Goal: Communication & Community: Answer question/provide support

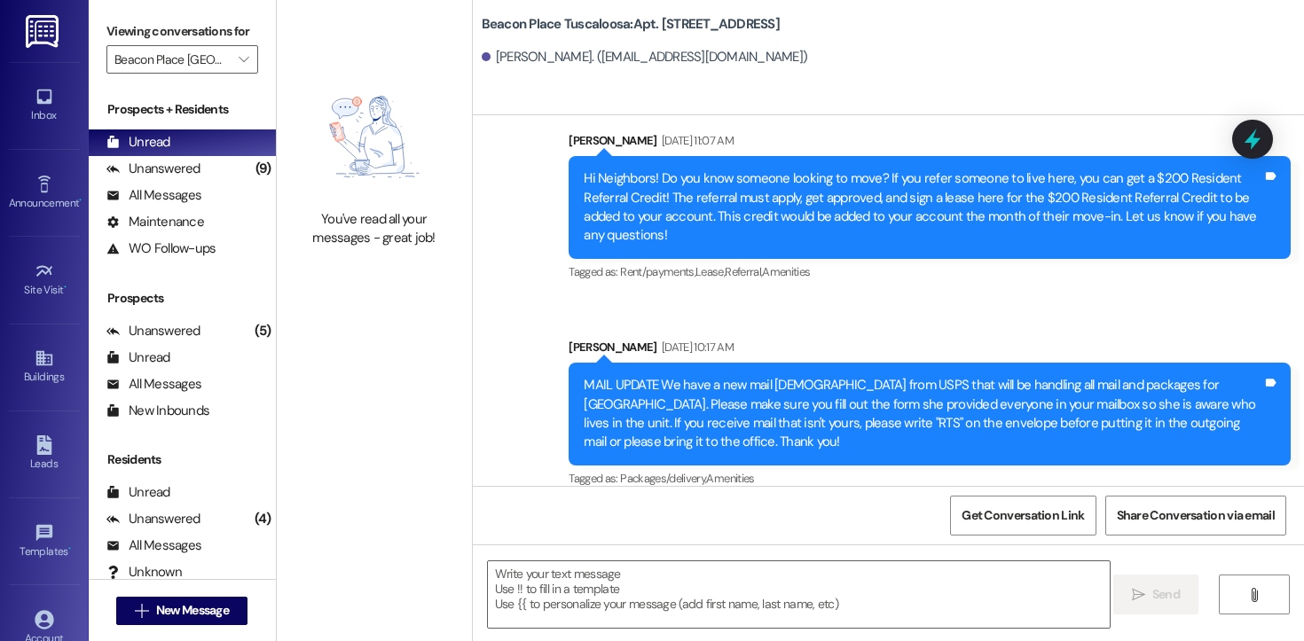
scroll to position [52677, 0]
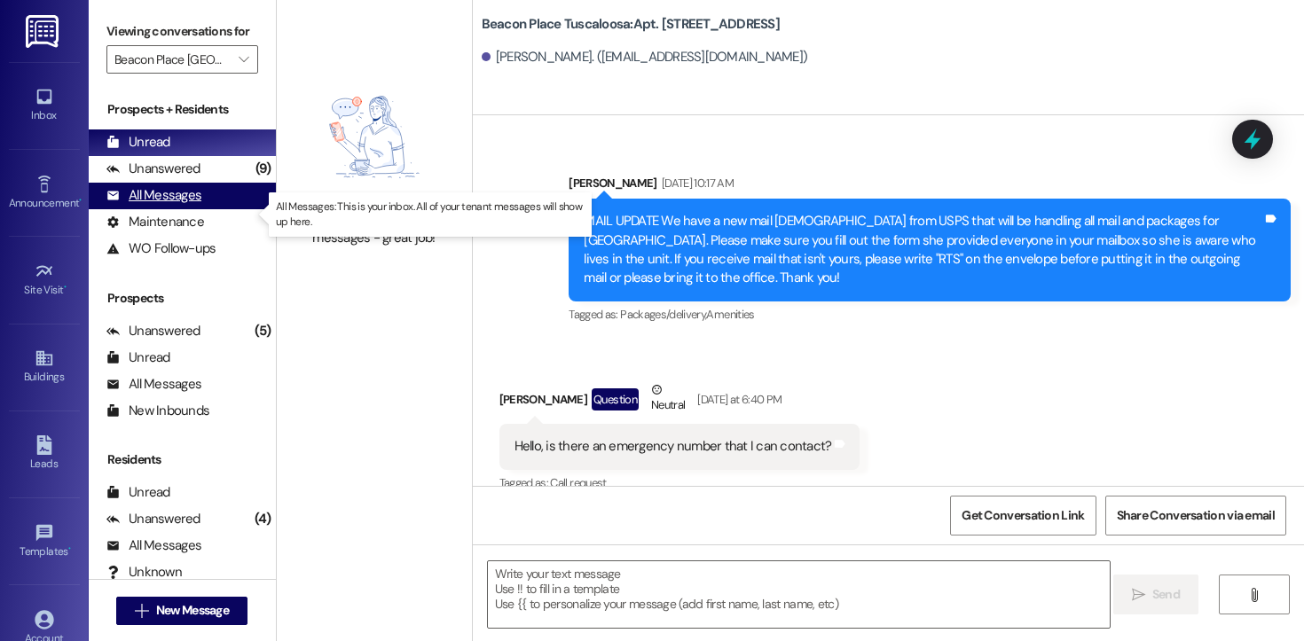
click at [177, 205] on div "All Messages" at bounding box center [153, 195] width 95 height 19
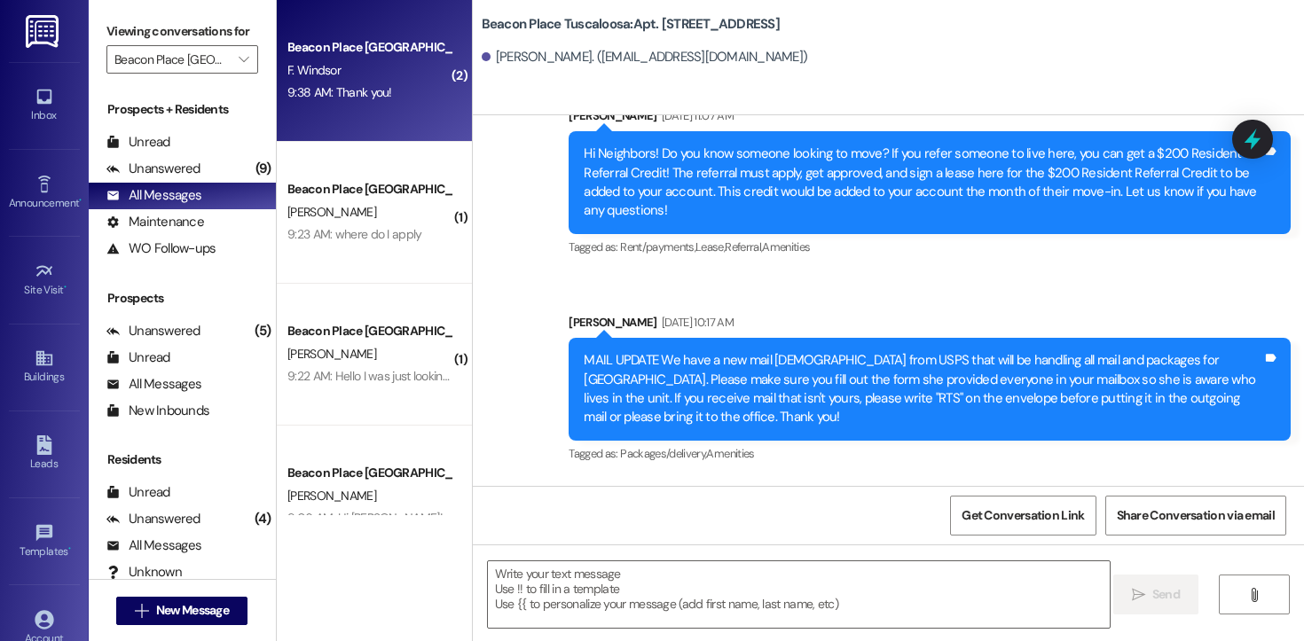
scroll to position [52513, 0]
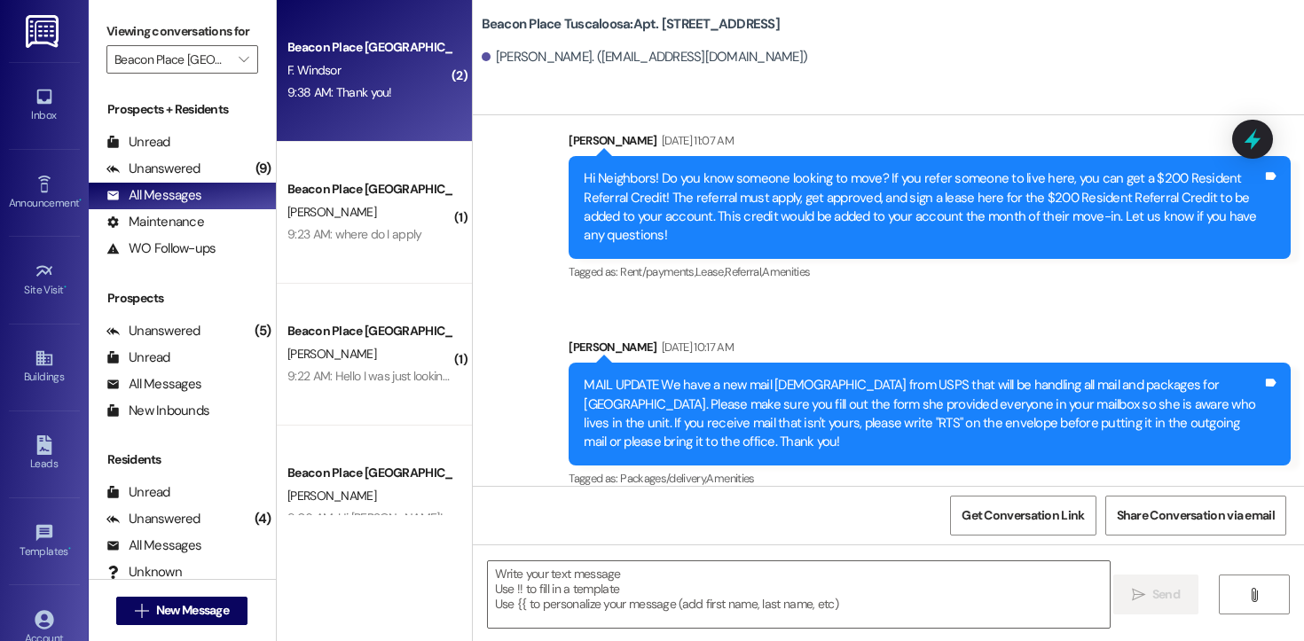
click at [387, 88] on div "9:38 AM: Thank you! 9:38 AM: Thank you!" at bounding box center [370, 93] width 168 height 22
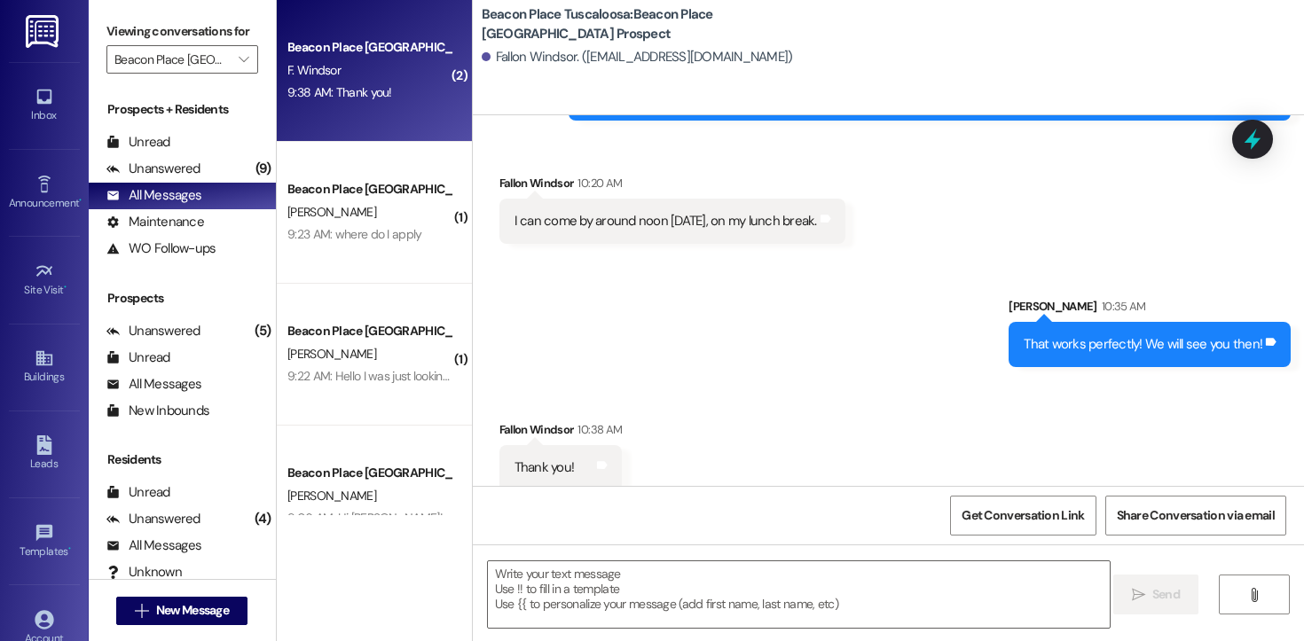
scroll to position [469, 0]
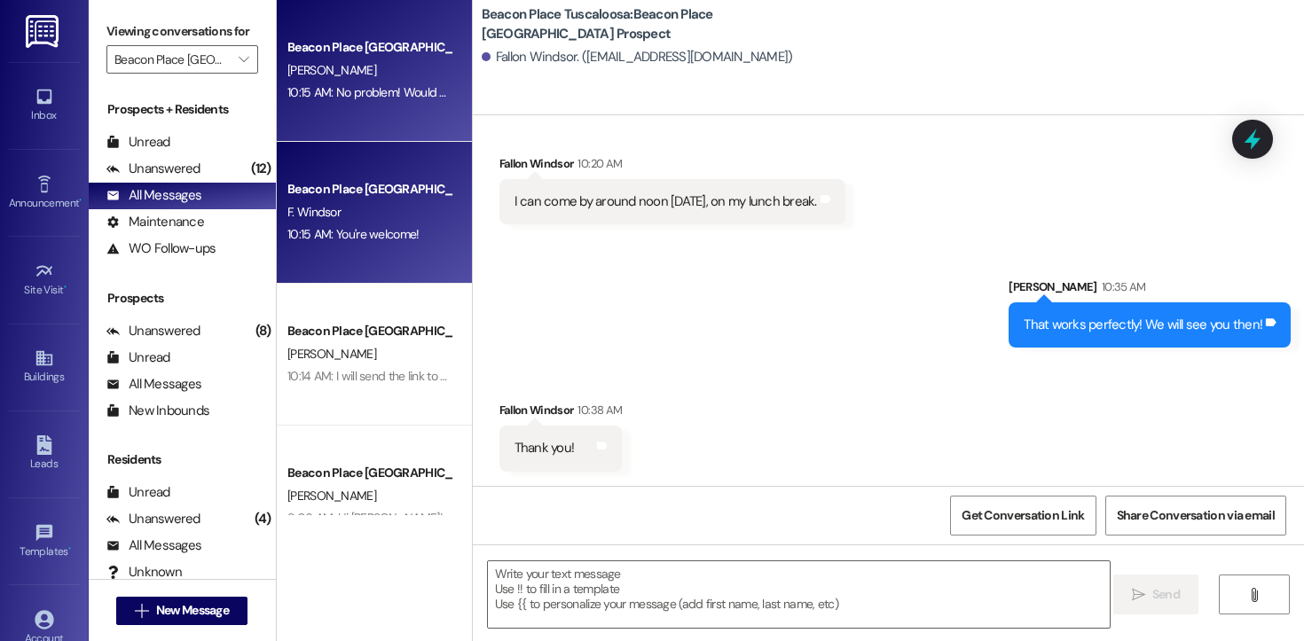
click at [392, 123] on div "Beacon Place Tuscaloosa Prospect [PERSON_NAME] 10:15 AM: No problem! Would you …" at bounding box center [374, 71] width 195 height 142
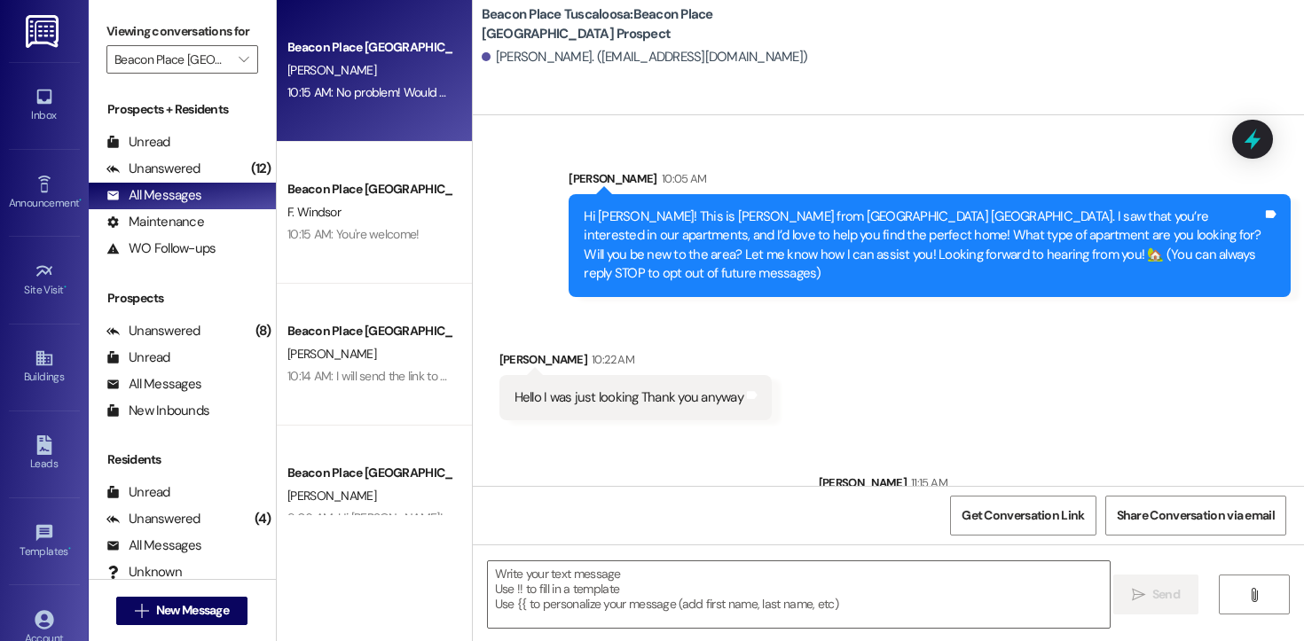
scroll to position [53, 0]
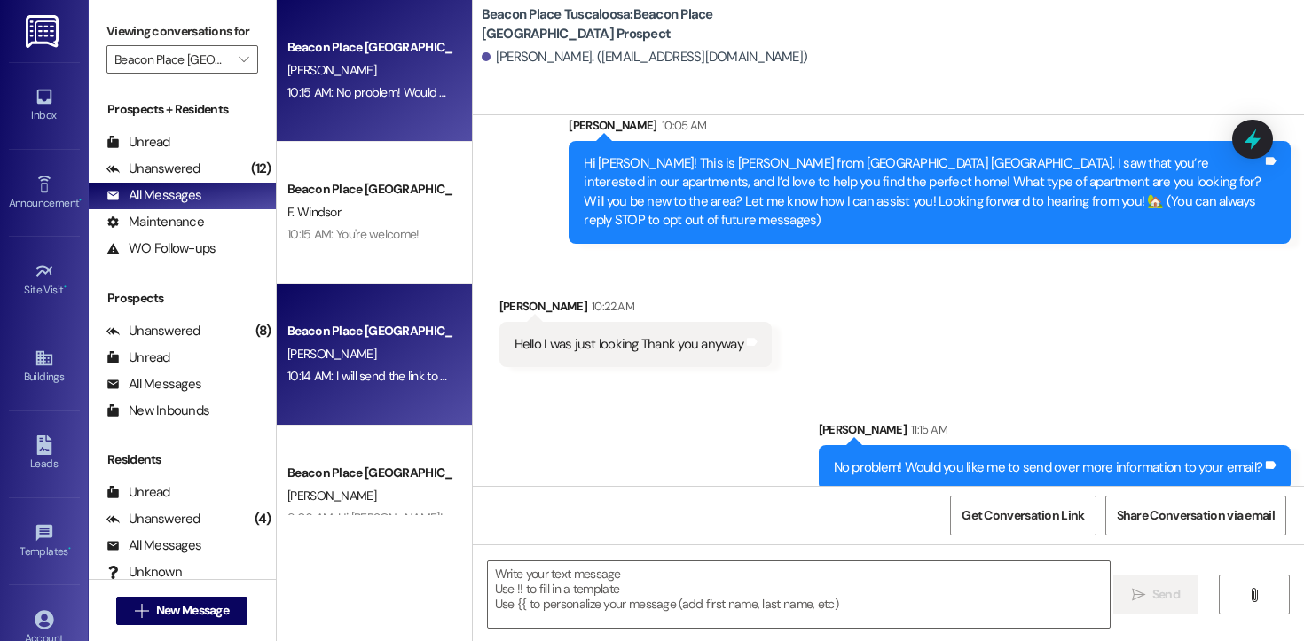
click at [377, 355] on div "[PERSON_NAME]" at bounding box center [370, 354] width 168 height 22
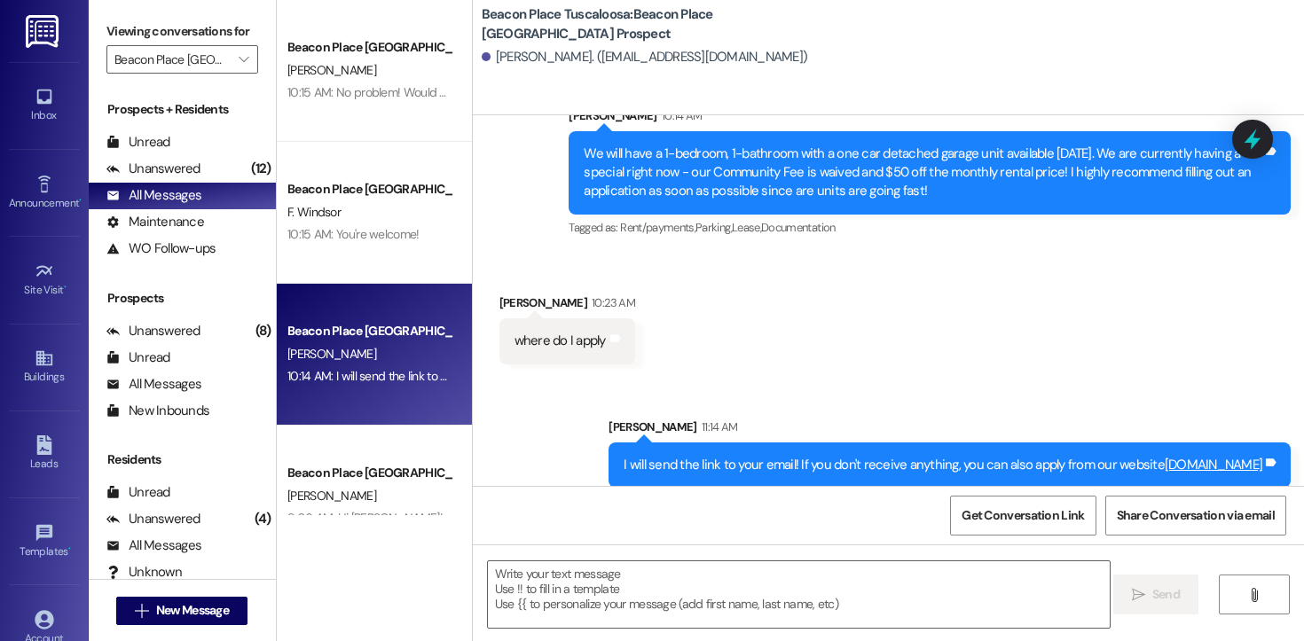
scroll to position [631, 0]
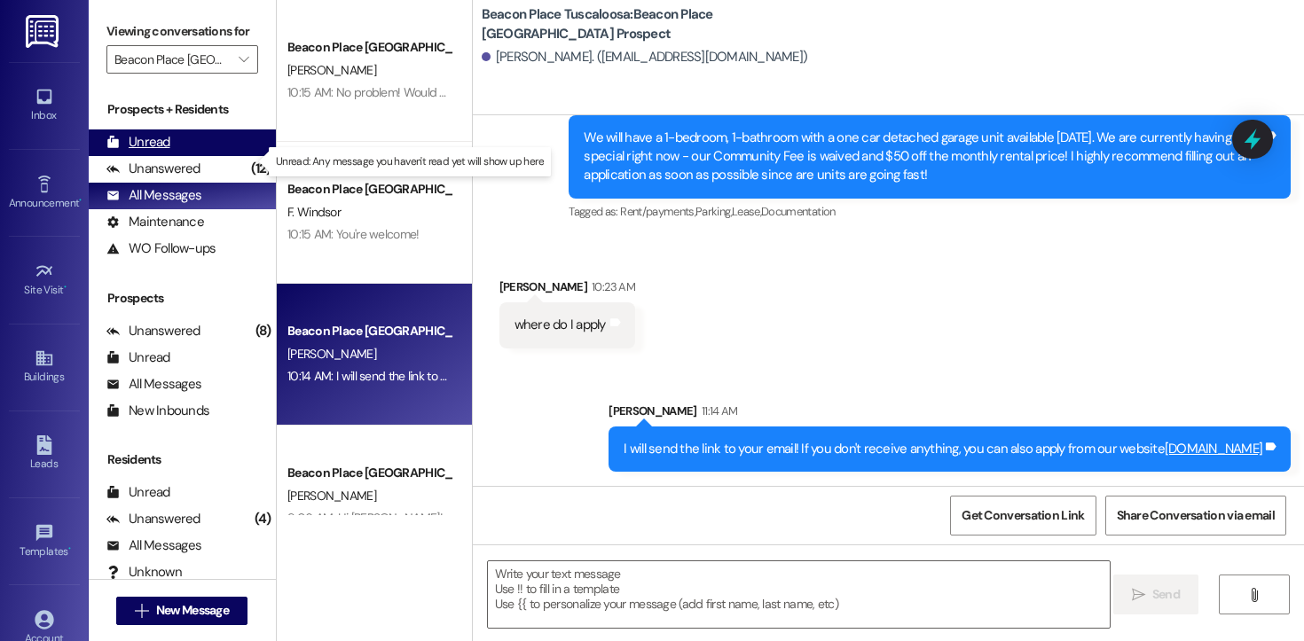
click at [186, 156] on div "Unread (0)" at bounding box center [182, 142] width 187 height 27
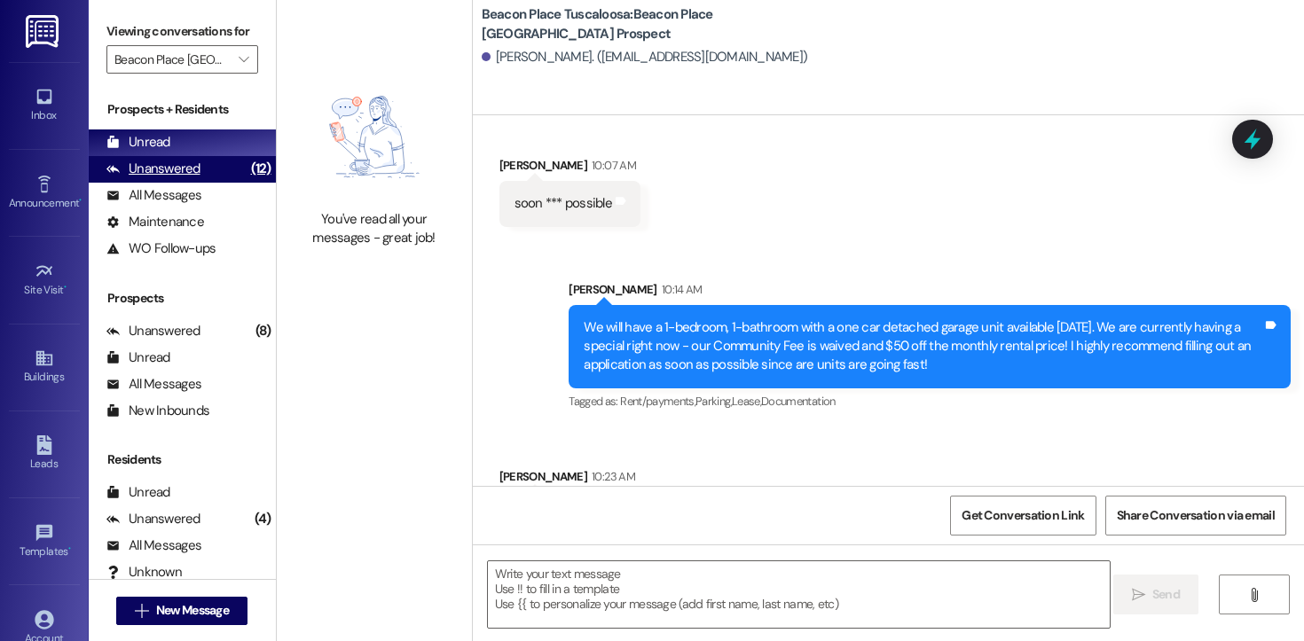
scroll to position [487, 0]
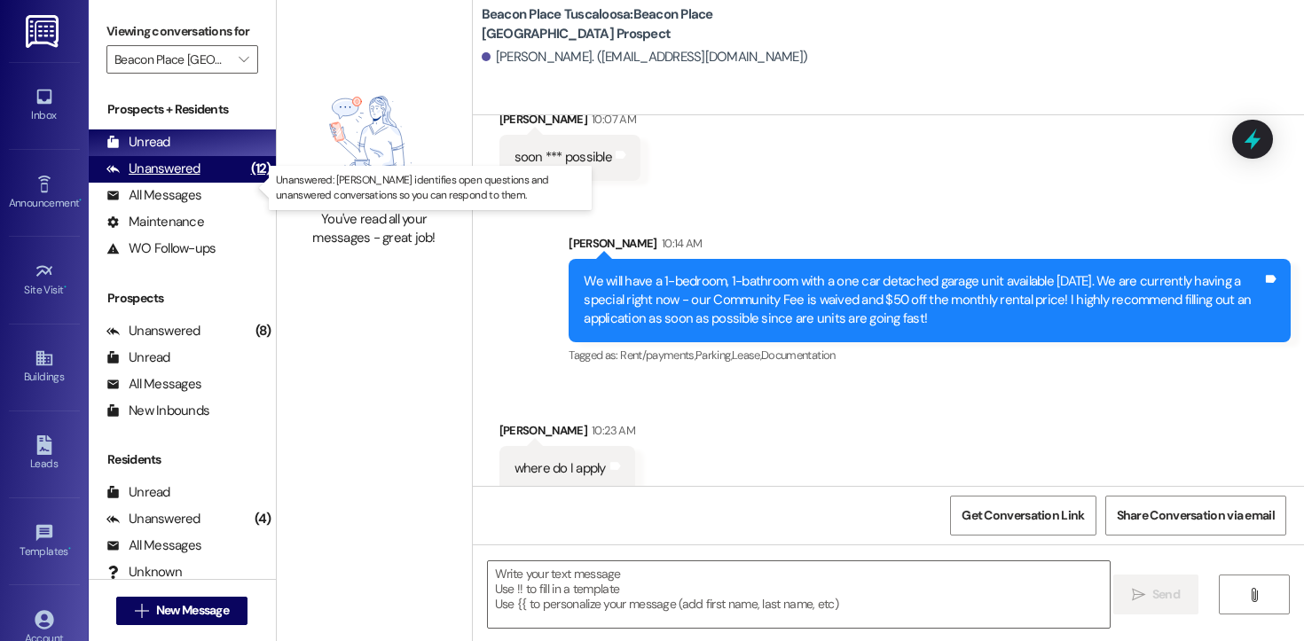
click at [182, 183] on div "Unanswered (12)" at bounding box center [182, 169] width 187 height 27
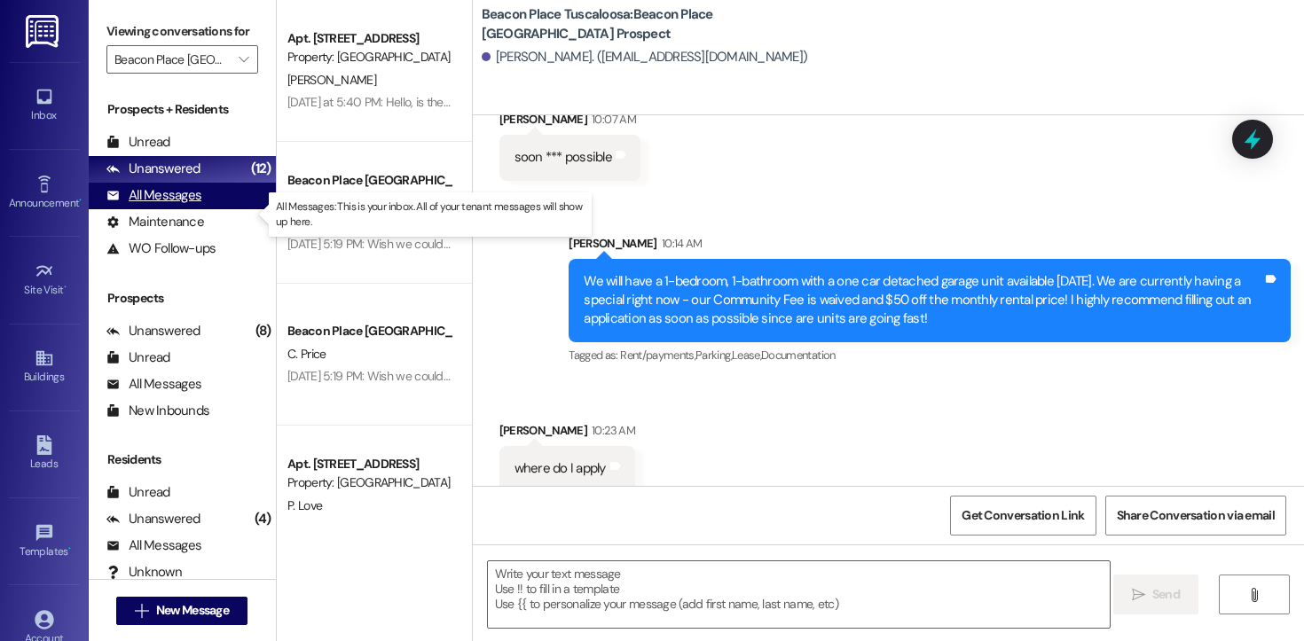
click at [178, 205] on div "All Messages" at bounding box center [153, 195] width 95 height 19
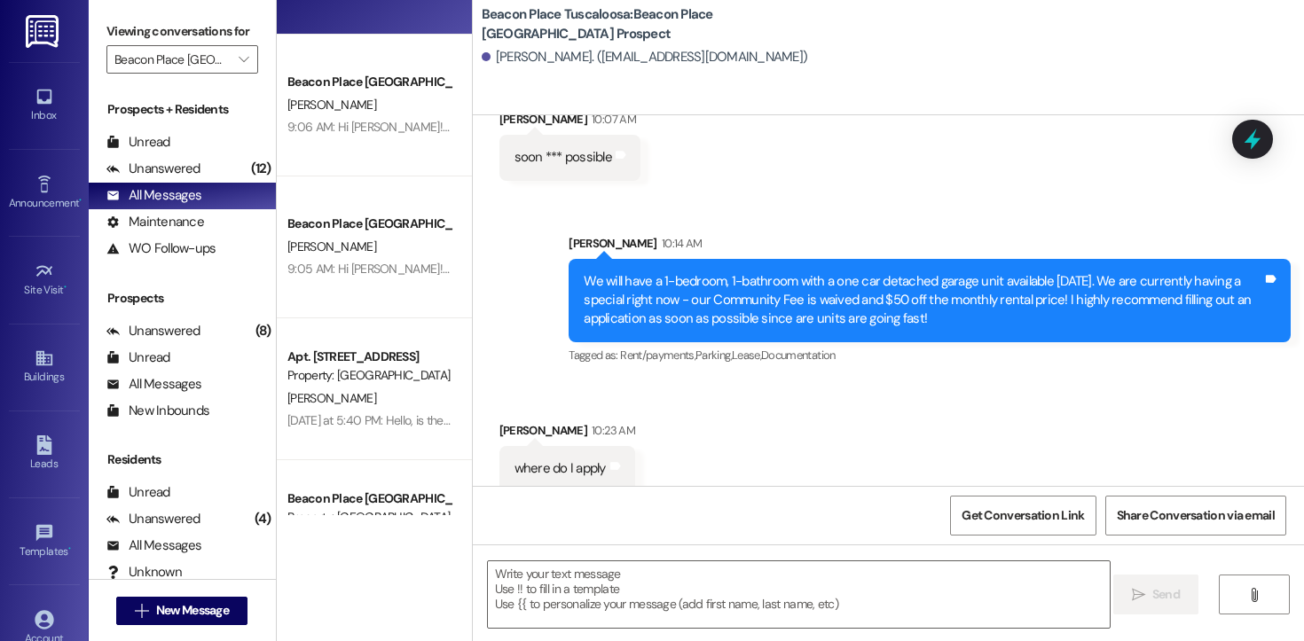
scroll to position [435, 0]
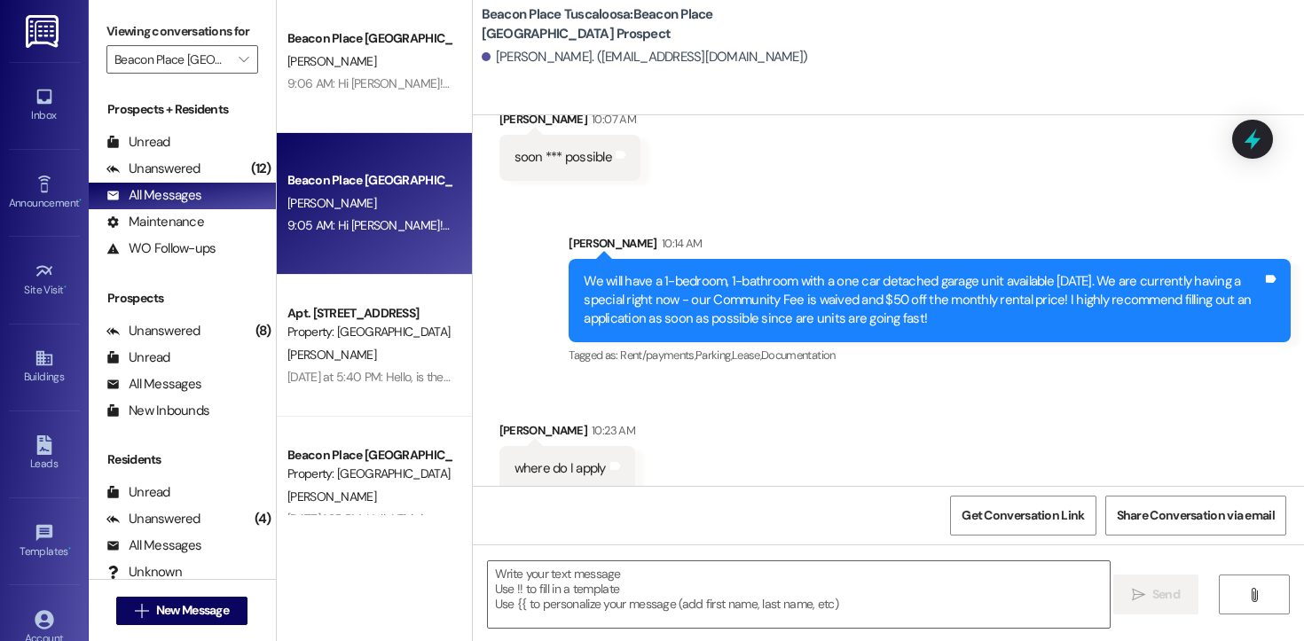
click at [349, 200] on div "[PERSON_NAME]" at bounding box center [370, 203] width 168 height 22
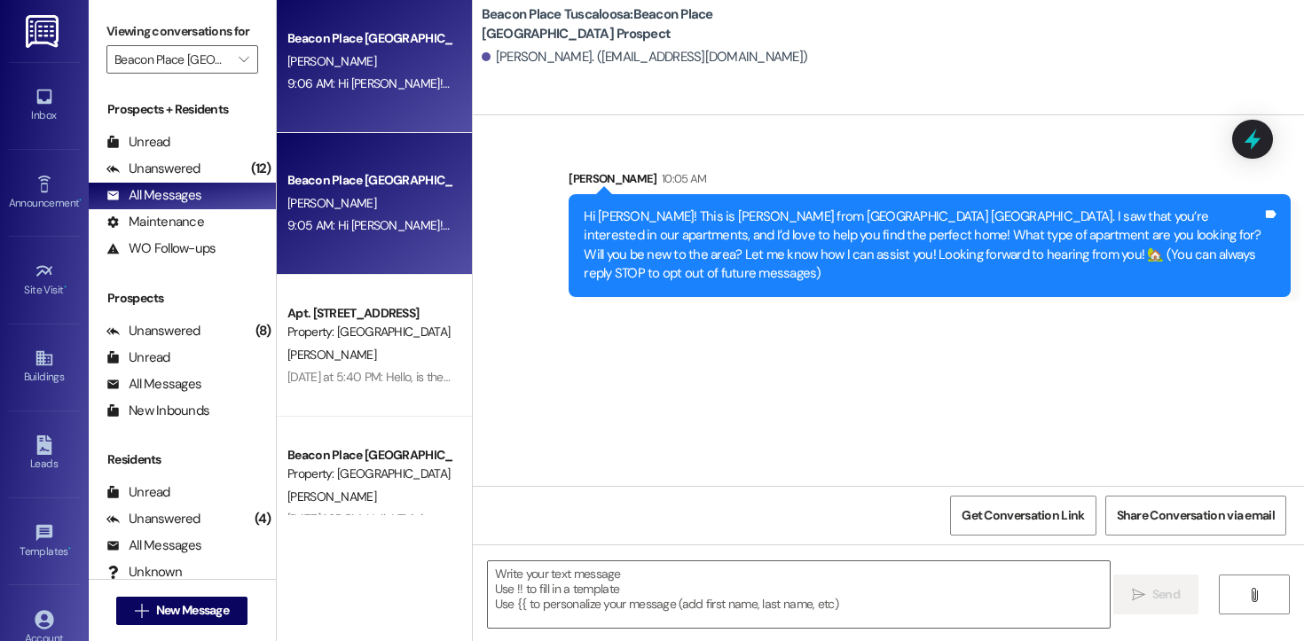
click at [349, 104] on div "Beacon Place Tuscaloosa Prospect [PERSON_NAME] 9:06 AM: Hi [PERSON_NAME]! This …" at bounding box center [374, 62] width 195 height 142
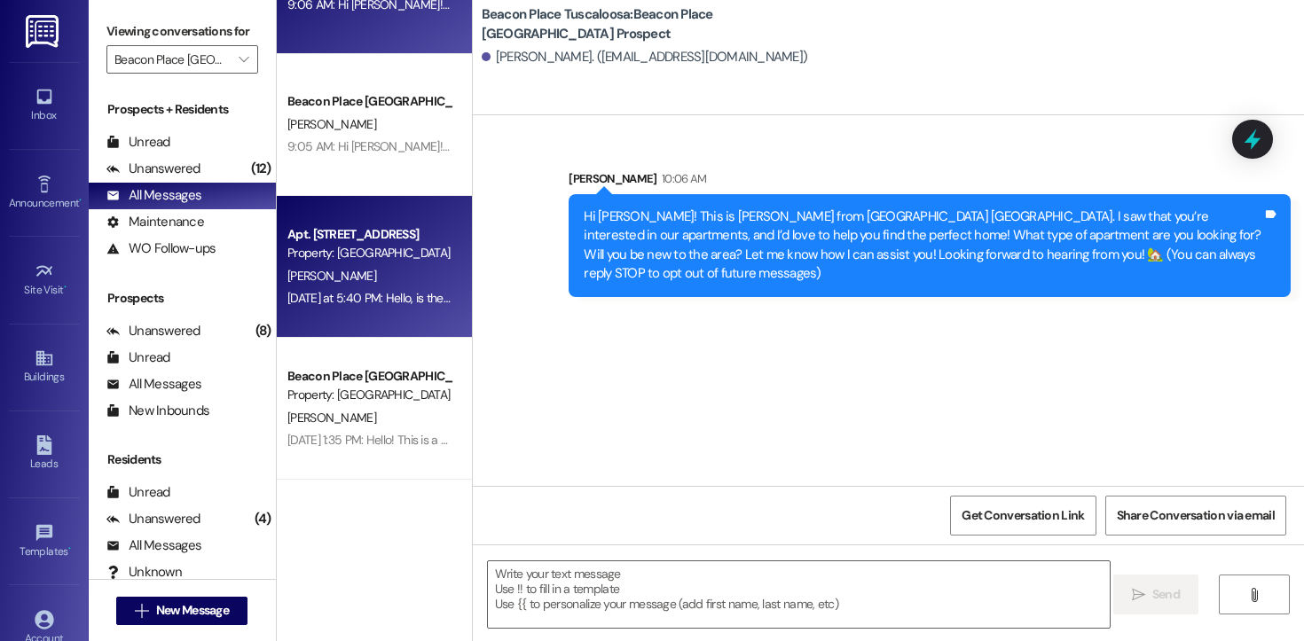
scroll to position [524, 0]
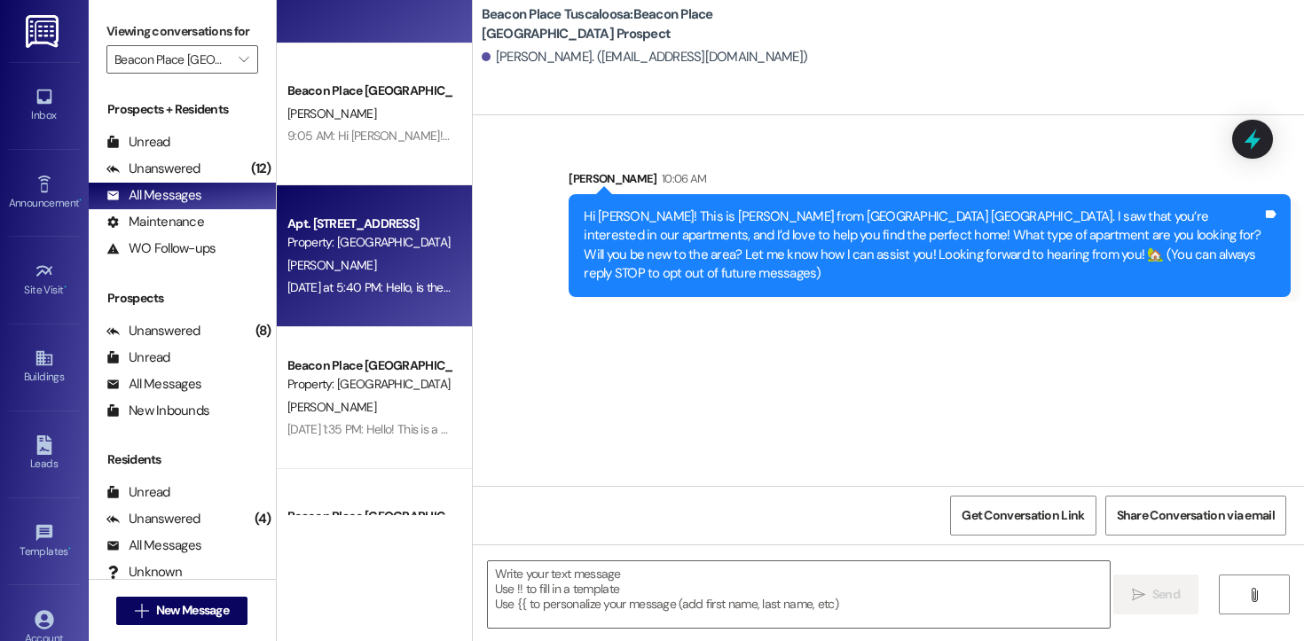
click at [377, 279] on div "[DATE] at 5:40 PM: Hello, is there an emergency number that I can contact? [DAT…" at bounding box center [480, 287] width 387 height 16
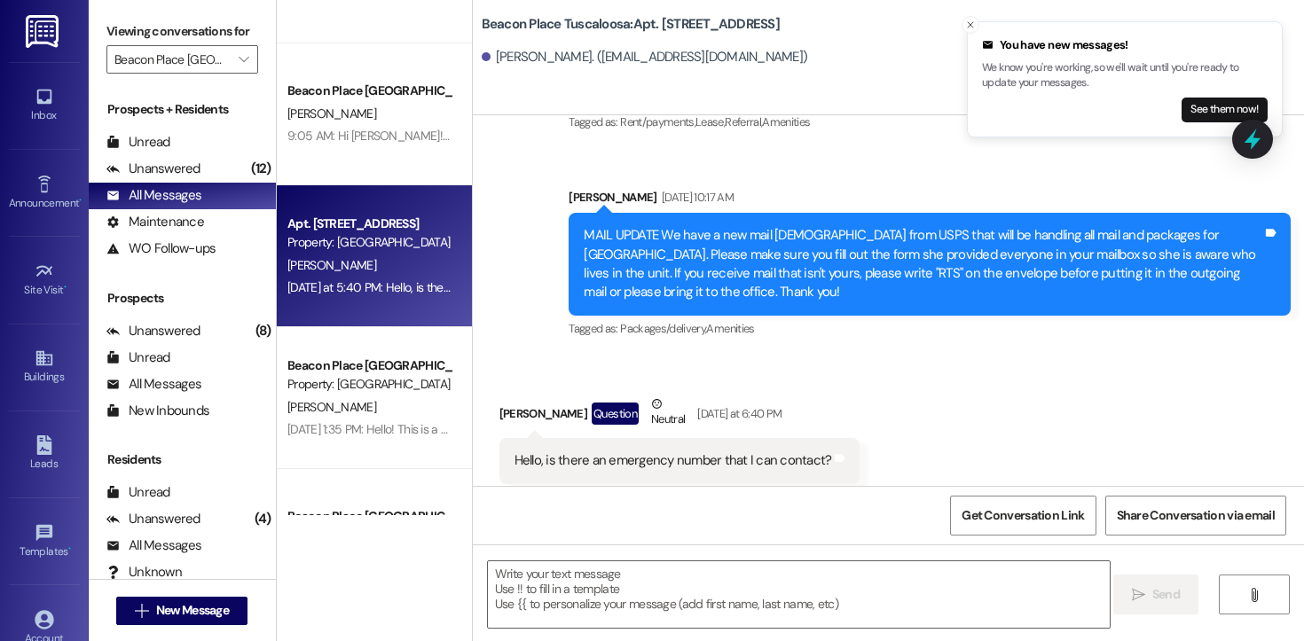
scroll to position [52677, 0]
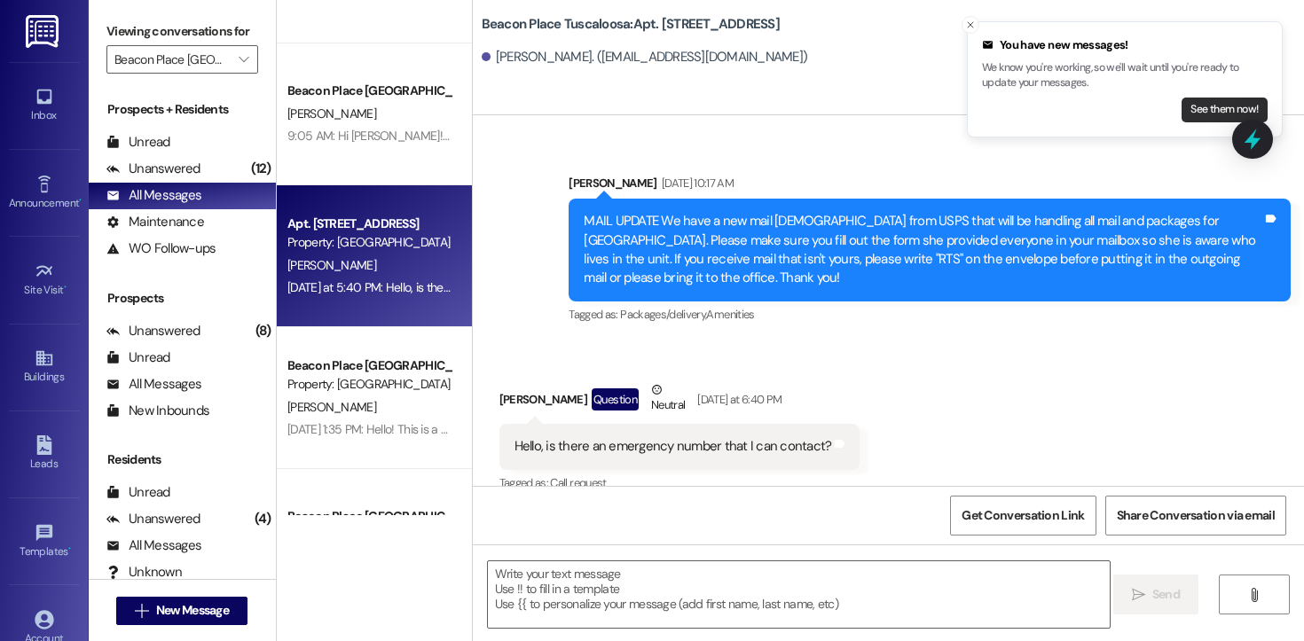
click at [1196, 103] on button "See them now!" at bounding box center [1224, 110] width 86 height 25
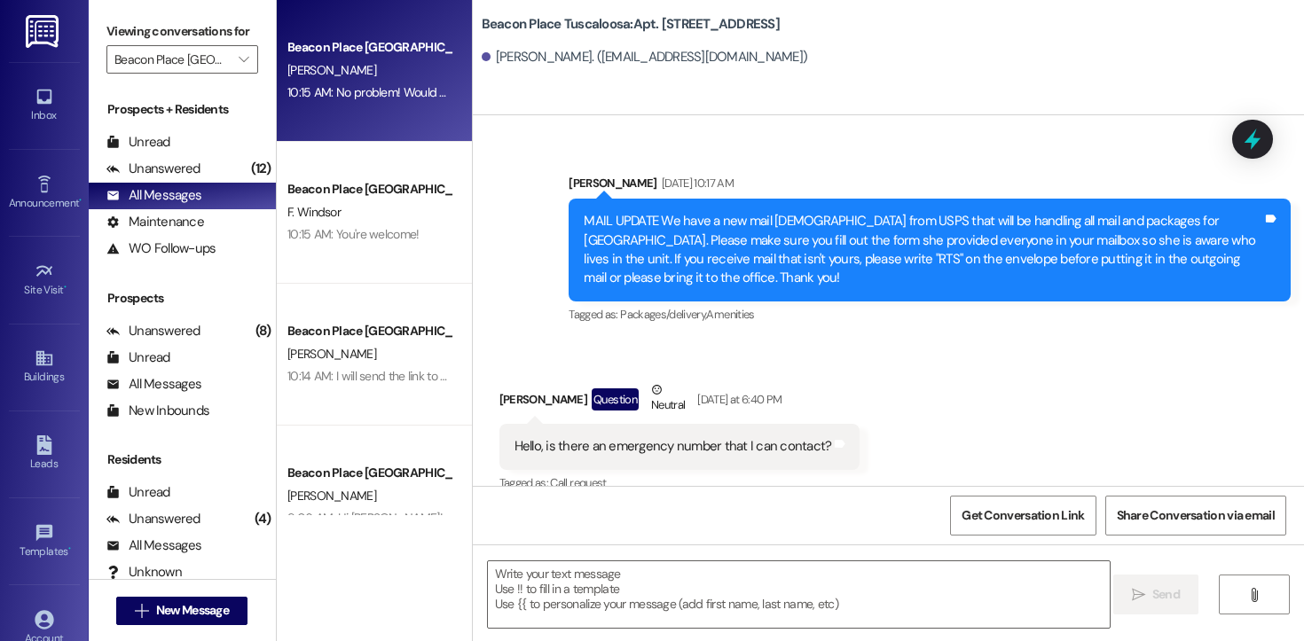
click at [362, 78] on div "[PERSON_NAME]" at bounding box center [370, 70] width 168 height 22
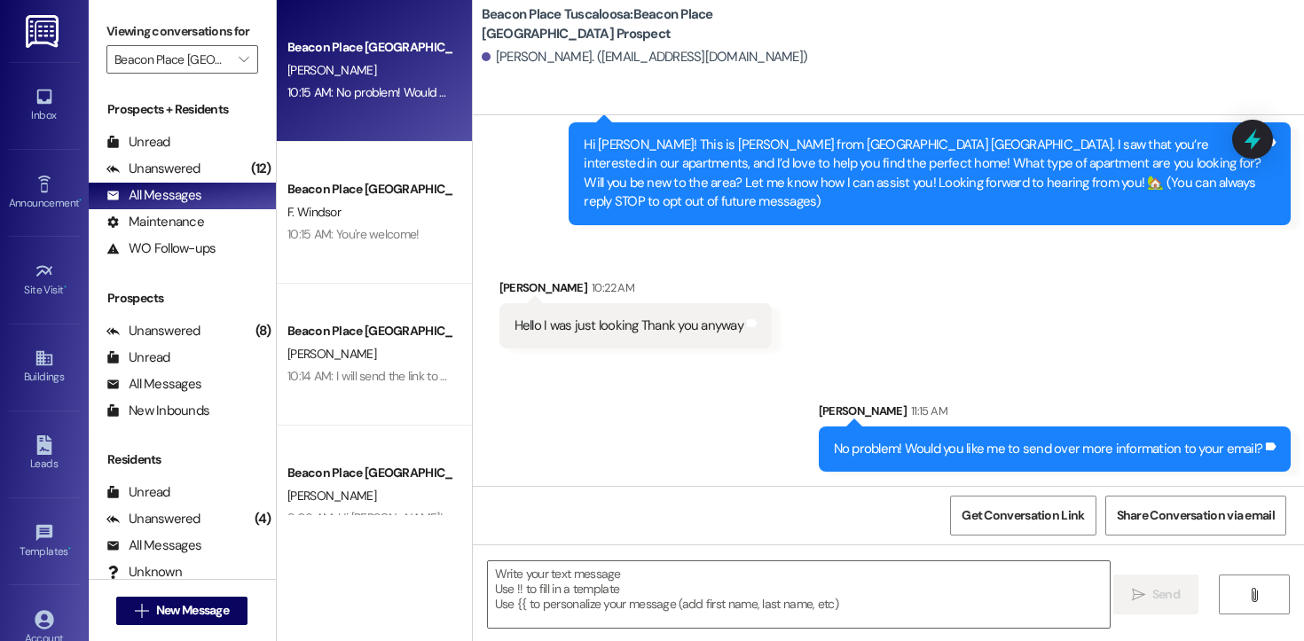
scroll to position [53, 0]
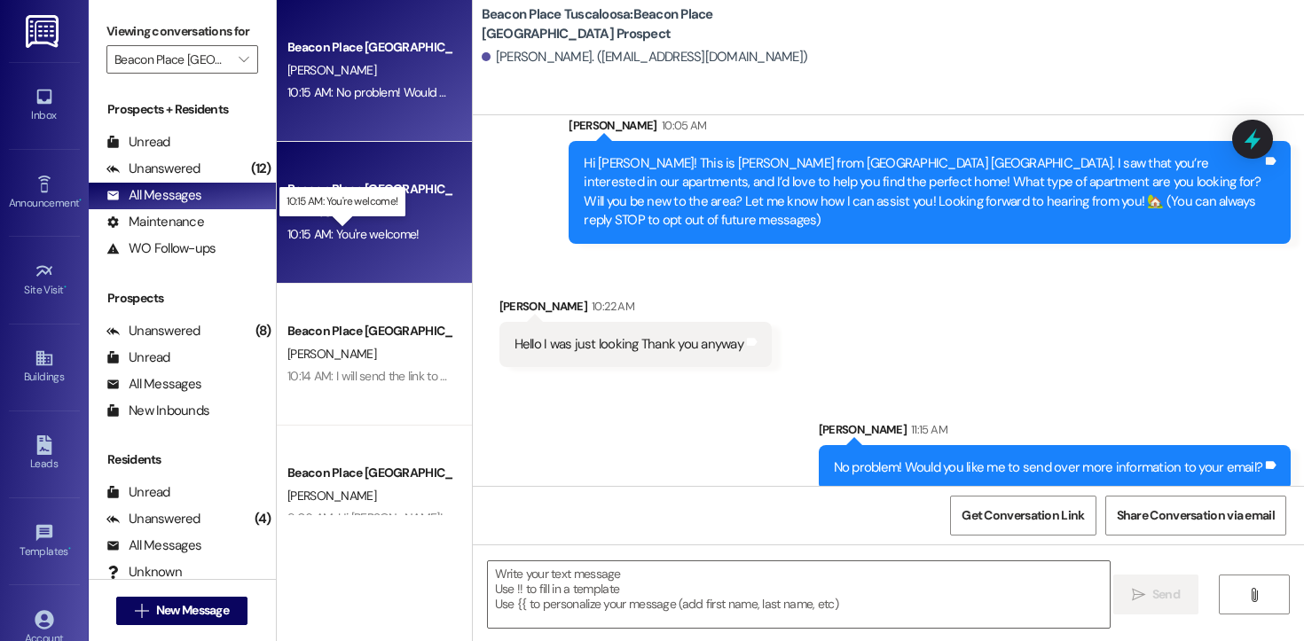
click at [346, 227] on div "10:15 AM: You're welcome! 10:15 AM: You're welcome!" at bounding box center [353, 234] width 132 height 16
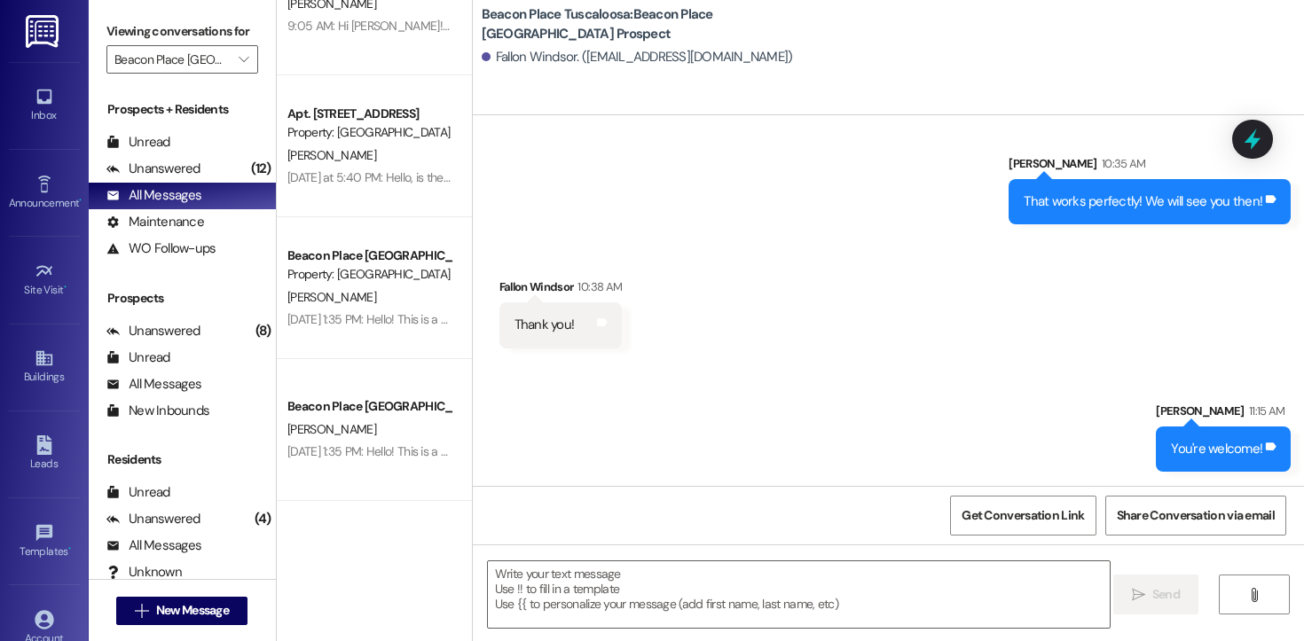
scroll to position [762, 0]
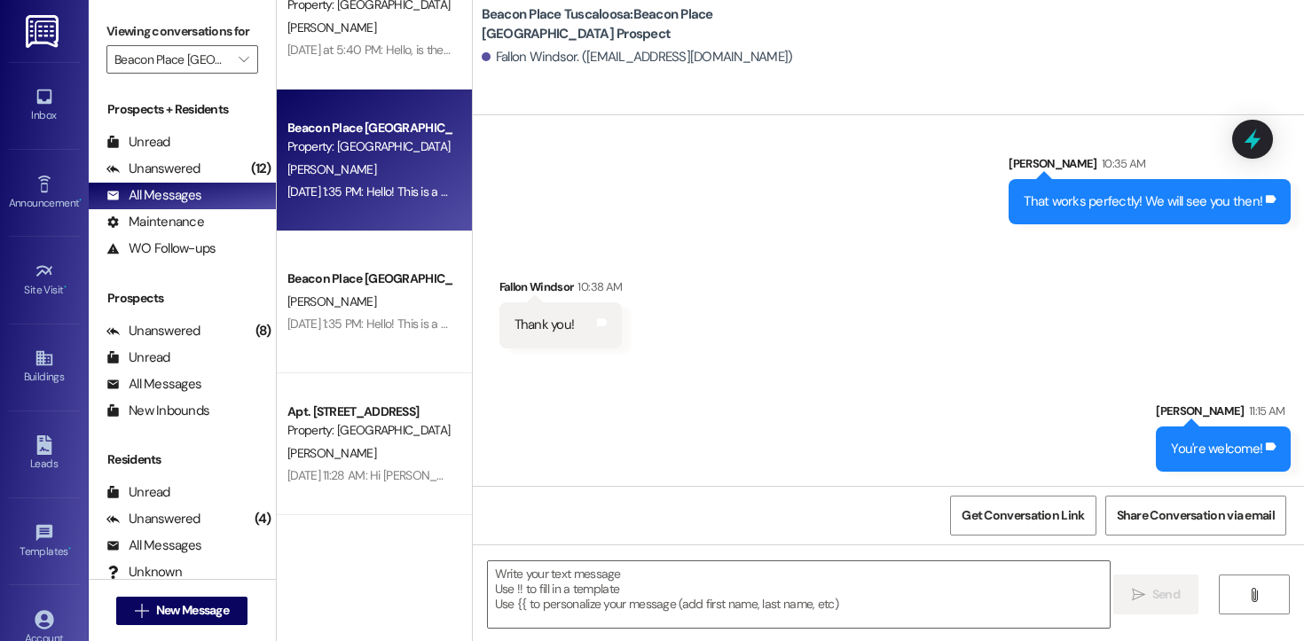
click at [336, 209] on div "[GEOGRAPHIC_DATA] [GEOGRAPHIC_DATA] Prospect Property: [GEOGRAPHIC_DATA] [GEOGR…" at bounding box center [374, 161] width 195 height 142
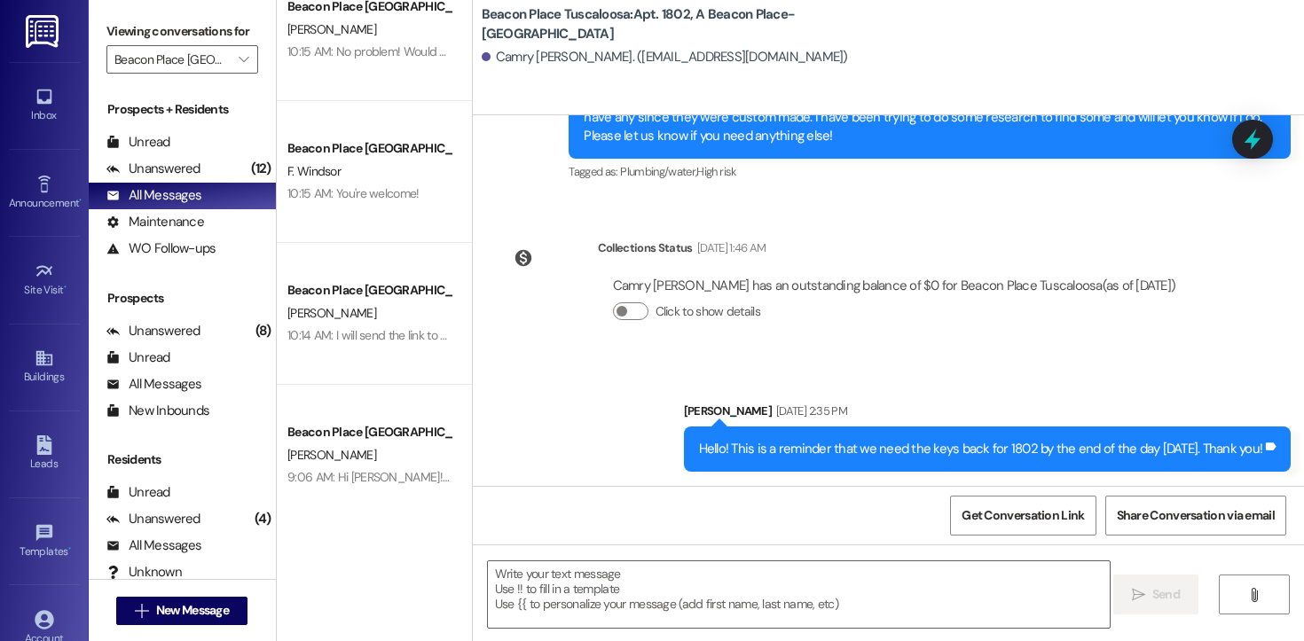
scroll to position [0, 0]
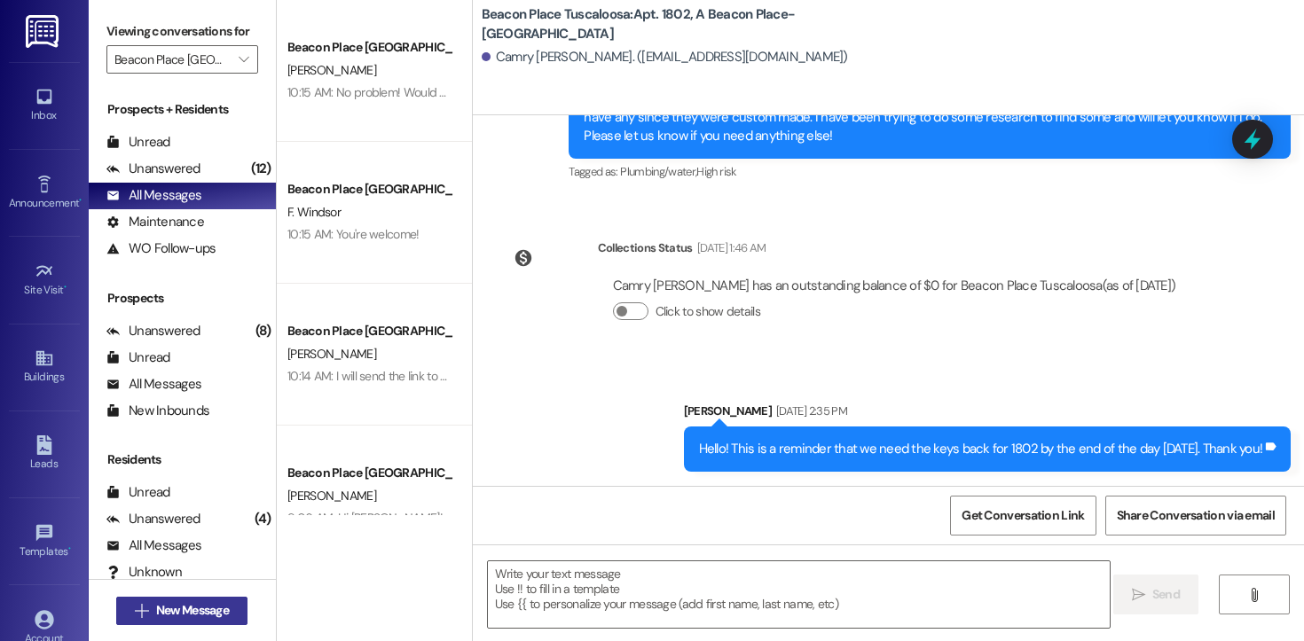
click at [207, 616] on span "New Message" at bounding box center [192, 610] width 73 height 19
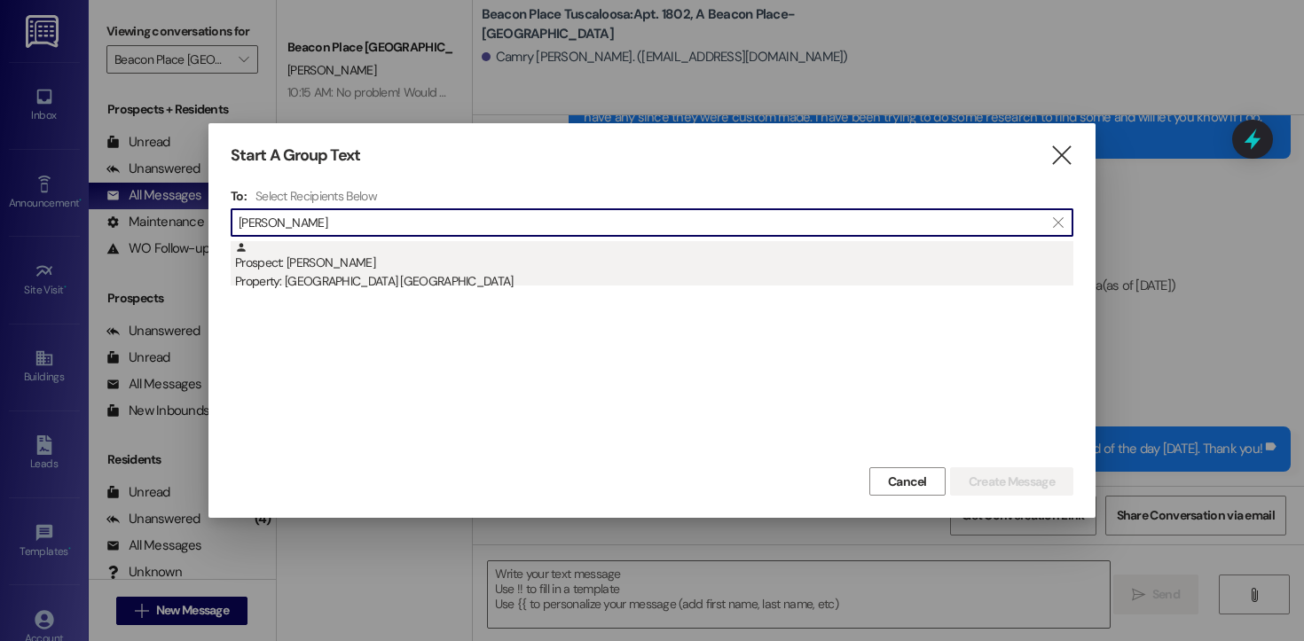
type input "[PERSON_NAME]"
click at [336, 269] on div "Prospect: [PERSON_NAME] Property: [GEOGRAPHIC_DATA] [GEOGRAPHIC_DATA]" at bounding box center [654, 266] width 838 height 51
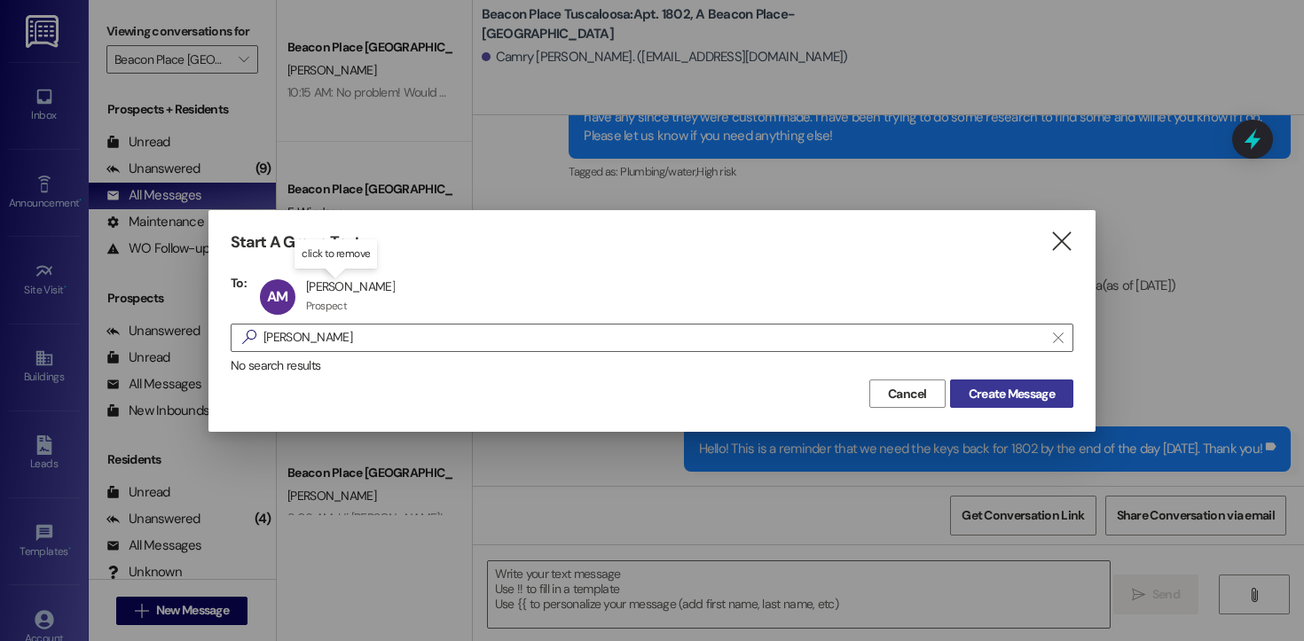
click at [1031, 393] on span "Create Message" at bounding box center [1011, 394] width 86 height 19
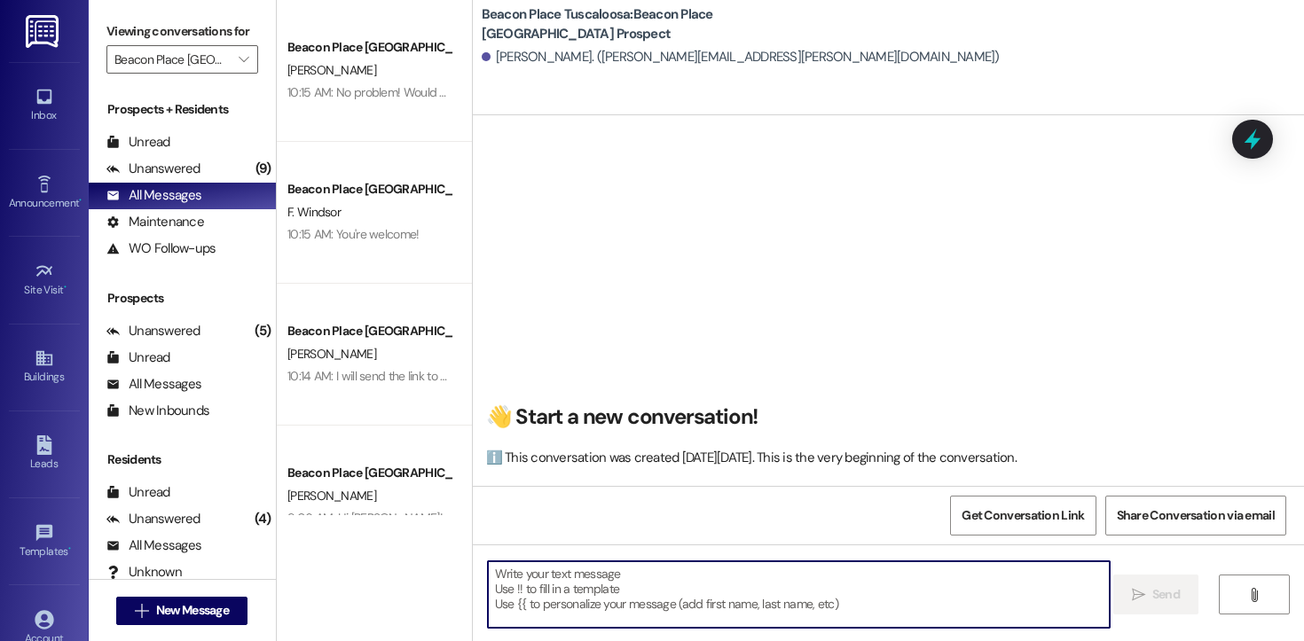
click at [535, 597] on textarea at bounding box center [799, 594] width 622 height 67
paste textarea "Hi [PERSON_NAME]! This is [PERSON_NAME] from Encore at [GEOGRAPHIC_DATA]. I’m r…"
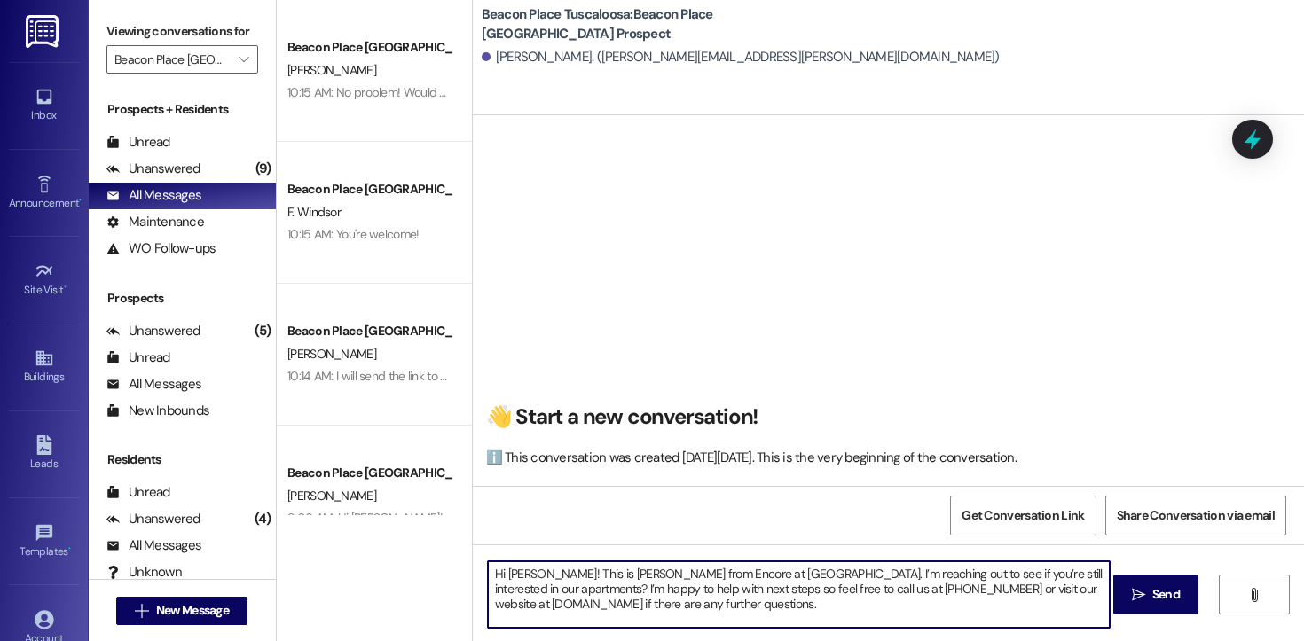
drag, startPoint x: 535, startPoint y: 574, endPoint x: 506, endPoint y: 575, distance: 28.4
click at [506, 575] on textarea "Hi [PERSON_NAME]! This is [PERSON_NAME] from Encore at [GEOGRAPHIC_DATA]. I’m r…" at bounding box center [799, 594] width 622 height 67
drag, startPoint x: 653, startPoint y: 576, endPoint x: 700, endPoint y: 576, distance: 47.0
click at [700, 576] on textarea "Hi [PERSON_NAME]! This is [PERSON_NAME] from Encore at [GEOGRAPHIC_DATA]. I’m r…" at bounding box center [799, 594] width 622 height 67
click at [721, 576] on textarea "Hi [PERSON_NAME]! This is [PERSON_NAME] from [GEOGRAPHIC_DATA]. I’m reaching ou…" at bounding box center [799, 594] width 622 height 67
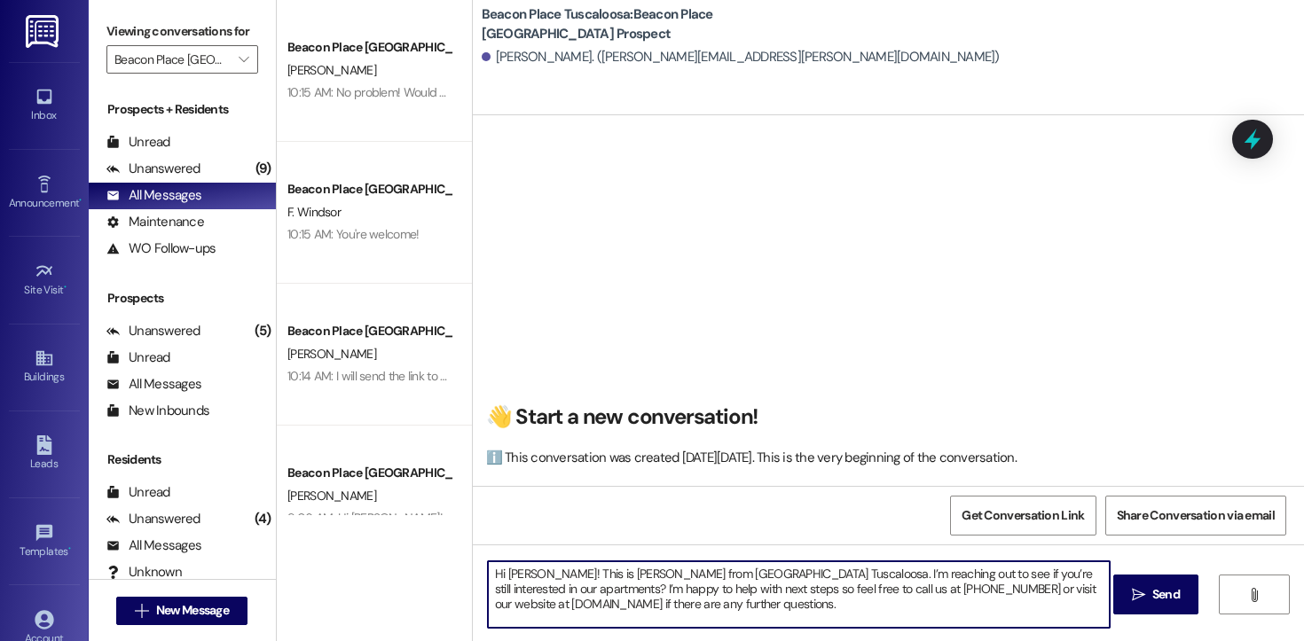
drag, startPoint x: 926, startPoint y: 591, endPoint x: 846, endPoint y: 596, distance: 80.0
click at [846, 596] on textarea "Hi [PERSON_NAME]! This is [PERSON_NAME] from [GEOGRAPHIC_DATA] Tuscaloosa. I’m …" at bounding box center [799, 594] width 622 height 67
drag, startPoint x: 616, startPoint y: 607, endPoint x: 514, endPoint y: 608, distance: 102.0
click at [514, 608] on textarea "Hi [PERSON_NAME]! This is [PERSON_NAME] from [GEOGRAPHIC_DATA] Tuscaloosa. I’m …" at bounding box center [799, 594] width 622 height 67
click at [849, 604] on textarea "Hi [PERSON_NAME]! This is [PERSON_NAME] from [GEOGRAPHIC_DATA] Tuscaloosa. I’m …" at bounding box center [799, 594] width 622 height 67
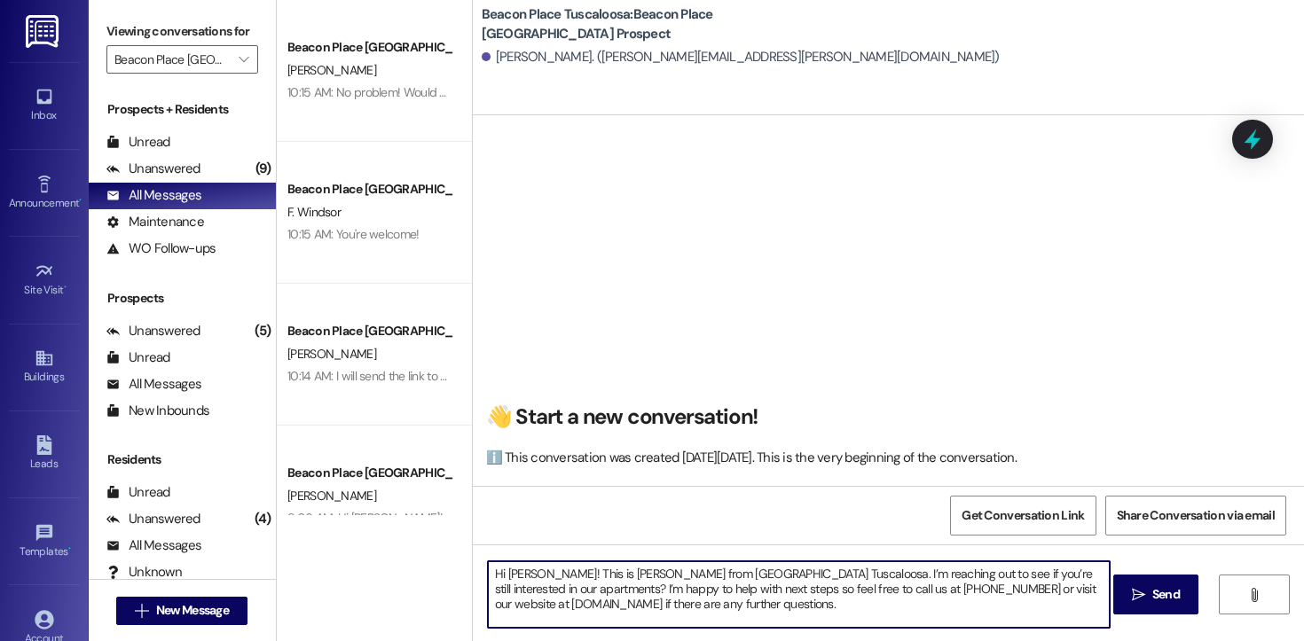
click at [553, 592] on textarea "Hi [PERSON_NAME]! This is [PERSON_NAME] from [GEOGRAPHIC_DATA] Tuscaloosa. I’m …" at bounding box center [799, 594] width 622 height 67
click at [960, 592] on textarea "Hi [PERSON_NAME]! This is [PERSON_NAME] from [GEOGRAPHIC_DATA] Tuscaloosa. I’m …" at bounding box center [799, 594] width 622 height 67
drag, startPoint x: 1042, startPoint y: 607, endPoint x: 395, endPoint y: 525, distance: 652.6
click at [395, 525] on div "Beacon Place Tuscaloosa Prospect [PERSON_NAME] 10:15 AM: No problem! Would you …" at bounding box center [790, 320] width 1027 height 641
click at [1060, 615] on textarea "Hi [PERSON_NAME]! This is [PERSON_NAME] from [GEOGRAPHIC_DATA] Tuscaloosa. I’m …" at bounding box center [799, 594] width 622 height 67
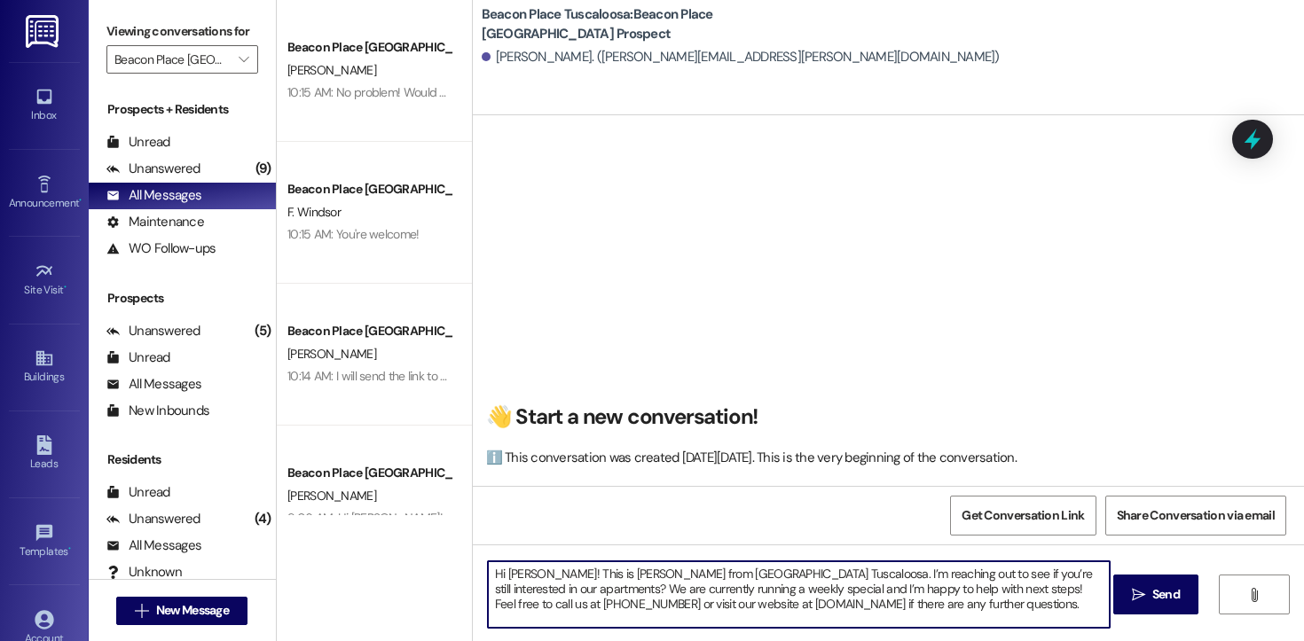
click at [576, 592] on textarea "Hi [PERSON_NAME]! This is [PERSON_NAME] from [GEOGRAPHIC_DATA] Tuscaloosa. I’m …" at bounding box center [799, 594] width 622 height 67
drag, startPoint x: 1031, startPoint y: 608, endPoint x: 548, endPoint y: 559, distance: 485.8
click at [548, 559] on div "Hi [PERSON_NAME]! This is [PERSON_NAME] from [GEOGRAPHIC_DATA] Tuscaloosa. I’m …" at bounding box center [888, 611] width 831 height 133
click at [1041, 616] on textarea "Hi [PERSON_NAME]! This is [PERSON_NAME] from [GEOGRAPHIC_DATA] Tuscaloosa. I’m …" at bounding box center [799, 594] width 622 height 67
type textarea "Hi [PERSON_NAME]! This is [PERSON_NAME] from [GEOGRAPHIC_DATA] Tuscaloosa. I’m …"
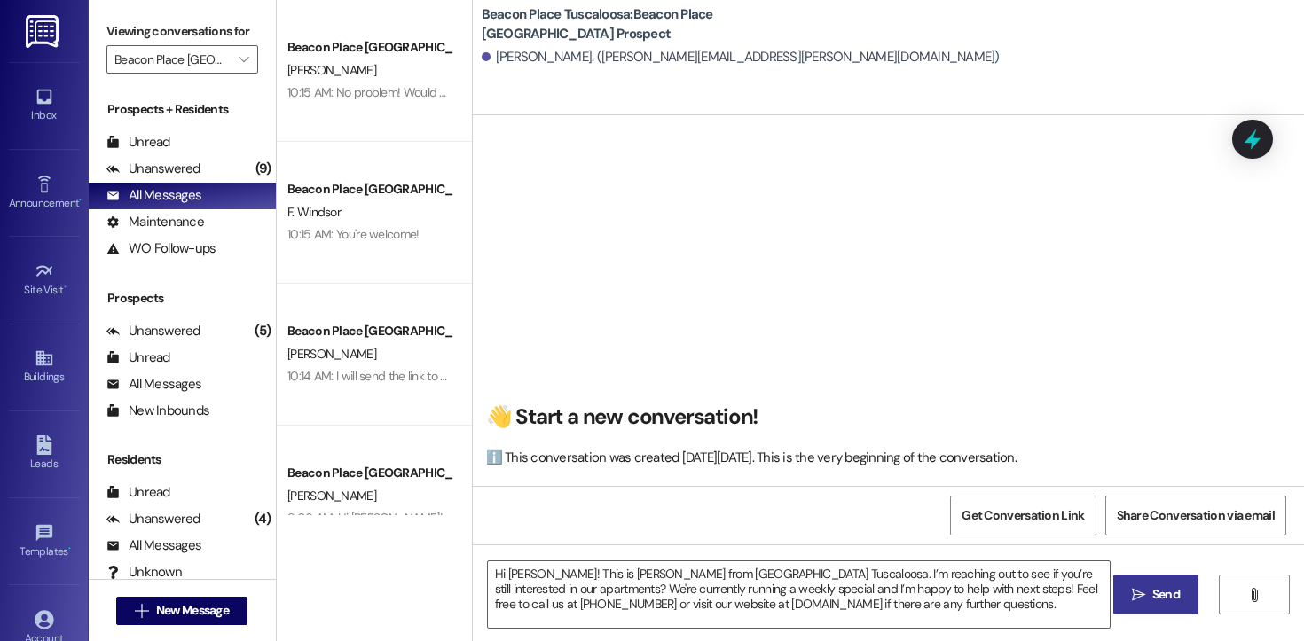
click at [1188, 598] on button " Send" at bounding box center [1156, 595] width 86 height 40
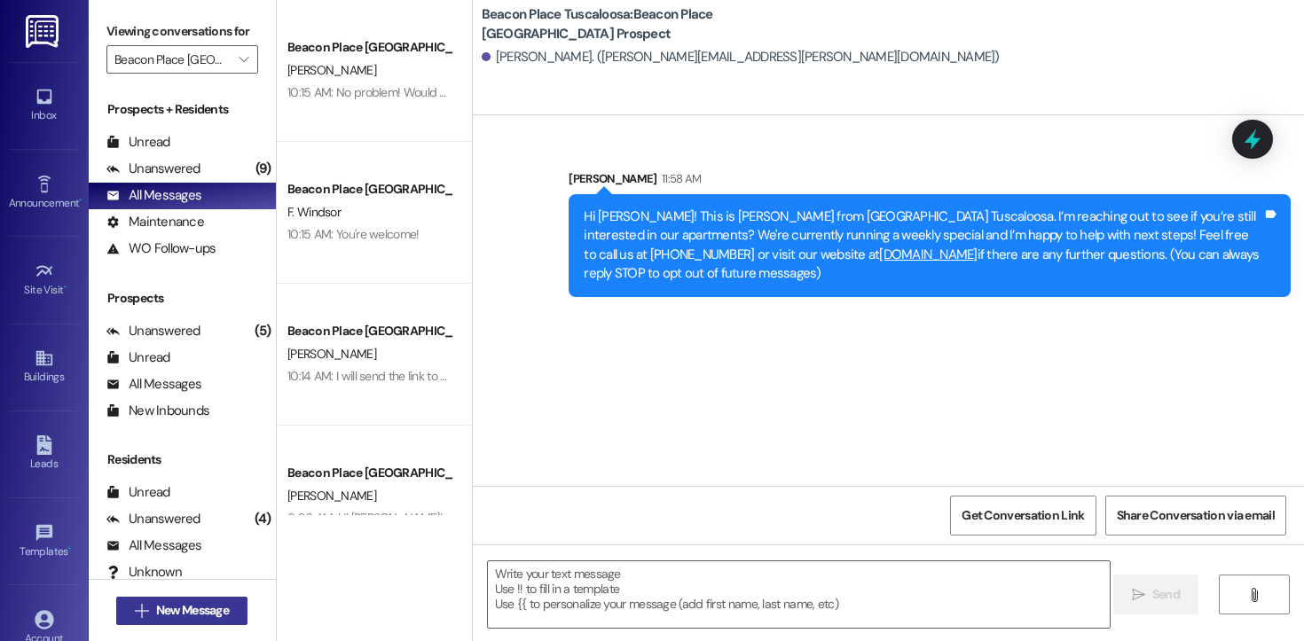
click at [202, 613] on span "New Message" at bounding box center [192, 610] width 73 height 19
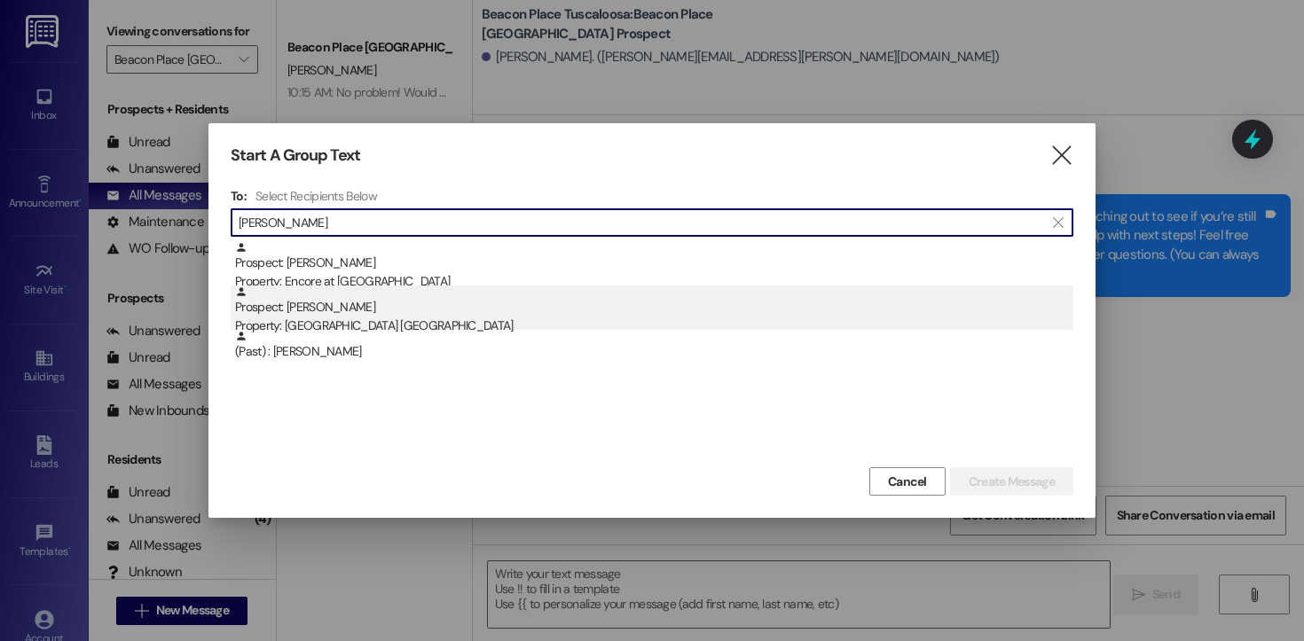
type input "[PERSON_NAME]"
click at [350, 319] on div "Property: [GEOGRAPHIC_DATA] [GEOGRAPHIC_DATA]" at bounding box center [654, 326] width 838 height 19
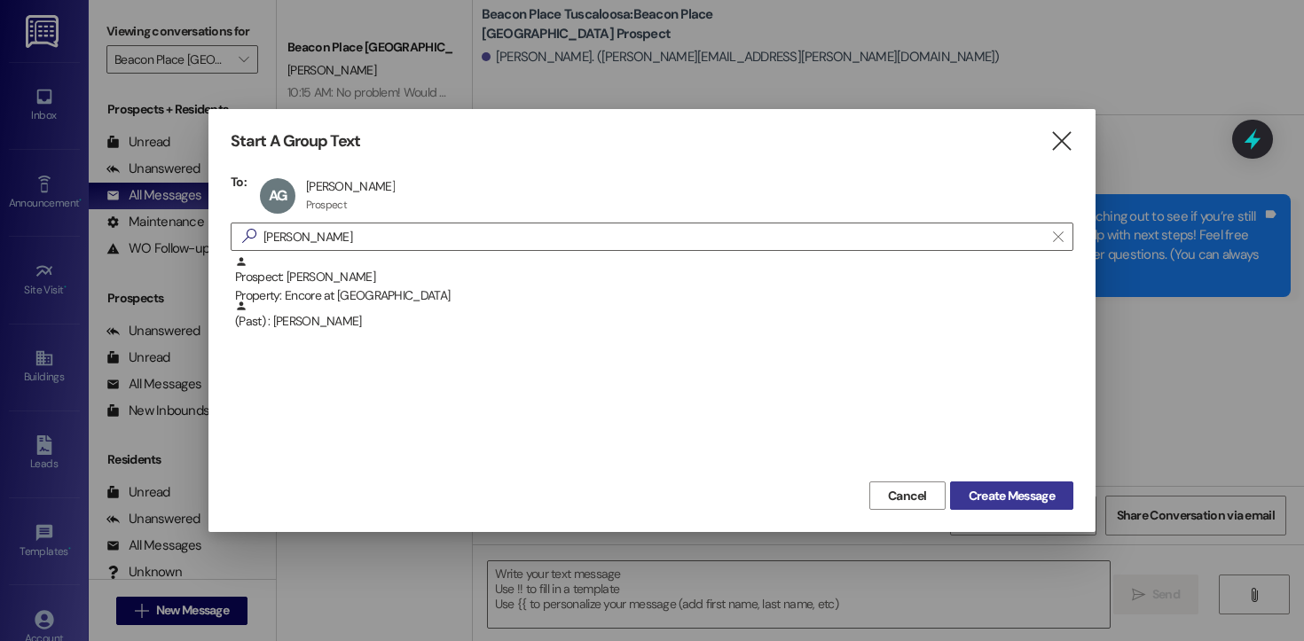
click at [1025, 490] on span "Create Message" at bounding box center [1011, 496] width 86 height 19
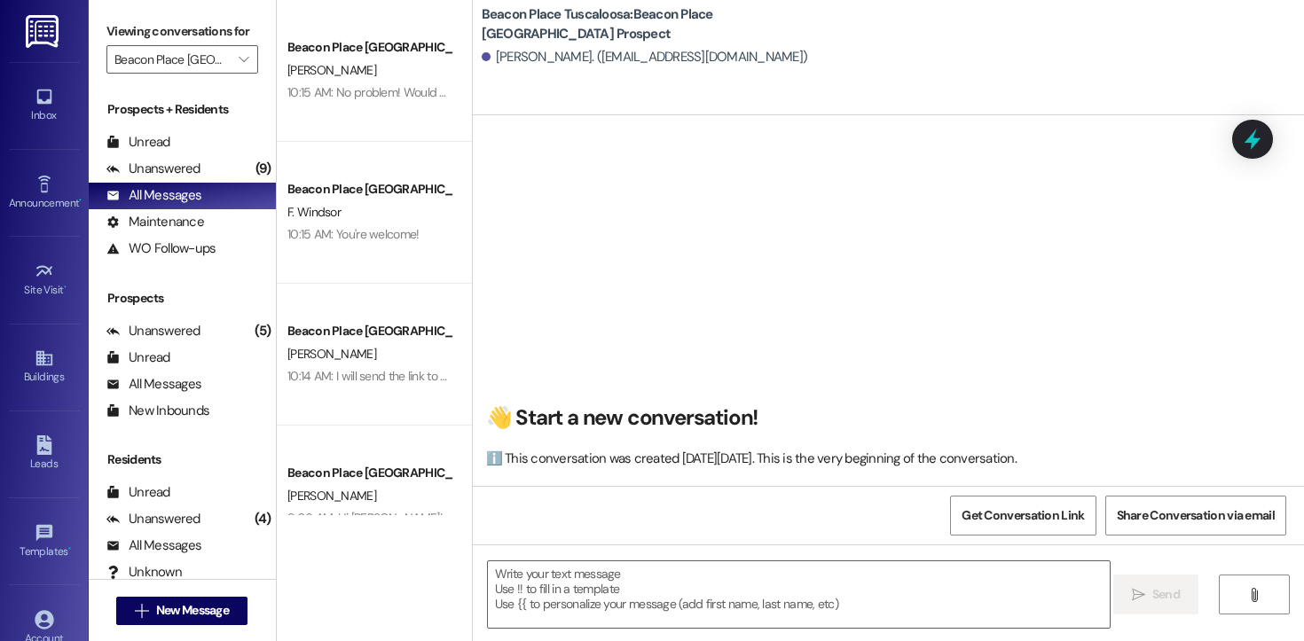
scroll to position [1, 0]
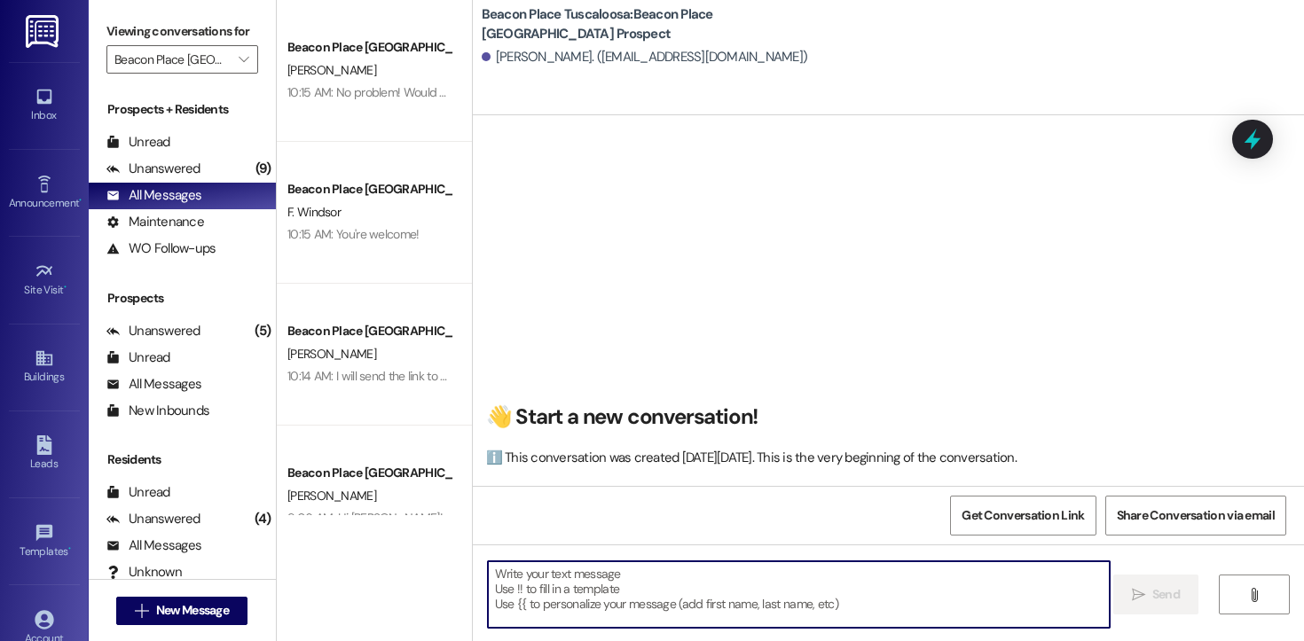
click at [587, 620] on textarea at bounding box center [799, 594] width 622 height 67
paste textarea "Hi [PERSON_NAME]! This is [PERSON_NAME] from [GEOGRAPHIC_DATA] Tuscaloosa. I’m …"
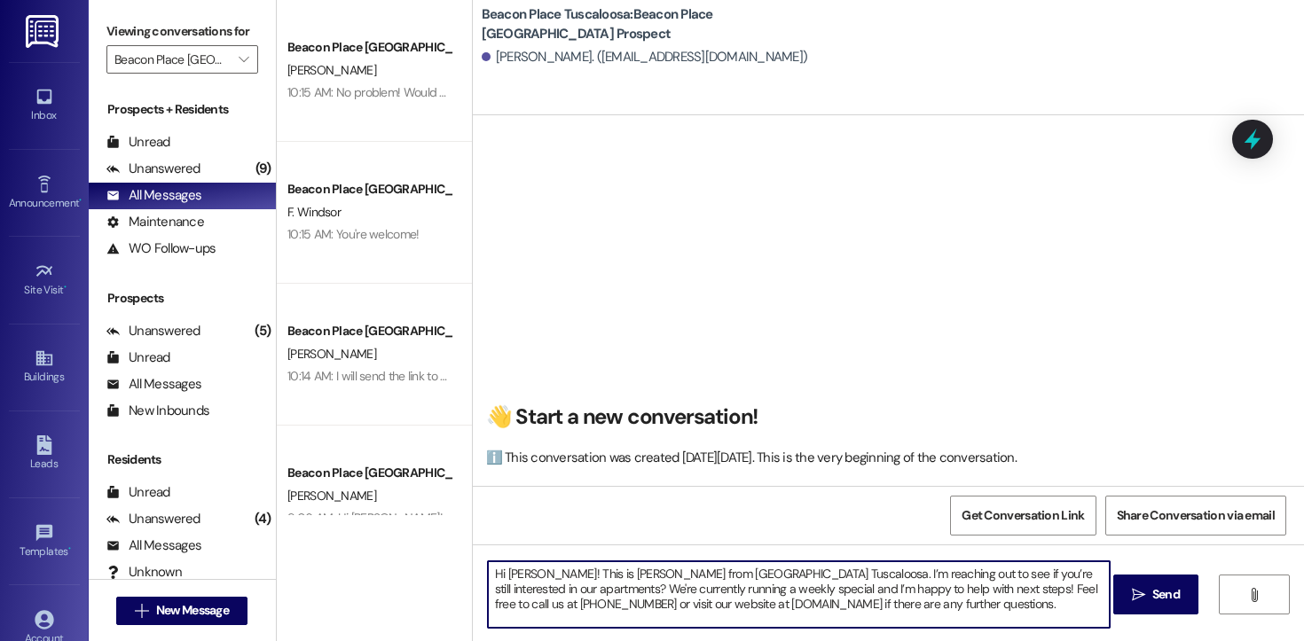
drag, startPoint x: 531, startPoint y: 575, endPoint x: 505, endPoint y: 575, distance: 26.6
click at [505, 575] on textarea "Hi [PERSON_NAME]! This is [PERSON_NAME] from [GEOGRAPHIC_DATA] Tuscaloosa. I’m …" at bounding box center [799, 594] width 622 height 67
drag, startPoint x: 1015, startPoint y: 608, endPoint x: 447, endPoint y: 561, distance: 569.5
click at [447, 561] on div "Beacon Place Tuscaloosa Prospect [PERSON_NAME] 10:15 AM: No problem! Would you …" at bounding box center [790, 320] width 1027 height 641
click at [1037, 611] on textarea "Hi [PERSON_NAME]! This is [PERSON_NAME] from [GEOGRAPHIC_DATA] Tuscaloosa. I’m …" at bounding box center [799, 594] width 622 height 67
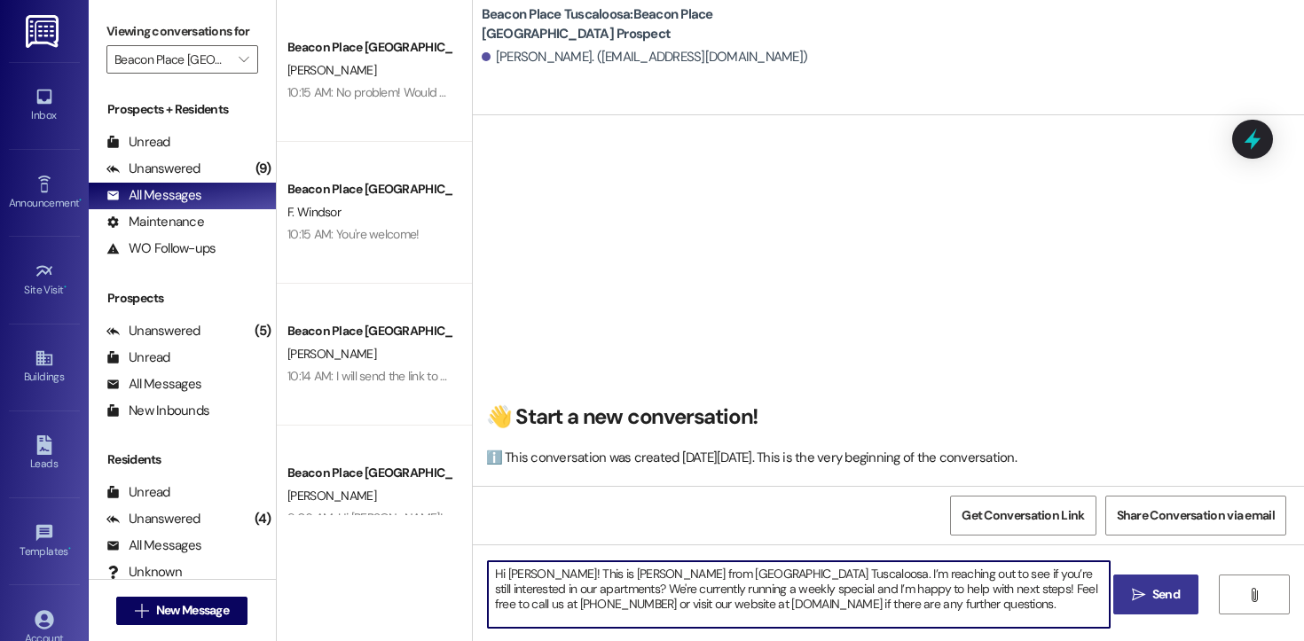
type textarea "Hi [PERSON_NAME]! This is [PERSON_NAME] from [GEOGRAPHIC_DATA] Tuscaloosa. I’m …"
click at [1133, 590] on icon "" at bounding box center [1138, 595] width 13 height 14
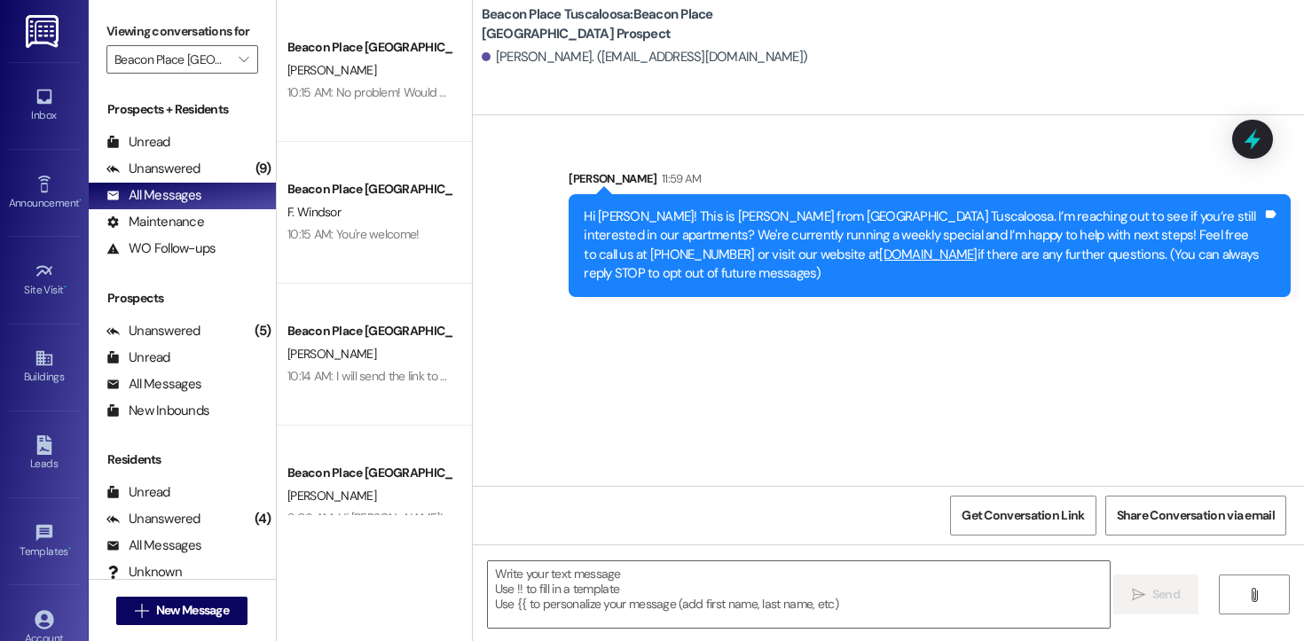
scroll to position [0, 0]
click at [198, 602] on span "New Message" at bounding box center [192, 610] width 73 height 19
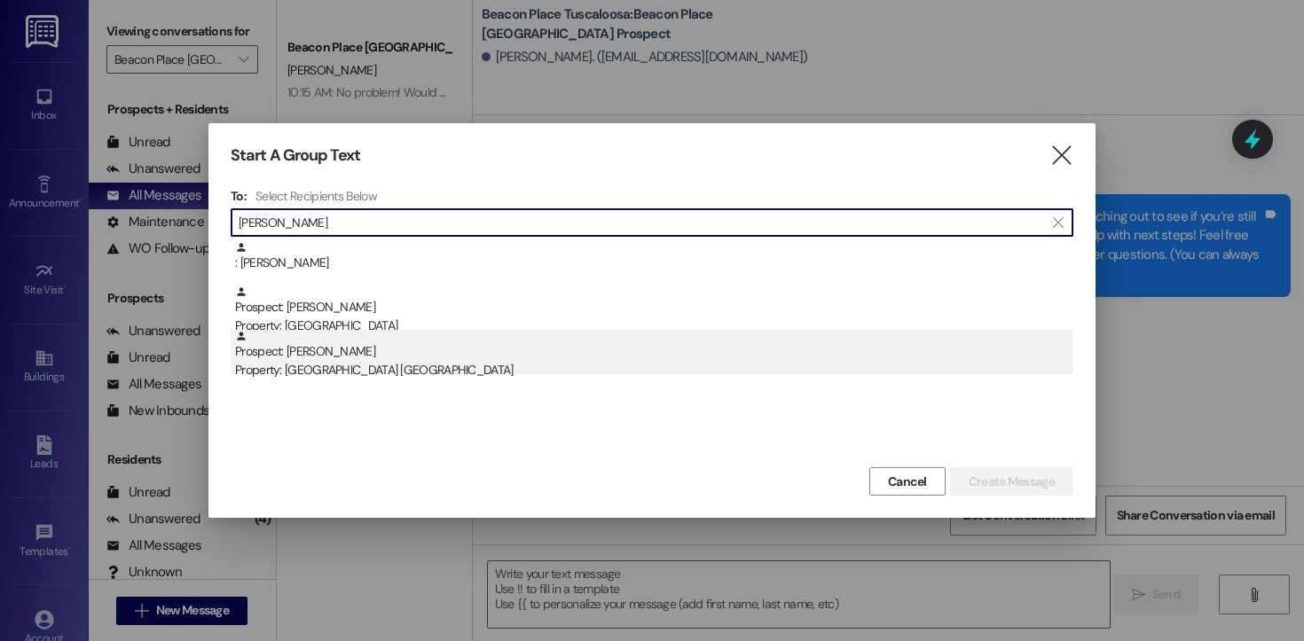
type input "[PERSON_NAME]"
click at [347, 358] on div "Prospect: [PERSON_NAME] Property: [GEOGRAPHIC_DATA] [GEOGRAPHIC_DATA]" at bounding box center [654, 355] width 838 height 51
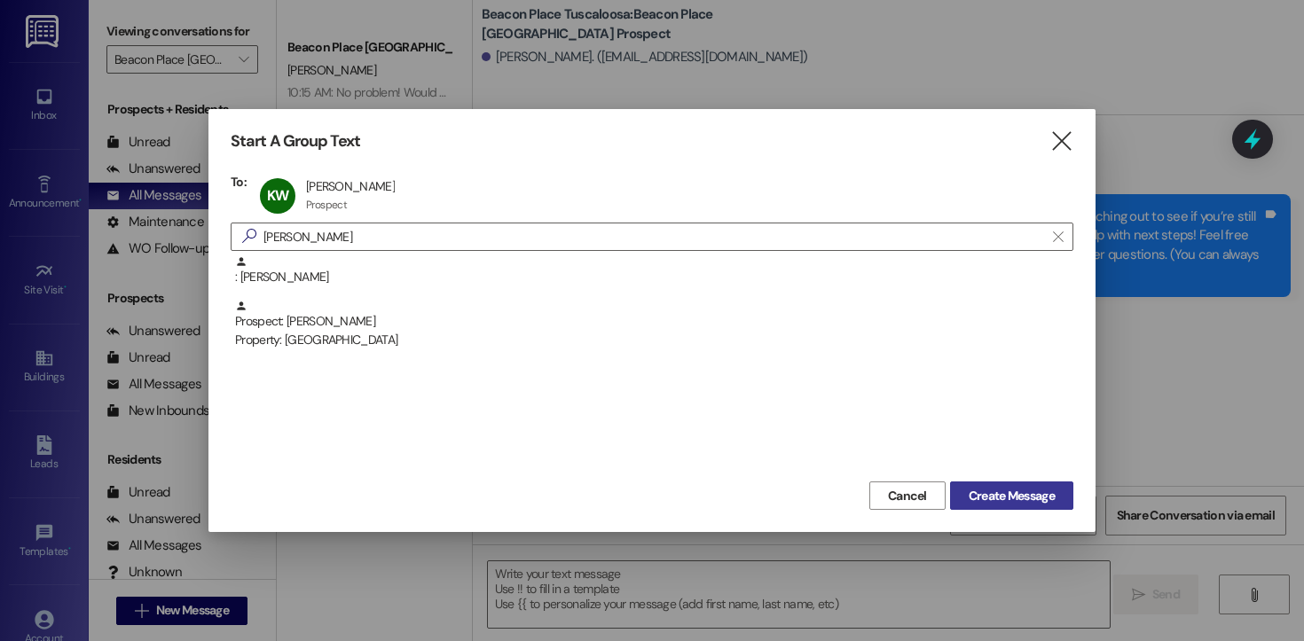
click at [1009, 495] on span "Create Message" at bounding box center [1011, 496] width 86 height 19
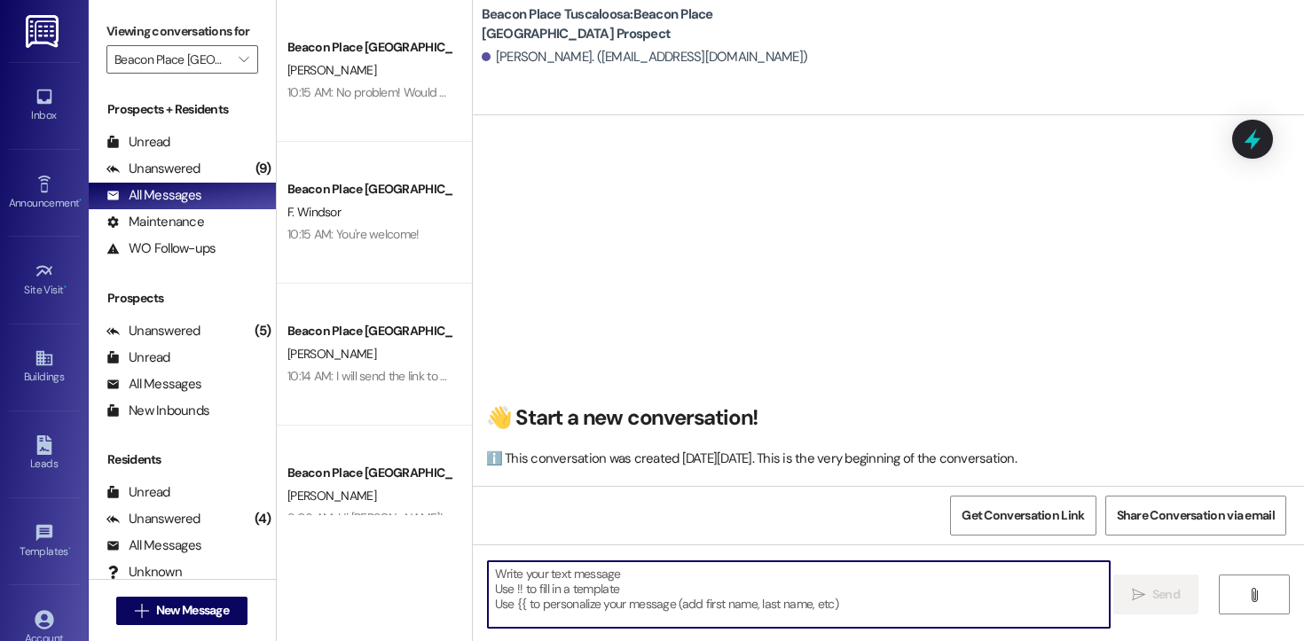
click at [624, 585] on textarea at bounding box center [799, 594] width 622 height 67
paste textarea "Hi [PERSON_NAME]! This is [PERSON_NAME] from [GEOGRAPHIC_DATA] Tuscaloosa. I’m …"
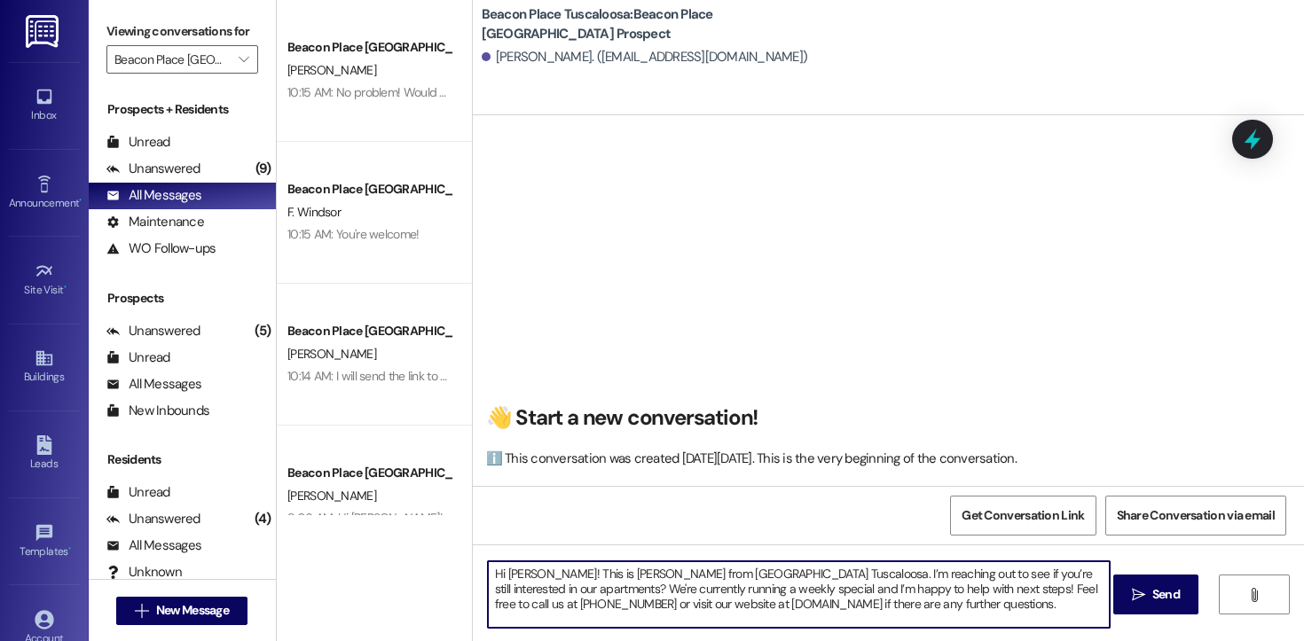
drag, startPoint x: 526, startPoint y: 574, endPoint x: 500, endPoint y: 575, distance: 25.7
click at [500, 575] on textarea "Hi [PERSON_NAME]! This is [PERSON_NAME] from [GEOGRAPHIC_DATA] Tuscaloosa. I’m …" at bounding box center [799, 594] width 622 height 67
drag, startPoint x: 1012, startPoint y: 606, endPoint x: 351, endPoint y: 544, distance: 663.7
click at [351, 544] on div "Beacon Place Tuscaloosa Prospect [PERSON_NAME] 10:15 AM: No problem! Would you …" at bounding box center [790, 320] width 1027 height 641
click at [1037, 608] on textarea "Hi [PERSON_NAME]! This is [PERSON_NAME] from [GEOGRAPHIC_DATA] Tuscaloosa. I’m …" at bounding box center [799, 594] width 622 height 67
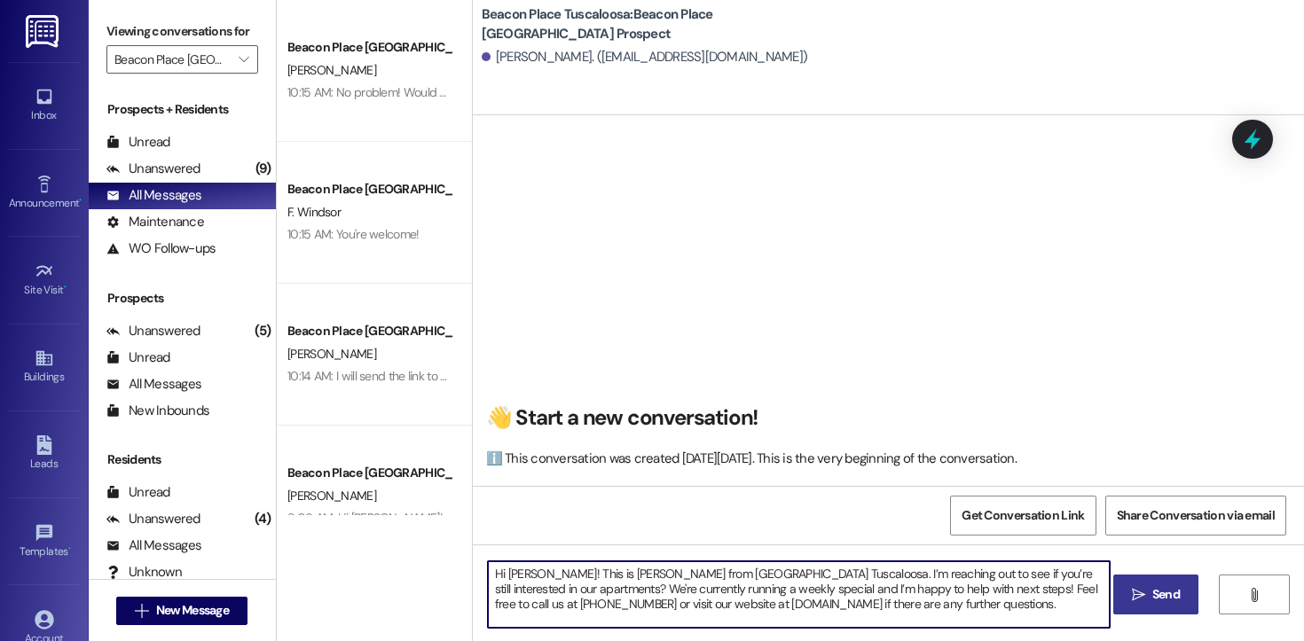
type textarea "Hi [PERSON_NAME]! This is [PERSON_NAME] from [GEOGRAPHIC_DATA] Tuscaloosa. I’m …"
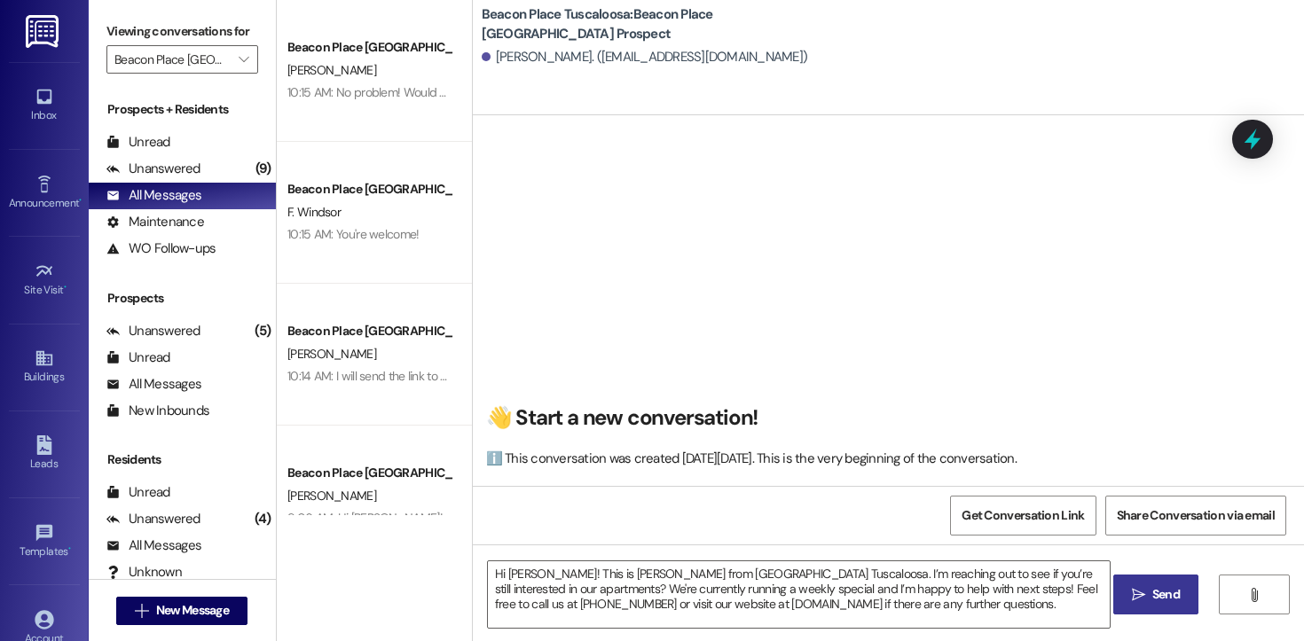
click at [1152, 593] on span "Send" at bounding box center [1165, 594] width 27 height 19
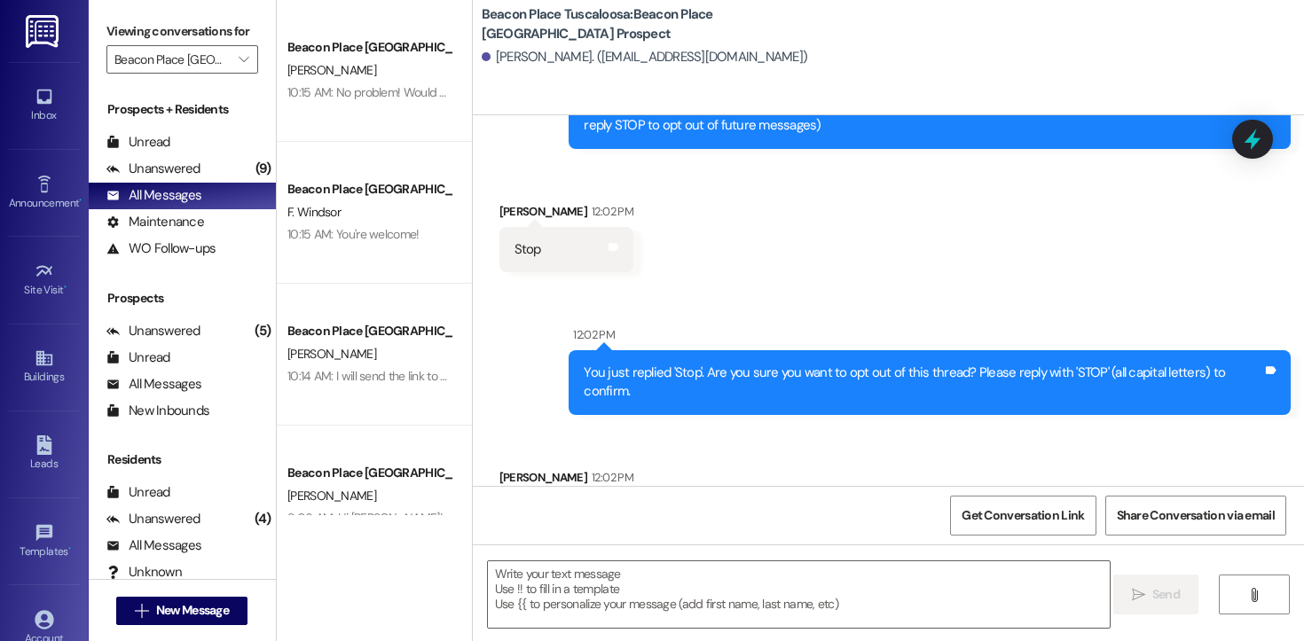
scroll to position [338, 0]
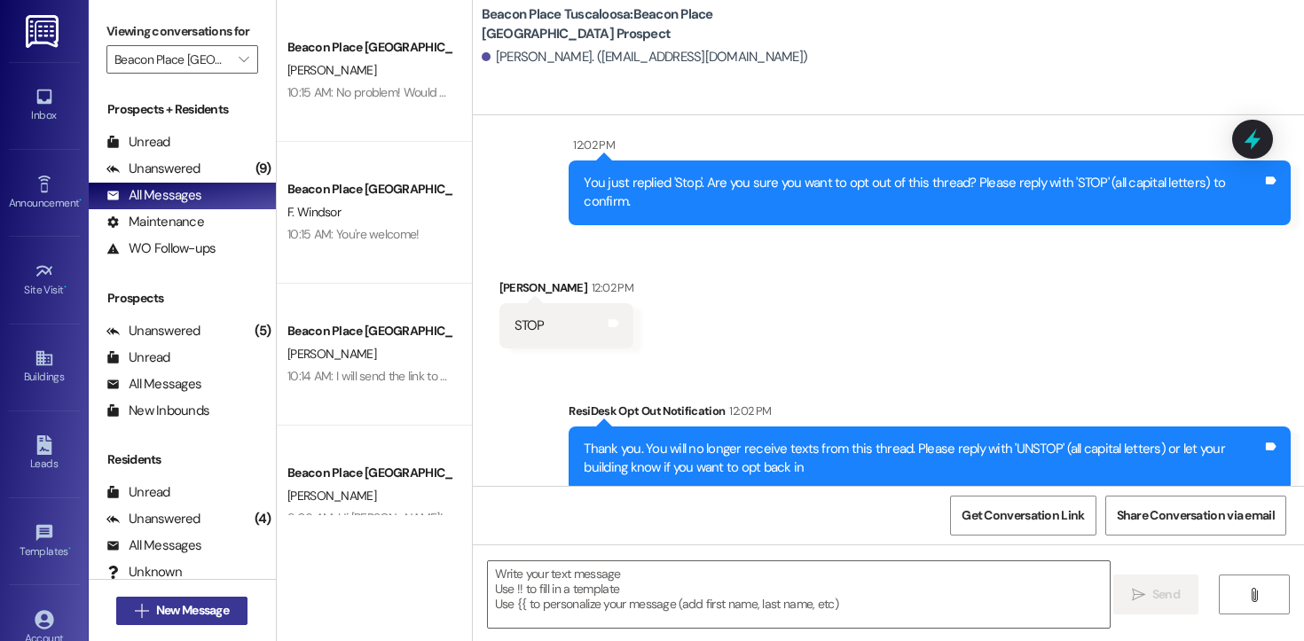
click at [213, 608] on span "New Message" at bounding box center [192, 610] width 73 height 19
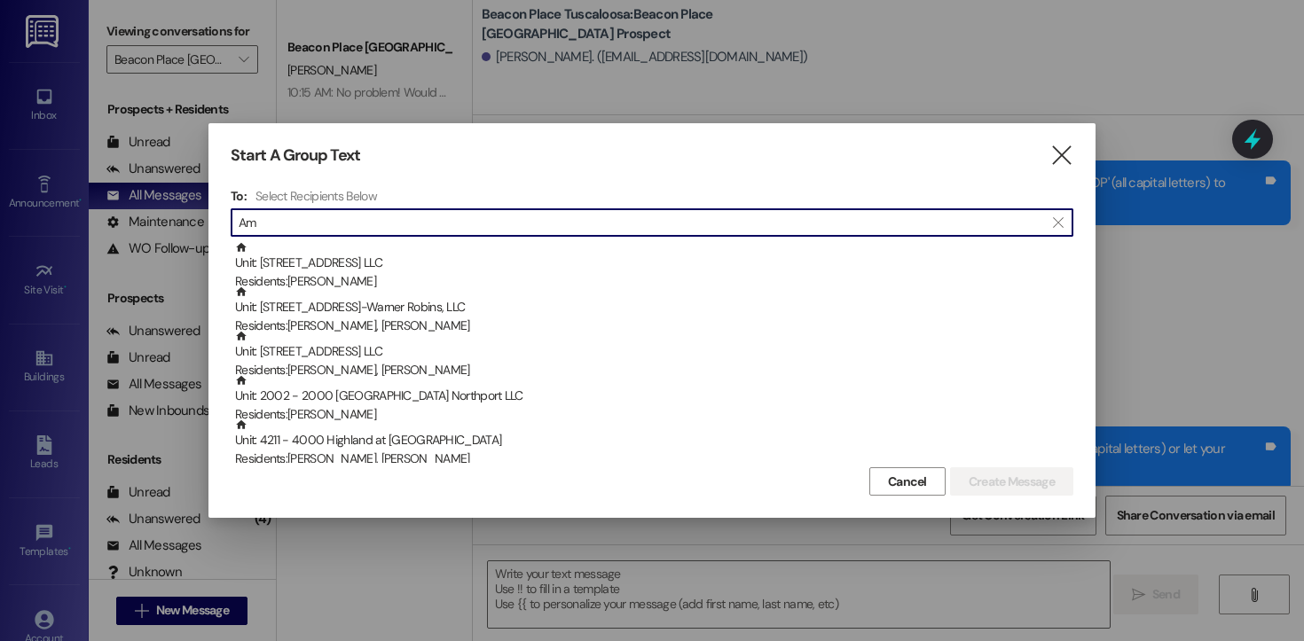
type input "A"
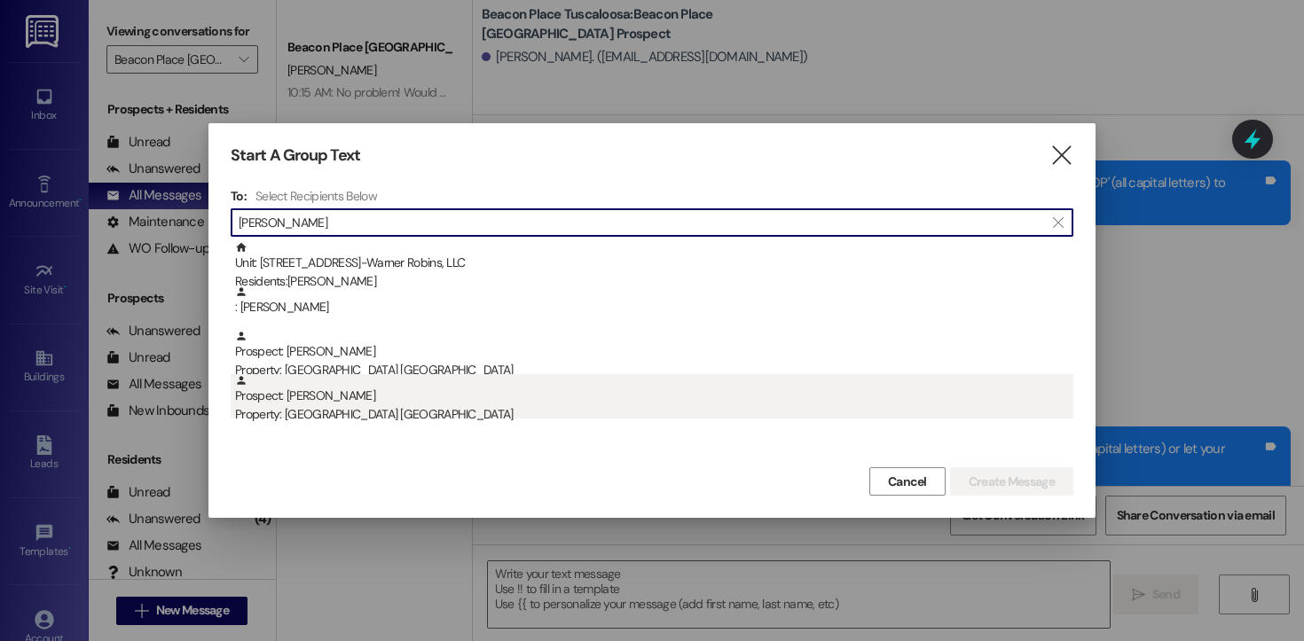
type input "[PERSON_NAME]"
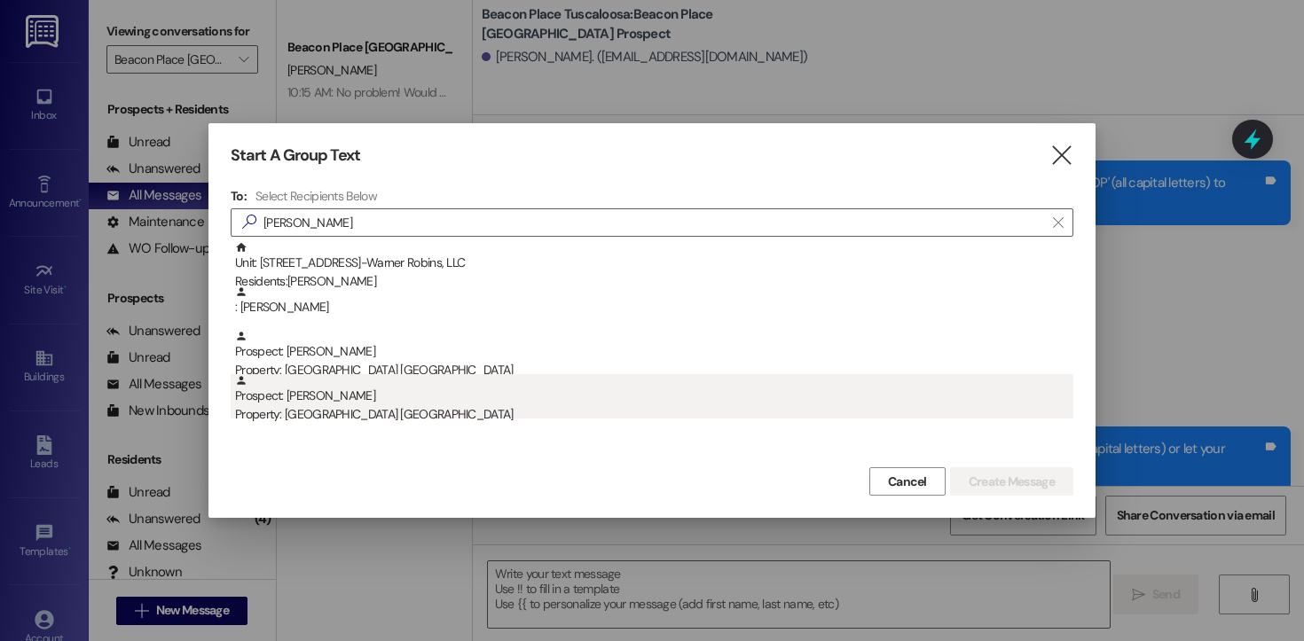
click at [372, 407] on div "Property: [GEOGRAPHIC_DATA] [GEOGRAPHIC_DATA]" at bounding box center [654, 414] width 838 height 19
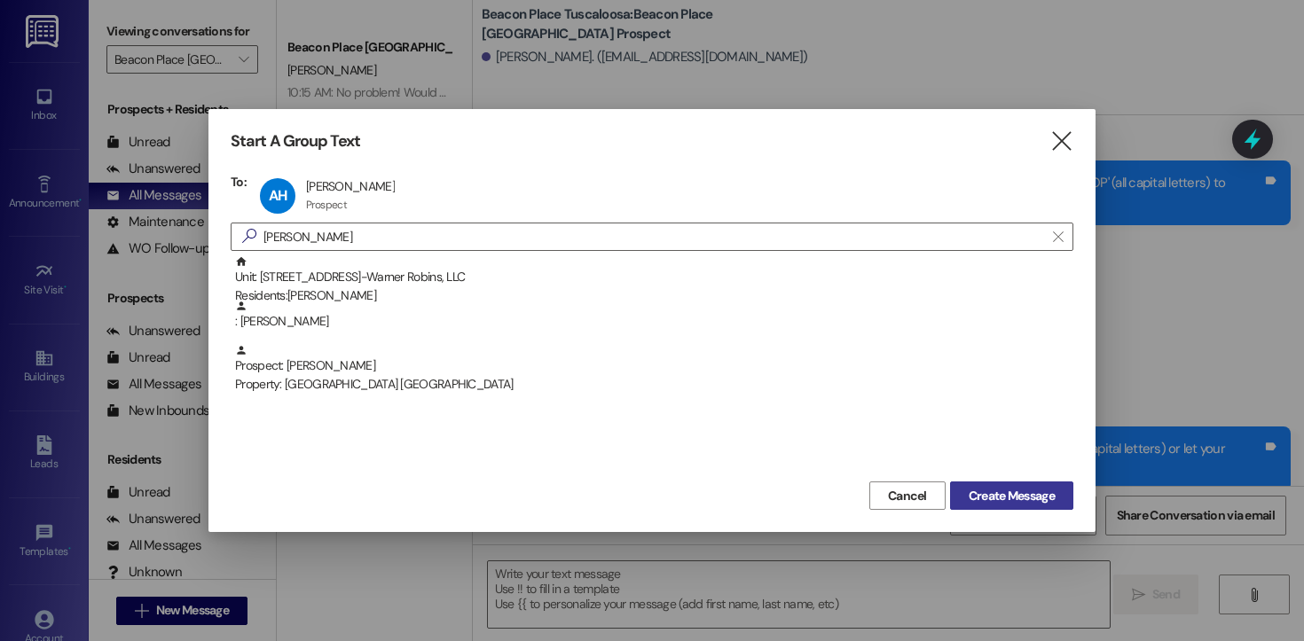
click at [993, 491] on span "Create Message" at bounding box center [1011, 496] width 86 height 19
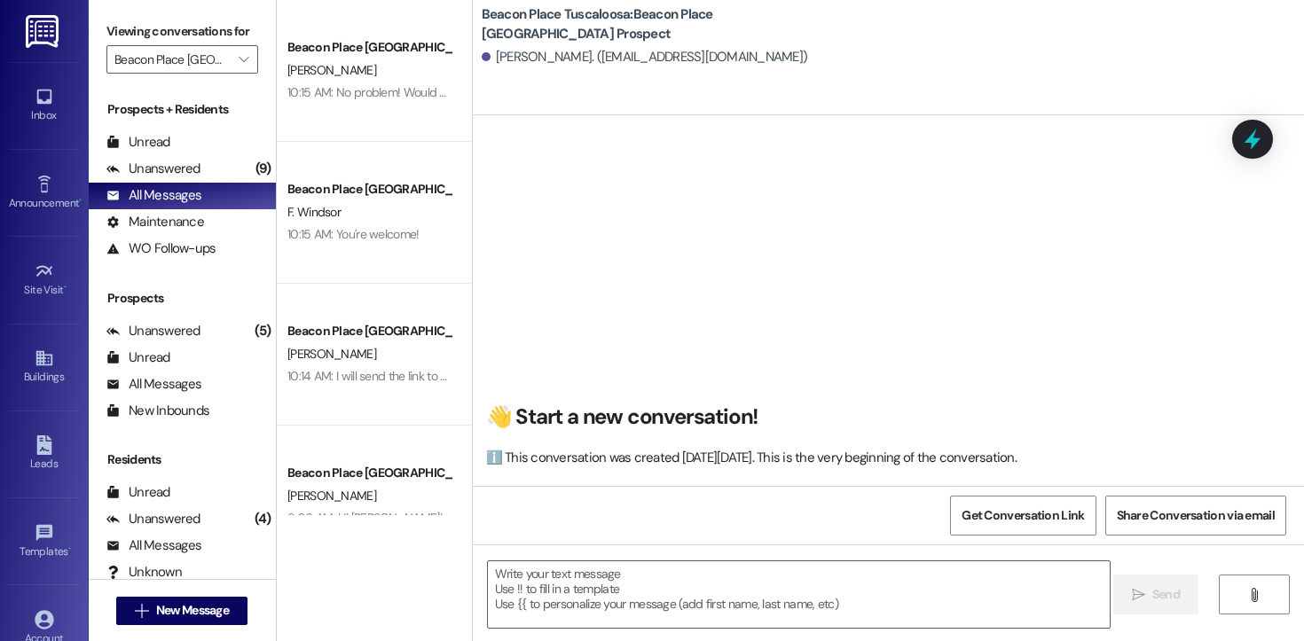
scroll to position [1, 0]
click at [622, 606] on textarea at bounding box center [799, 594] width 622 height 67
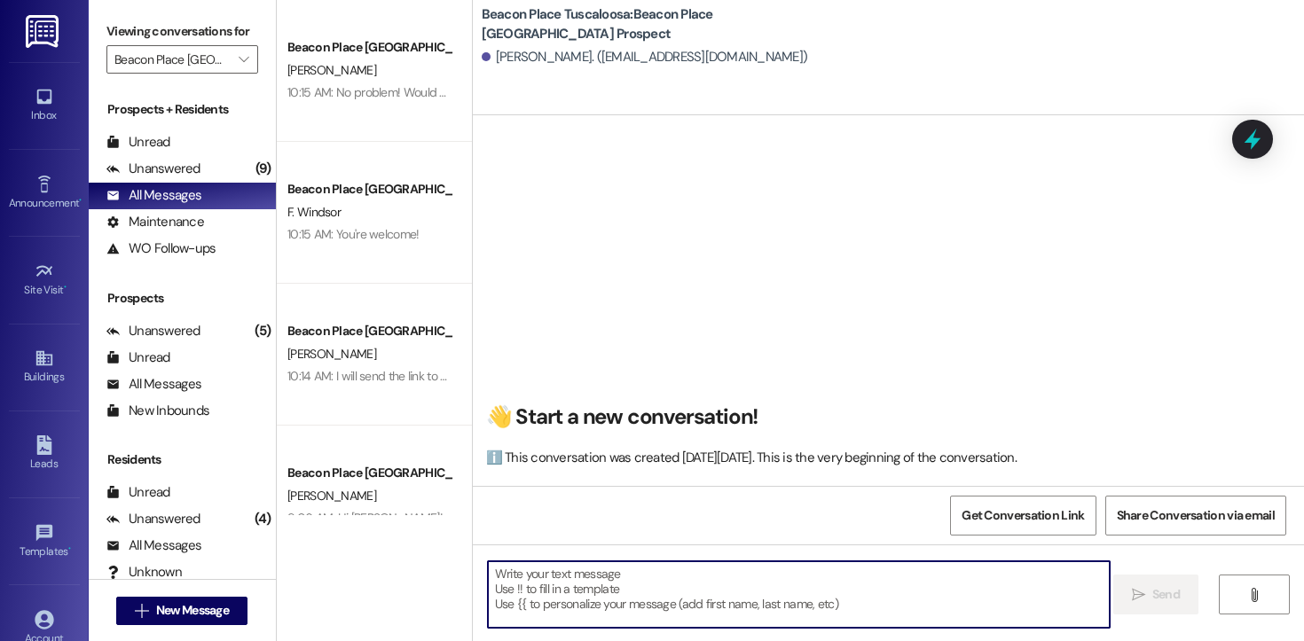
paste textarea "Hi [PERSON_NAME]! This is [PERSON_NAME] from [GEOGRAPHIC_DATA] Tuscaloosa. I’m …"
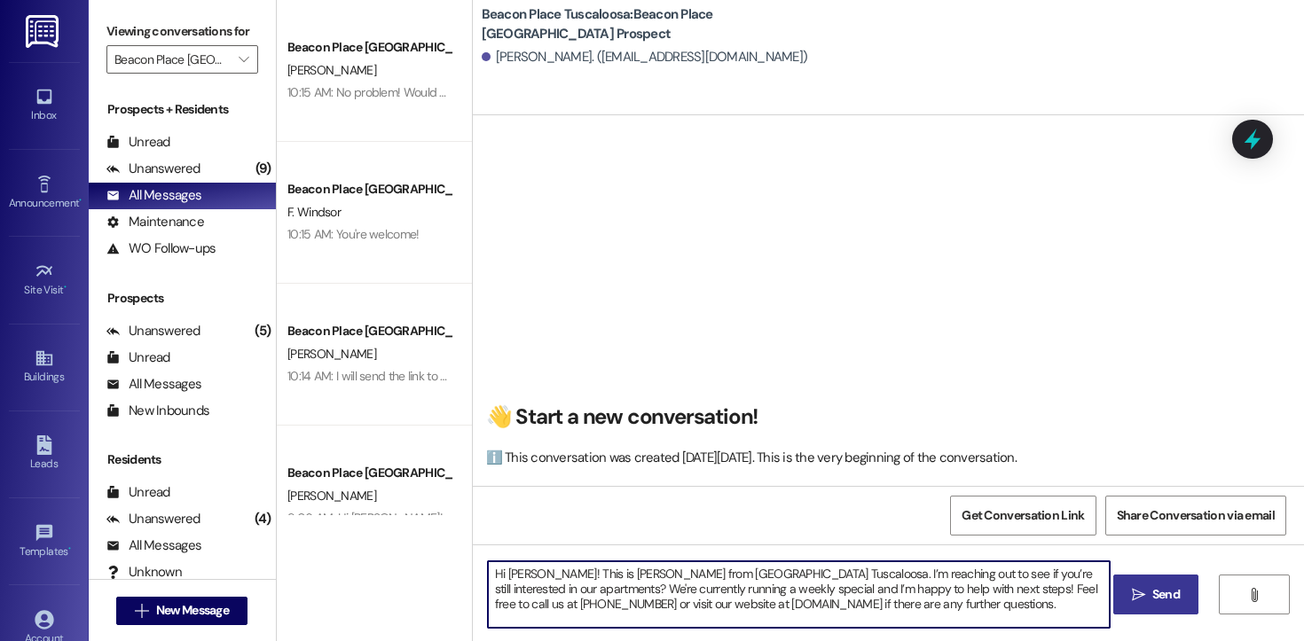
drag, startPoint x: 531, startPoint y: 575, endPoint x: 498, endPoint y: 578, distance: 33.9
click at [498, 578] on textarea "Hi [PERSON_NAME]! This is [PERSON_NAME] from [GEOGRAPHIC_DATA] Tuscaloosa. I’m …" at bounding box center [799, 594] width 622 height 67
drag, startPoint x: 1010, startPoint y: 606, endPoint x: 467, endPoint y: 561, distance: 544.6
click at [473, 561] on div "Hi [PERSON_NAME]! This is [PERSON_NAME] from [GEOGRAPHIC_DATA] Tuscaloosa. I’m …" at bounding box center [888, 611] width 831 height 133
click at [1047, 616] on textarea "Hi [PERSON_NAME]! This is [PERSON_NAME] from [GEOGRAPHIC_DATA] Tuscaloosa. I’m …" at bounding box center [799, 594] width 622 height 67
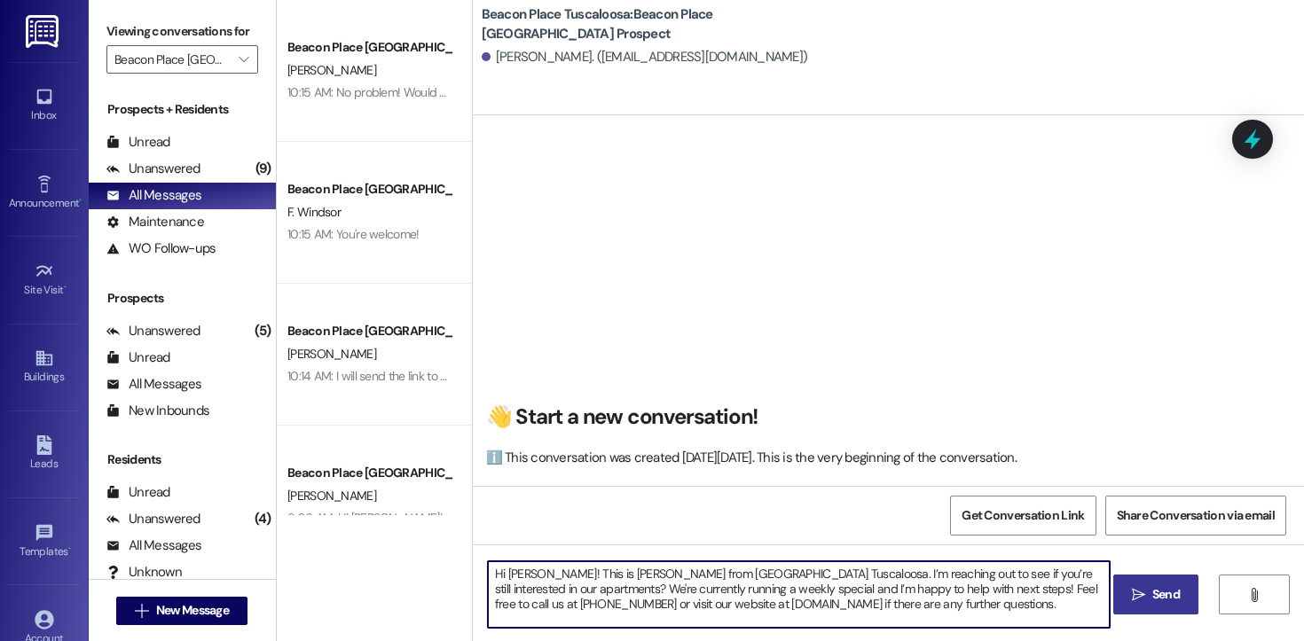
type textarea "Hi [PERSON_NAME]! This is [PERSON_NAME] from [GEOGRAPHIC_DATA] Tuscaloosa. I’m …"
click at [1161, 595] on span "Send" at bounding box center [1165, 594] width 27 height 19
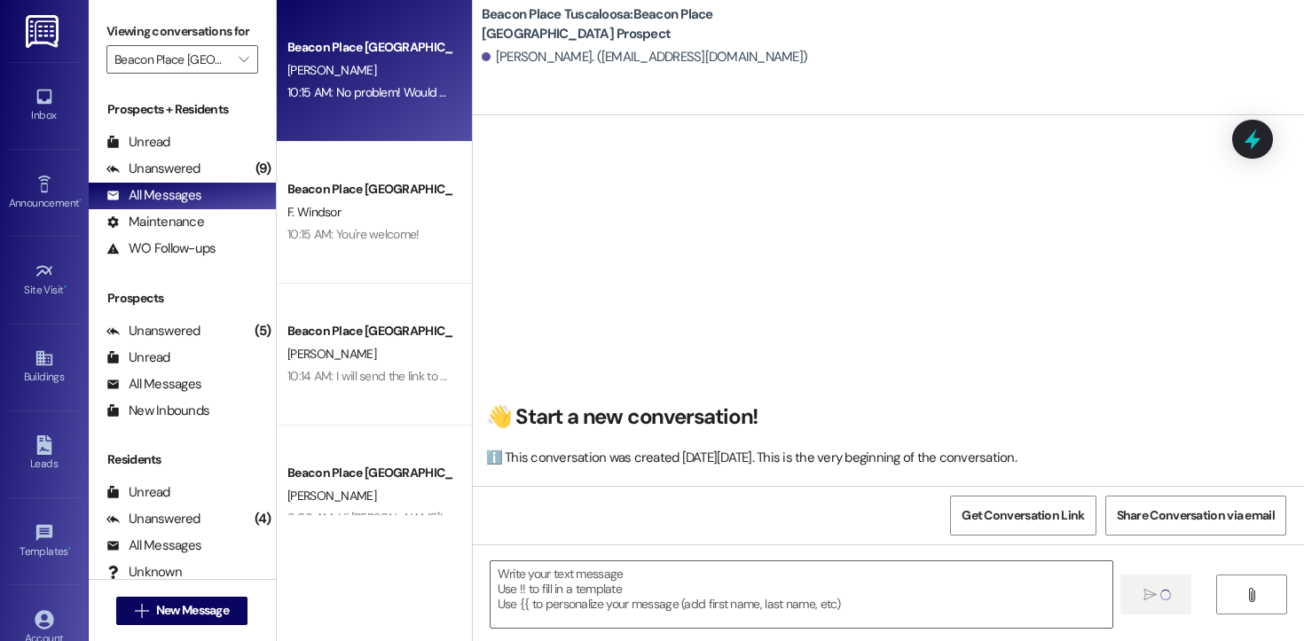
scroll to position [0, 0]
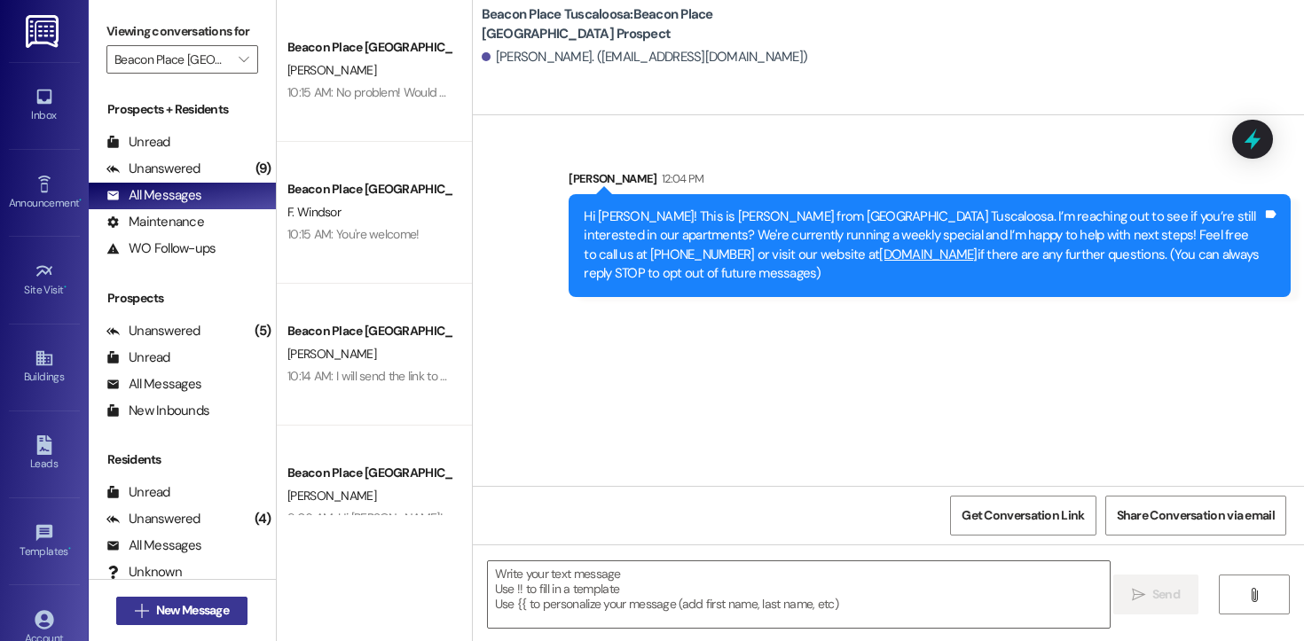
click at [197, 608] on span "New Message" at bounding box center [192, 610] width 73 height 19
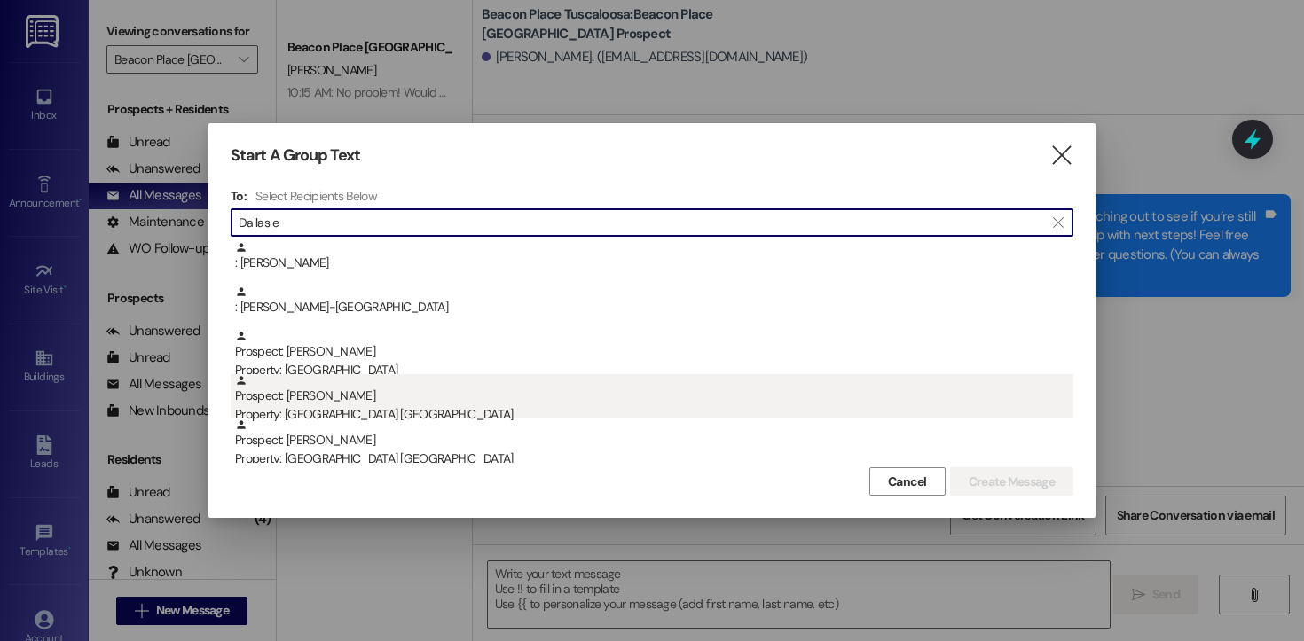
scroll to position [6, 0]
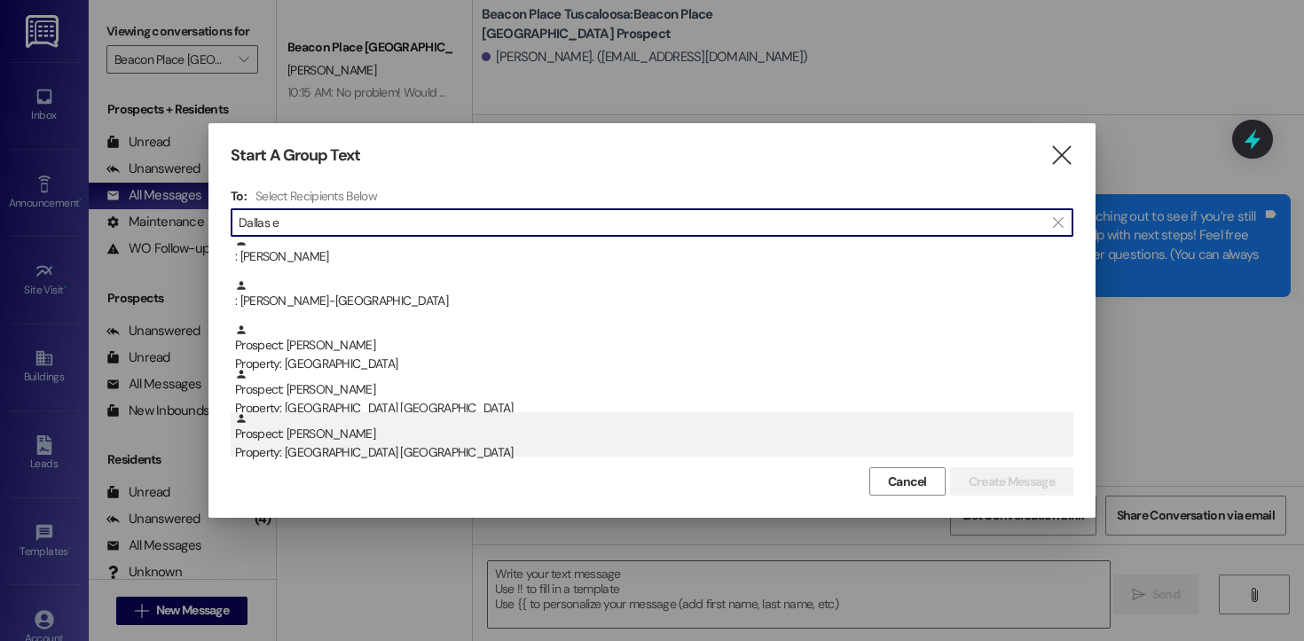
type input "Dallas e"
click at [366, 451] on div "Property: [GEOGRAPHIC_DATA] [GEOGRAPHIC_DATA]" at bounding box center [654, 452] width 838 height 19
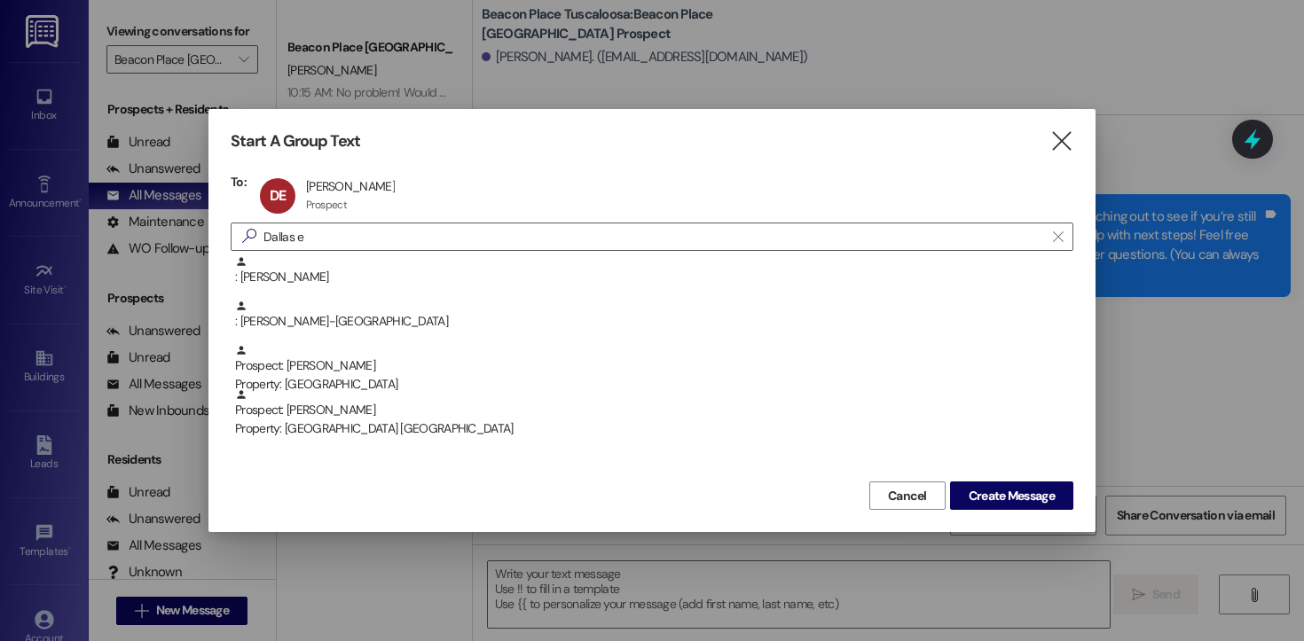
scroll to position [0, 0]
click at [987, 497] on span "Create Message" at bounding box center [1011, 496] width 86 height 19
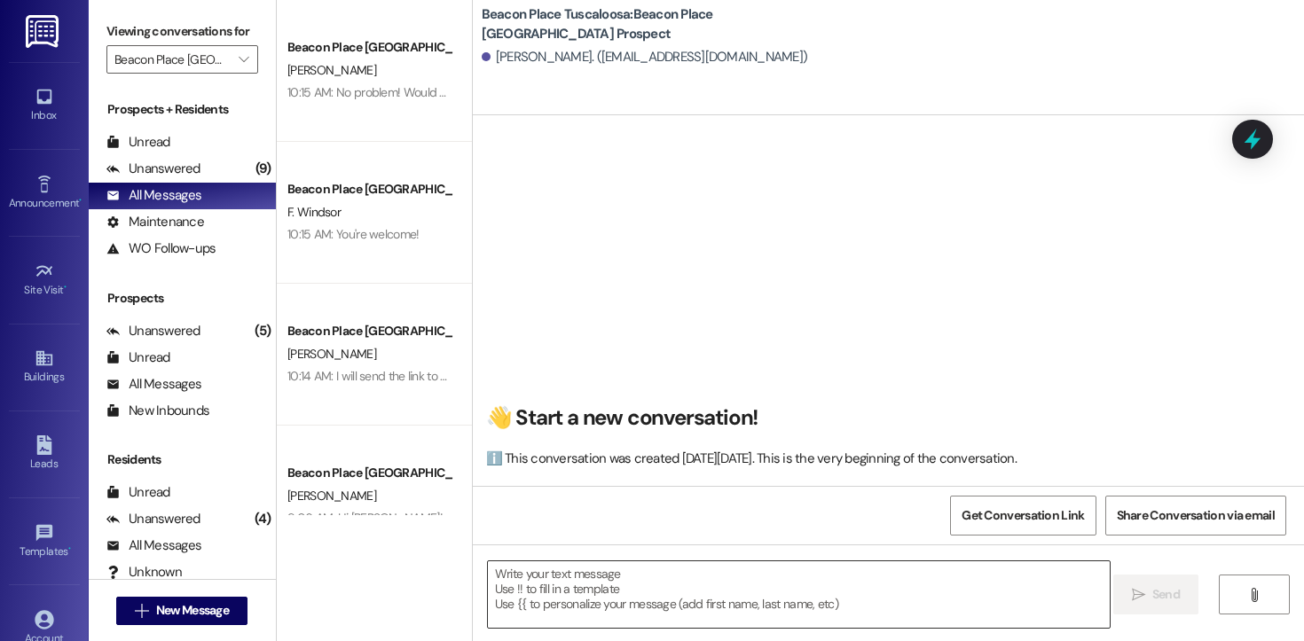
click at [608, 584] on textarea at bounding box center [799, 594] width 622 height 67
paste textarea "Hi [PERSON_NAME]! This is [PERSON_NAME] from [GEOGRAPHIC_DATA] Tuscaloosa. I’m …"
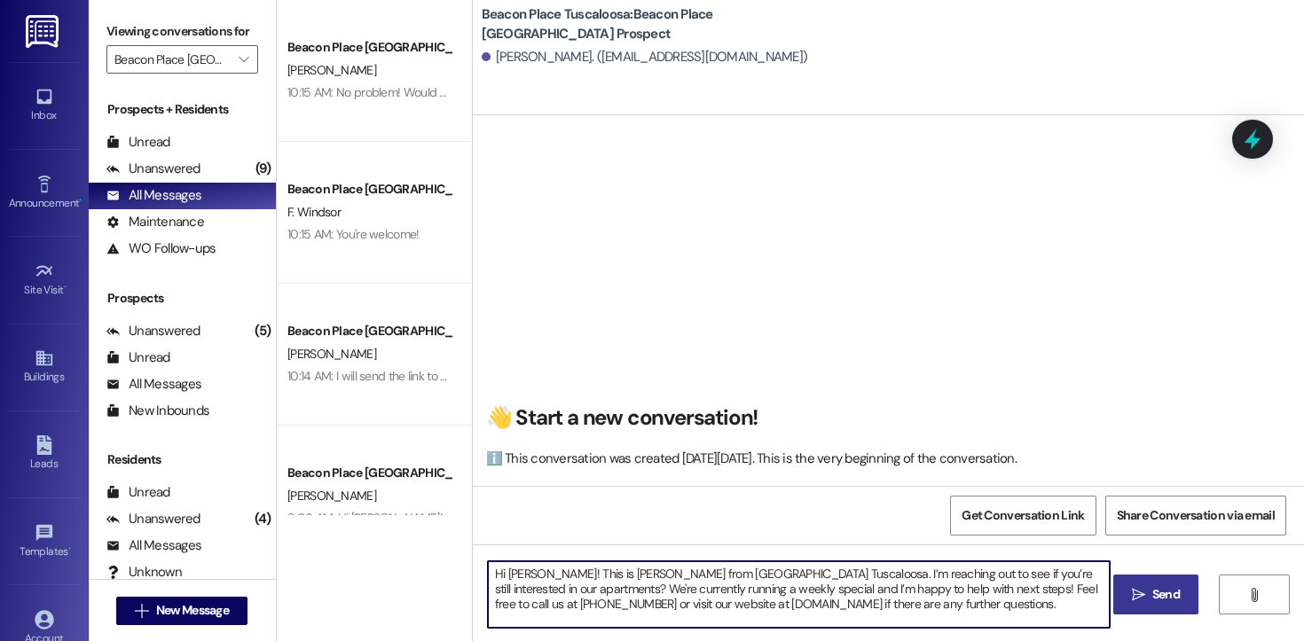
drag, startPoint x: 521, startPoint y: 574, endPoint x: 499, endPoint y: 576, distance: 21.4
click at [499, 576] on textarea "Hi [PERSON_NAME]! This is [PERSON_NAME] from [GEOGRAPHIC_DATA] Tuscaloosa. I’m …" at bounding box center [799, 594] width 622 height 67
drag, startPoint x: 1020, startPoint y: 603, endPoint x: 481, endPoint y: 573, distance: 540.1
click at [488, 573] on textarea "Hi [PERSON_NAME]! This is [PERSON_NAME] from [GEOGRAPHIC_DATA] Tuscaloosa. I’m …" at bounding box center [799, 594] width 622 height 67
click at [1045, 605] on textarea "Hi [PERSON_NAME]! This is [PERSON_NAME] from [GEOGRAPHIC_DATA] Tuscaloosa. I’m …" at bounding box center [799, 594] width 622 height 67
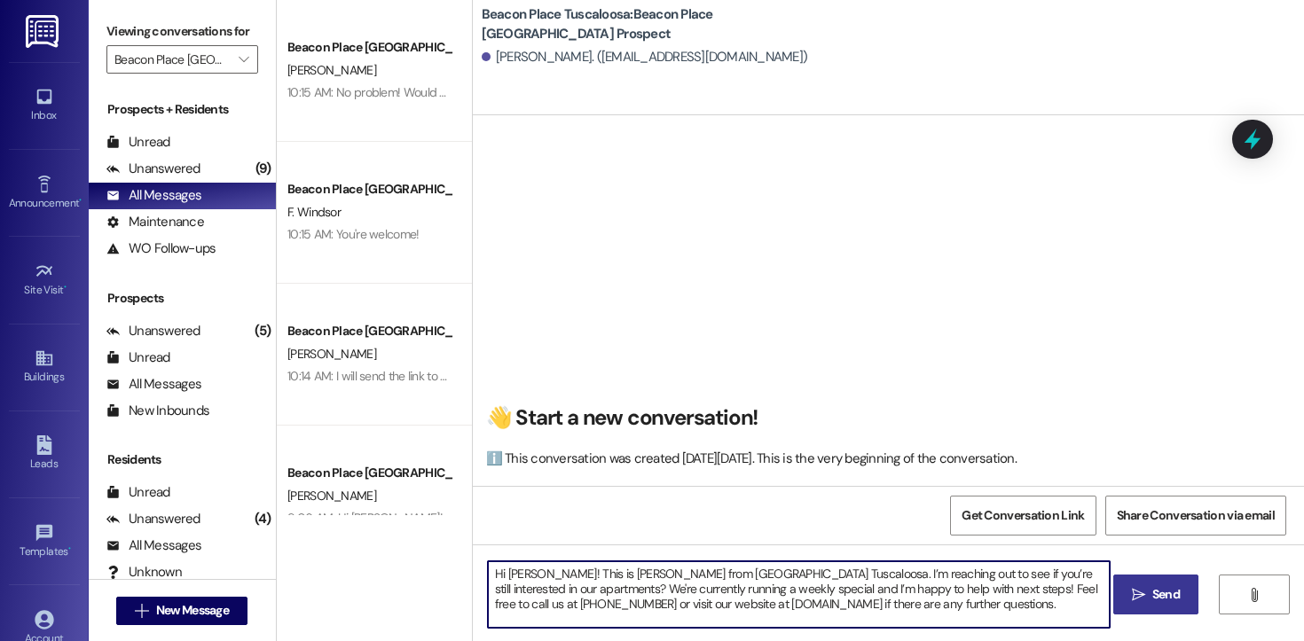
type textarea "Hi [PERSON_NAME]! This is [PERSON_NAME] from [GEOGRAPHIC_DATA] Tuscaloosa. I’m …"
click at [1155, 595] on span "Send" at bounding box center [1165, 594] width 27 height 19
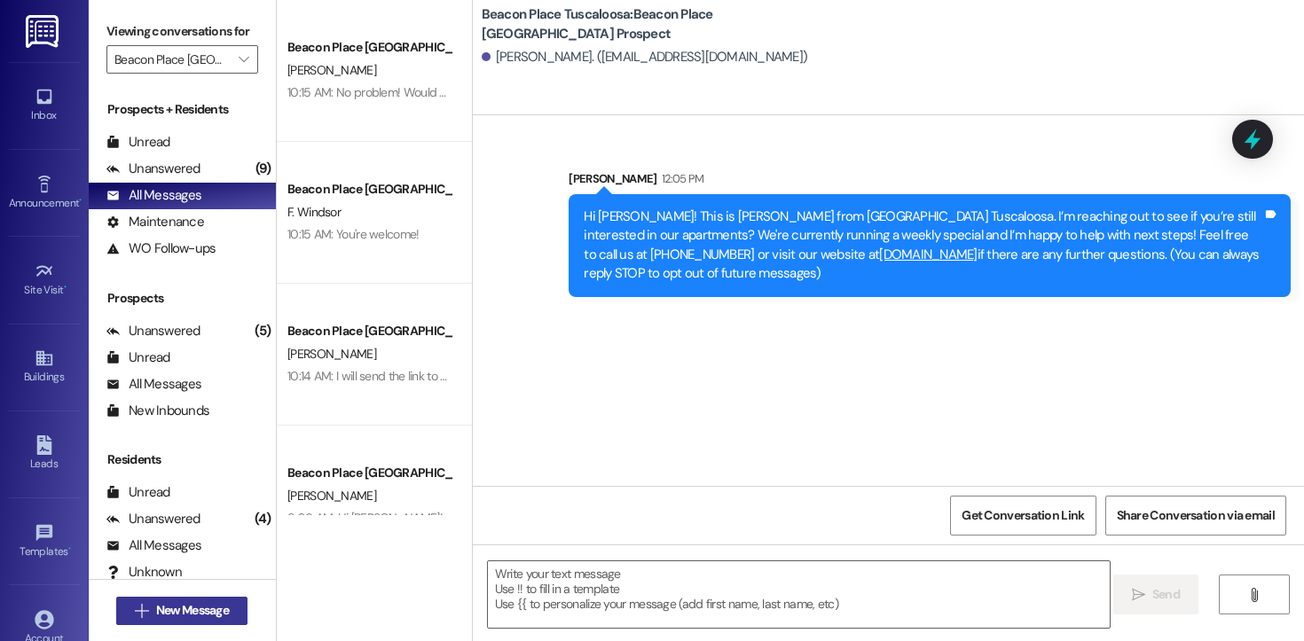
click at [223, 597] on button " New Message" at bounding box center [181, 611] width 131 height 28
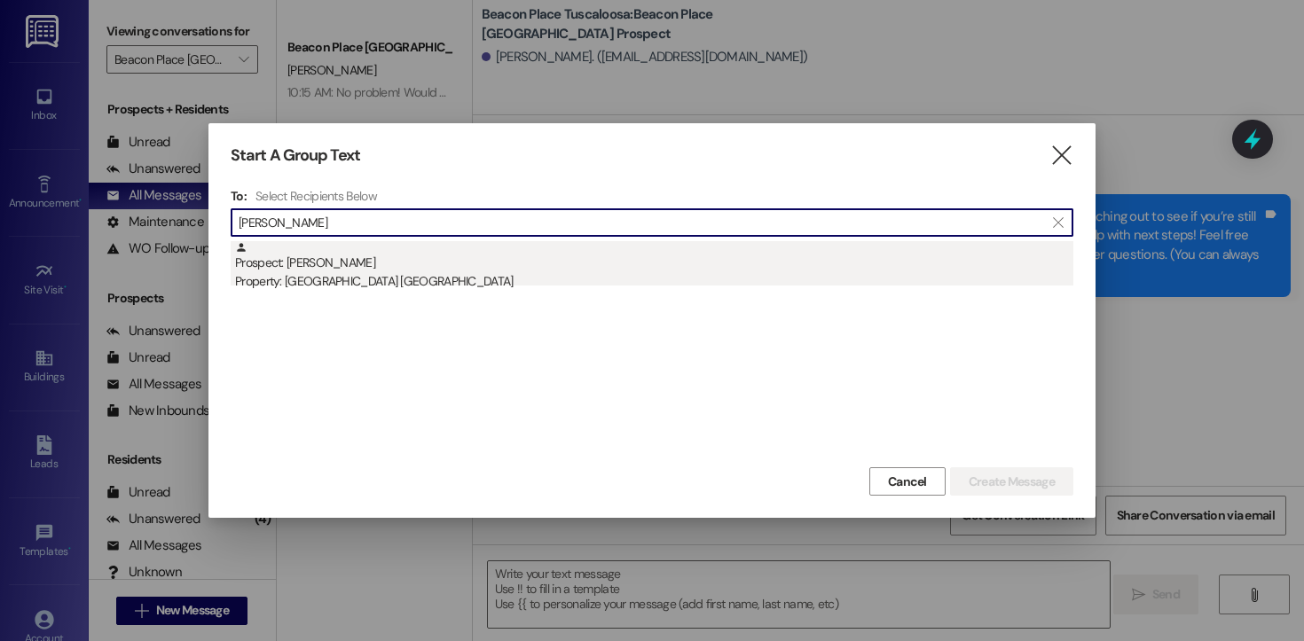
type input "[PERSON_NAME]"
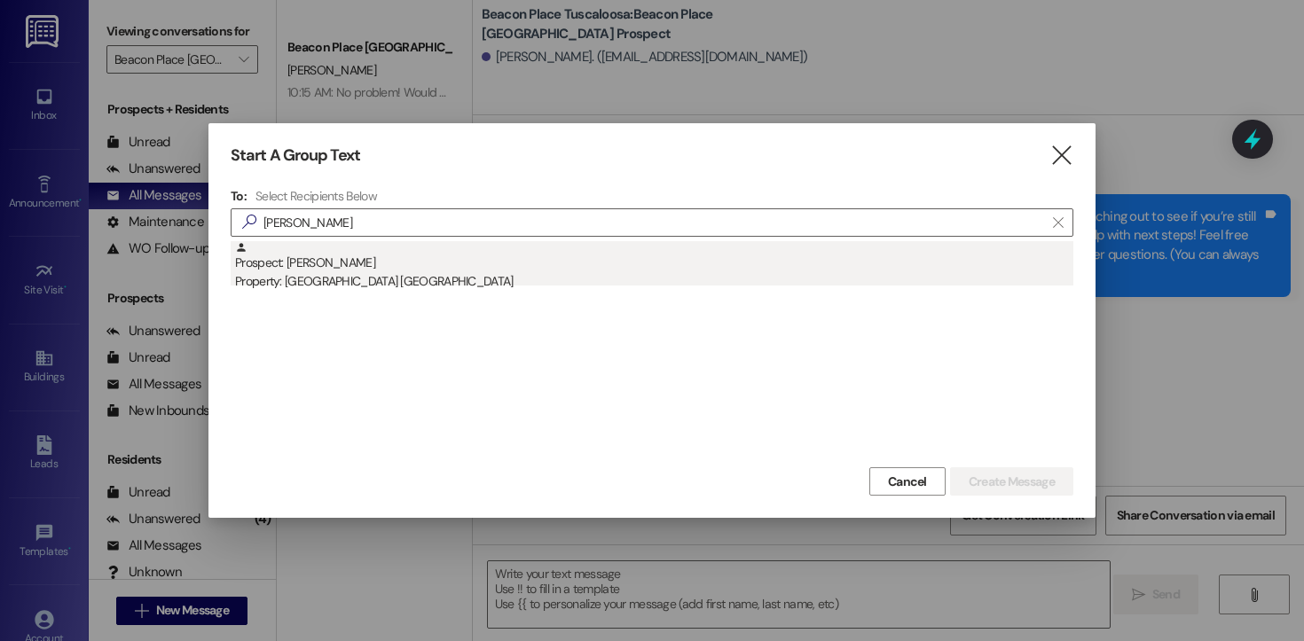
click at [354, 263] on div "Prospect: [PERSON_NAME] Property: [GEOGRAPHIC_DATA] [GEOGRAPHIC_DATA]" at bounding box center [654, 266] width 838 height 51
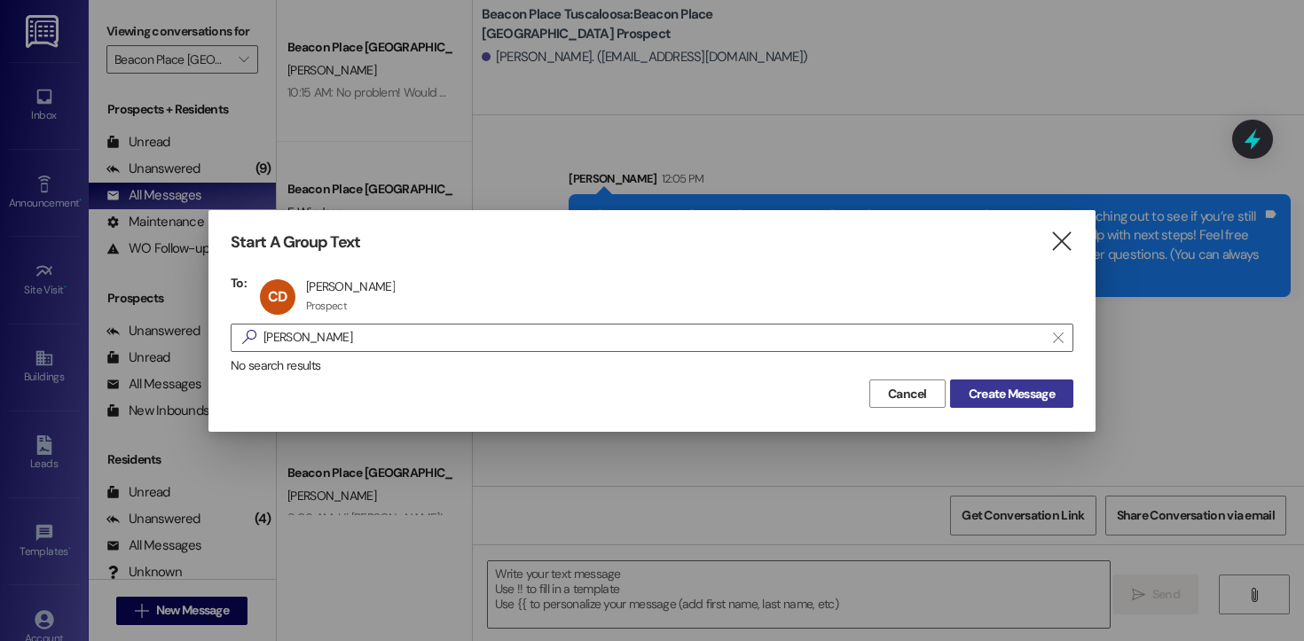
click at [1016, 402] on span "Create Message" at bounding box center [1011, 394] width 86 height 19
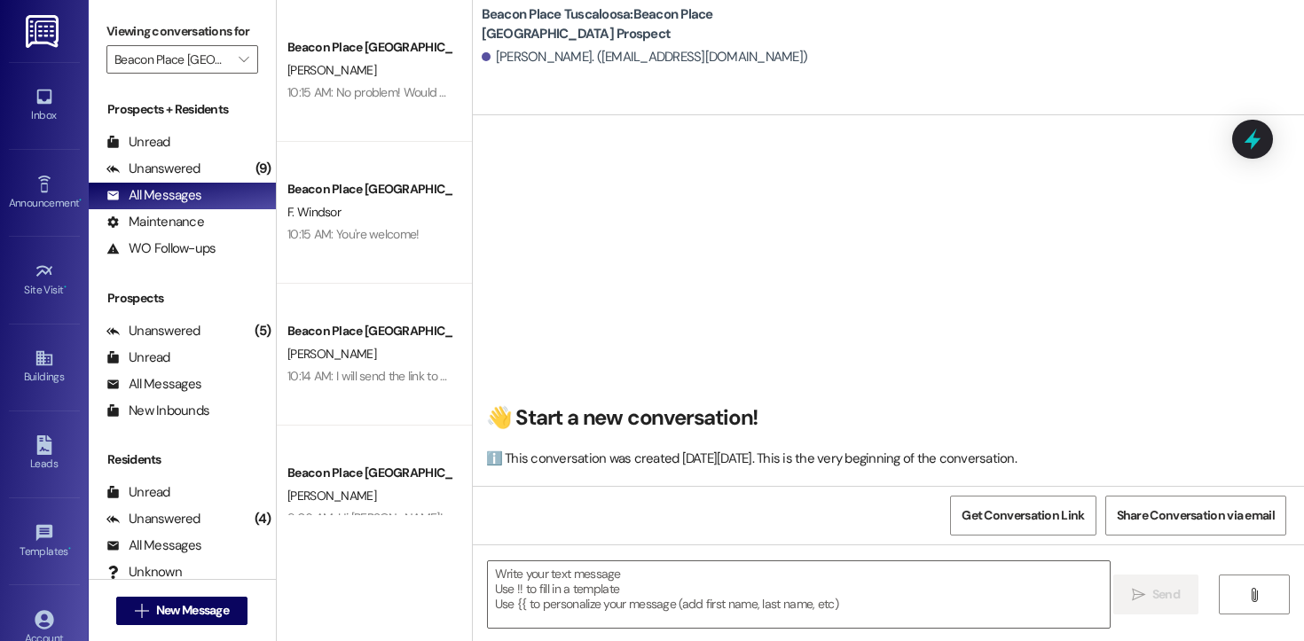
scroll to position [1, 0]
click at [619, 604] on textarea at bounding box center [799, 594] width 622 height 67
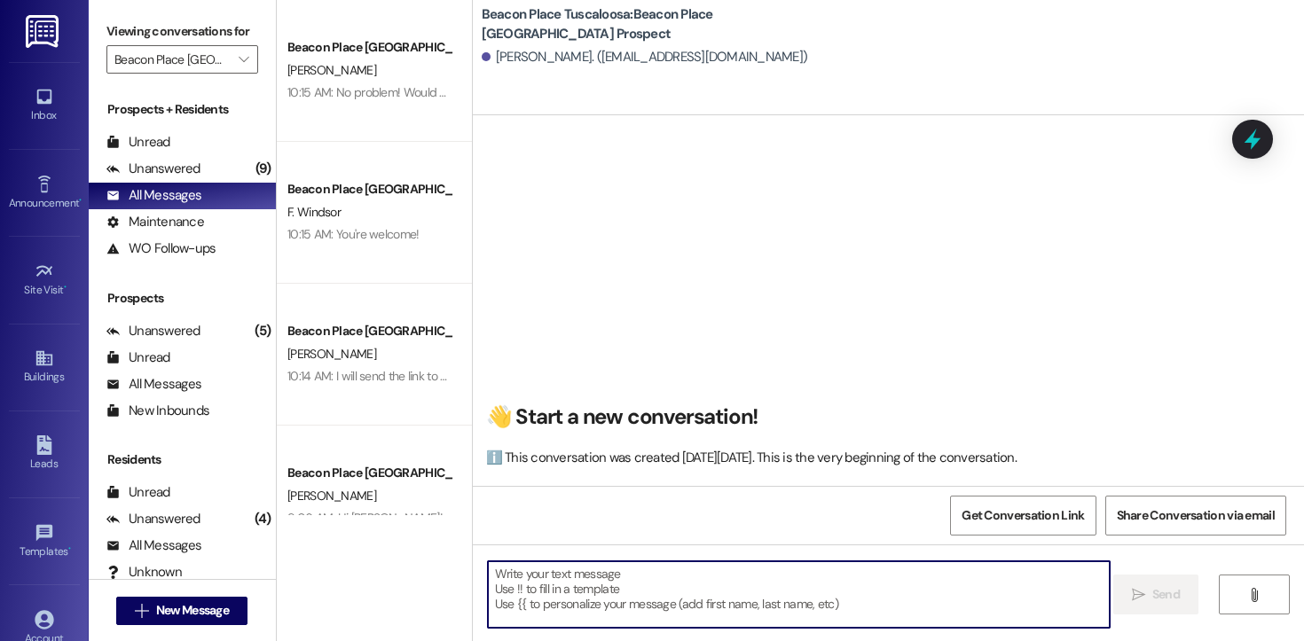
paste textarea "Hi [PERSON_NAME]! This is [PERSON_NAME] from [GEOGRAPHIC_DATA] Tuscaloosa. I’m …"
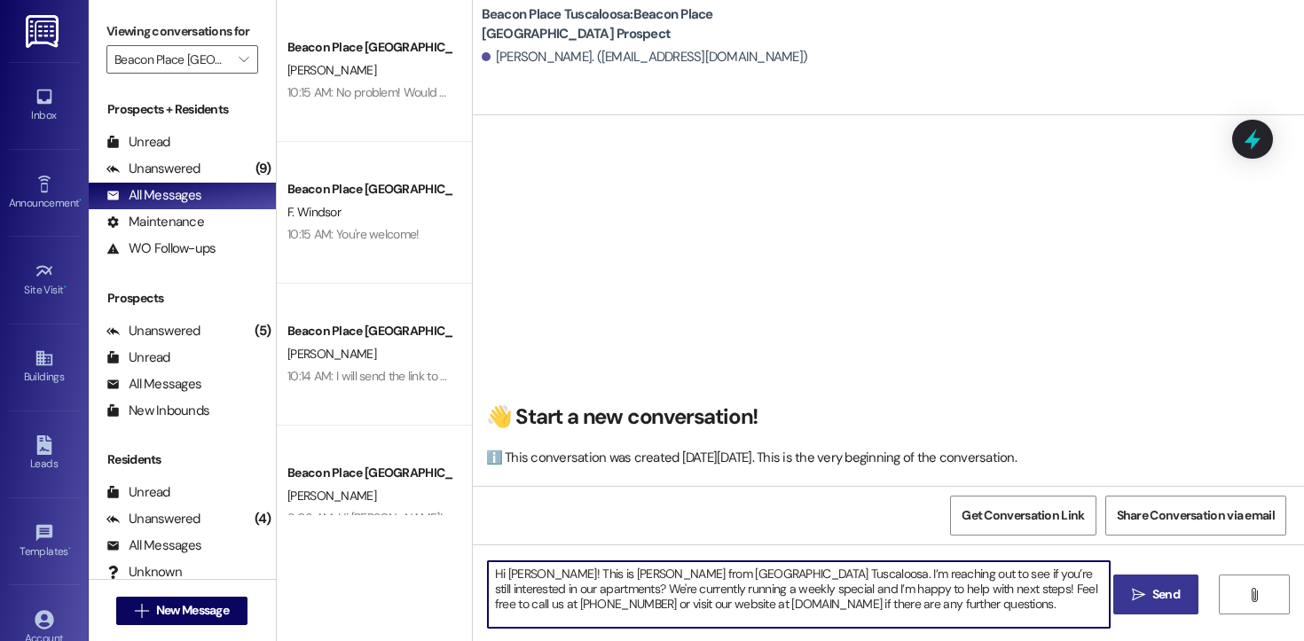
drag, startPoint x: 527, startPoint y: 575, endPoint x: 495, endPoint y: 575, distance: 31.9
click at [495, 575] on textarea "Hi [PERSON_NAME]! This is [PERSON_NAME] from [GEOGRAPHIC_DATA] Tuscaloosa. I’m …" at bounding box center [799, 594] width 622 height 67
drag, startPoint x: 1023, startPoint y: 610, endPoint x: 519, endPoint y: 536, distance: 510.1
click at [519, 536] on div "👋 Start a new conversation! ℹ️ This conversation was created [DATE][DATE]. This…" at bounding box center [888, 435] width 831 height 641
type textarea "Hi [PERSON_NAME]! This is [PERSON_NAME] from [GEOGRAPHIC_DATA] Tuscaloosa. I’m …"
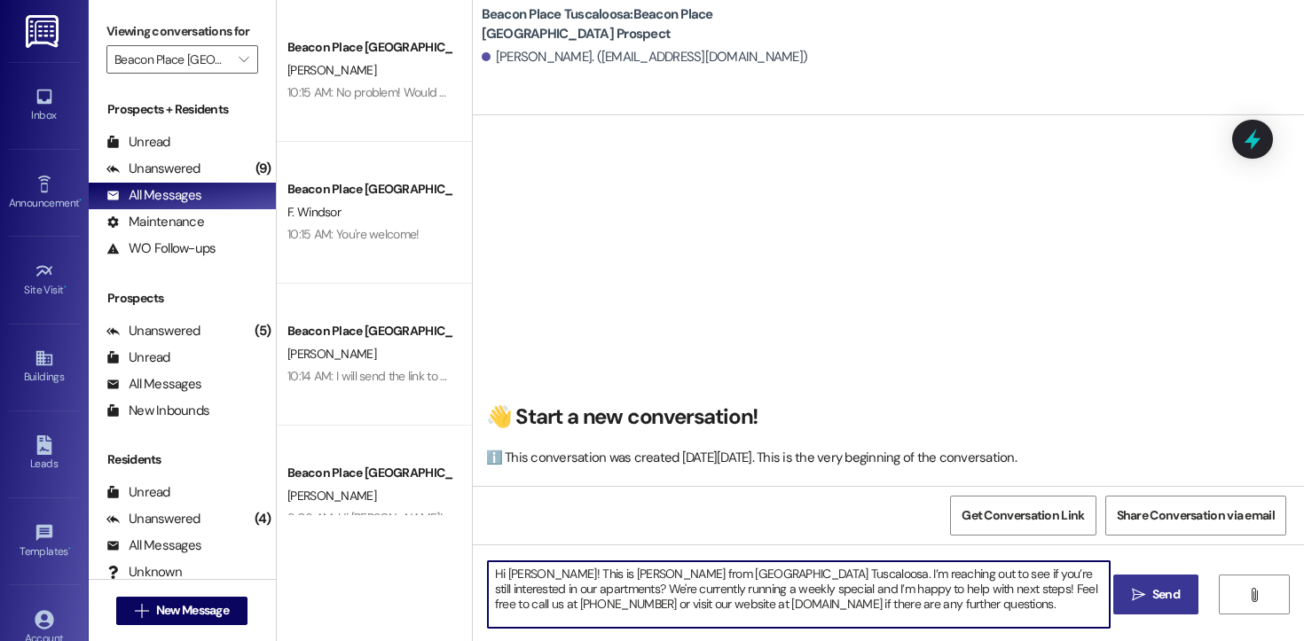
click at [1139, 604] on span " Send" at bounding box center [1156, 594] width 56 height 19
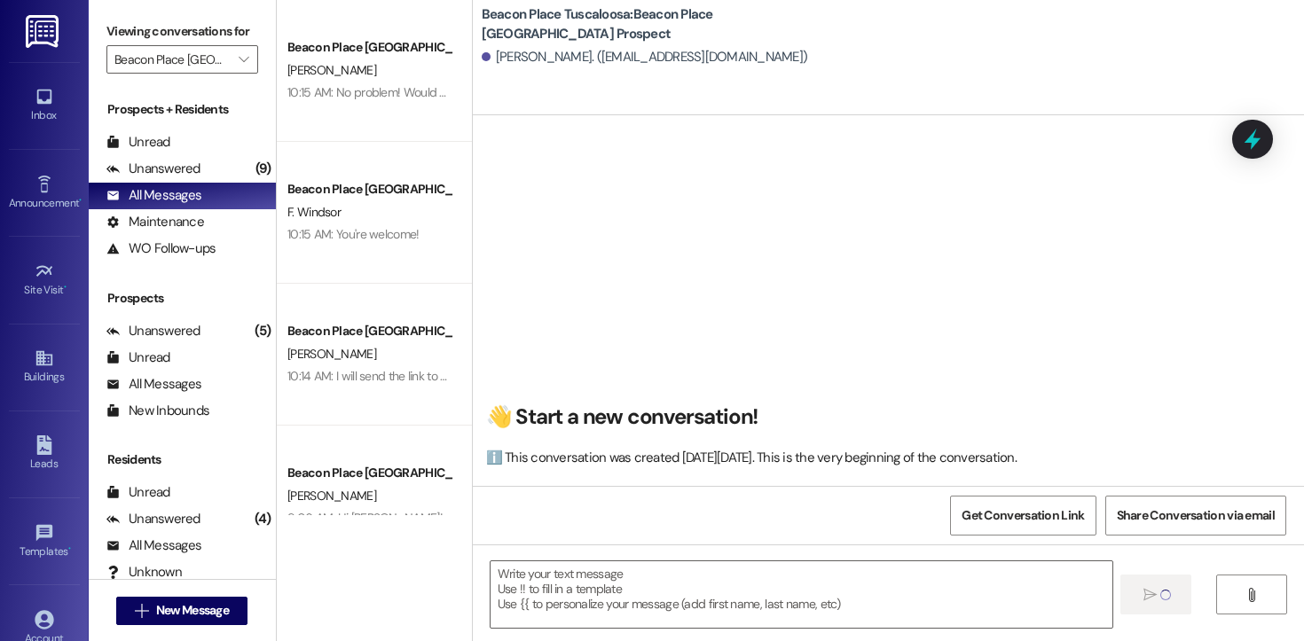
scroll to position [0, 0]
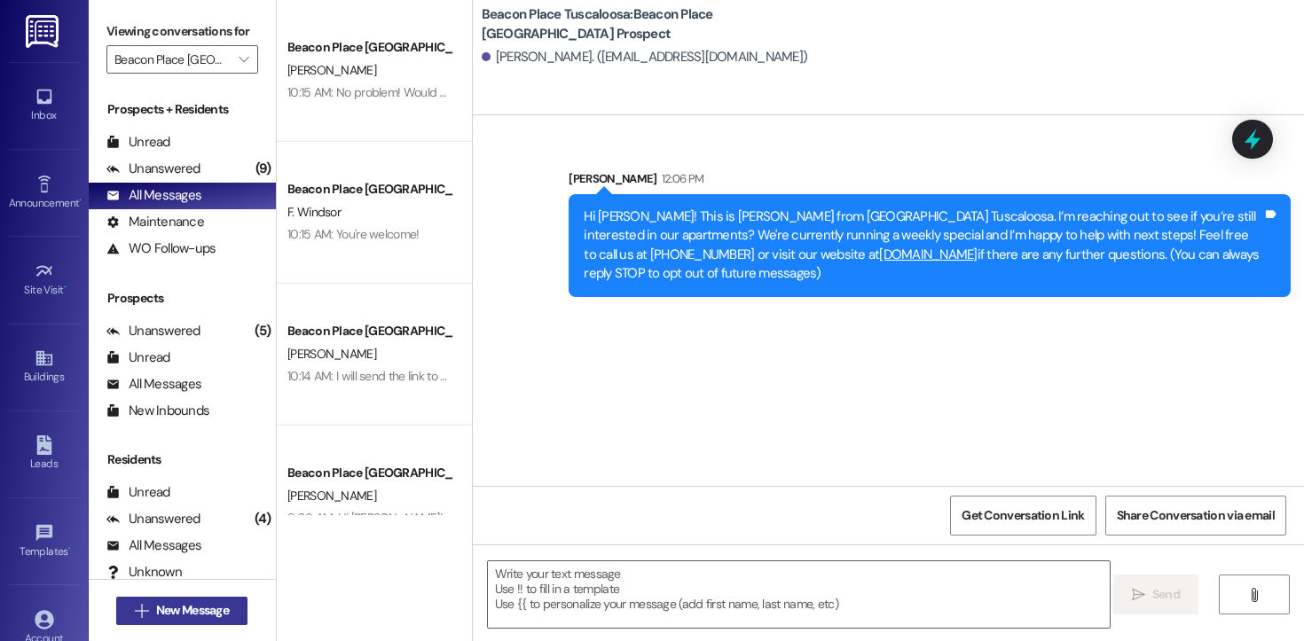
click at [190, 613] on span "New Message" at bounding box center [192, 610] width 73 height 19
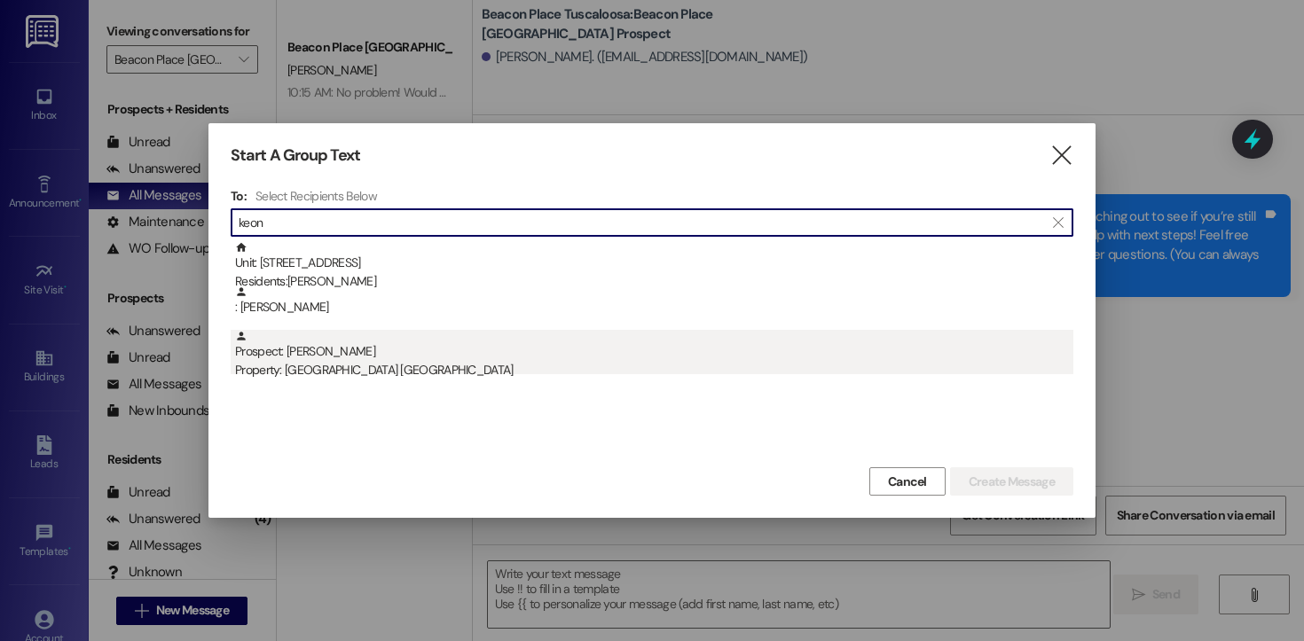
type input "keon"
click at [343, 360] on div "Prospect: [PERSON_NAME] Property: [GEOGRAPHIC_DATA] [GEOGRAPHIC_DATA]" at bounding box center [654, 355] width 838 height 51
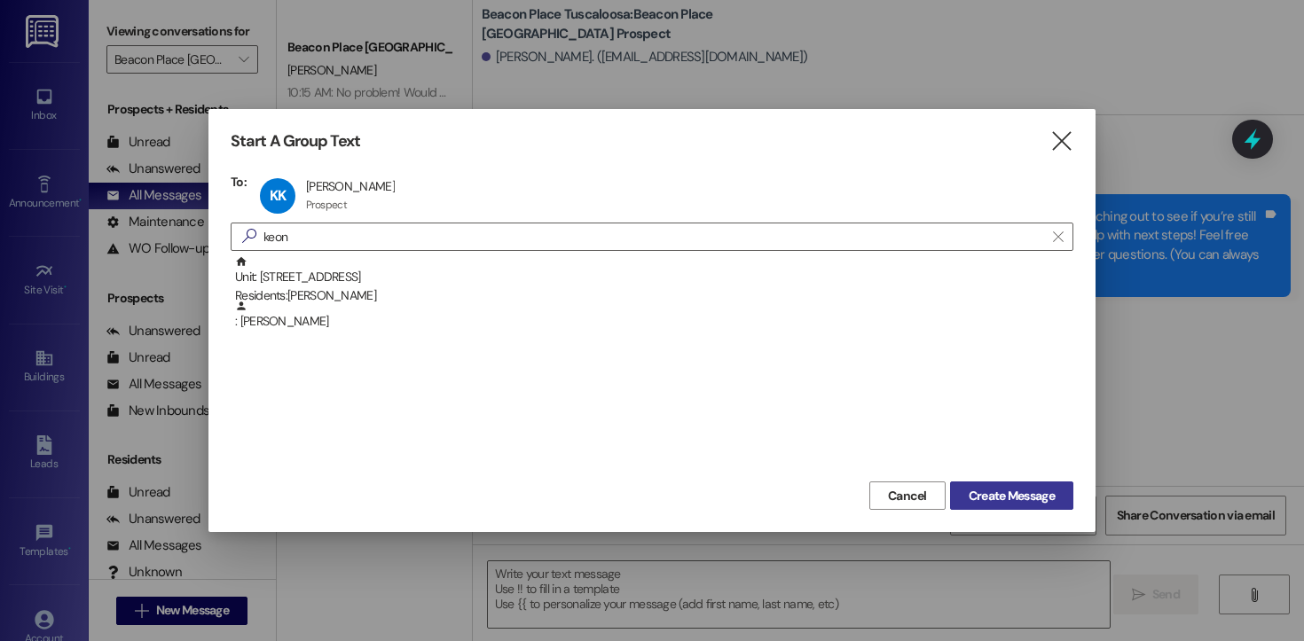
click at [1031, 497] on span "Create Message" at bounding box center [1011, 496] width 86 height 19
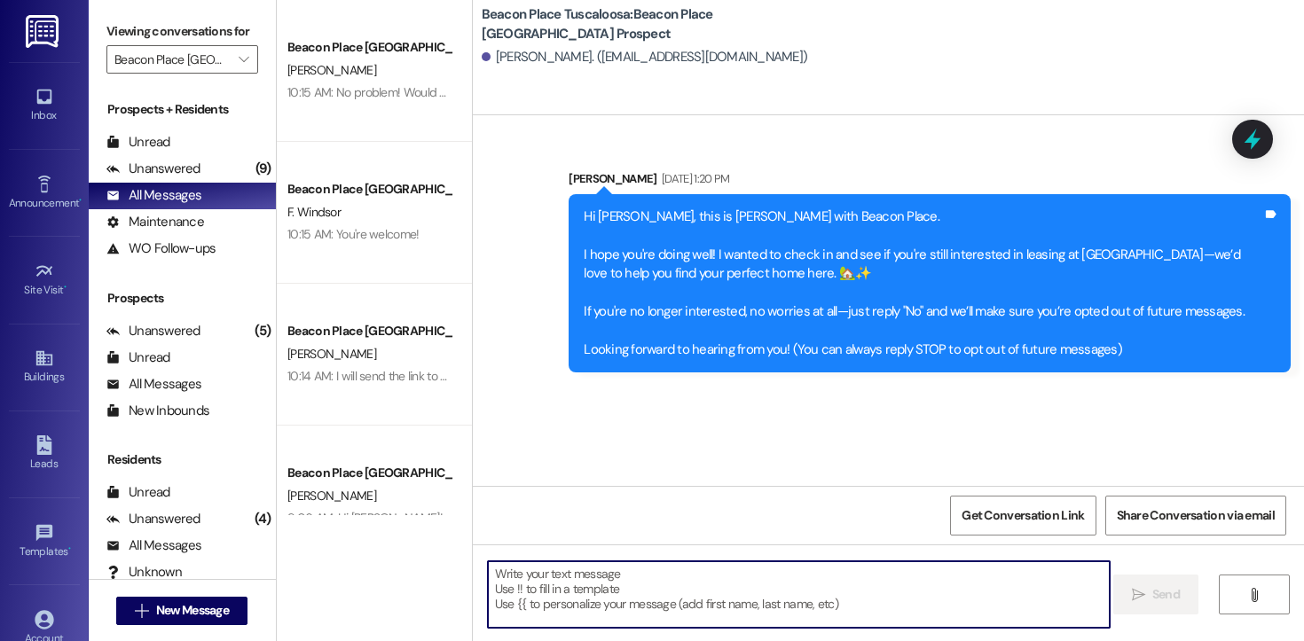
click at [713, 603] on textarea at bounding box center [799, 594] width 622 height 67
click at [686, 619] on textarea at bounding box center [799, 594] width 622 height 67
paste textarea "Hi [PERSON_NAME]! This is [PERSON_NAME] from [GEOGRAPHIC_DATA] Tuscaloosa. I’m …"
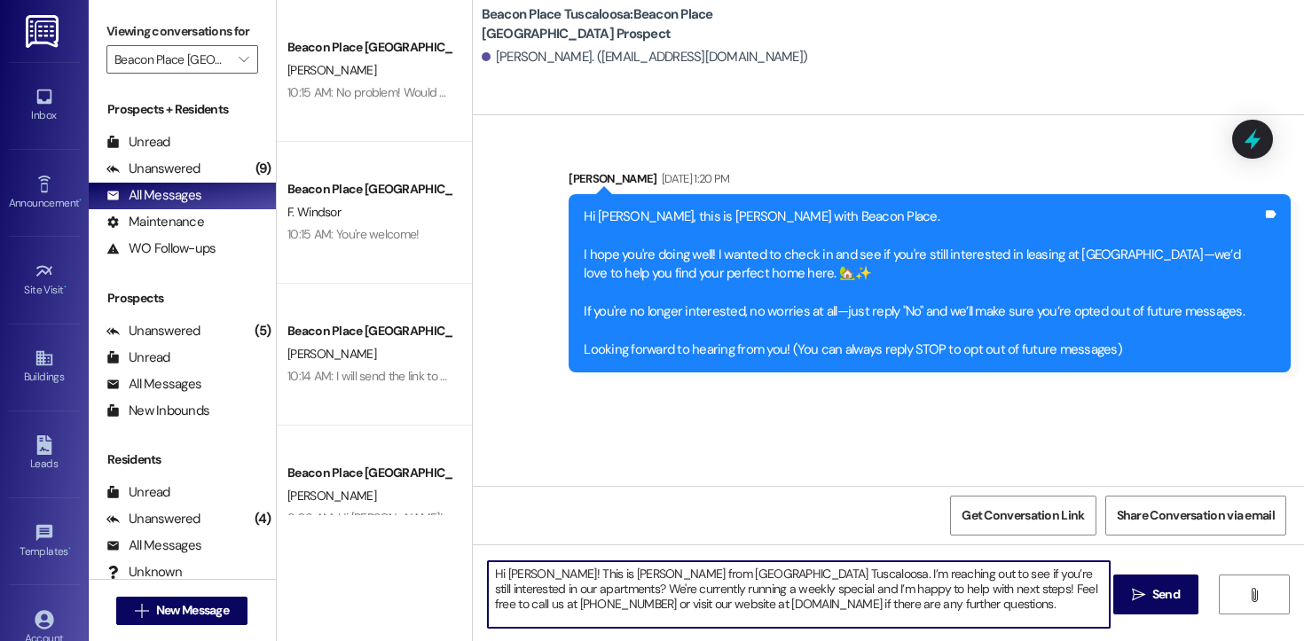
drag, startPoint x: 557, startPoint y: 575, endPoint x: 501, endPoint y: 576, distance: 55.9
click at [501, 576] on textarea "Hi [PERSON_NAME]! This is [PERSON_NAME] from [GEOGRAPHIC_DATA] Tuscaloosa. I’m …" at bounding box center [799, 594] width 622 height 67
type textarea "Hi [PERSON_NAME]! This is [PERSON_NAME] from [GEOGRAPHIC_DATA] Tuscaloosa. I’m …"
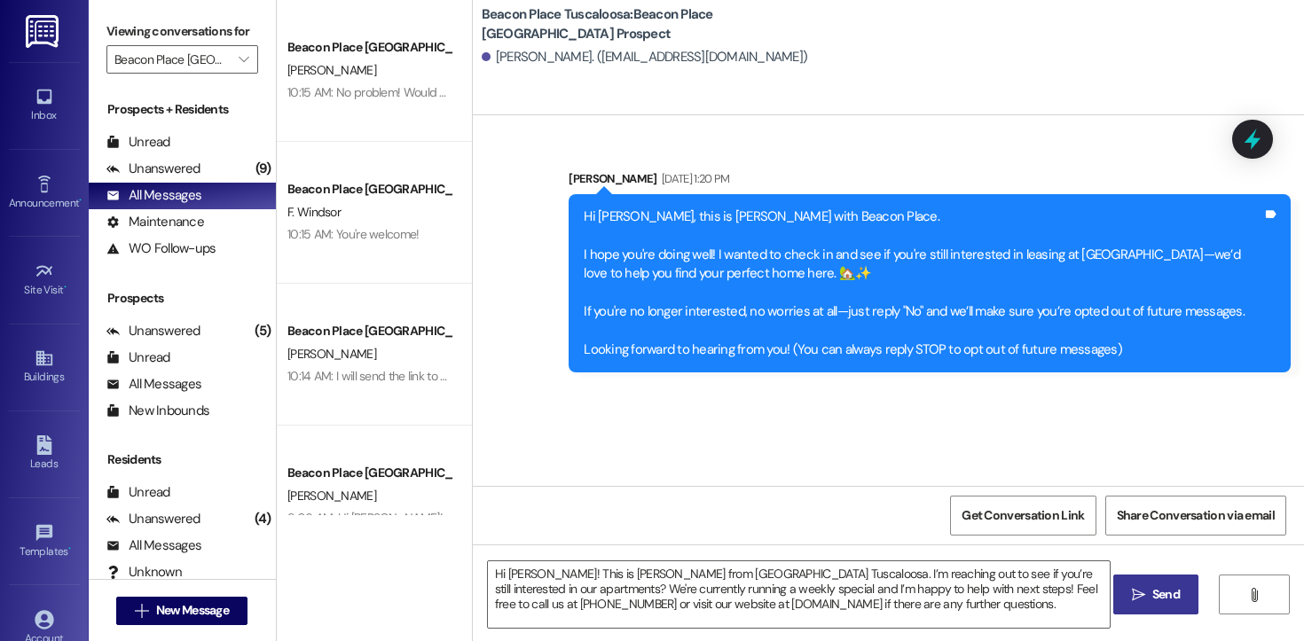
click at [1149, 592] on span "Send" at bounding box center [1166, 594] width 35 height 19
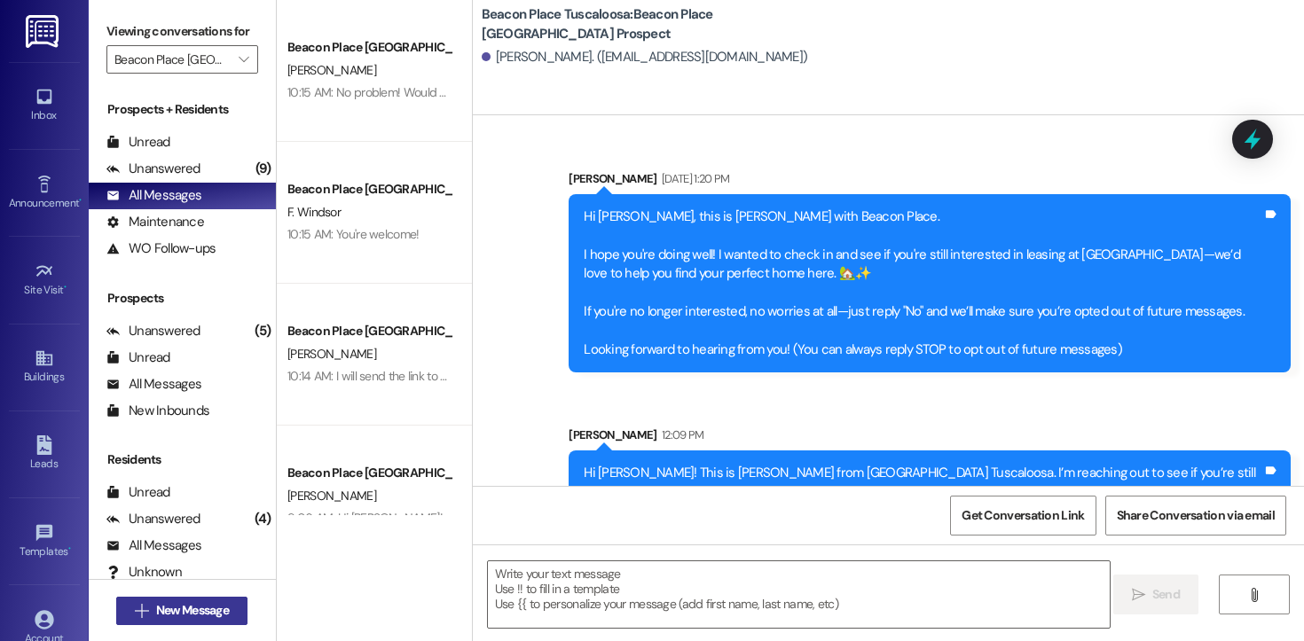
click at [184, 606] on span "New Message" at bounding box center [192, 610] width 73 height 19
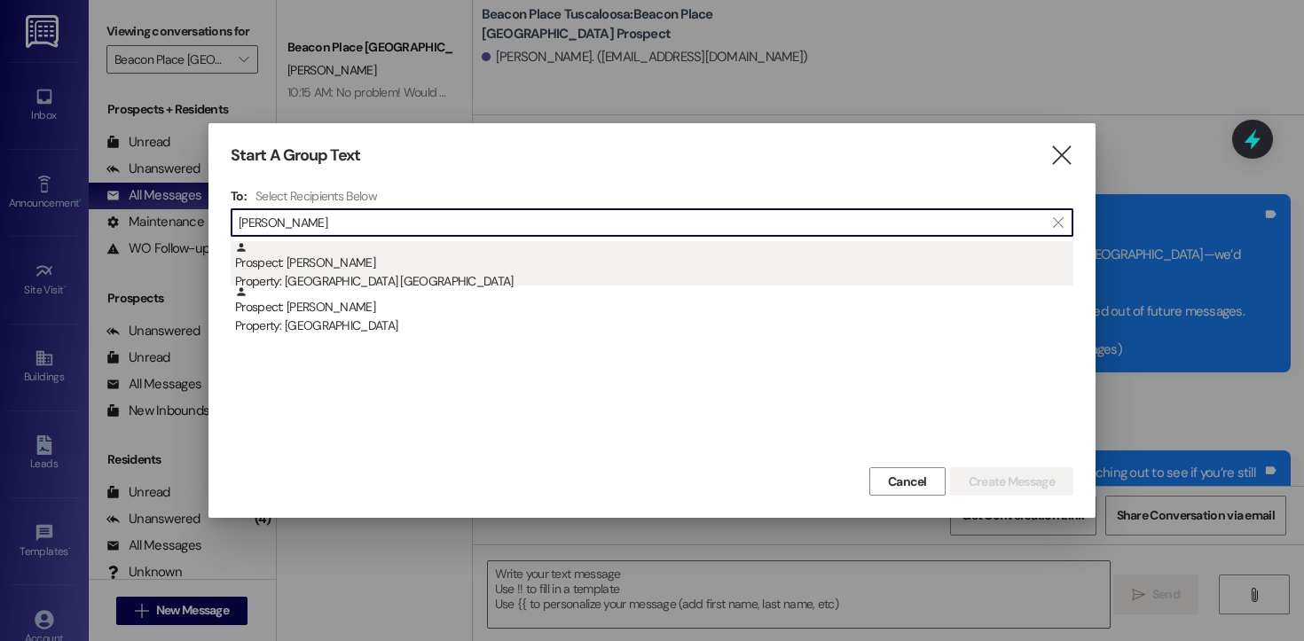
type input "[PERSON_NAME]"
click at [374, 259] on div "Prospect: [PERSON_NAME] Property: [GEOGRAPHIC_DATA] [GEOGRAPHIC_DATA]" at bounding box center [654, 266] width 838 height 51
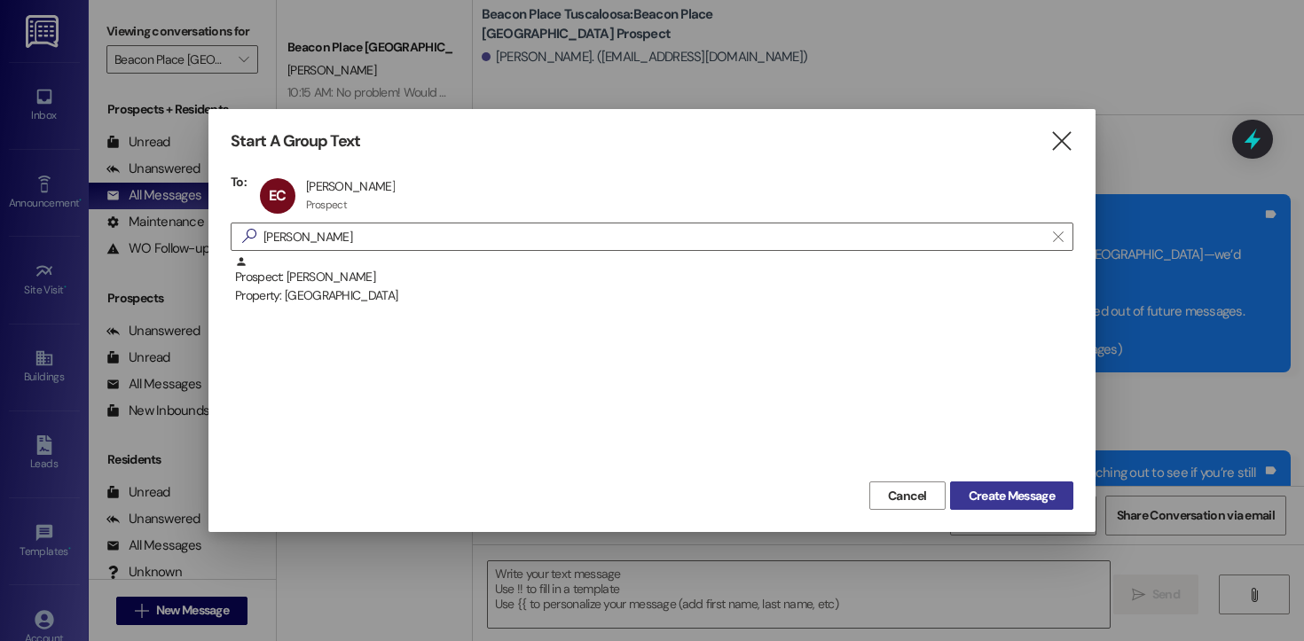
click at [973, 490] on span "Create Message" at bounding box center [1011, 496] width 86 height 19
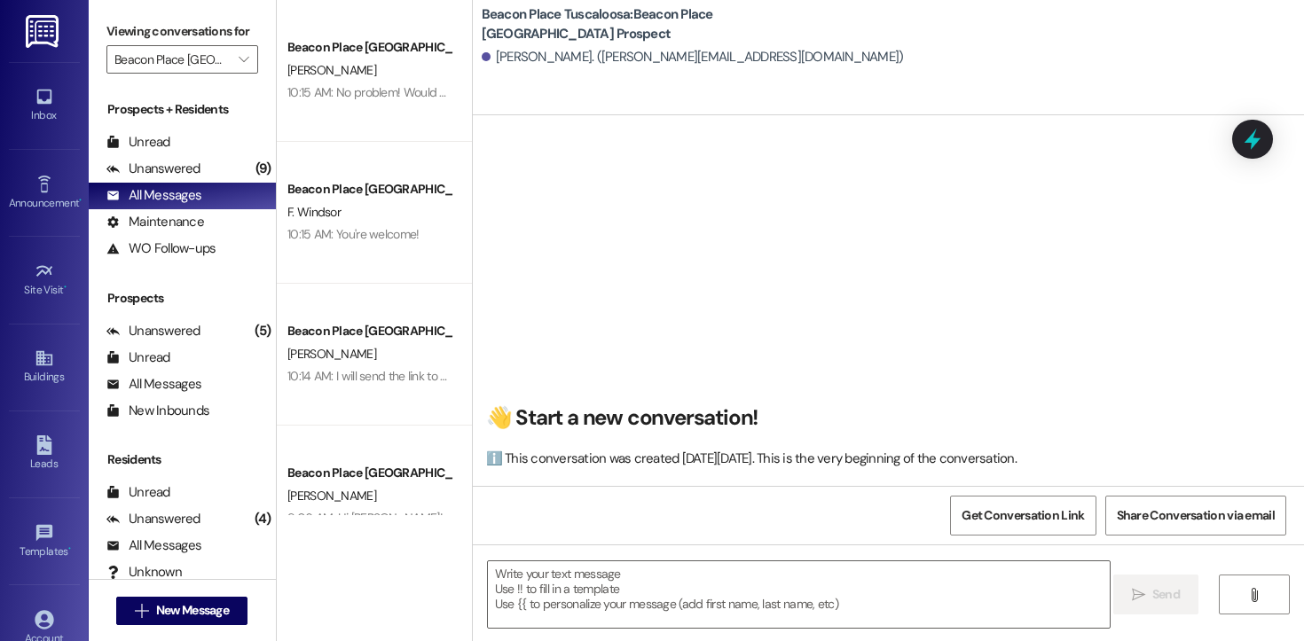
scroll to position [1, 0]
click at [577, 616] on textarea at bounding box center [799, 594] width 622 height 67
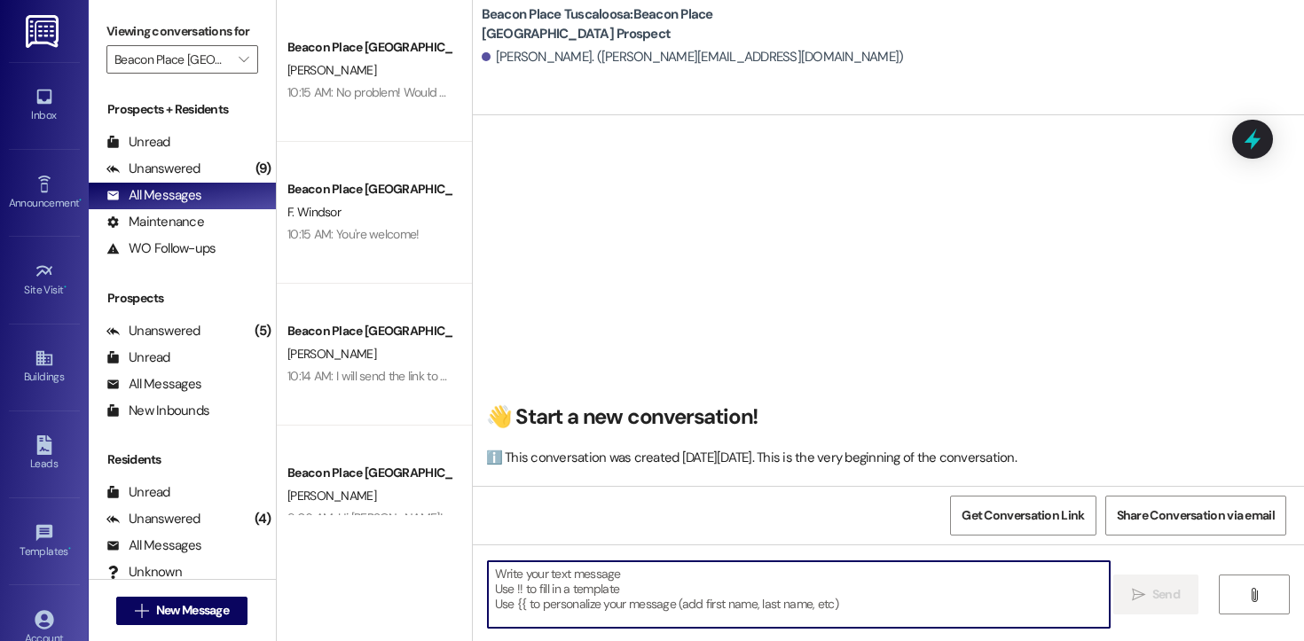
paste textarea "Hi [PERSON_NAME]! This is [PERSON_NAME] from [GEOGRAPHIC_DATA] Tuscaloosa. I’m …"
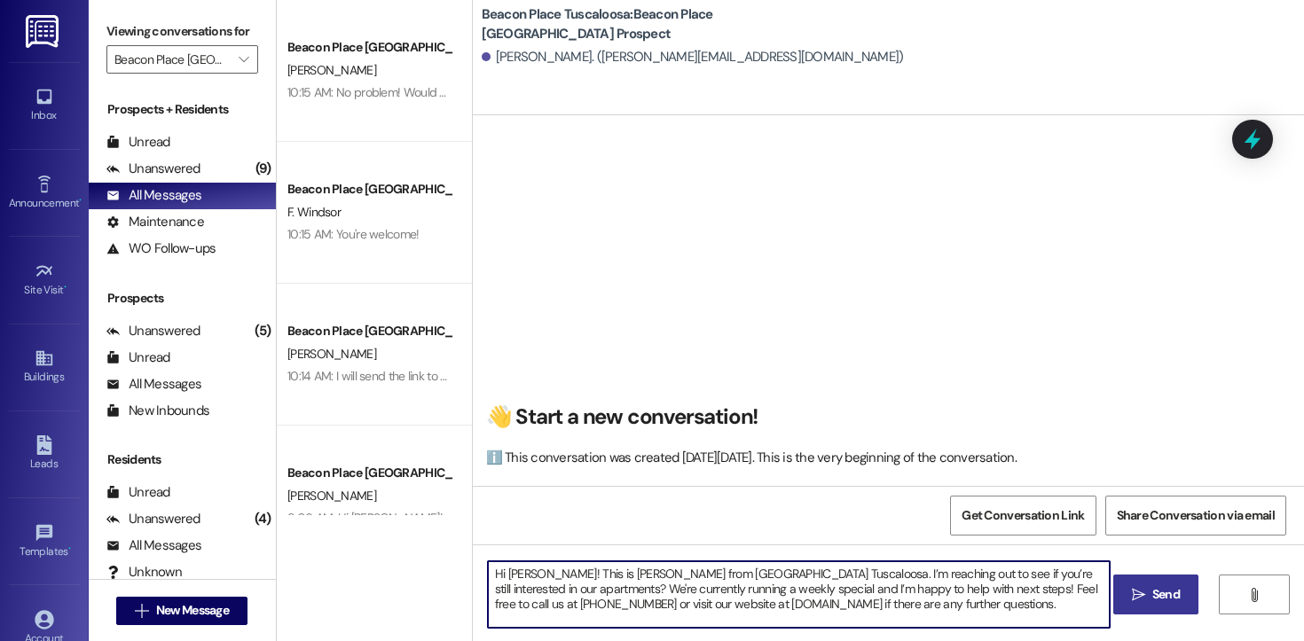
drag, startPoint x: 560, startPoint y: 576, endPoint x: 498, endPoint y: 572, distance: 61.4
click at [498, 572] on textarea "Hi [PERSON_NAME]! This is [PERSON_NAME] from [GEOGRAPHIC_DATA] Tuscaloosa. I’m …" at bounding box center [799, 594] width 622 height 67
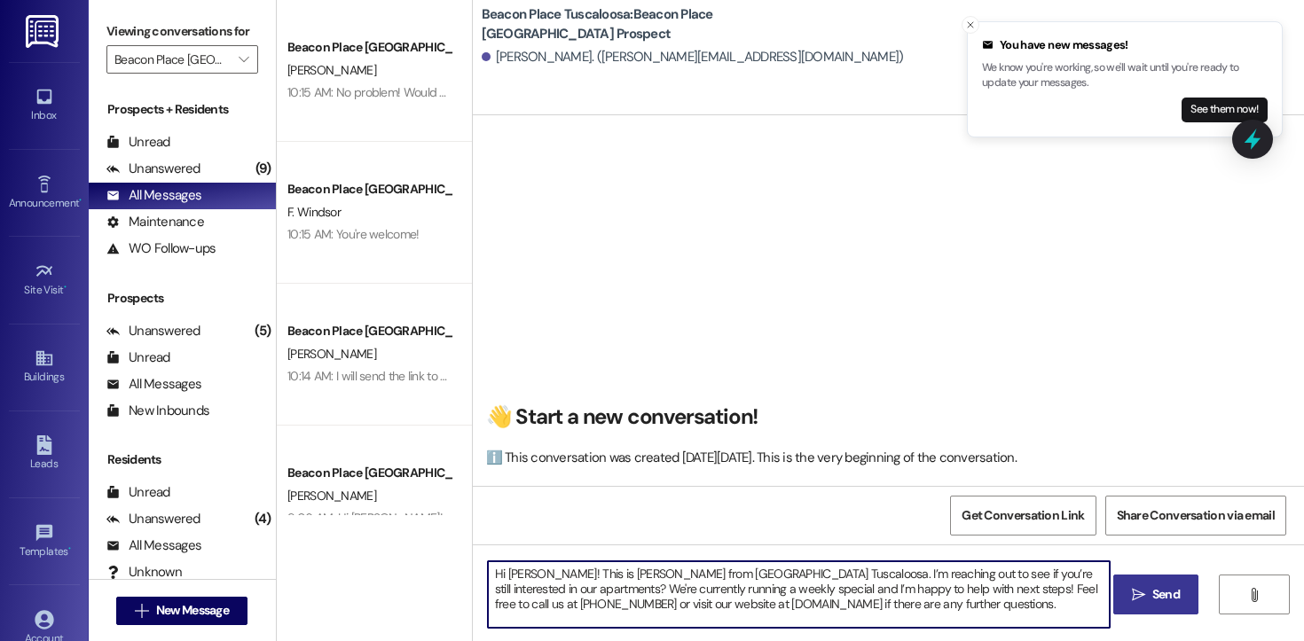
drag, startPoint x: 1010, startPoint y: 608, endPoint x: 415, endPoint y: 569, distance: 596.4
click at [414, 568] on div "Beacon Place Tuscaloosa Prospect [PERSON_NAME] 10:15 AM: No problem! Would you …" at bounding box center [790, 320] width 1027 height 641
type textarea "Hi [PERSON_NAME]! This is [PERSON_NAME] from [GEOGRAPHIC_DATA] Tuscaloosa. I’m …"
click at [1176, 604] on button " Send" at bounding box center [1156, 595] width 86 height 40
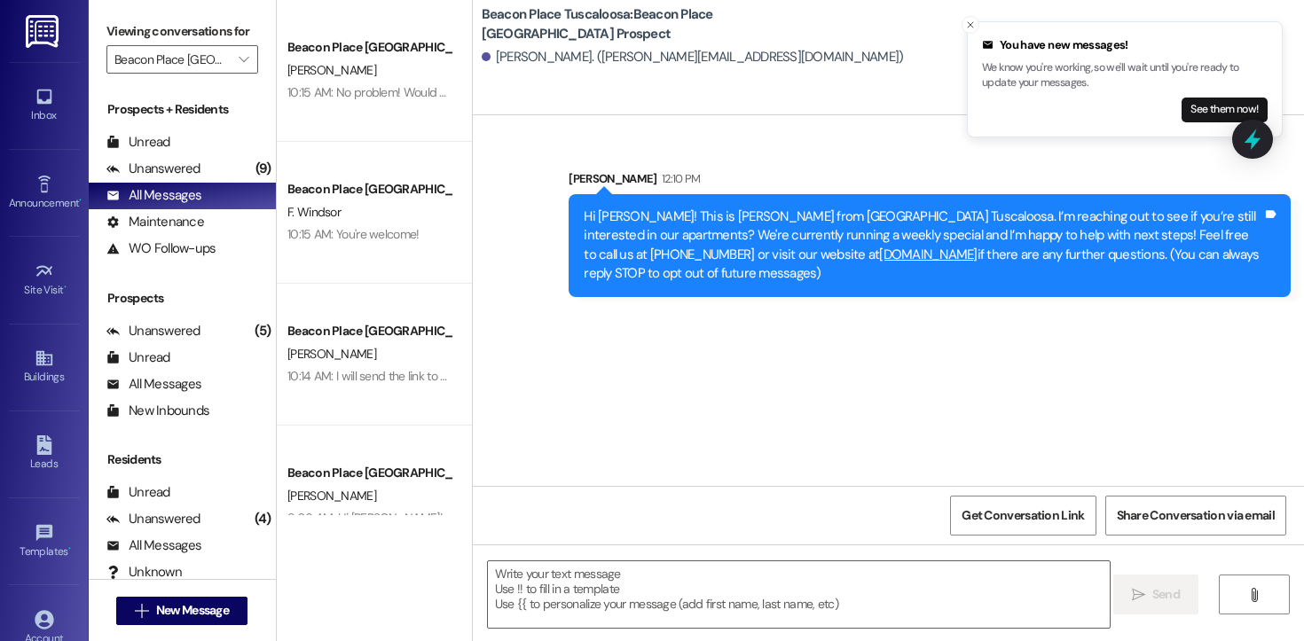
scroll to position [0, 0]
click at [179, 156] on div "Unread (0)" at bounding box center [182, 142] width 187 height 27
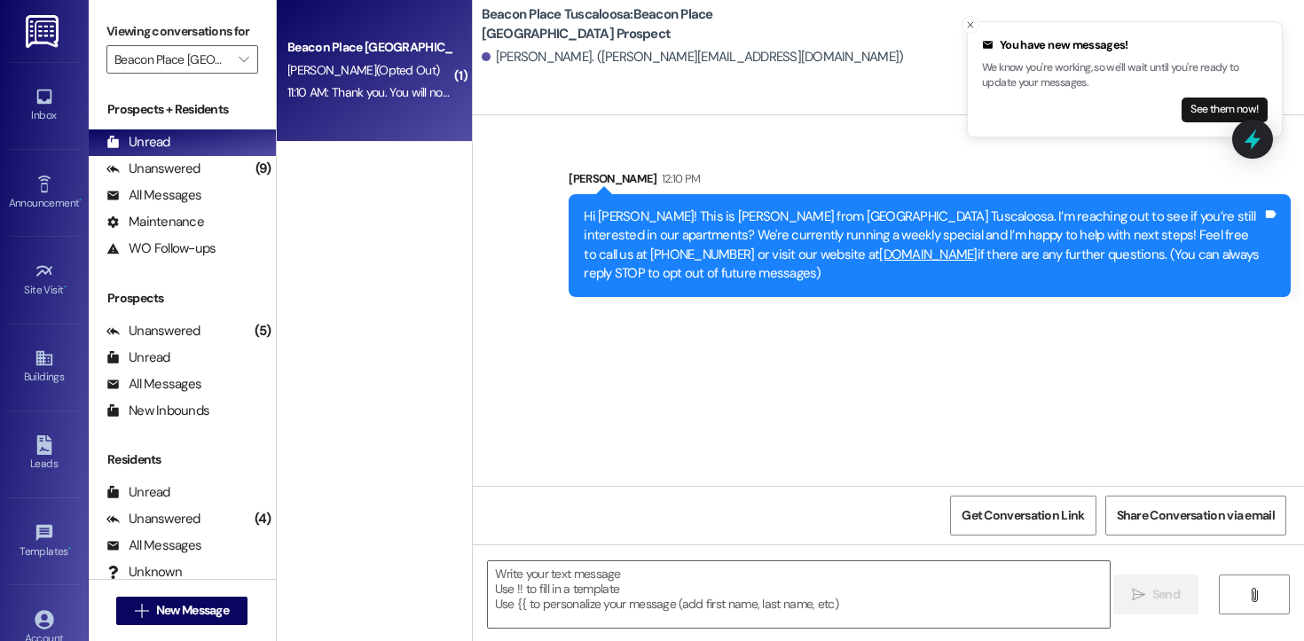
click at [354, 98] on div "11:10 AM: Thank you. You will no longer receive texts from this thread. Please …" at bounding box center [705, 92] width 837 height 16
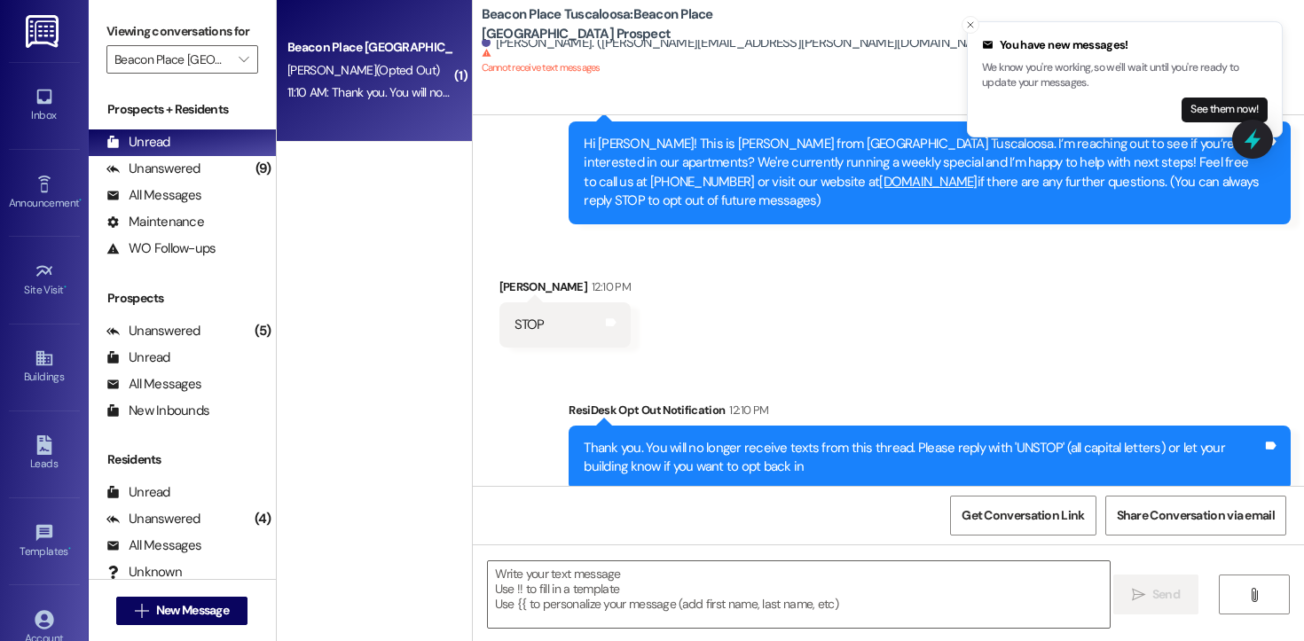
scroll to position [91, 0]
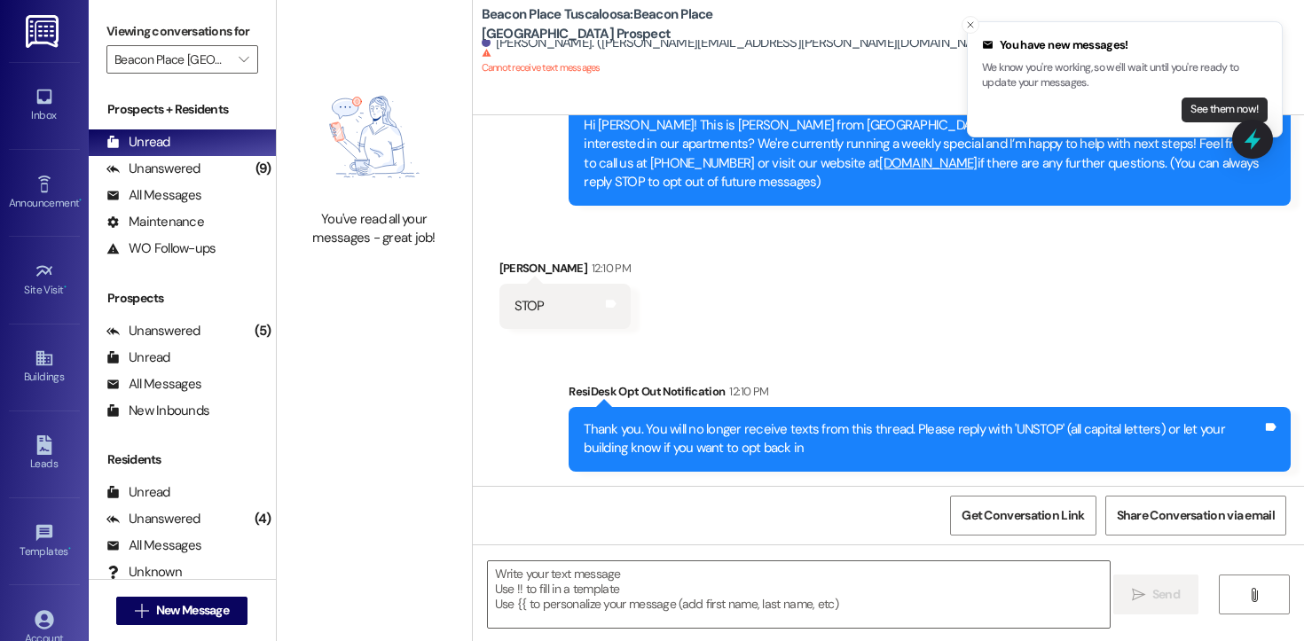
click at [1204, 113] on button "See them now!" at bounding box center [1224, 110] width 86 height 25
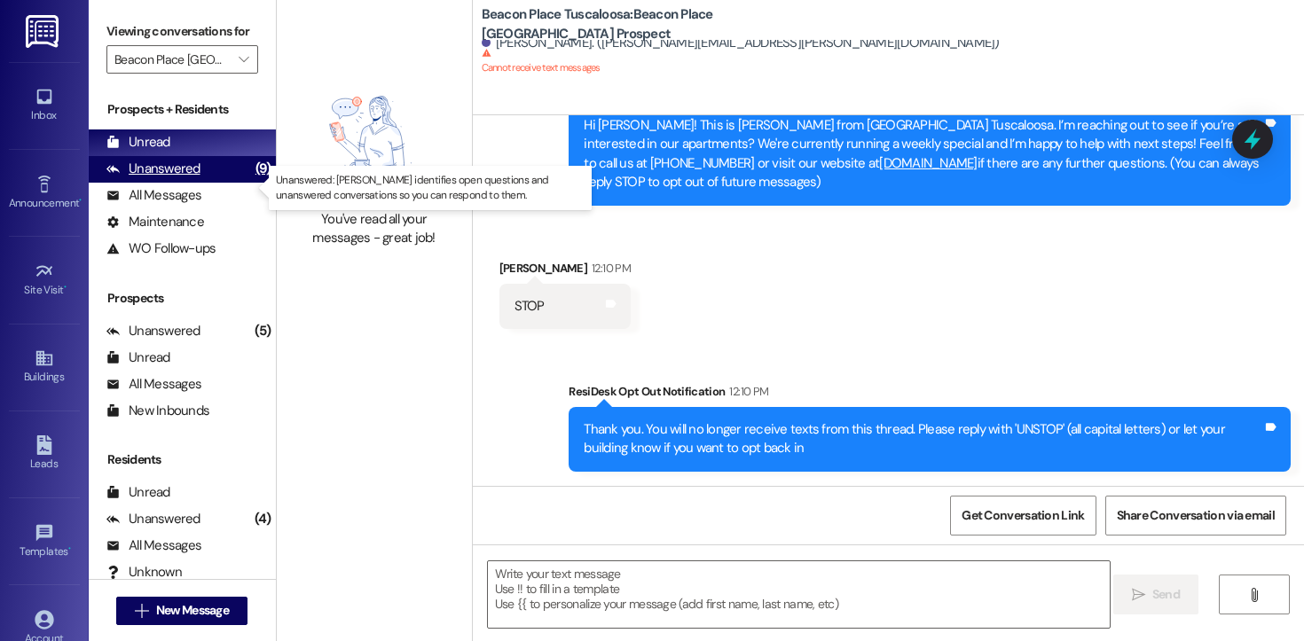
click at [180, 178] on div "Unanswered" at bounding box center [153, 169] width 94 height 19
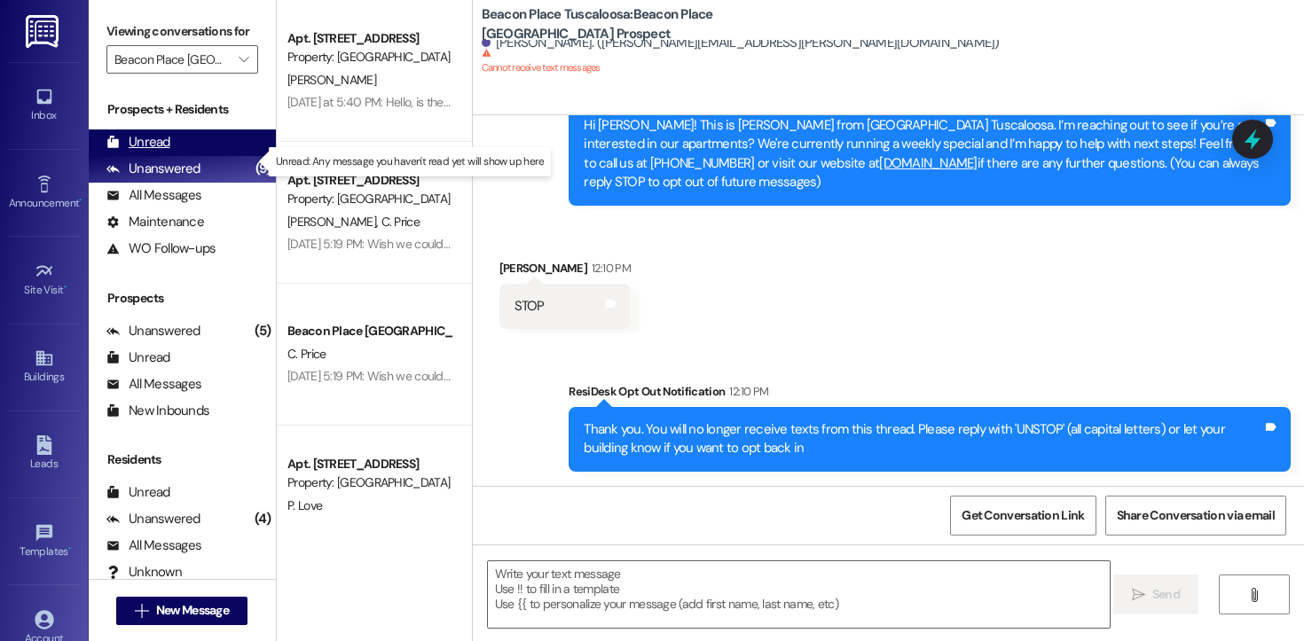
click at [171, 156] on div "Unread (0)" at bounding box center [182, 142] width 187 height 27
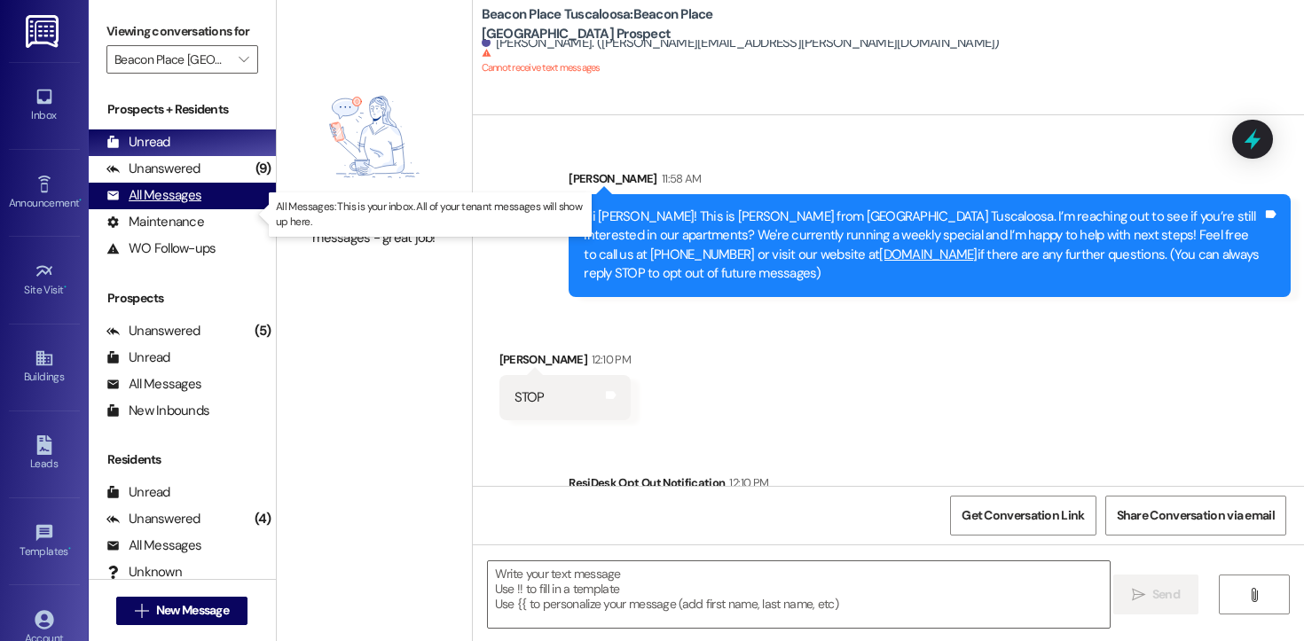
click at [182, 205] on div "All Messages" at bounding box center [153, 195] width 95 height 19
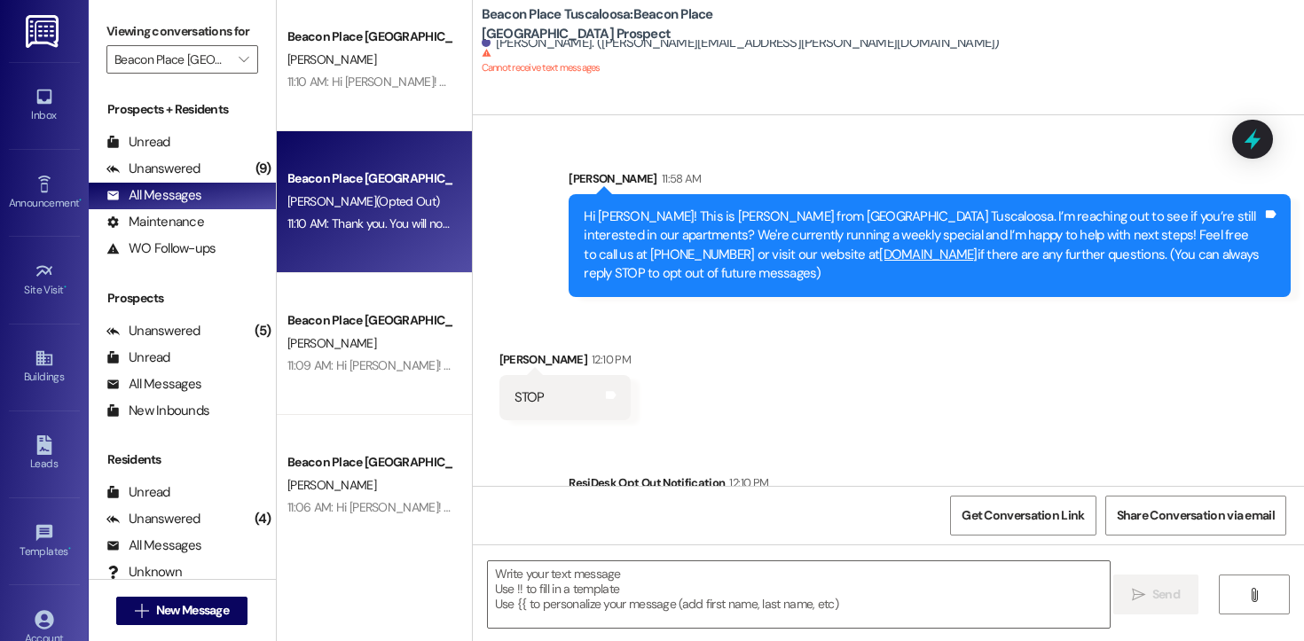
scroll to position [0, 0]
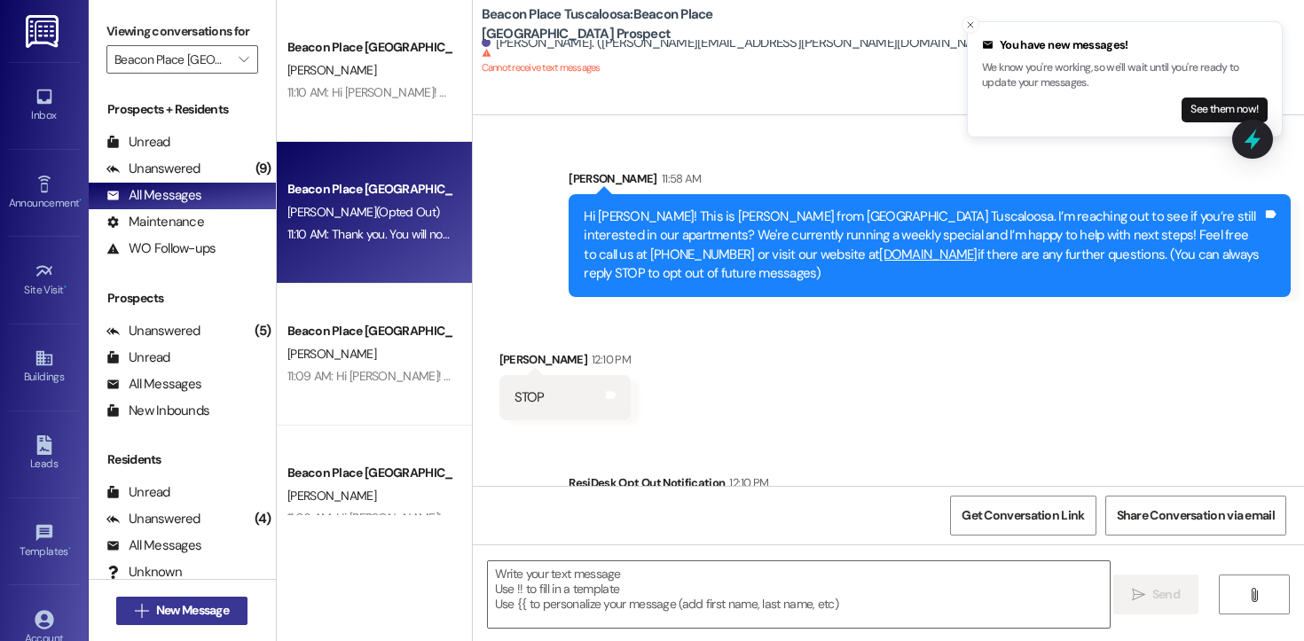
click at [202, 620] on button " New Message" at bounding box center [181, 611] width 131 height 28
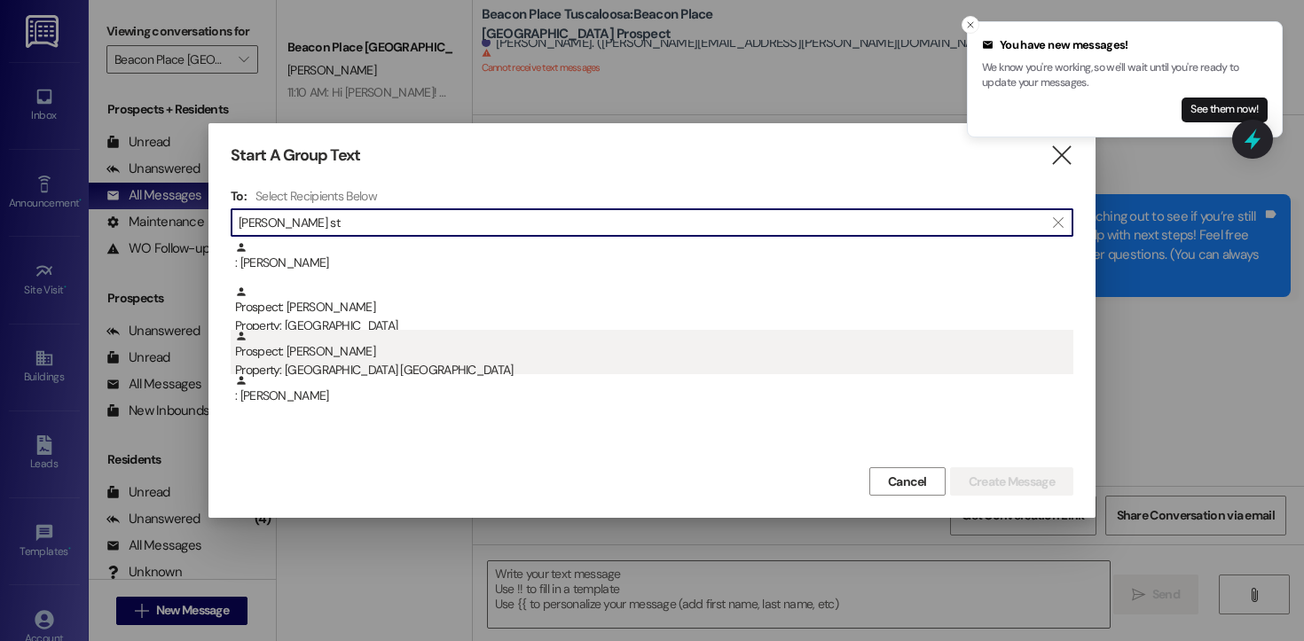
type input "[PERSON_NAME] st"
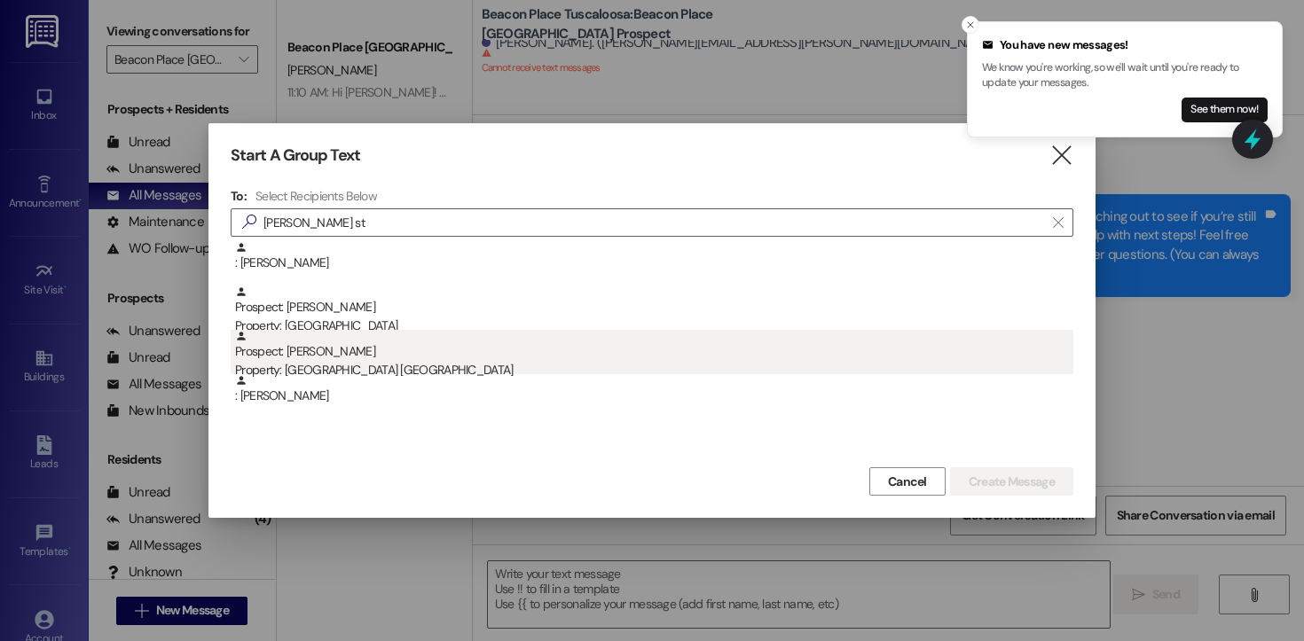
click at [377, 351] on div "Prospect: [PERSON_NAME] Property: [GEOGRAPHIC_DATA] [GEOGRAPHIC_DATA]" at bounding box center [654, 355] width 838 height 51
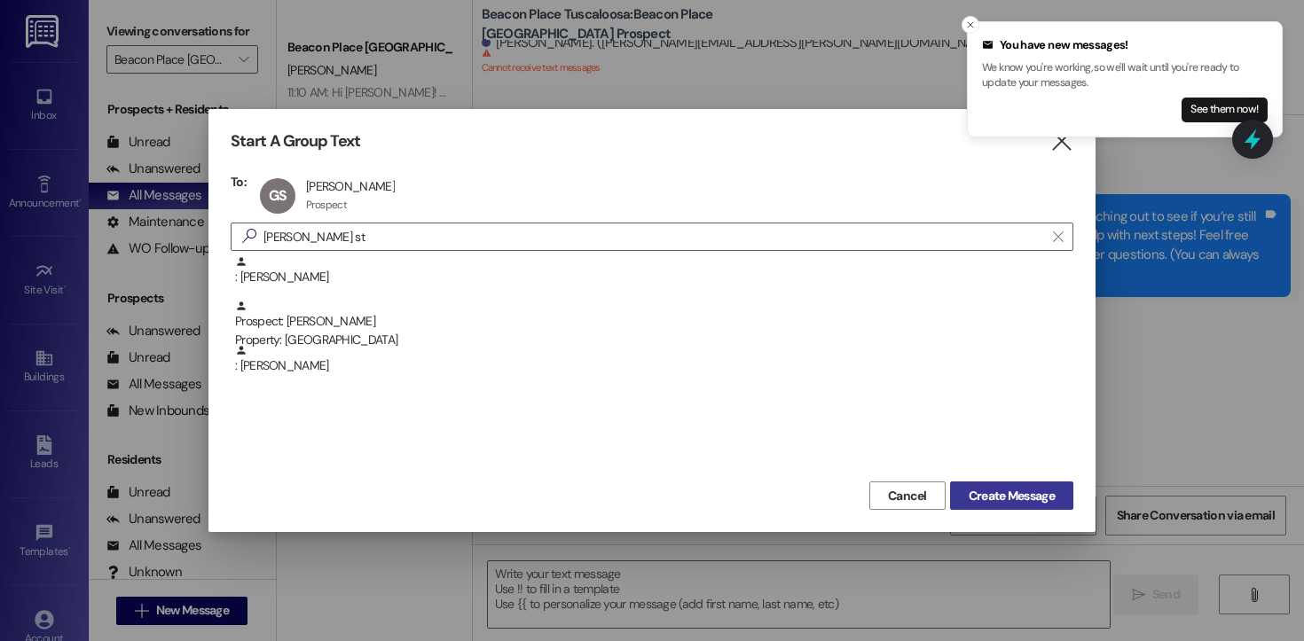
click at [1015, 498] on span "Create Message" at bounding box center [1011, 496] width 86 height 19
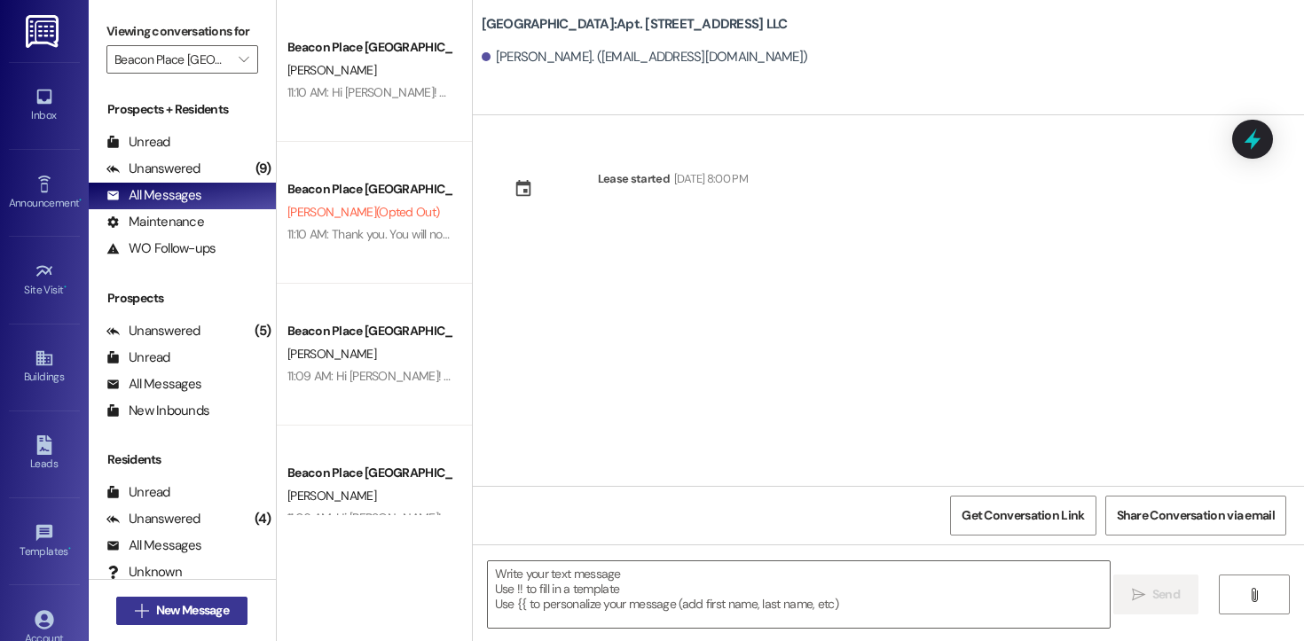
click at [185, 616] on span "New Message" at bounding box center [192, 610] width 73 height 19
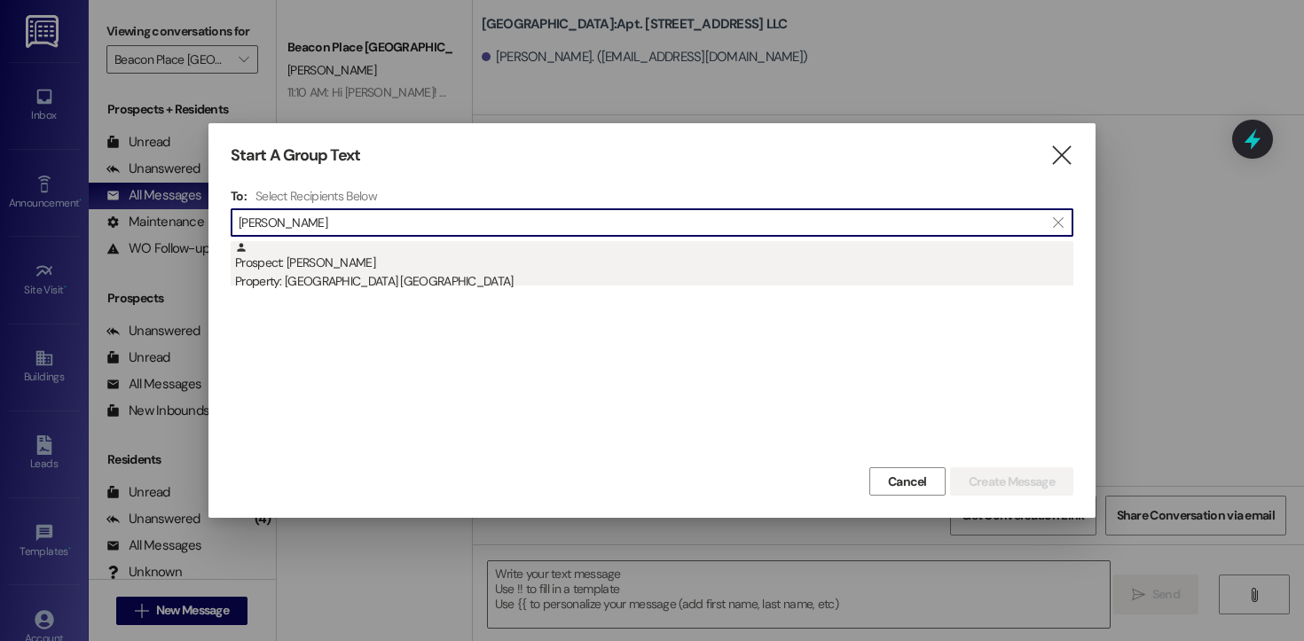
type input "[PERSON_NAME]"
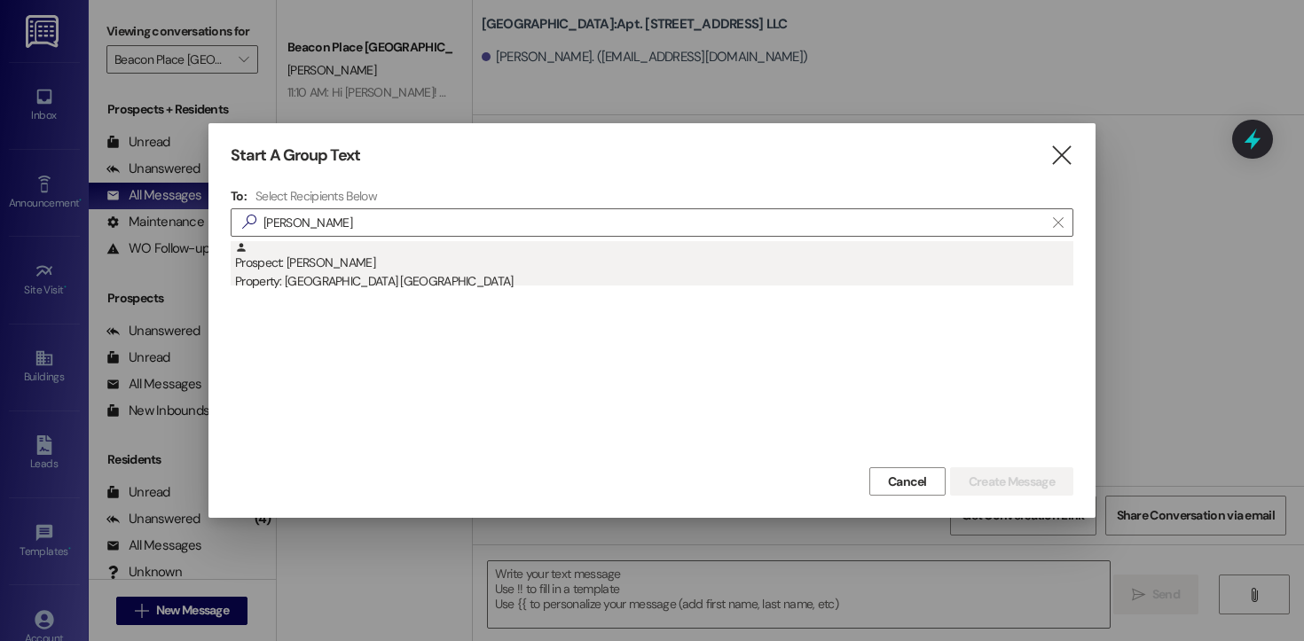
click at [334, 268] on div "Prospect: [PERSON_NAME] Property: [GEOGRAPHIC_DATA] [GEOGRAPHIC_DATA]" at bounding box center [654, 266] width 838 height 51
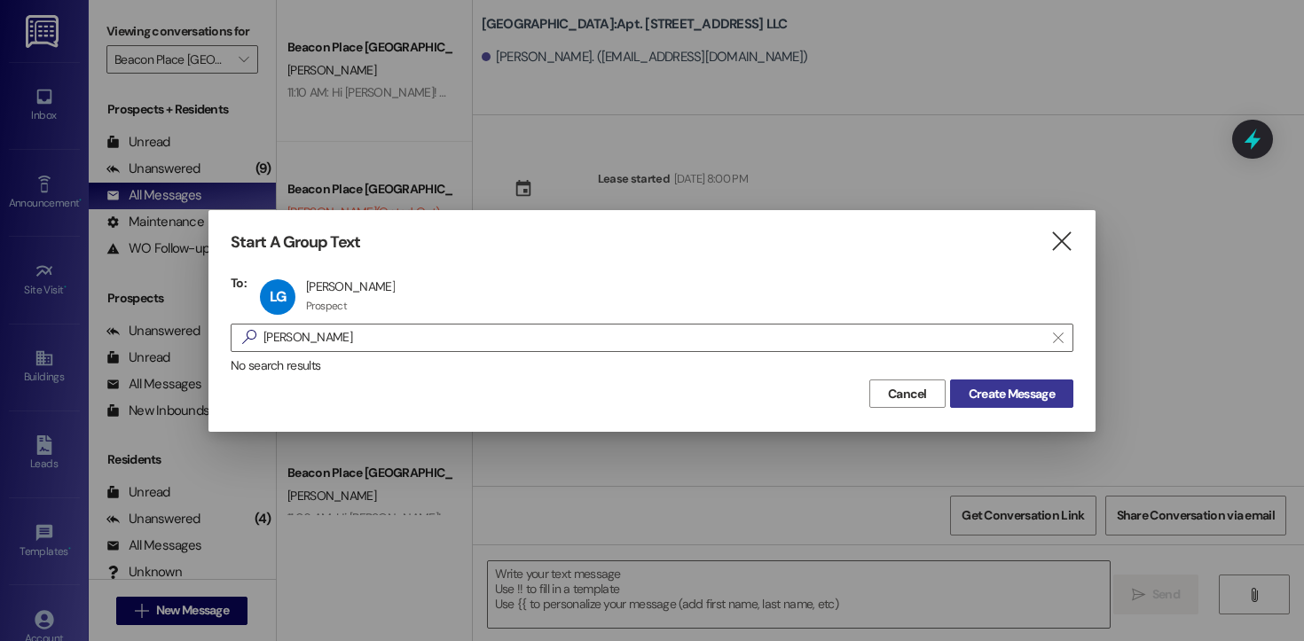
click at [980, 393] on span "Create Message" at bounding box center [1011, 394] width 86 height 19
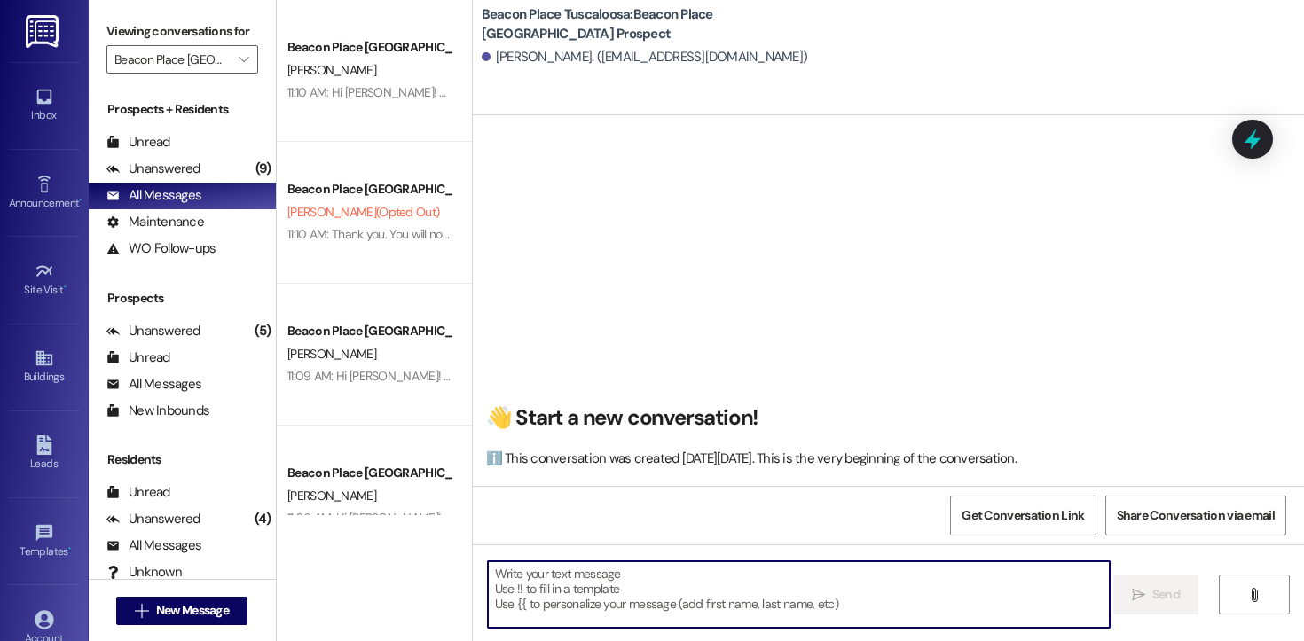
click at [714, 600] on textarea at bounding box center [799, 594] width 622 height 67
paste textarea "Hi [PERSON_NAME]! This is [PERSON_NAME] from [GEOGRAPHIC_DATA] Tuscaloosa. I’m …"
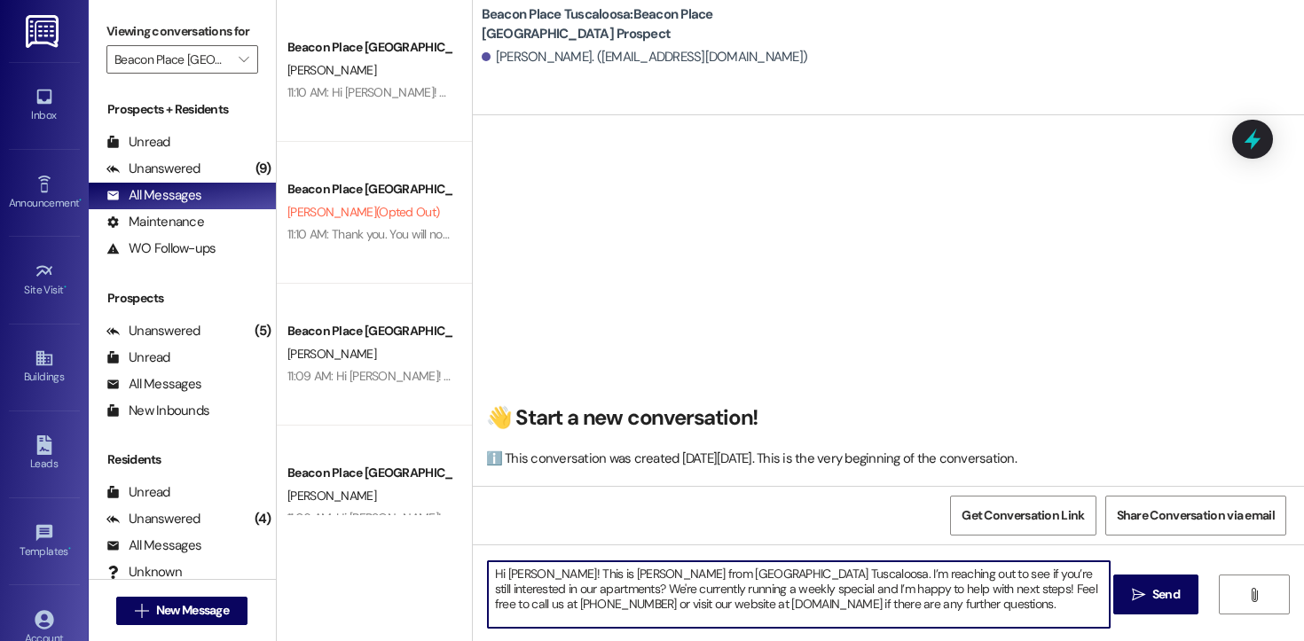
drag, startPoint x: 528, startPoint y: 575, endPoint x: 498, endPoint y: 579, distance: 29.6
click at [498, 578] on textarea "Hi [PERSON_NAME]! This is [PERSON_NAME] from [GEOGRAPHIC_DATA] Tuscaloosa. I’m …" at bounding box center [799, 594] width 622 height 67
drag, startPoint x: 1034, startPoint y: 615, endPoint x: 519, endPoint y: 538, distance: 520.9
click at [519, 538] on div "👋 Start a new conversation! ℹ️ This conversation was created [DATE][DATE]. This…" at bounding box center [888, 435] width 831 height 641
click at [1056, 608] on textarea "Hi [PERSON_NAME]! This is [PERSON_NAME] from [GEOGRAPHIC_DATA] Tuscaloosa. I’m …" at bounding box center [799, 594] width 622 height 67
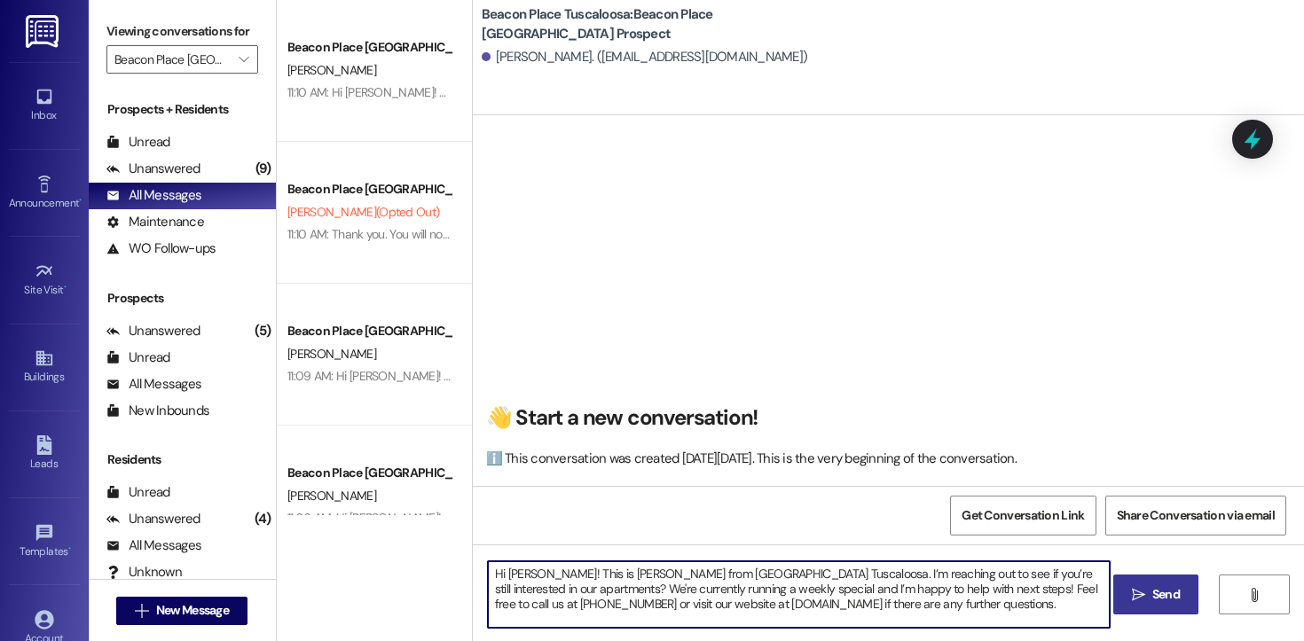
type textarea "Hi [PERSON_NAME]! This is [PERSON_NAME] from [GEOGRAPHIC_DATA] Tuscaloosa. I’m …"
click at [1149, 591] on span "Send" at bounding box center [1166, 594] width 35 height 19
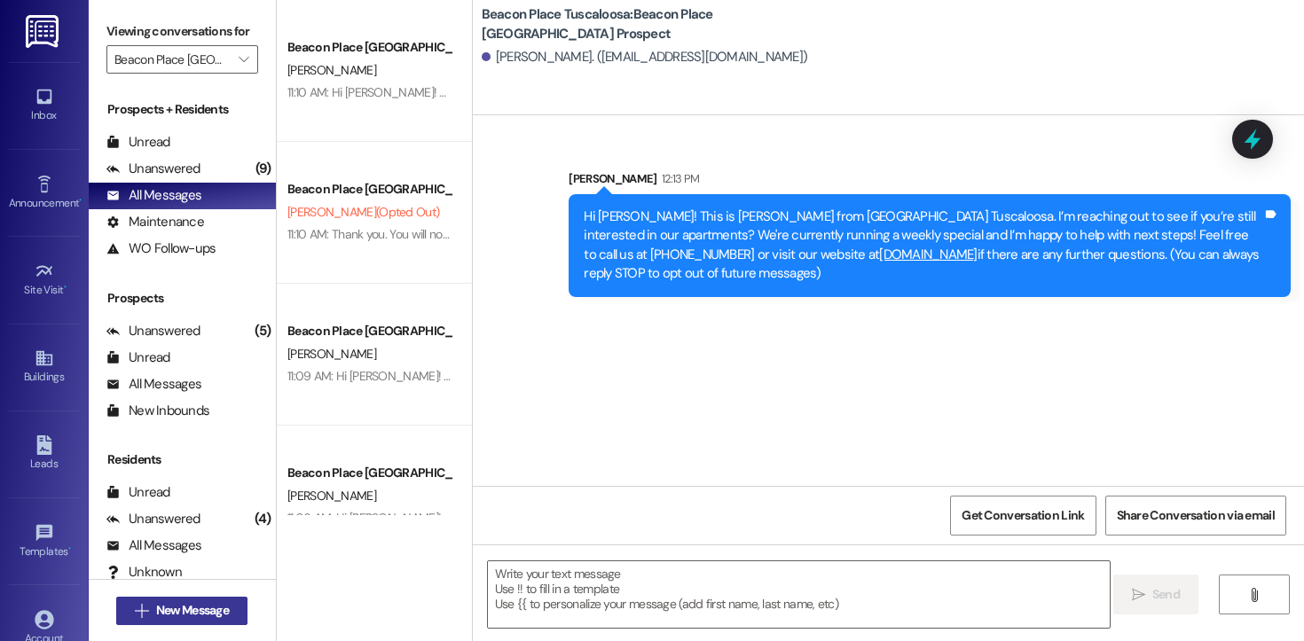
click at [195, 608] on span "New Message" at bounding box center [192, 610] width 73 height 19
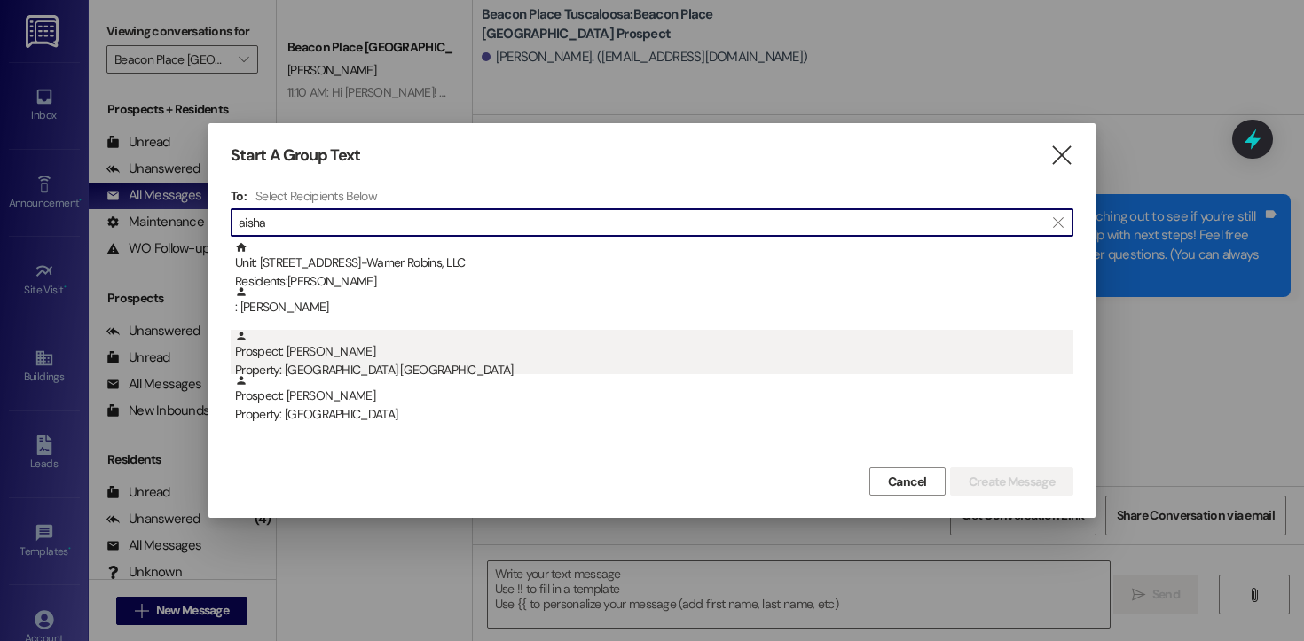
type input "aisha"
click at [358, 362] on div "Property: [GEOGRAPHIC_DATA] [GEOGRAPHIC_DATA]" at bounding box center [654, 370] width 838 height 19
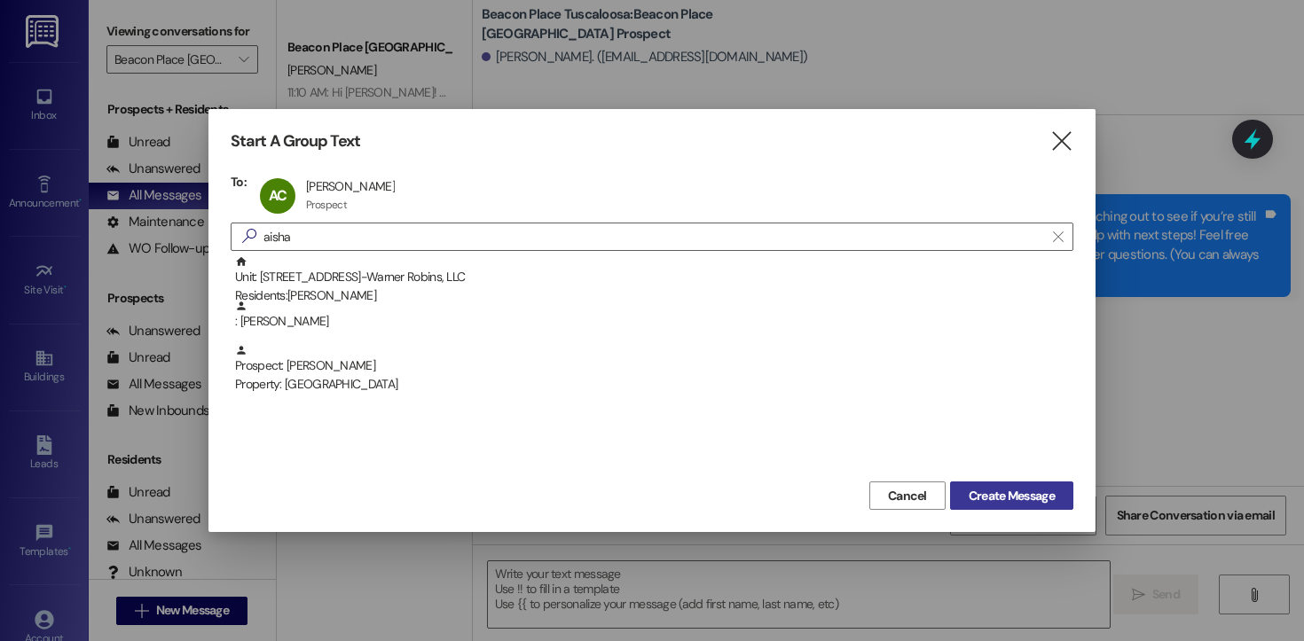
click at [1033, 494] on span "Create Message" at bounding box center [1011, 496] width 86 height 19
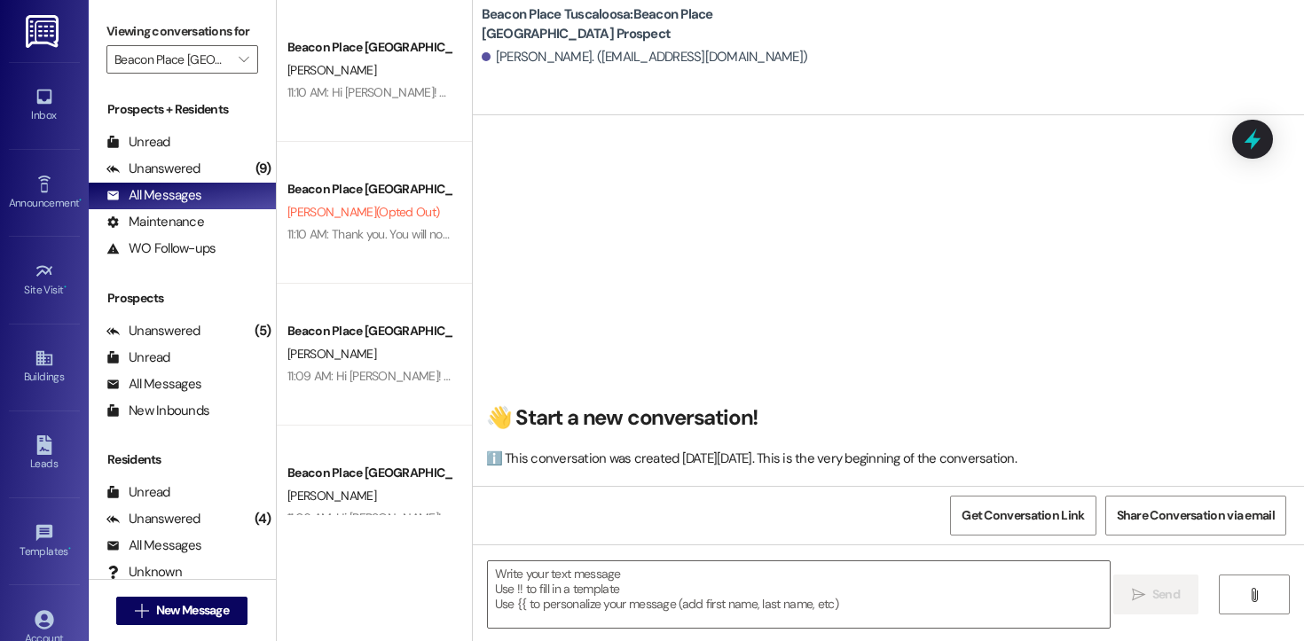
scroll to position [1, 0]
click at [642, 591] on textarea at bounding box center [799, 594] width 622 height 67
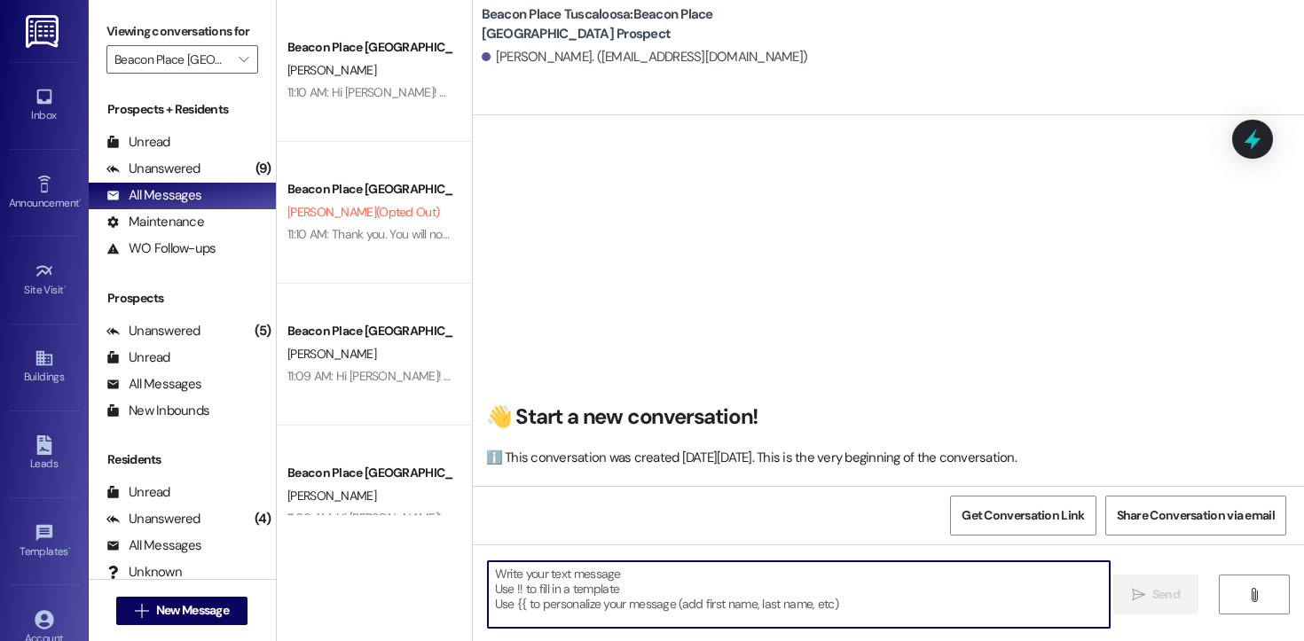
paste textarea "Hi [PERSON_NAME]! This is [PERSON_NAME] from [GEOGRAPHIC_DATA] Tuscaloosa. I’m …"
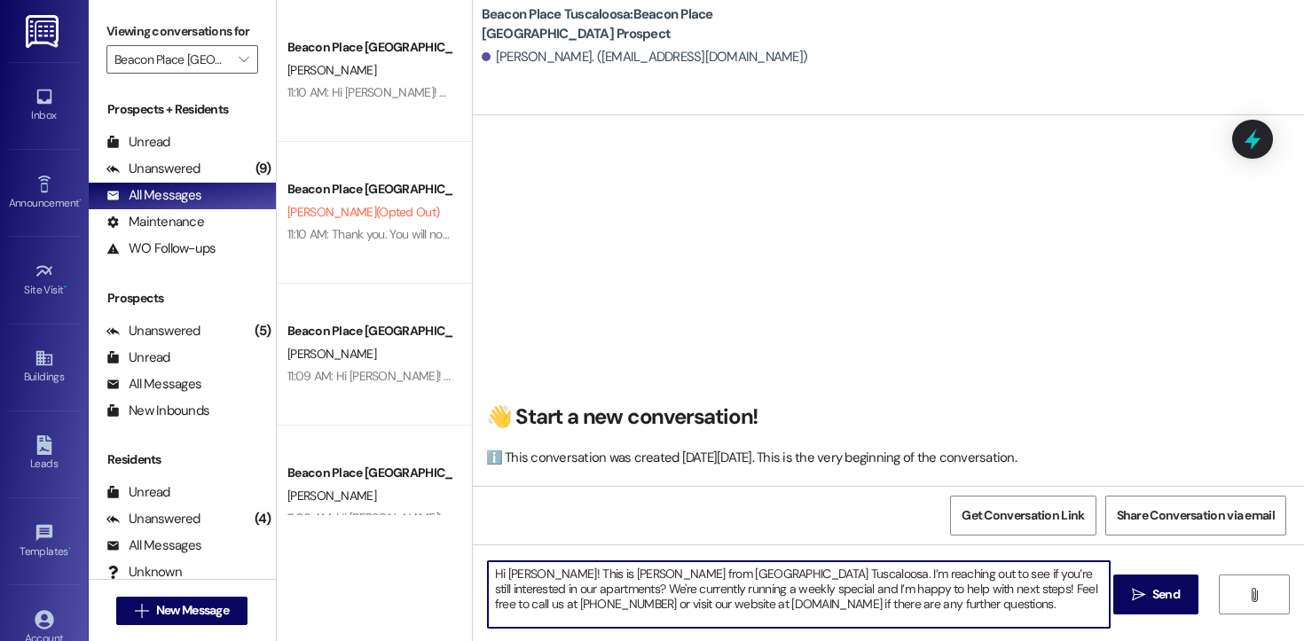
drag, startPoint x: 554, startPoint y: 577, endPoint x: 499, endPoint y: 577, distance: 55.0
click at [499, 577] on textarea "Hi [PERSON_NAME]! This is [PERSON_NAME] from [GEOGRAPHIC_DATA] Tuscaloosa. I’m …" at bounding box center [799, 594] width 622 height 67
type textarea "Hi [PERSON_NAME]! This is [PERSON_NAME] from [GEOGRAPHIC_DATA] Tuscaloosa. I’m …"
click at [1137, 590] on icon "" at bounding box center [1138, 595] width 13 height 14
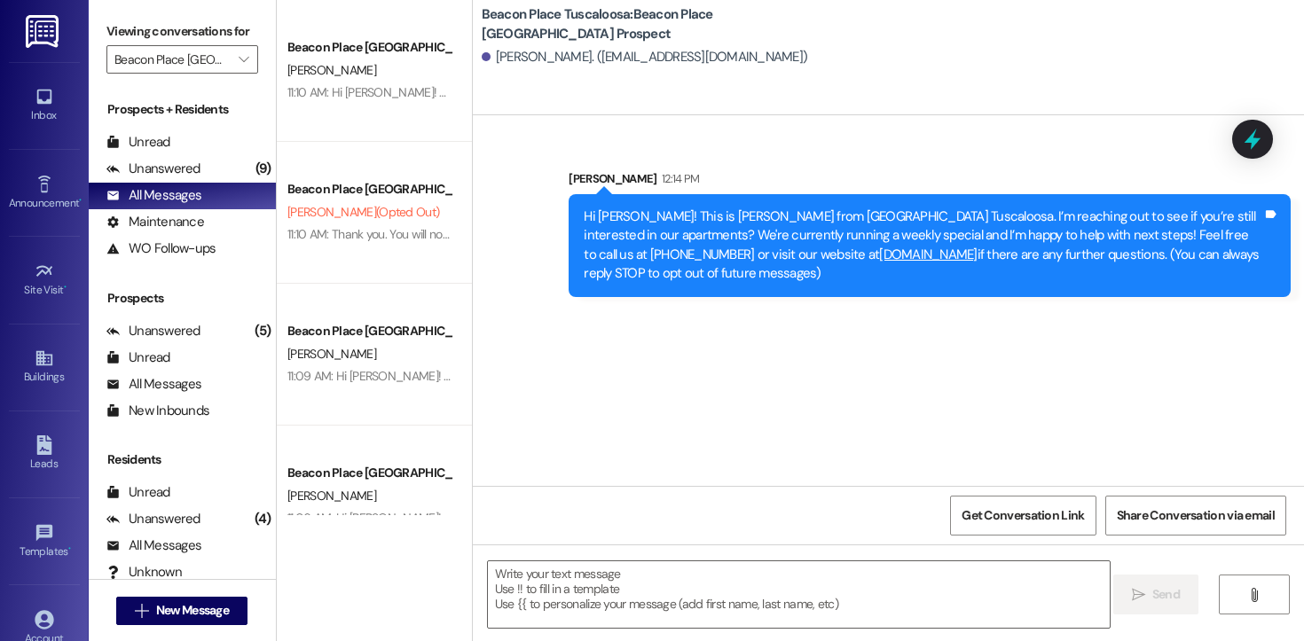
scroll to position [0, 0]
click at [181, 606] on span "New Message" at bounding box center [192, 610] width 73 height 19
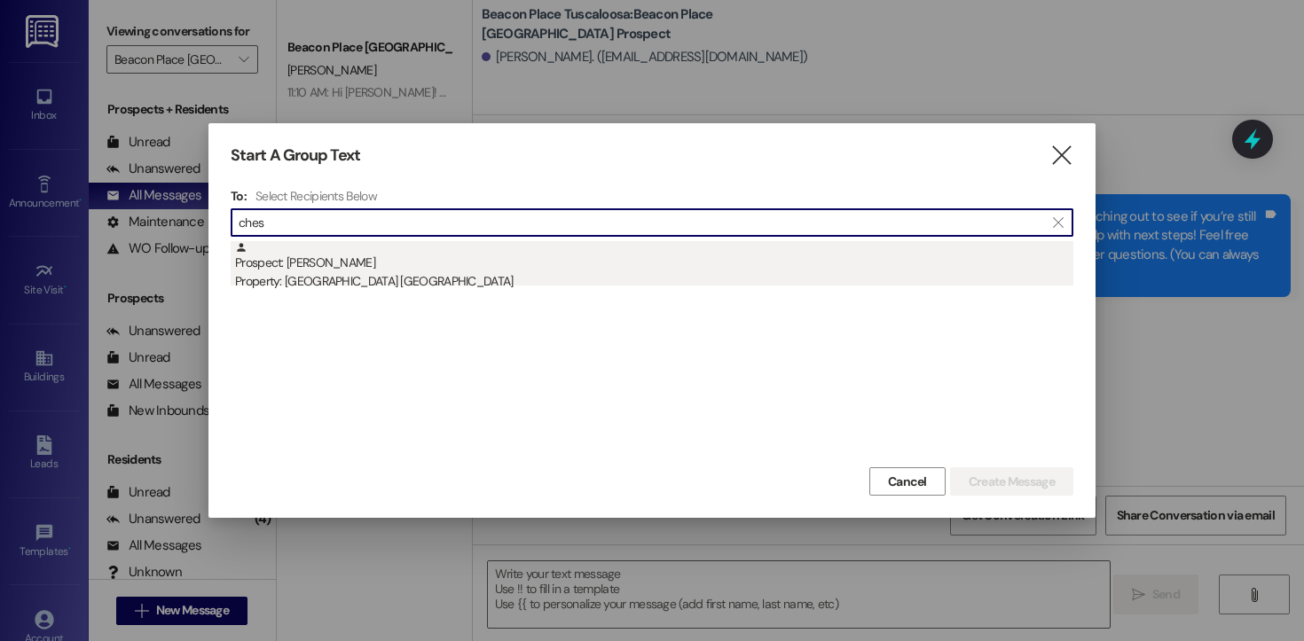
type input "ches"
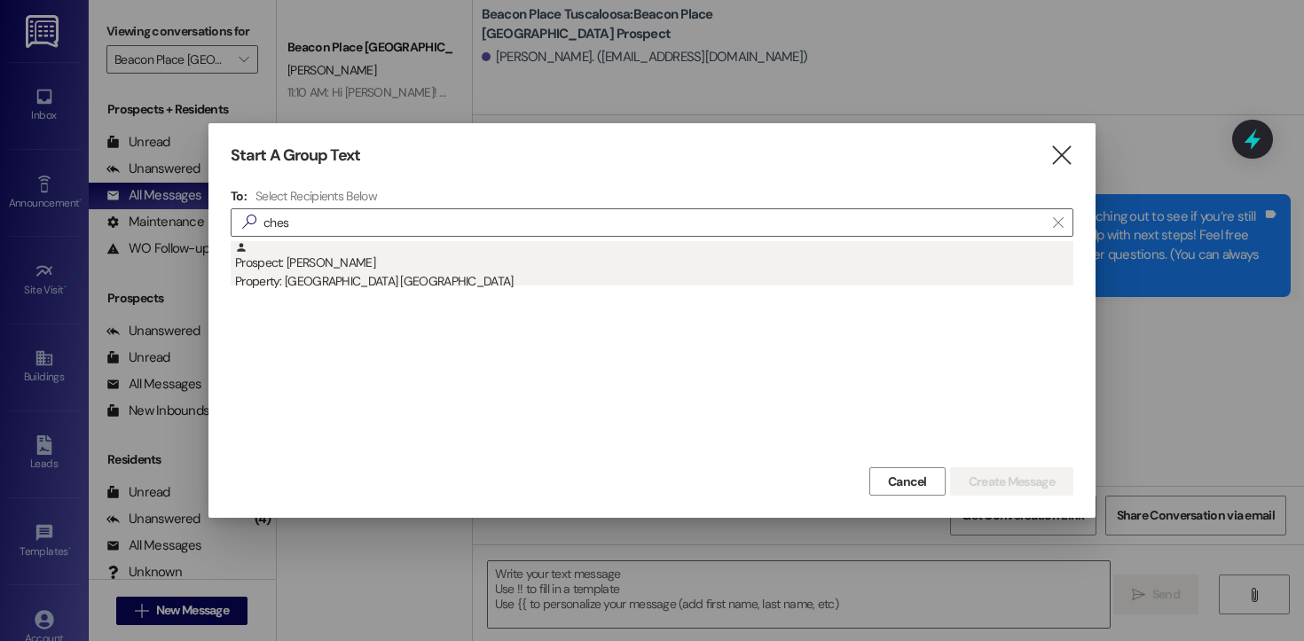
click at [326, 274] on div "Property: [GEOGRAPHIC_DATA] [GEOGRAPHIC_DATA]" at bounding box center [654, 281] width 838 height 19
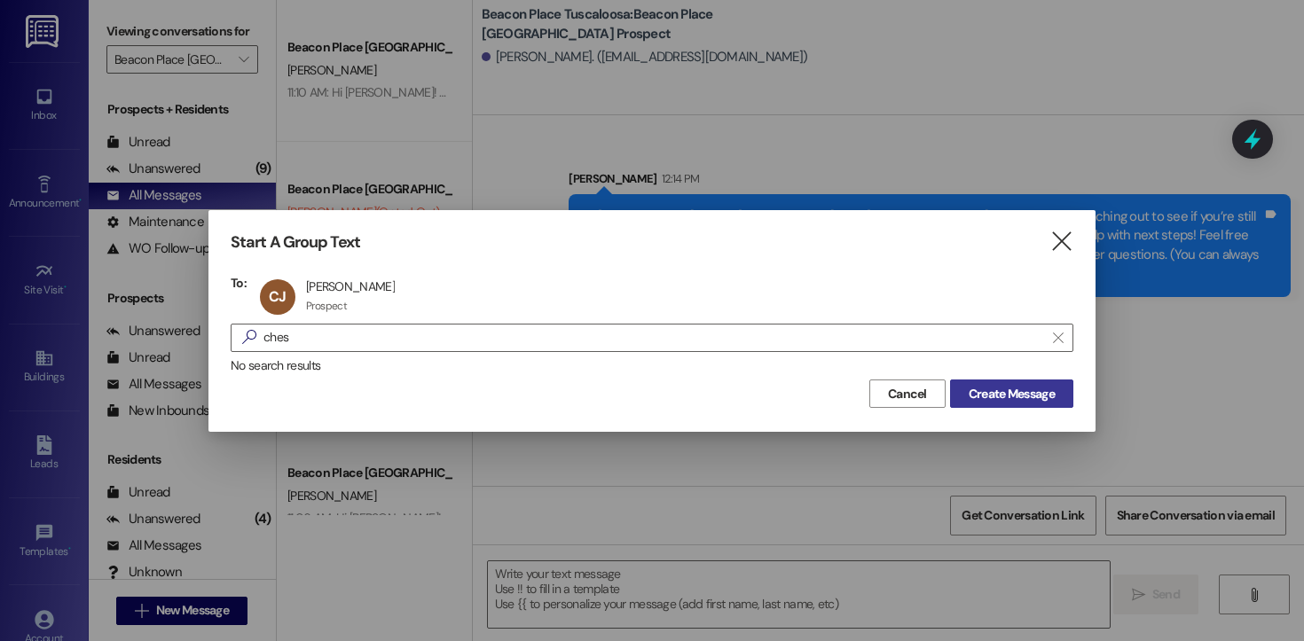
click at [980, 390] on span "Create Message" at bounding box center [1011, 394] width 86 height 19
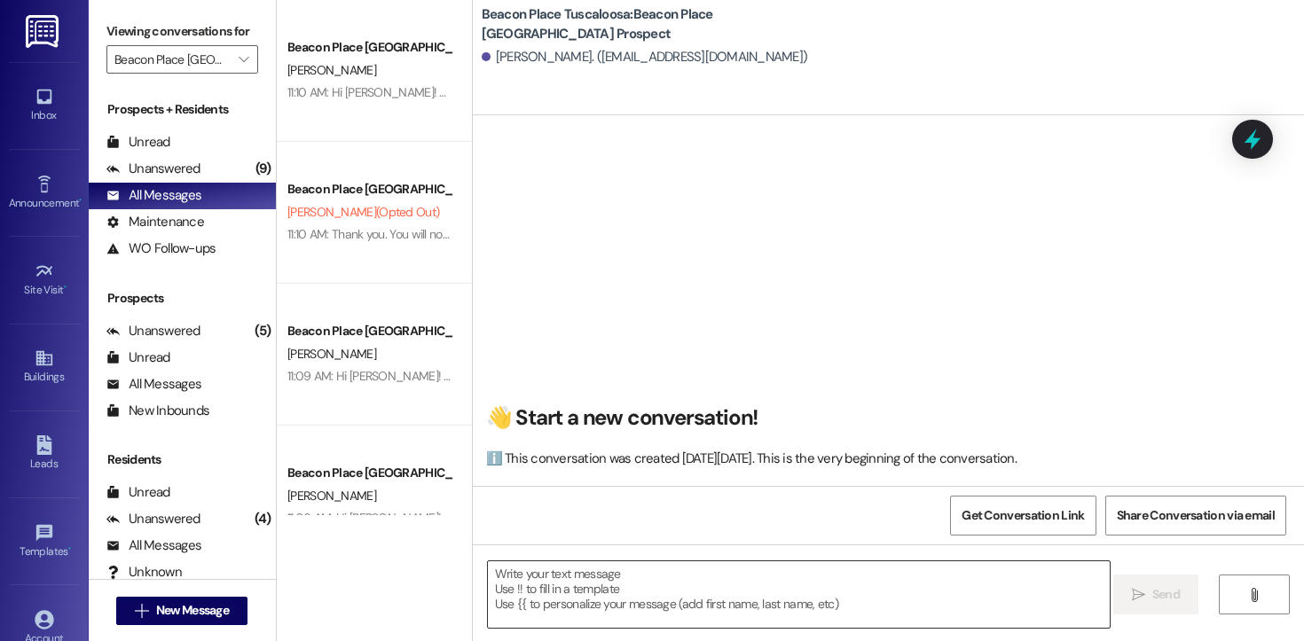
click at [734, 576] on textarea at bounding box center [799, 594] width 622 height 67
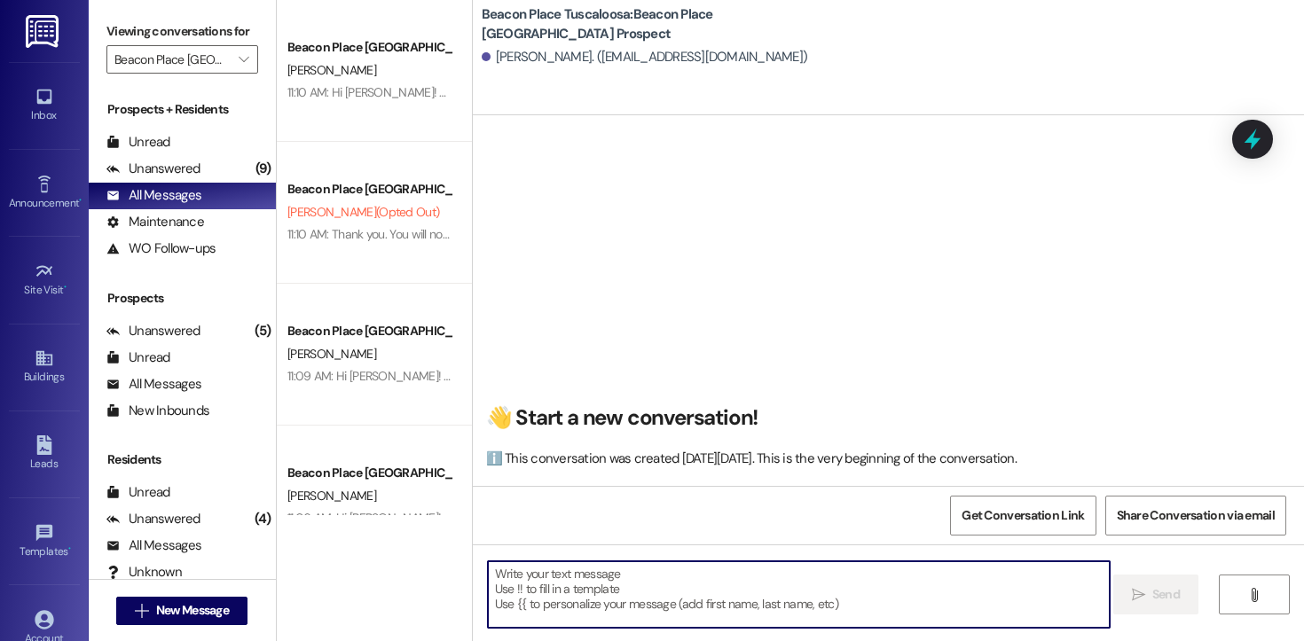
paste textarea "Hi [PERSON_NAME]! This is [PERSON_NAME] from [GEOGRAPHIC_DATA] Tuscaloosa. I’m …"
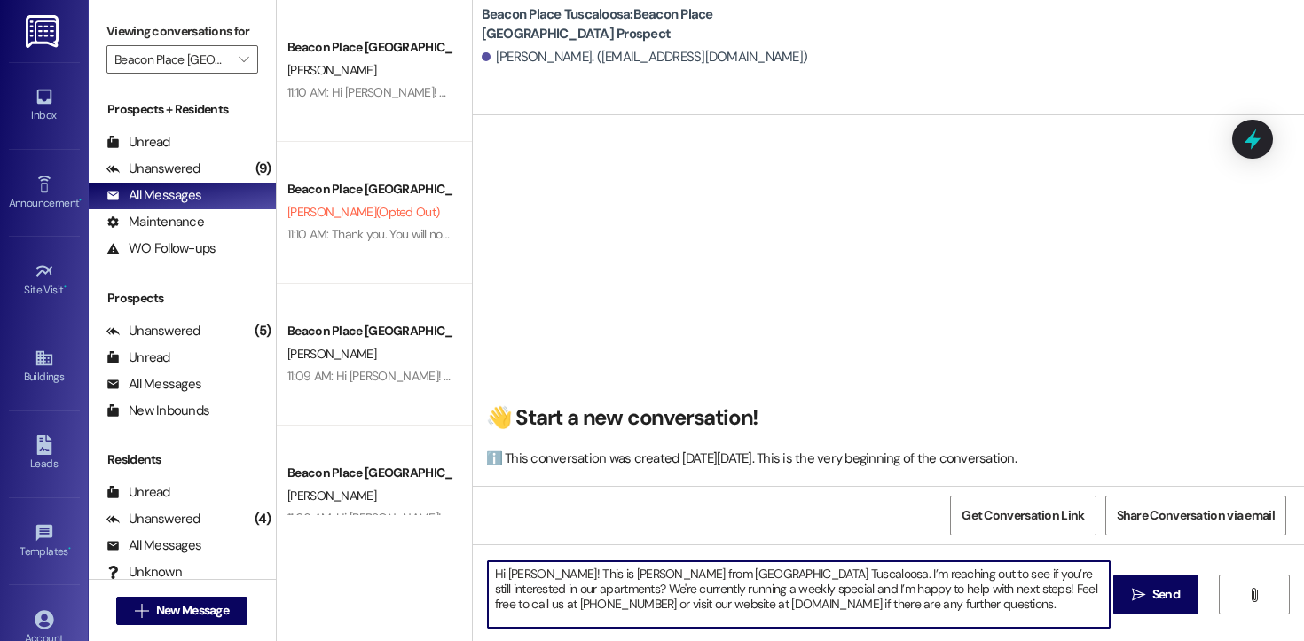
drag, startPoint x: 553, startPoint y: 577, endPoint x: 498, endPoint y: 577, distance: 55.9
click at [498, 577] on textarea "Hi [PERSON_NAME]! This is [PERSON_NAME] from [GEOGRAPHIC_DATA] Tuscaloosa. I’m …" at bounding box center [799, 594] width 622 height 67
drag, startPoint x: 1009, startPoint y: 607, endPoint x: 435, endPoint y: 543, distance: 577.4
click at [435, 543] on div "Beacon Place Tuscaloosa Prospect [PERSON_NAME] 11:10 AM: Hi [PERSON_NAME]! This…" at bounding box center [790, 320] width 1027 height 641
click at [1013, 599] on textarea "Hi Chesyca! This is [PERSON_NAME] from [GEOGRAPHIC_DATA] Tuscaloosa. I’m reachi…" at bounding box center [799, 594] width 622 height 67
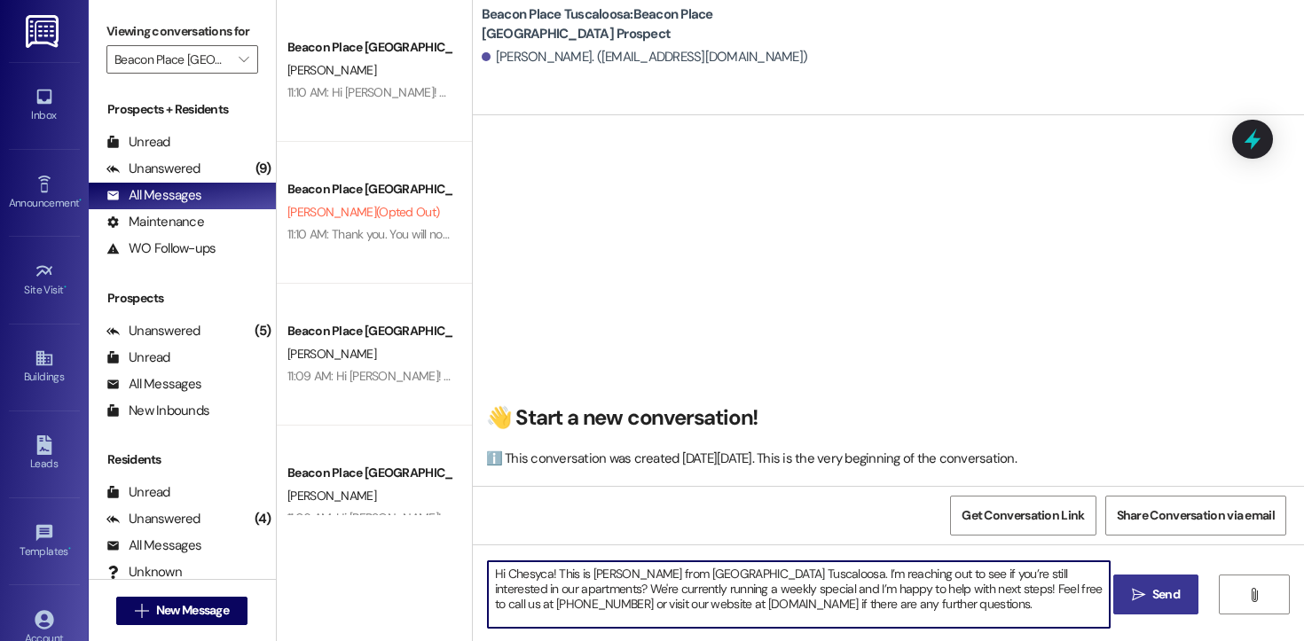
type textarea "Hi Chesyca! This is [PERSON_NAME] from [GEOGRAPHIC_DATA] Tuscaloosa. I’m reachi…"
click at [1167, 596] on span "Send" at bounding box center [1165, 594] width 27 height 19
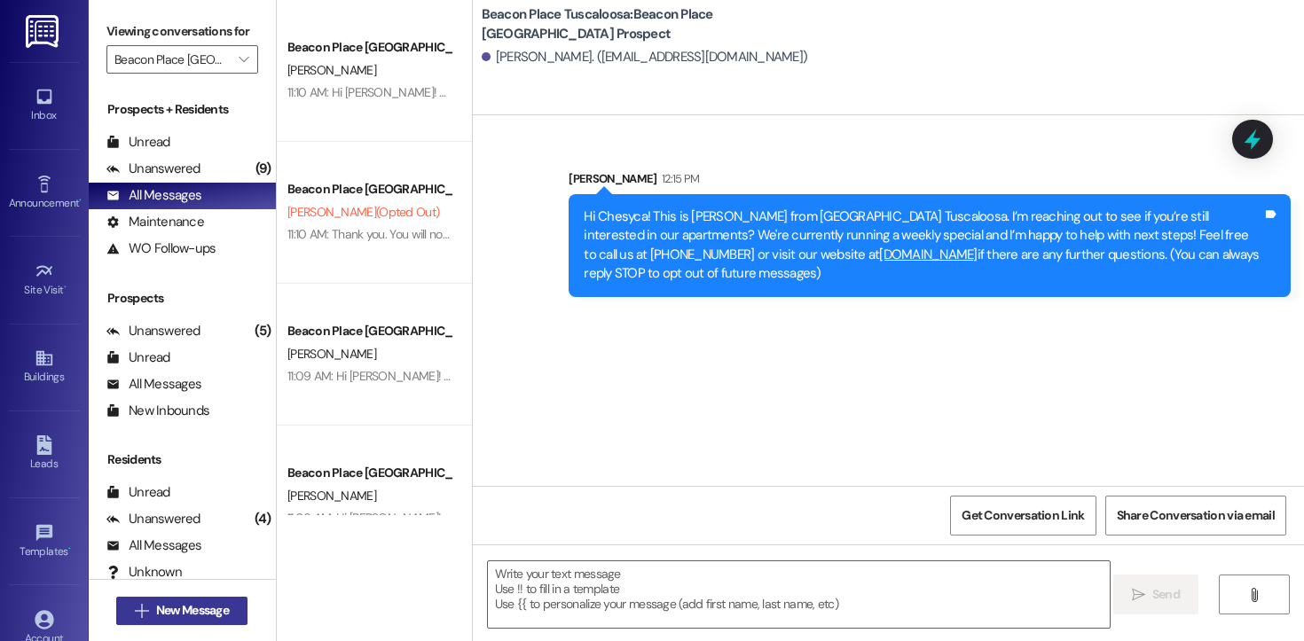
click at [192, 613] on span "New Message" at bounding box center [192, 610] width 73 height 19
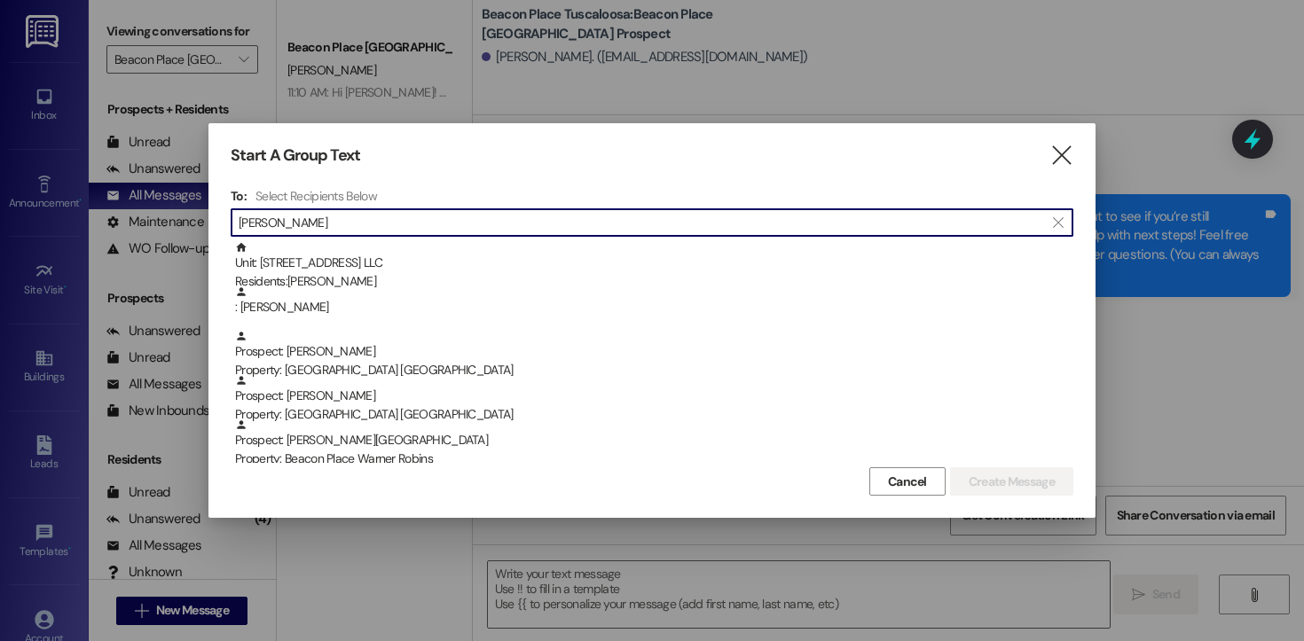
type input "[PERSON_NAME]"
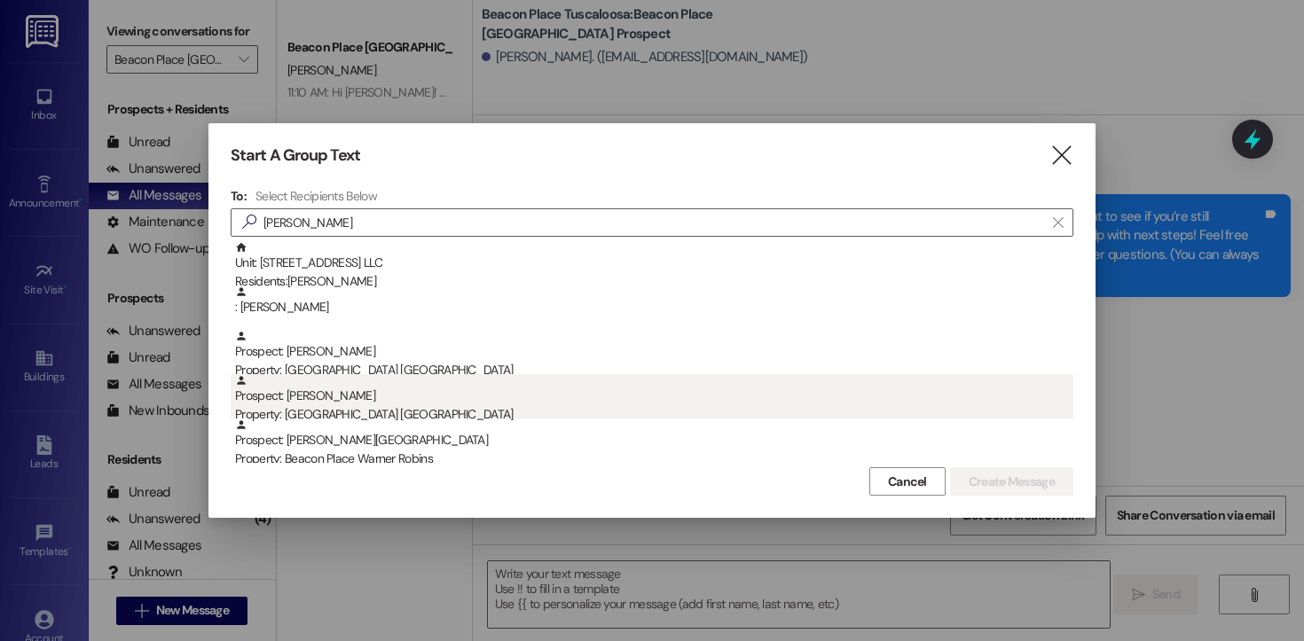
click at [309, 396] on div "Prospect: [PERSON_NAME] Property: [GEOGRAPHIC_DATA] [GEOGRAPHIC_DATA]" at bounding box center [654, 399] width 838 height 51
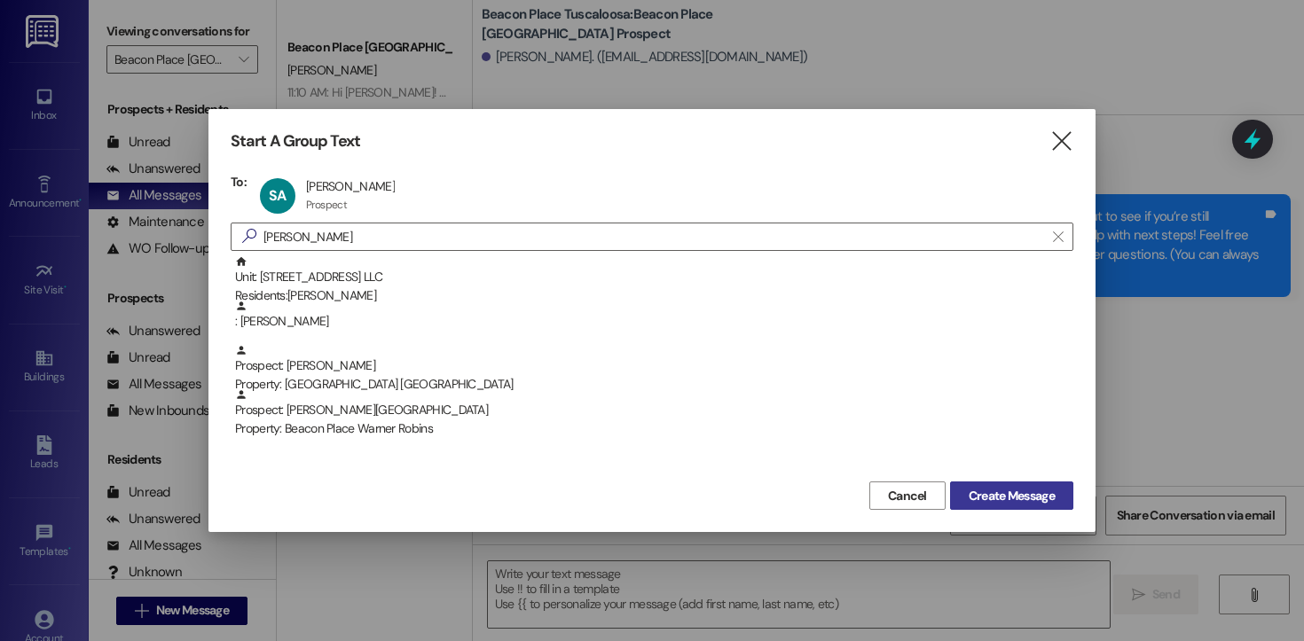
click at [968, 492] on span "Create Message" at bounding box center [1011, 496] width 86 height 19
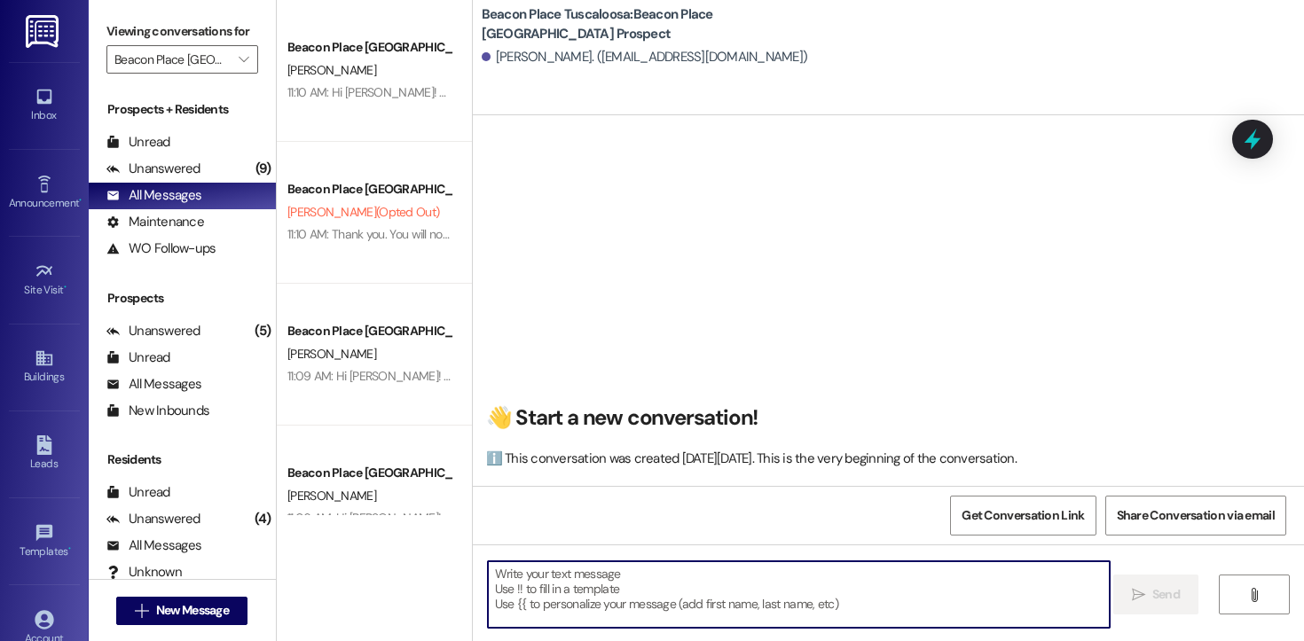
click at [624, 607] on textarea at bounding box center [799, 594] width 622 height 67
paste textarea "Hi Chesyca! This is [PERSON_NAME] from [GEOGRAPHIC_DATA] Tuscaloosa. I’m reachi…"
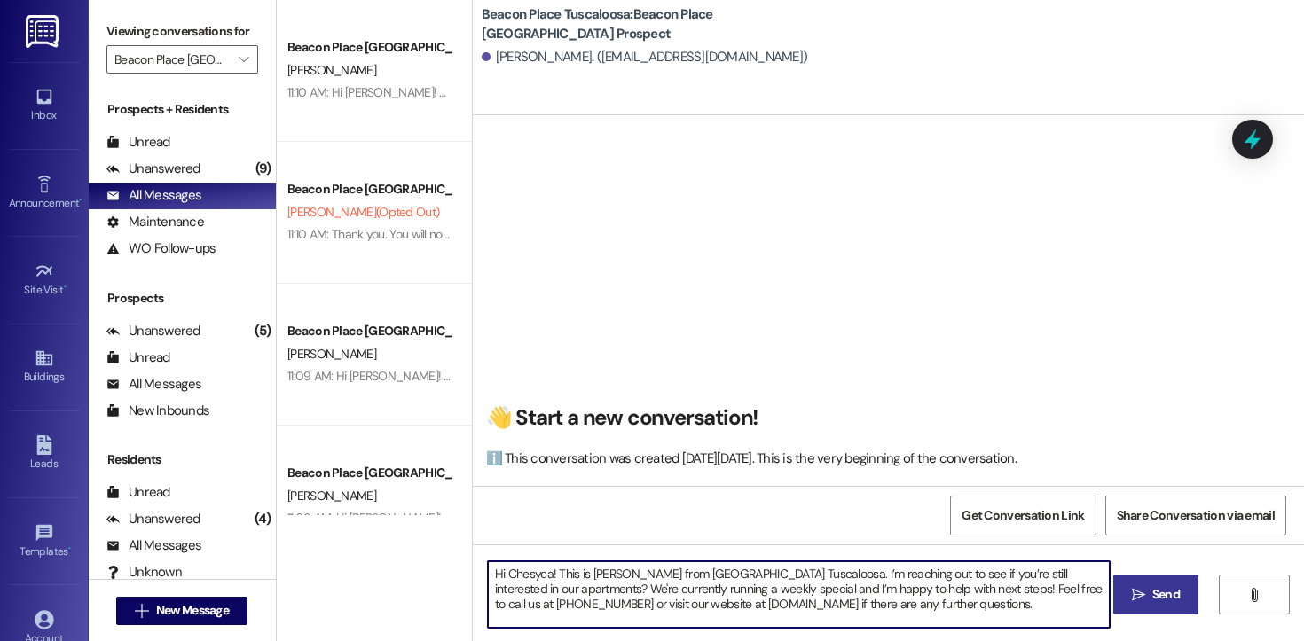
drag, startPoint x: 543, startPoint y: 574, endPoint x: 499, endPoint y: 576, distance: 43.5
click at [499, 576] on textarea "Hi Chesyca! This is [PERSON_NAME] from [GEOGRAPHIC_DATA] Tuscaloosa. I’m reachi…" at bounding box center [799, 594] width 622 height 67
drag, startPoint x: 1031, startPoint y: 608, endPoint x: 389, endPoint y: 534, distance: 646.4
click at [389, 534] on div "Beacon Place Tuscaloosa Prospect [PERSON_NAME] 11:10 AM: Hi [PERSON_NAME]! This…" at bounding box center [790, 320] width 1027 height 641
click at [999, 606] on textarea "Hi [PERSON_NAME]! This is [PERSON_NAME] from [GEOGRAPHIC_DATA] Tuscaloosa. I’m …" at bounding box center [799, 594] width 622 height 67
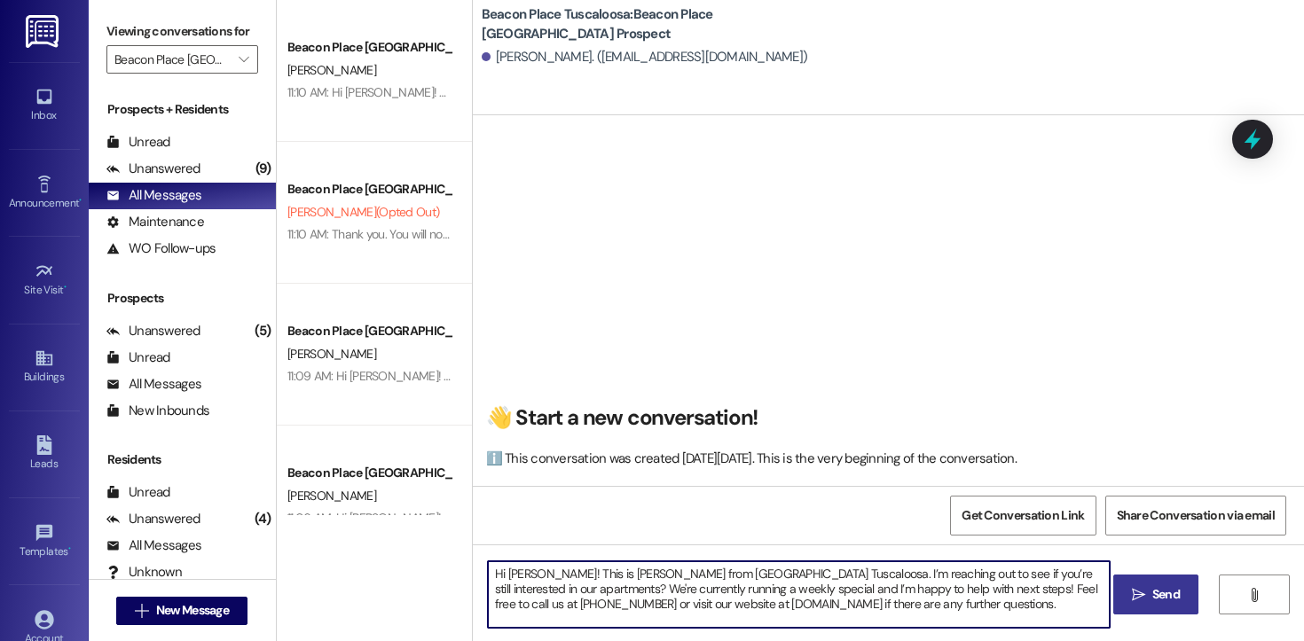
type textarea "Hi [PERSON_NAME]! This is [PERSON_NAME] from [GEOGRAPHIC_DATA] Tuscaloosa. I’m …"
click at [1138, 596] on icon "" at bounding box center [1138, 595] width 13 height 14
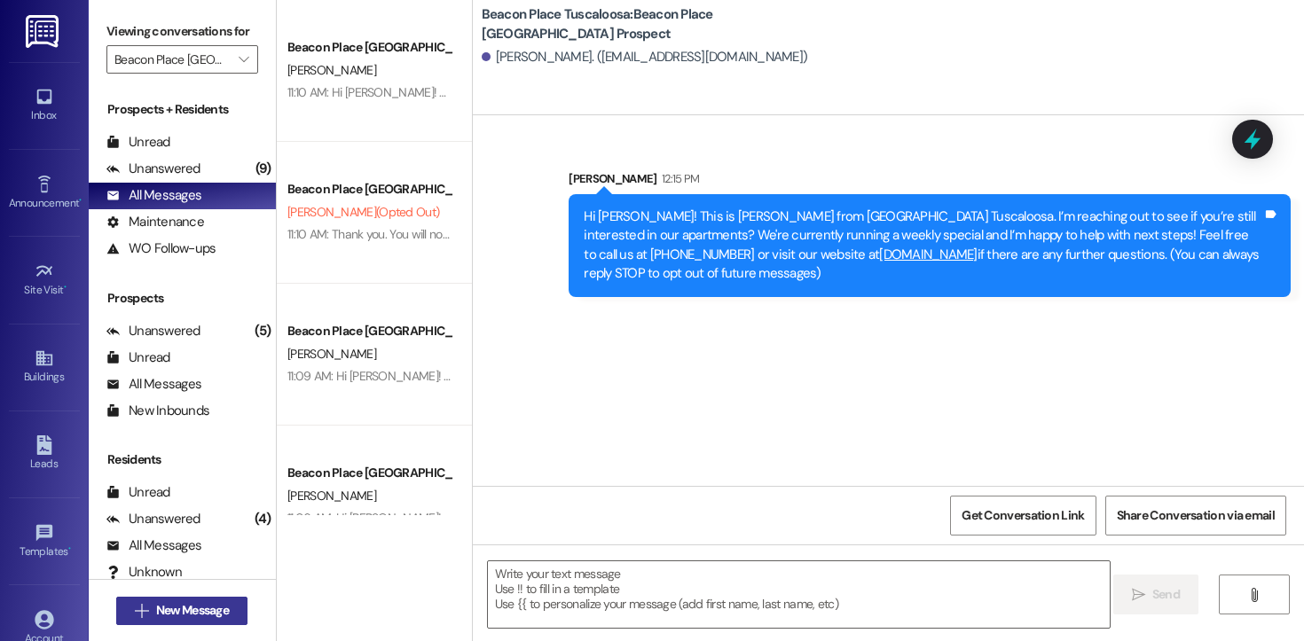
click at [217, 610] on span "New Message" at bounding box center [192, 610] width 73 height 19
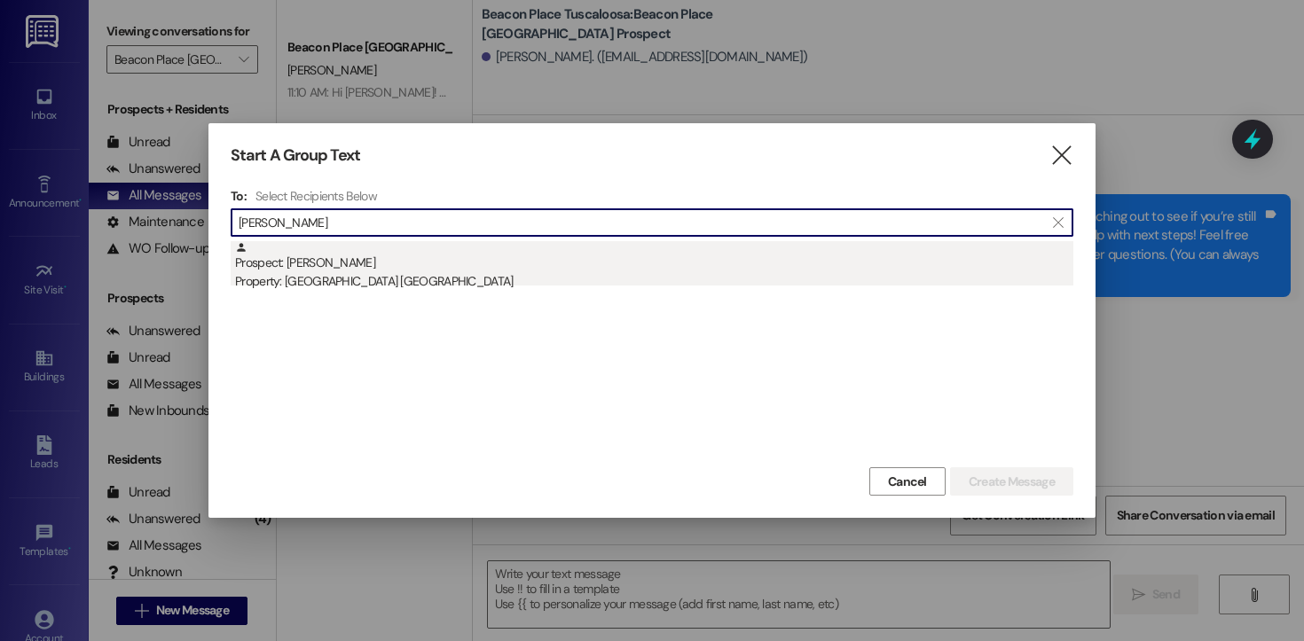
type input "[PERSON_NAME]"
click at [356, 274] on div "Property: [GEOGRAPHIC_DATA] [GEOGRAPHIC_DATA]" at bounding box center [654, 281] width 838 height 19
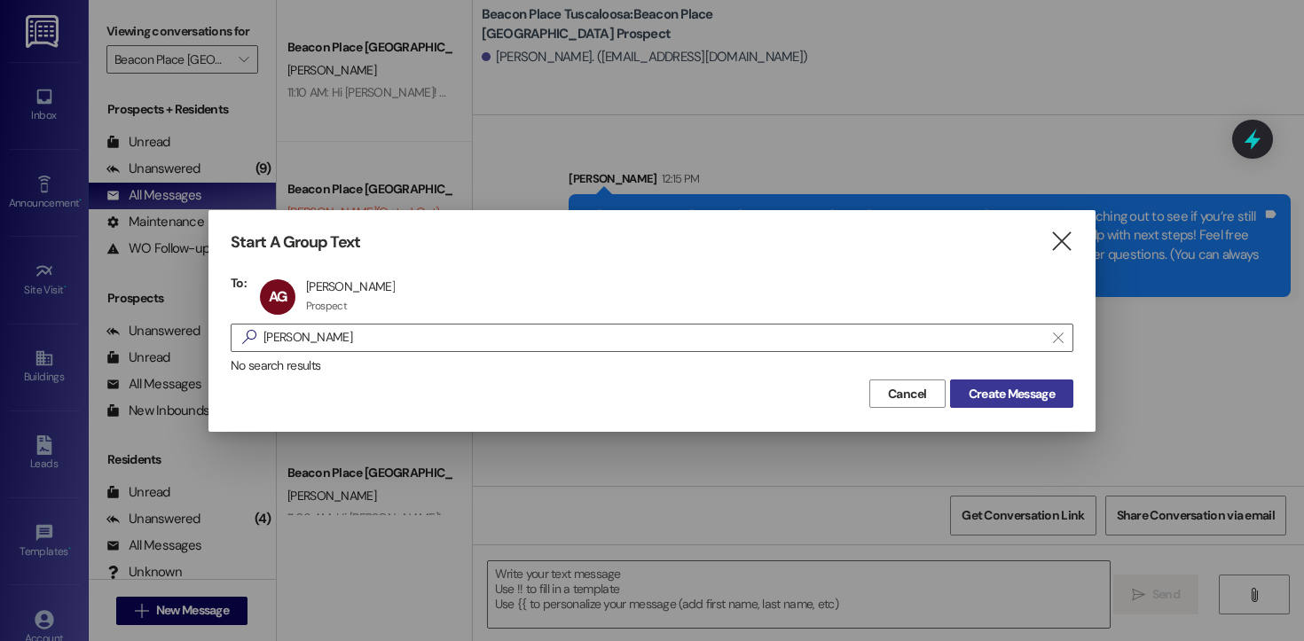
click at [1023, 387] on span "Create Message" at bounding box center [1011, 394] width 86 height 19
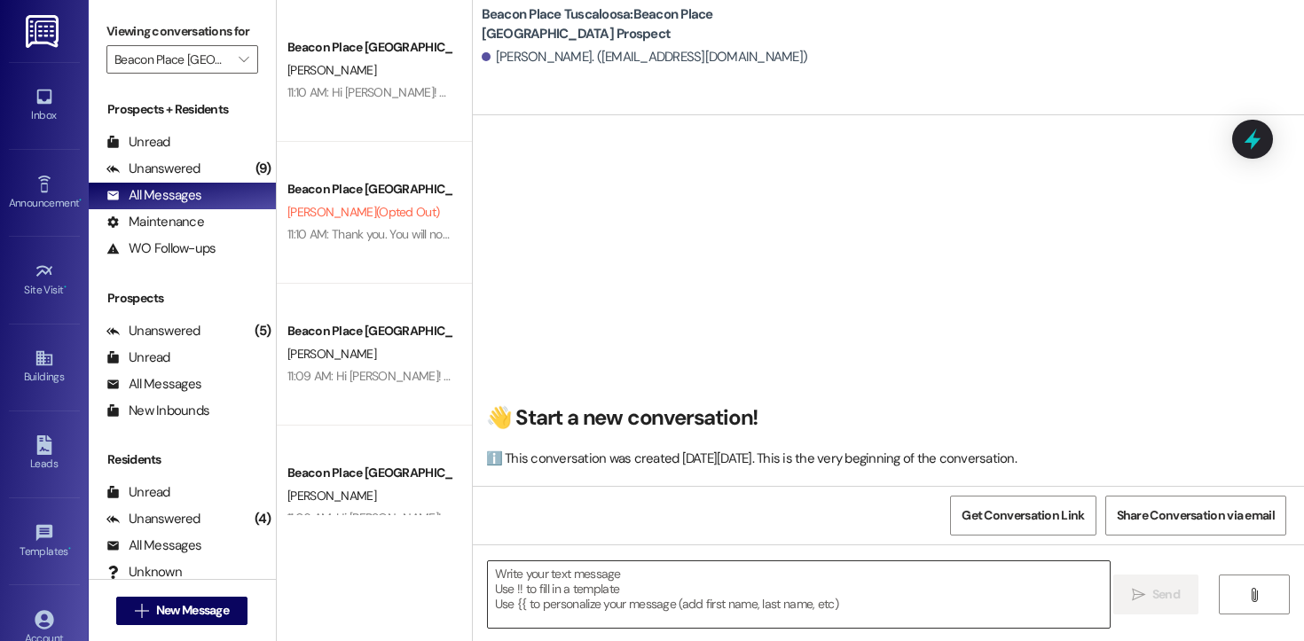
click at [614, 592] on textarea at bounding box center [799, 594] width 622 height 67
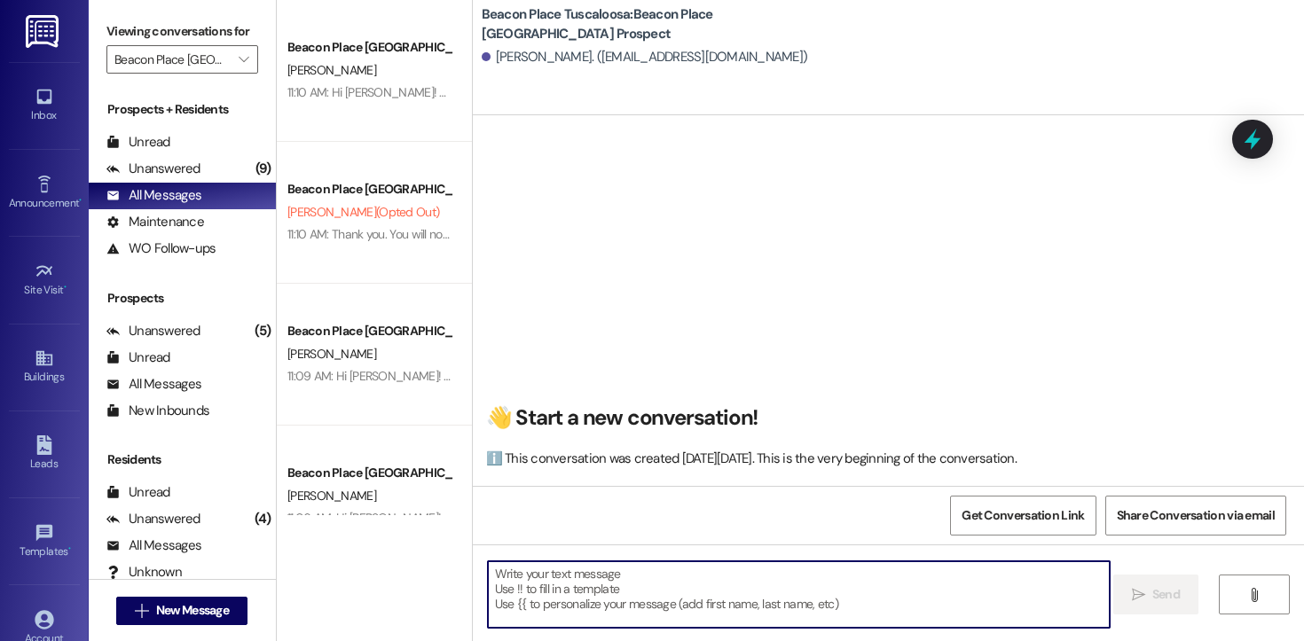
paste textarea "Hi [PERSON_NAME]! This is [PERSON_NAME] from [GEOGRAPHIC_DATA] Tuscaloosa. I’m …"
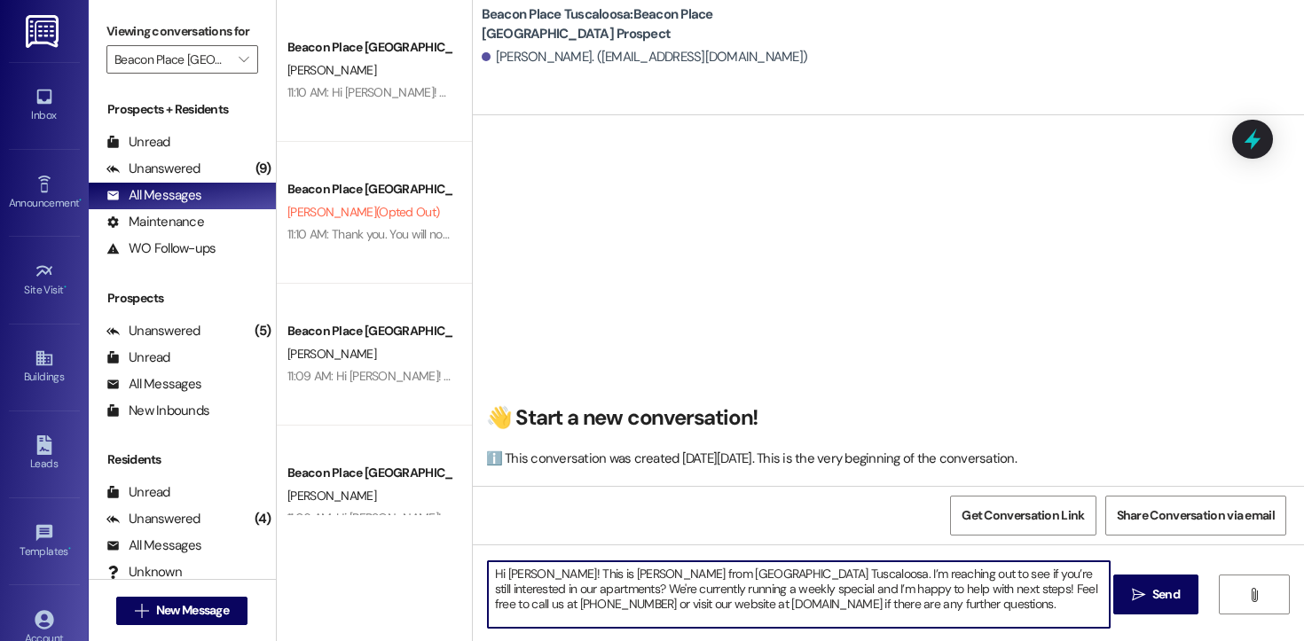
drag, startPoint x: 531, startPoint y: 576, endPoint x: 500, endPoint y: 577, distance: 31.1
click at [500, 577] on textarea "Hi [PERSON_NAME]! This is [PERSON_NAME] from [GEOGRAPHIC_DATA] Tuscaloosa. I’m …" at bounding box center [799, 594] width 622 height 67
drag, startPoint x: 1042, startPoint y: 609, endPoint x: 479, endPoint y: 569, distance: 564.6
click at [488, 569] on textarea "Hi [PERSON_NAME]! This is [PERSON_NAME] from [GEOGRAPHIC_DATA] Tuscaloosa. I’m …" at bounding box center [799, 594] width 622 height 67
click at [1046, 608] on textarea "Hi [PERSON_NAME]! This is [PERSON_NAME] from [GEOGRAPHIC_DATA] Tuscaloosa. I’m …" at bounding box center [799, 594] width 622 height 67
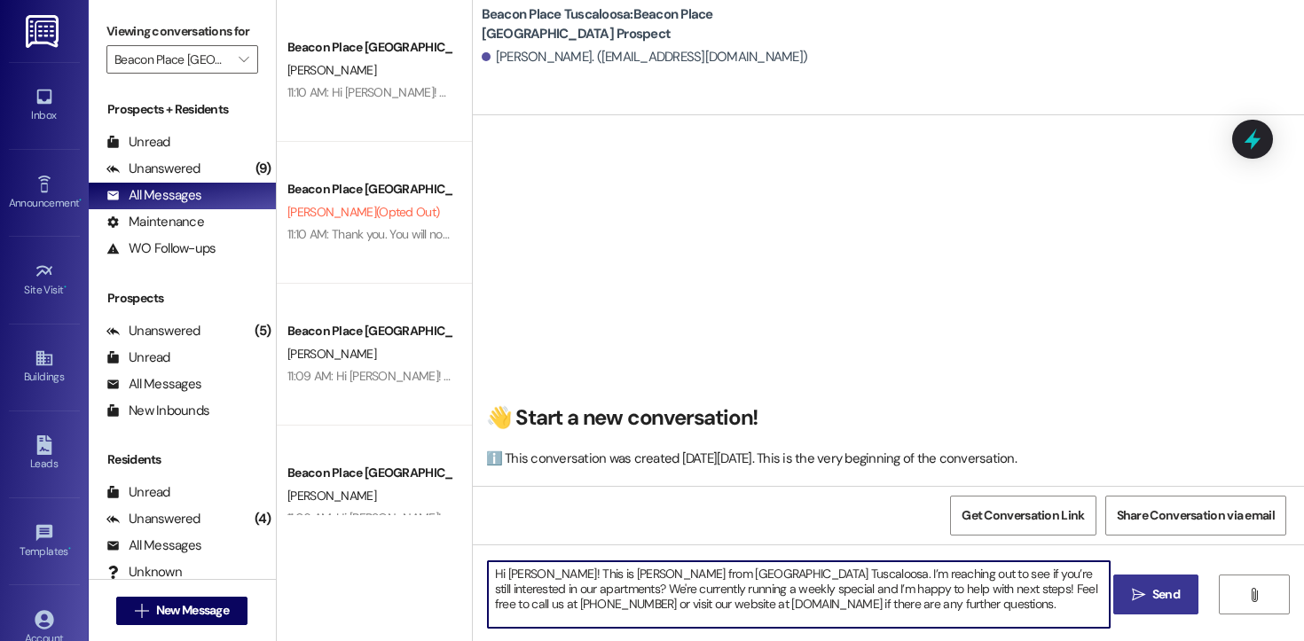
type textarea "Hi [PERSON_NAME]! This is [PERSON_NAME] from [GEOGRAPHIC_DATA] Tuscaloosa. I’m …"
click at [1149, 601] on span "Send" at bounding box center [1166, 594] width 35 height 19
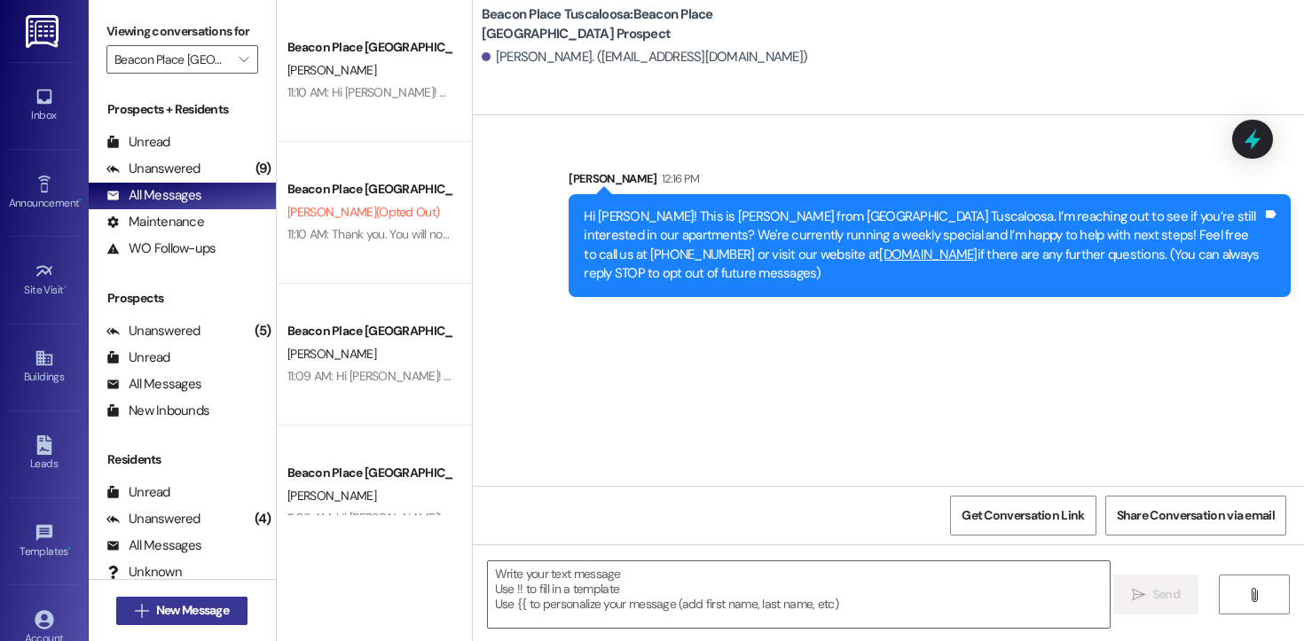
click at [167, 610] on span "New Message" at bounding box center [192, 610] width 73 height 19
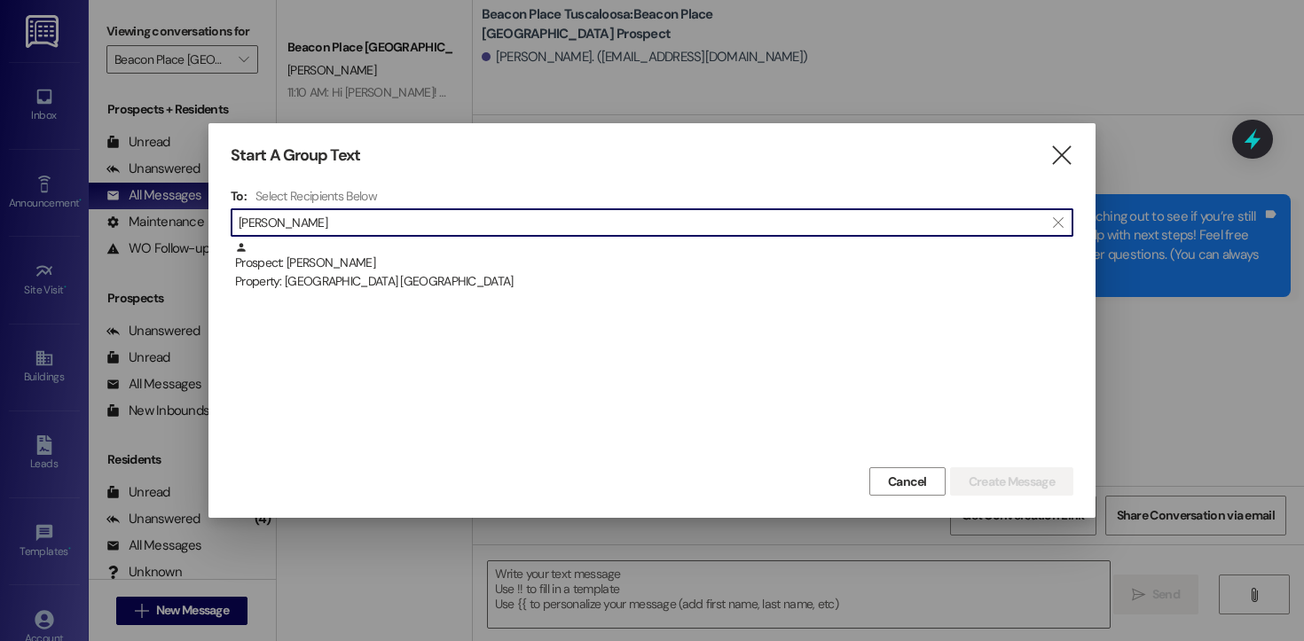
type input "[PERSON_NAME]"
click at [393, 297] on div "Prospect: [PERSON_NAME] Property: [GEOGRAPHIC_DATA] [GEOGRAPHIC_DATA]" at bounding box center [652, 352] width 843 height 222
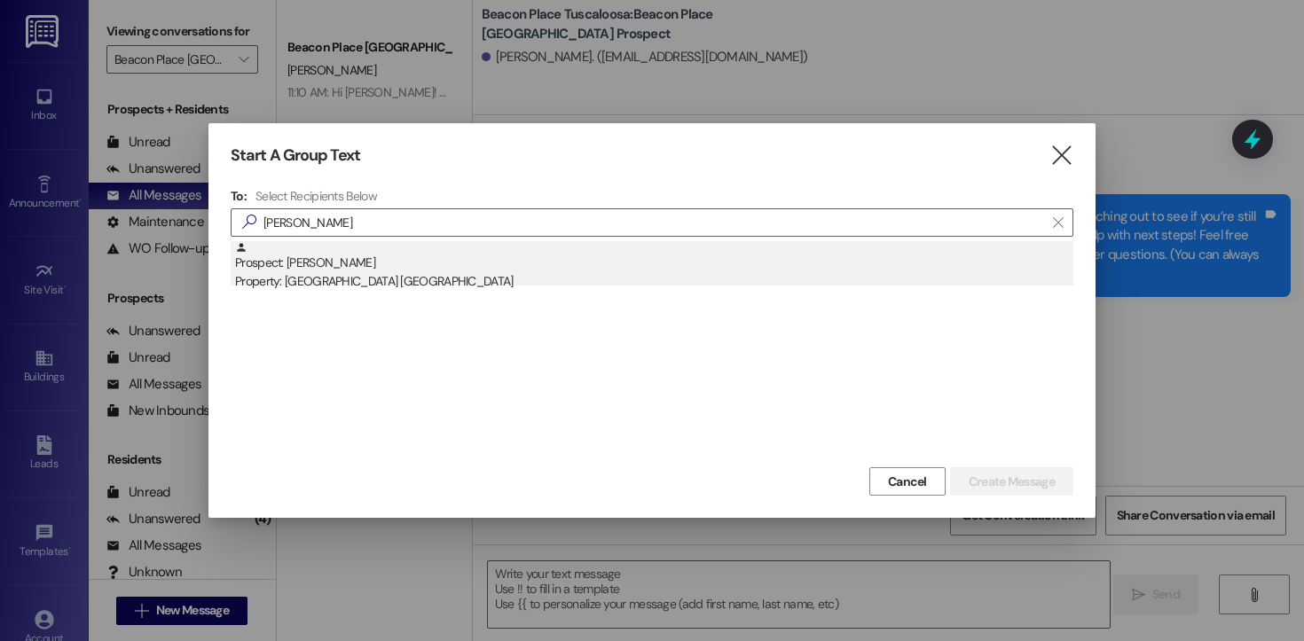
click at [377, 271] on div "Prospect: [PERSON_NAME] Property: [GEOGRAPHIC_DATA] [GEOGRAPHIC_DATA]" at bounding box center [654, 266] width 838 height 51
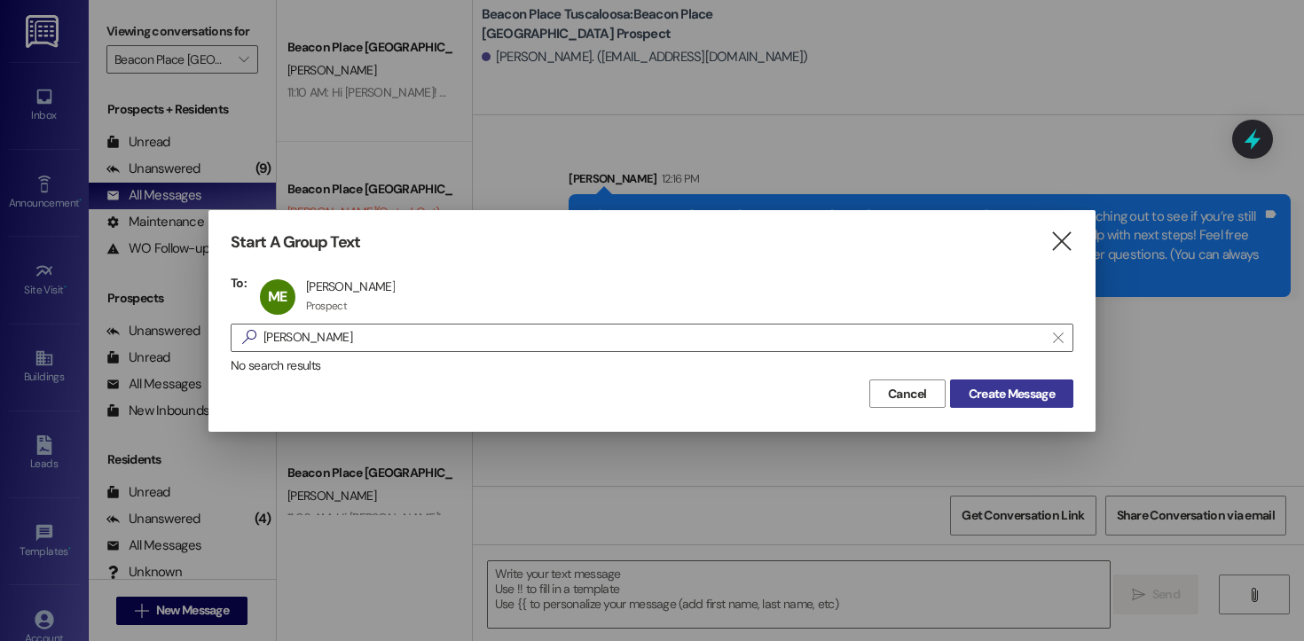
click at [987, 395] on span "Create Message" at bounding box center [1011, 394] width 86 height 19
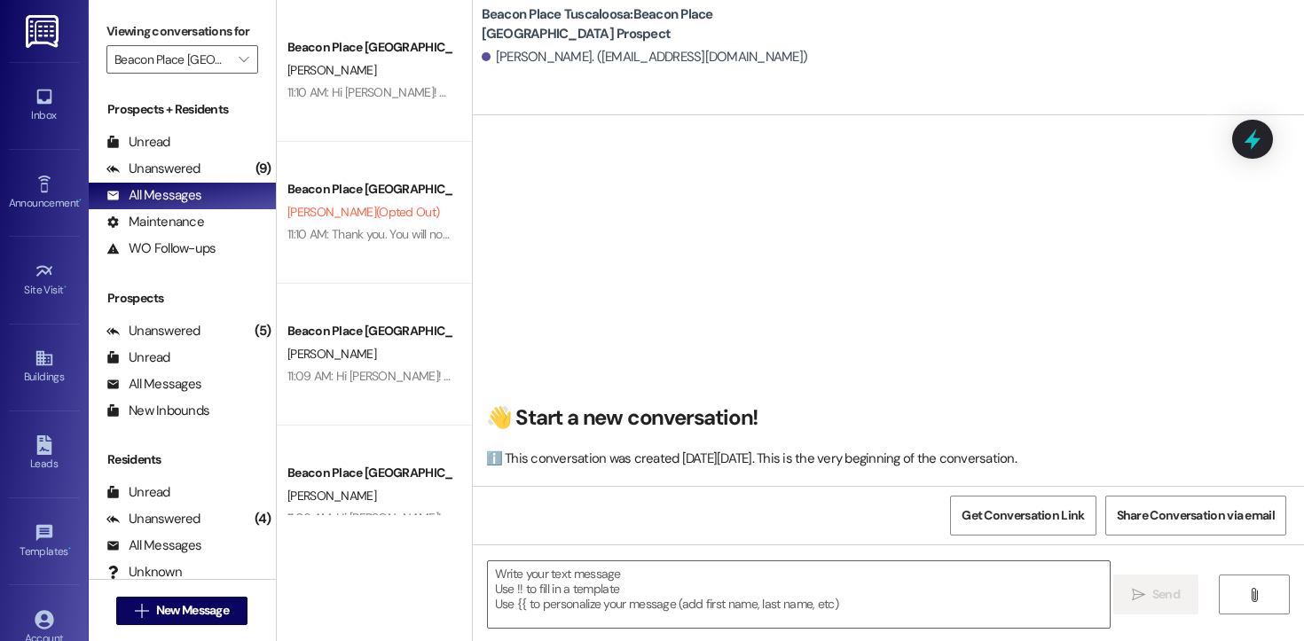
scroll to position [1, 0]
click at [758, 610] on textarea at bounding box center [799, 594] width 622 height 67
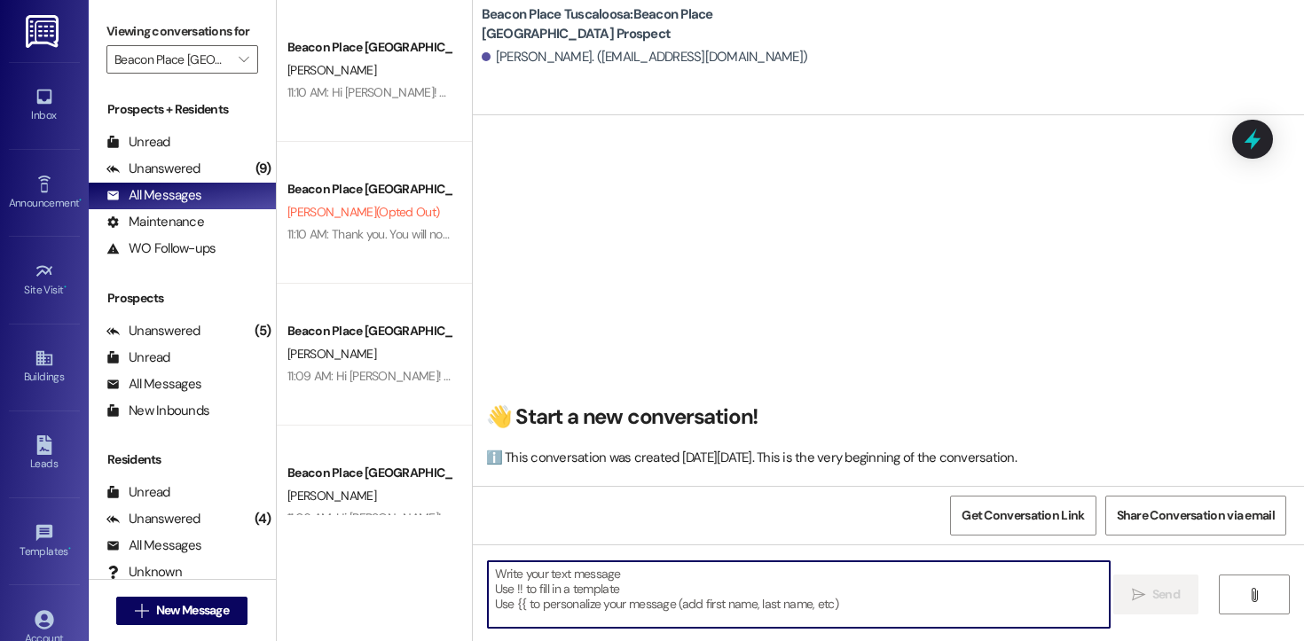
paste textarea "Hi [PERSON_NAME]! This is [PERSON_NAME] from [GEOGRAPHIC_DATA] Tuscaloosa. I’m …"
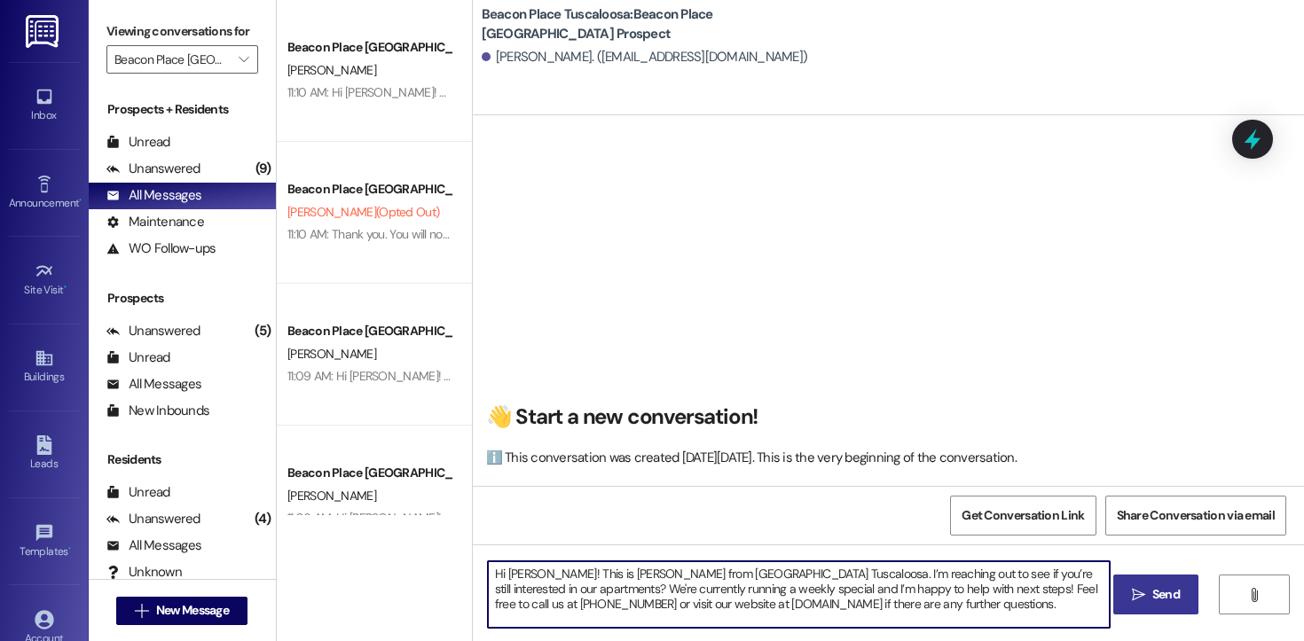
drag, startPoint x: 525, startPoint y: 576, endPoint x: 497, endPoint y: 576, distance: 28.4
click at [497, 576] on textarea "Hi [PERSON_NAME]! This is [PERSON_NAME] from [GEOGRAPHIC_DATA] Tuscaloosa. I’m …" at bounding box center [799, 594] width 622 height 67
click at [511, 576] on textarea "Hi [PERSON_NAME]! This is [PERSON_NAME] from [GEOGRAPHIC_DATA] Tuscaloosa. I’m …" at bounding box center [799, 594] width 622 height 67
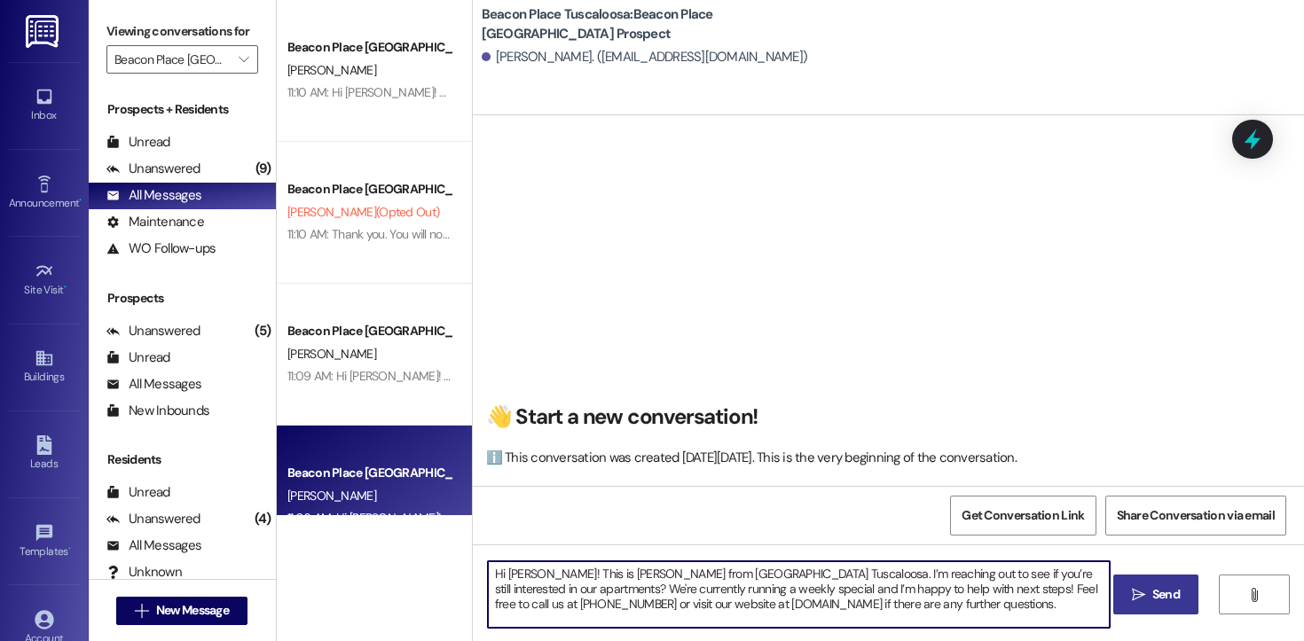
drag, startPoint x: 1011, startPoint y: 607, endPoint x: 341, endPoint y: 506, distance: 677.2
click at [341, 506] on div "Beacon Place Tuscaloosa Prospect [PERSON_NAME] 11:10 AM: Hi [PERSON_NAME]! This…" at bounding box center [790, 320] width 1027 height 641
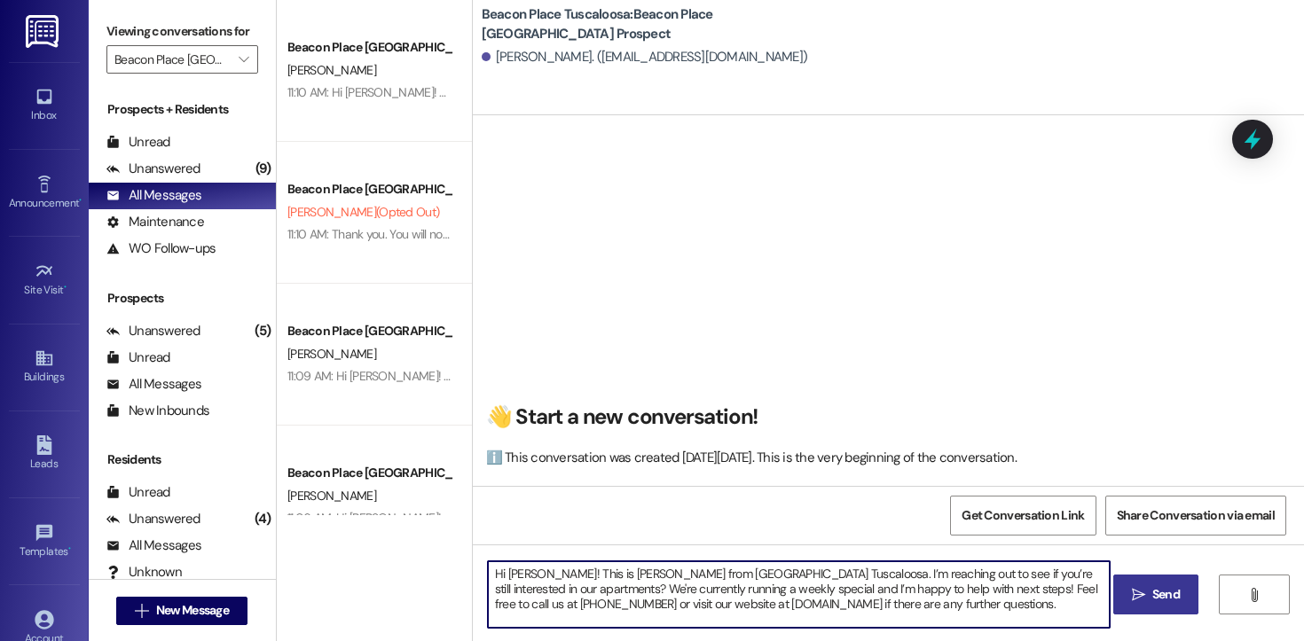
type textarea "Hi [PERSON_NAME]! This is [PERSON_NAME] from [GEOGRAPHIC_DATA] Tuscaloosa. I’m …"
click at [1156, 589] on span "Send" at bounding box center [1165, 594] width 27 height 19
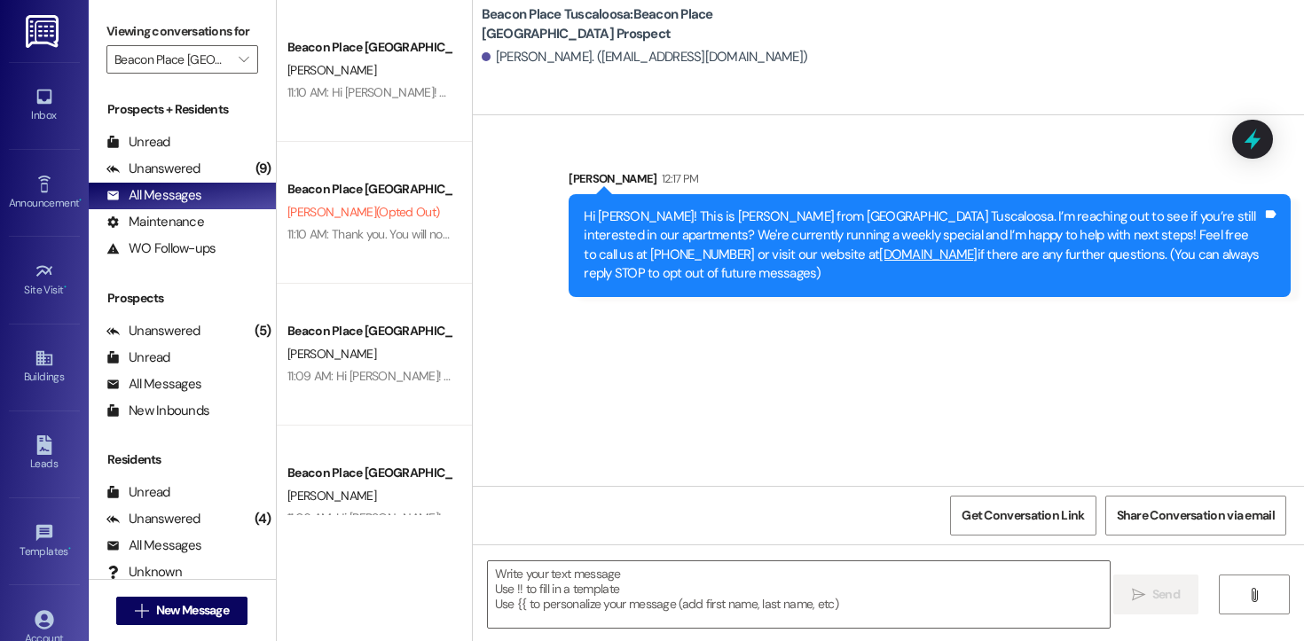
scroll to position [0, 0]
click at [222, 611] on span "New Message" at bounding box center [192, 610] width 73 height 19
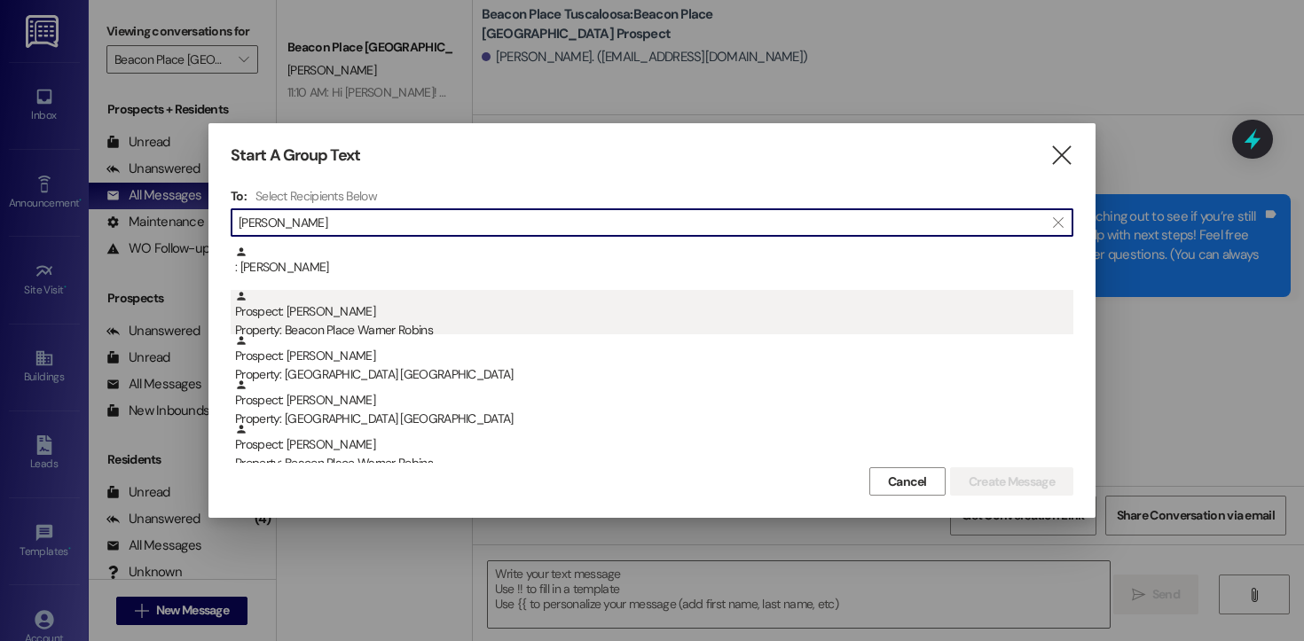
scroll to position [88, 0]
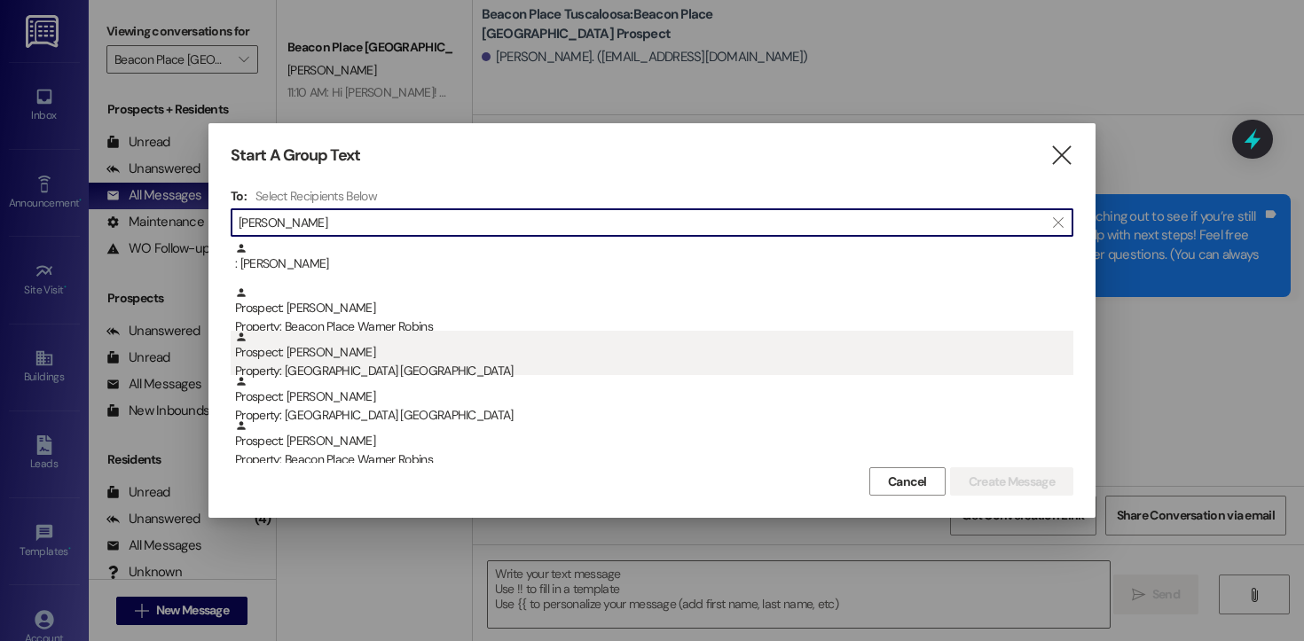
type input "[PERSON_NAME]"
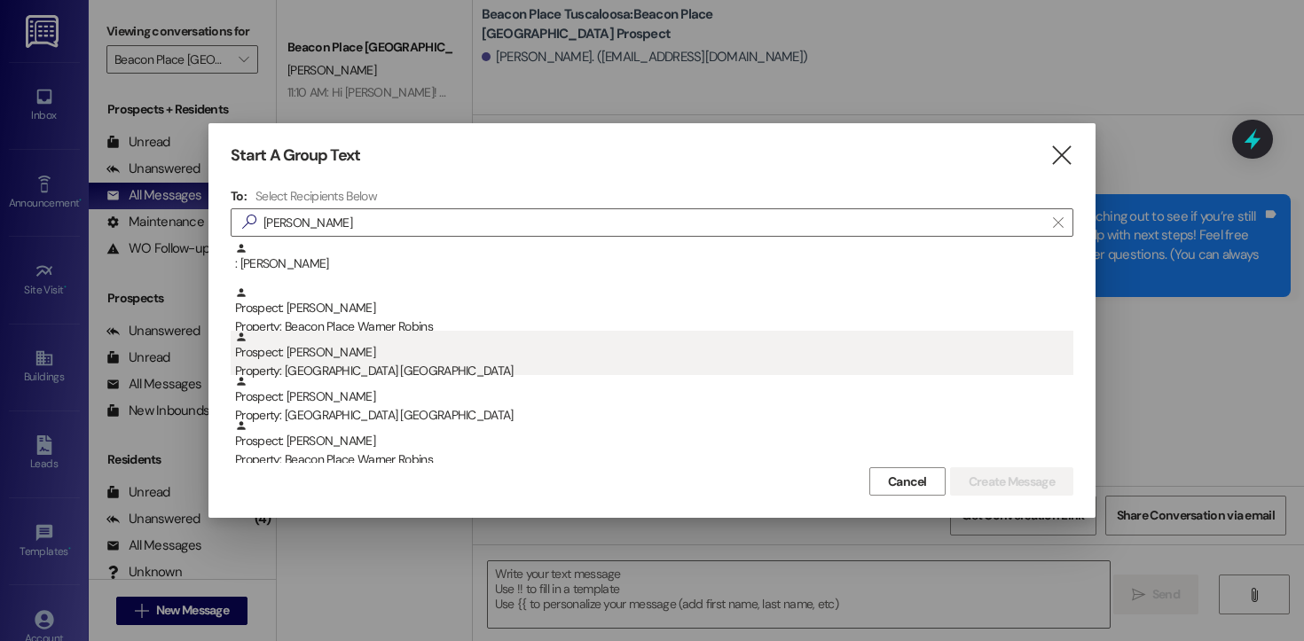
click at [368, 364] on div "Property: [GEOGRAPHIC_DATA] [GEOGRAPHIC_DATA]" at bounding box center [654, 371] width 838 height 19
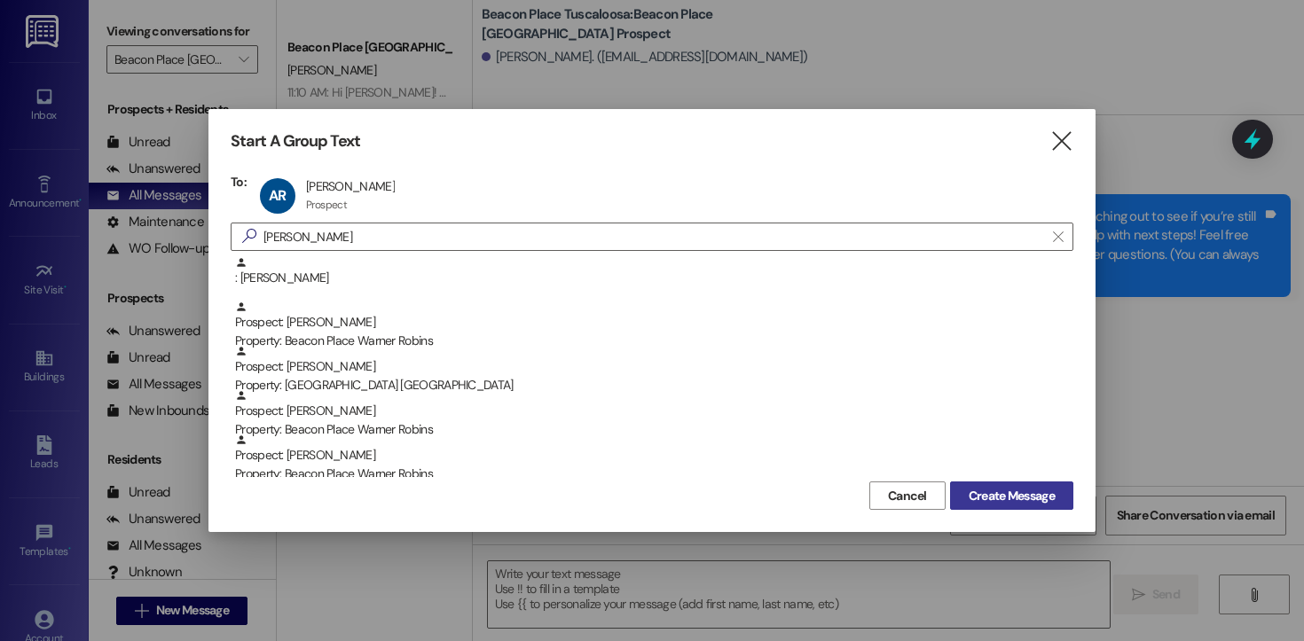
click at [987, 498] on span "Create Message" at bounding box center [1011, 496] width 86 height 19
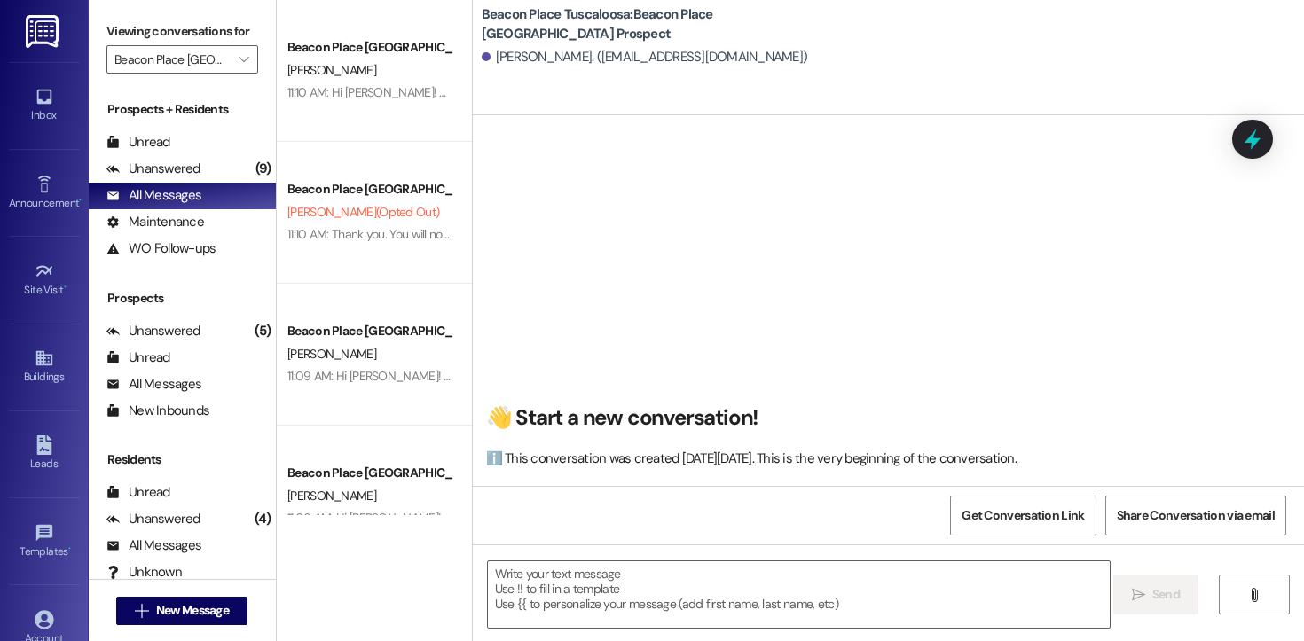
scroll to position [1, 0]
click at [555, 623] on textarea at bounding box center [799, 594] width 622 height 67
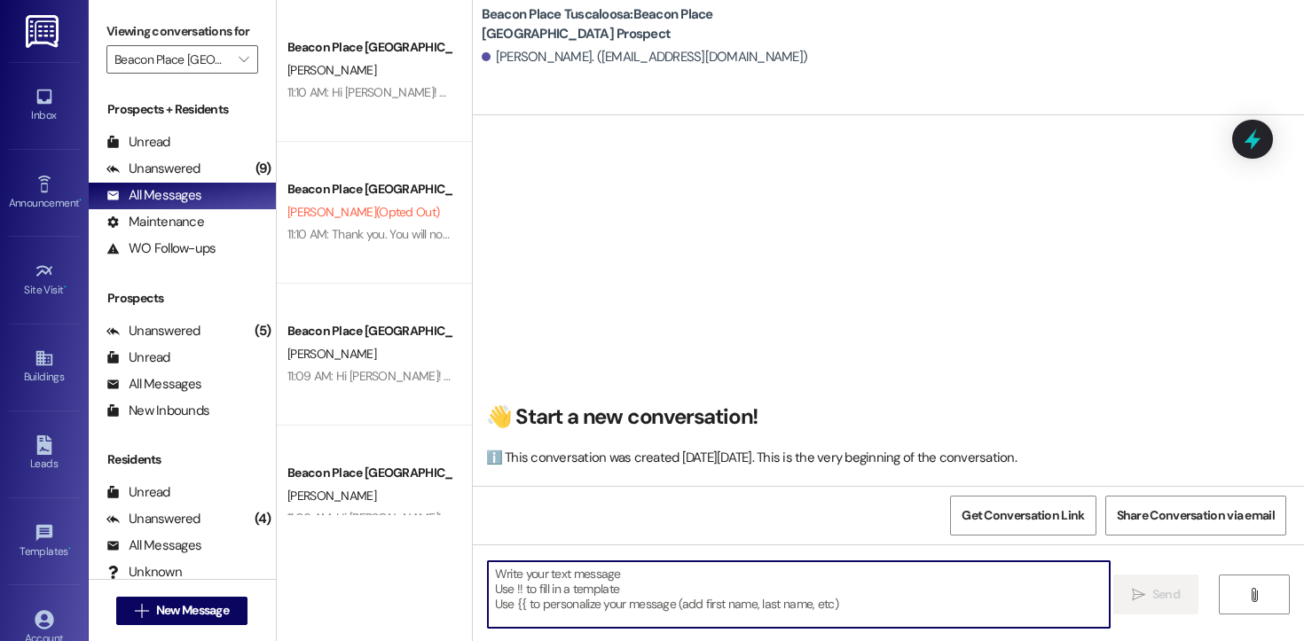
paste textarea "Hi [PERSON_NAME]! This is [PERSON_NAME] from [GEOGRAPHIC_DATA] Tuscaloosa. I’m …"
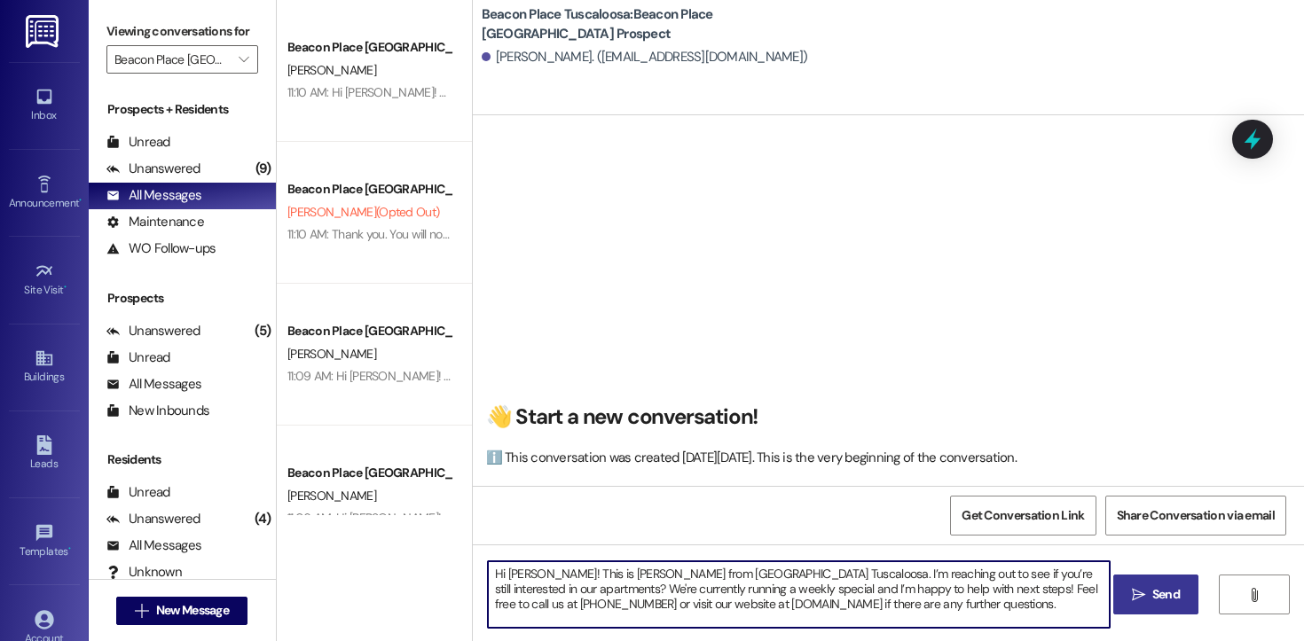
drag, startPoint x: 544, startPoint y: 580, endPoint x: 501, endPoint y: 574, distance: 43.0
click at [501, 574] on textarea "Hi [PERSON_NAME]! This is [PERSON_NAME] from [GEOGRAPHIC_DATA] Tuscaloosa. I’m …" at bounding box center [799, 594] width 622 height 67
drag, startPoint x: 1029, startPoint y: 604, endPoint x: 420, endPoint y: 523, distance: 614.6
click at [420, 523] on div "Beacon Place Tuscaloosa Prospect [PERSON_NAME] 11:10 AM: Hi [PERSON_NAME]! This…" at bounding box center [790, 320] width 1027 height 641
type textarea "Hi [PERSON_NAME]! This is [PERSON_NAME] from [GEOGRAPHIC_DATA] Tuscaloosa. I’m …"
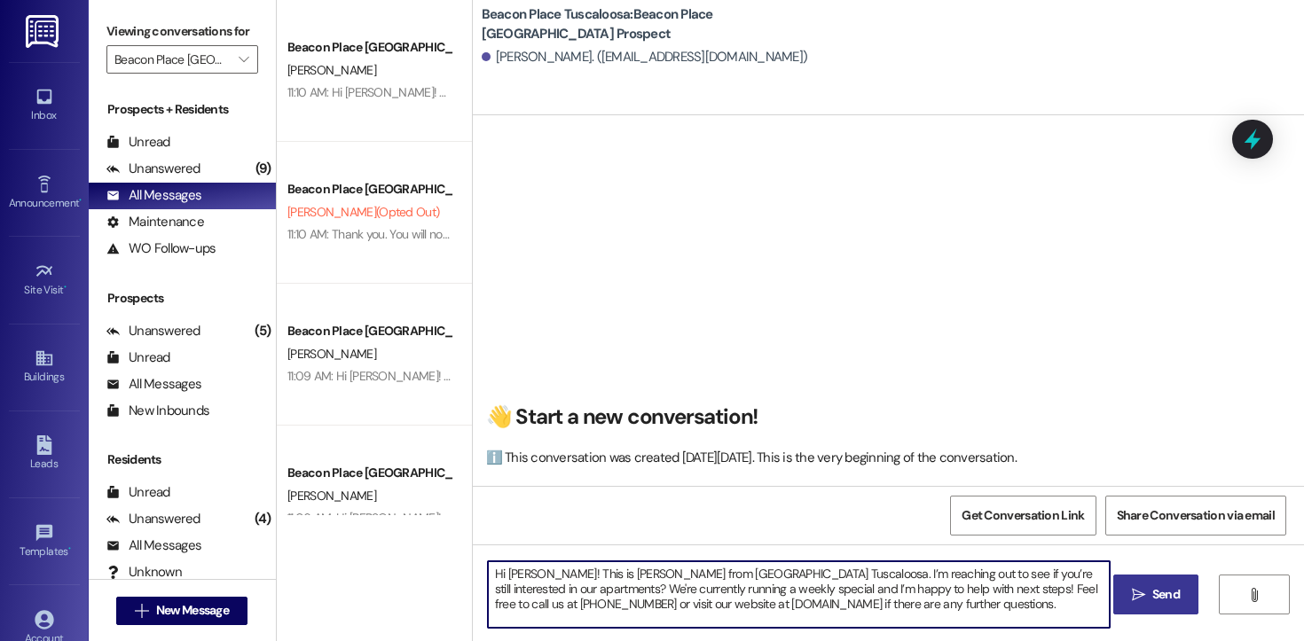
click at [1153, 595] on span "Send" at bounding box center [1165, 594] width 27 height 19
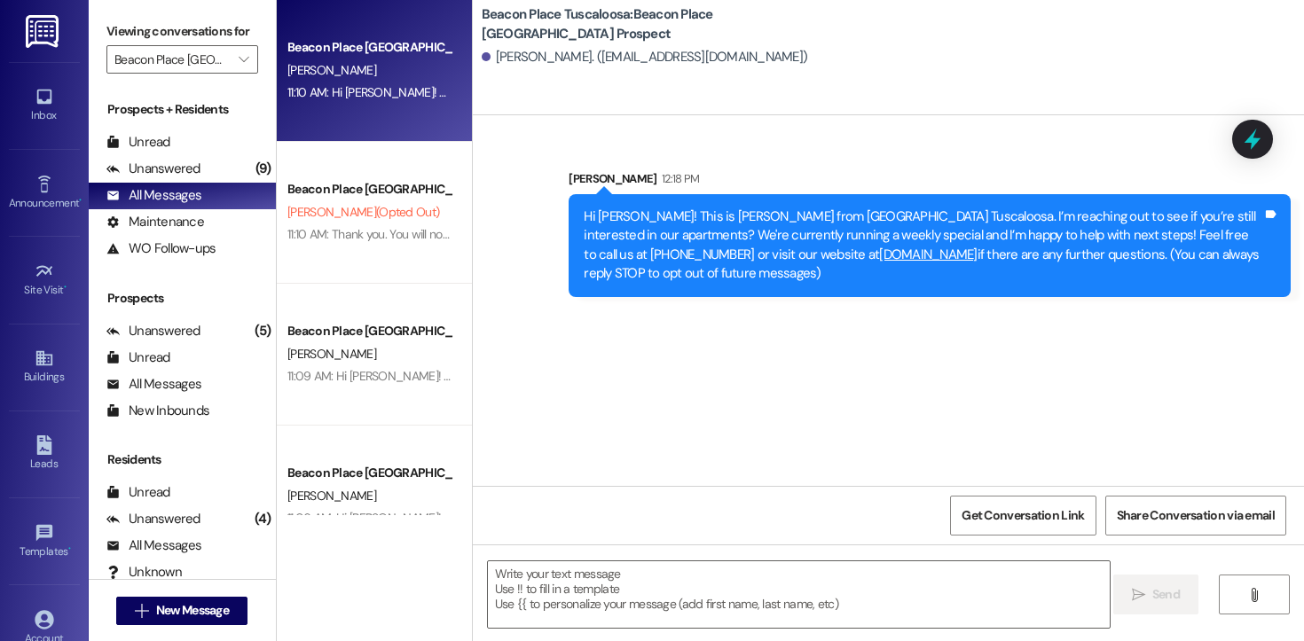
scroll to position [0, 0]
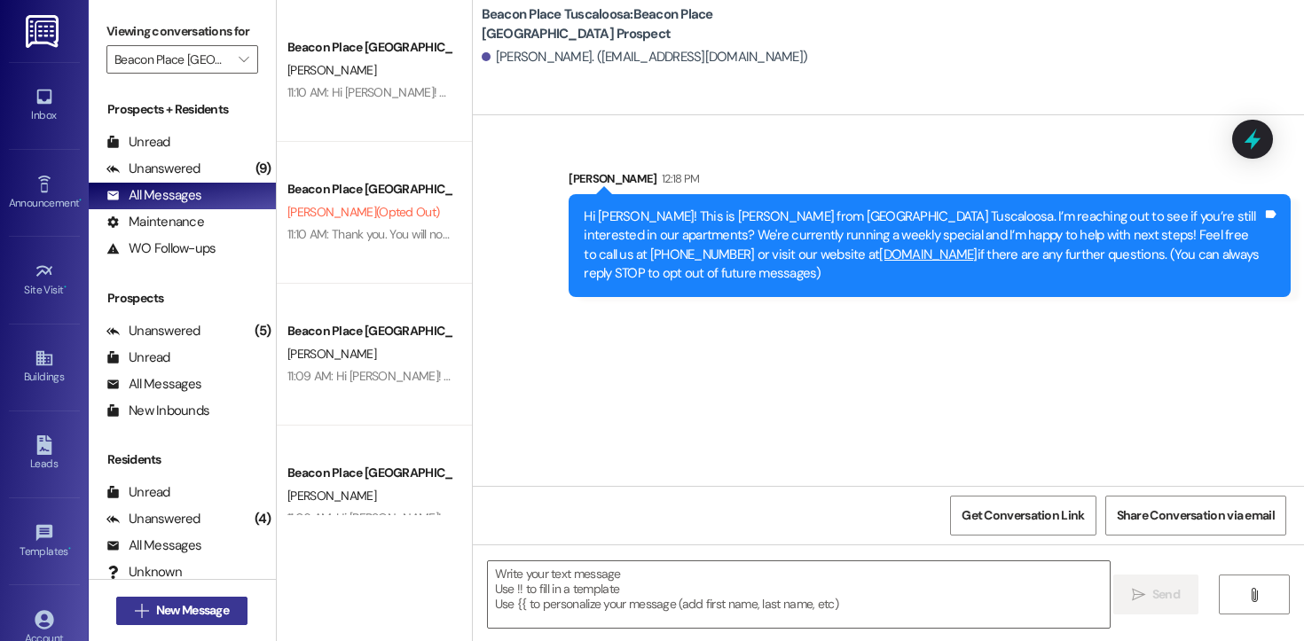
click at [179, 607] on span "New Message" at bounding box center [192, 610] width 73 height 19
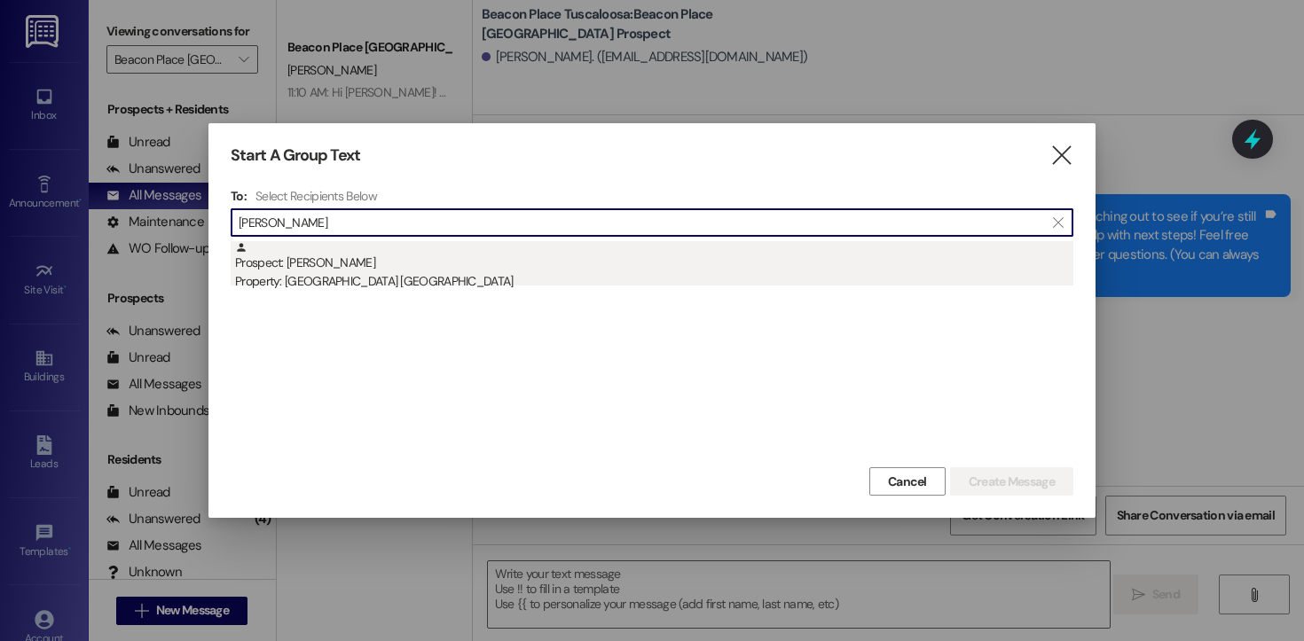
type input "[PERSON_NAME]"
click at [377, 274] on div "Property: [GEOGRAPHIC_DATA] [GEOGRAPHIC_DATA]" at bounding box center [654, 281] width 838 height 19
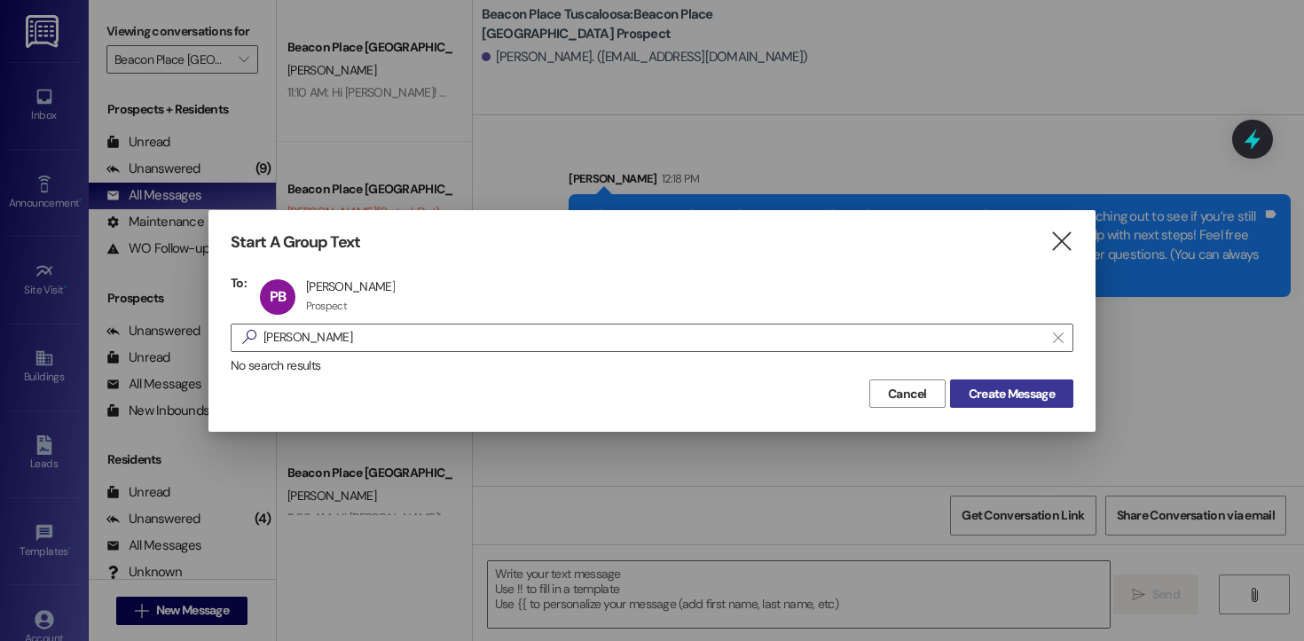
click at [993, 390] on span "Create Message" at bounding box center [1011, 394] width 86 height 19
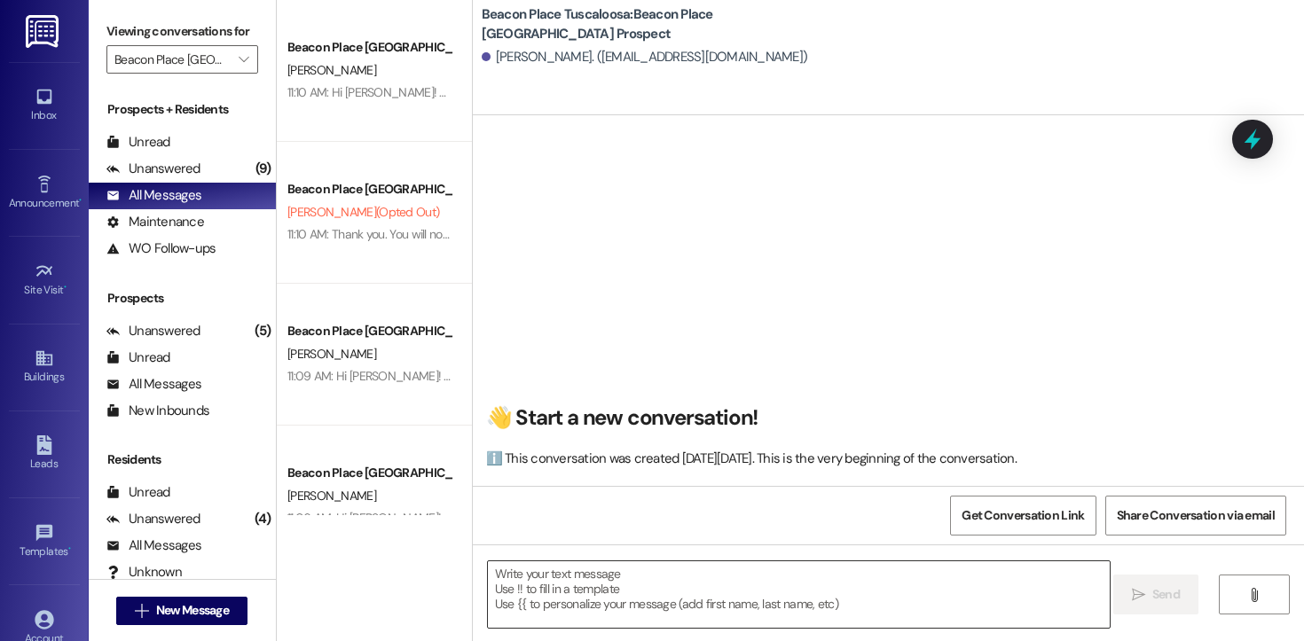
click at [632, 615] on textarea at bounding box center [799, 594] width 622 height 67
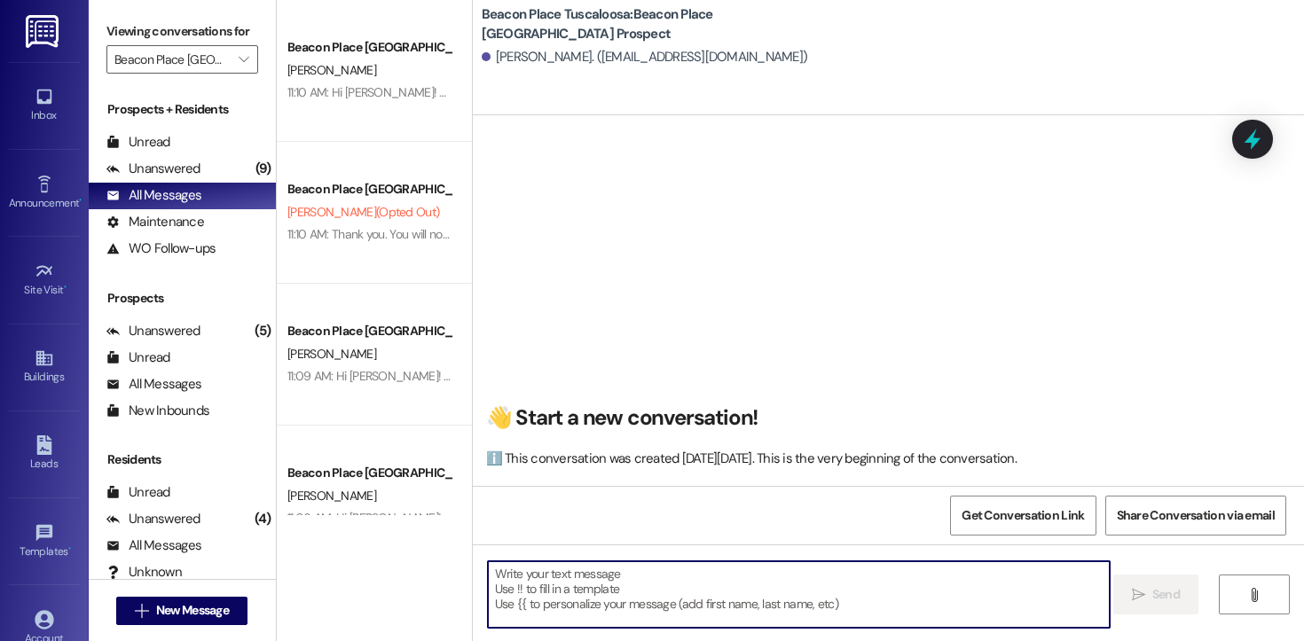
paste textarea "Hi [PERSON_NAME]! This is [PERSON_NAME] from [GEOGRAPHIC_DATA] Tuscaloosa. I’m …"
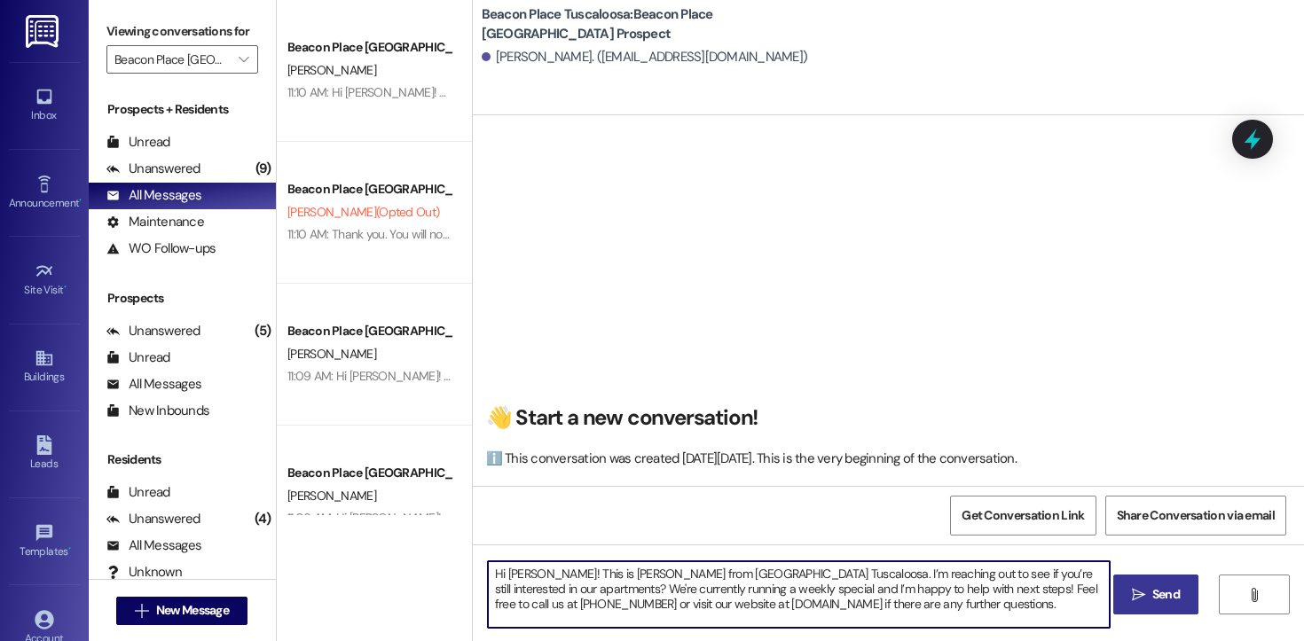
drag, startPoint x: 530, startPoint y: 576, endPoint x: 500, endPoint y: 576, distance: 30.2
click at [500, 576] on textarea "Hi [PERSON_NAME]! This is [PERSON_NAME] from [GEOGRAPHIC_DATA] Tuscaloosa. I’m …" at bounding box center [799, 594] width 622 height 67
drag, startPoint x: 1018, startPoint y: 614, endPoint x: 452, endPoint y: 562, distance: 568.2
click at [452, 562] on div "Beacon Place Tuscaloosa Prospect [PERSON_NAME] 11:10 AM: Hi [PERSON_NAME]! This…" at bounding box center [790, 320] width 1027 height 641
type textarea "Hi [PERSON_NAME]! This is [PERSON_NAME] from [GEOGRAPHIC_DATA] Tuscaloosa. I’m …"
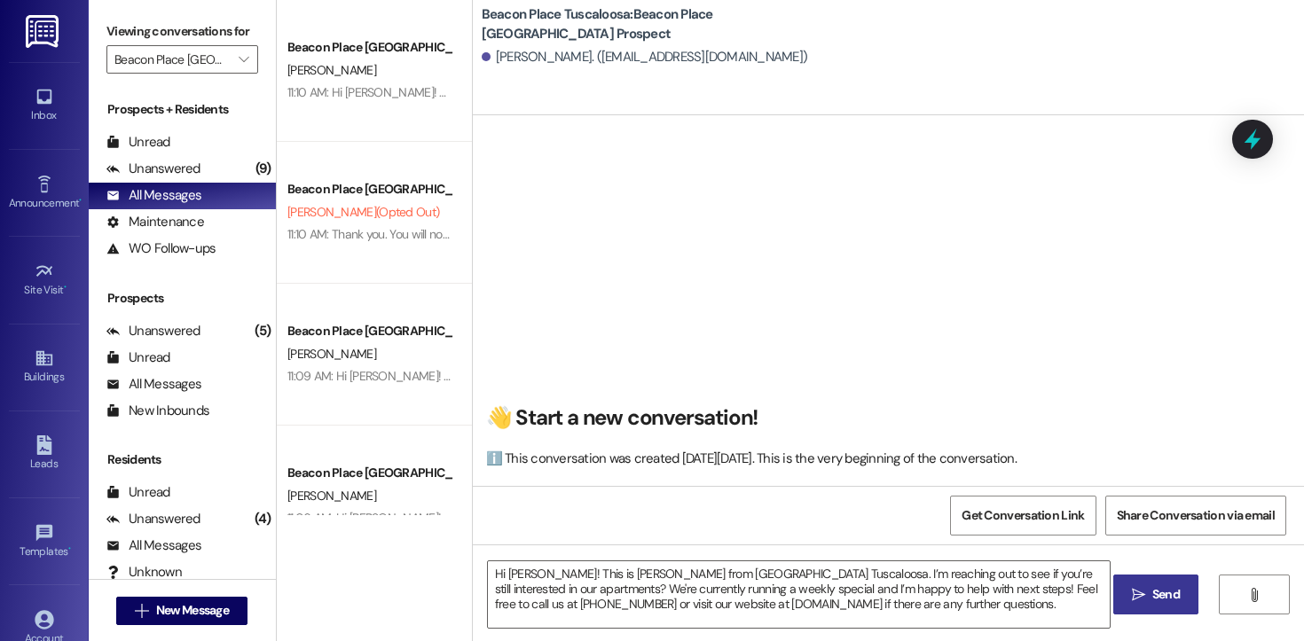
click at [1172, 591] on span "Send" at bounding box center [1165, 594] width 27 height 19
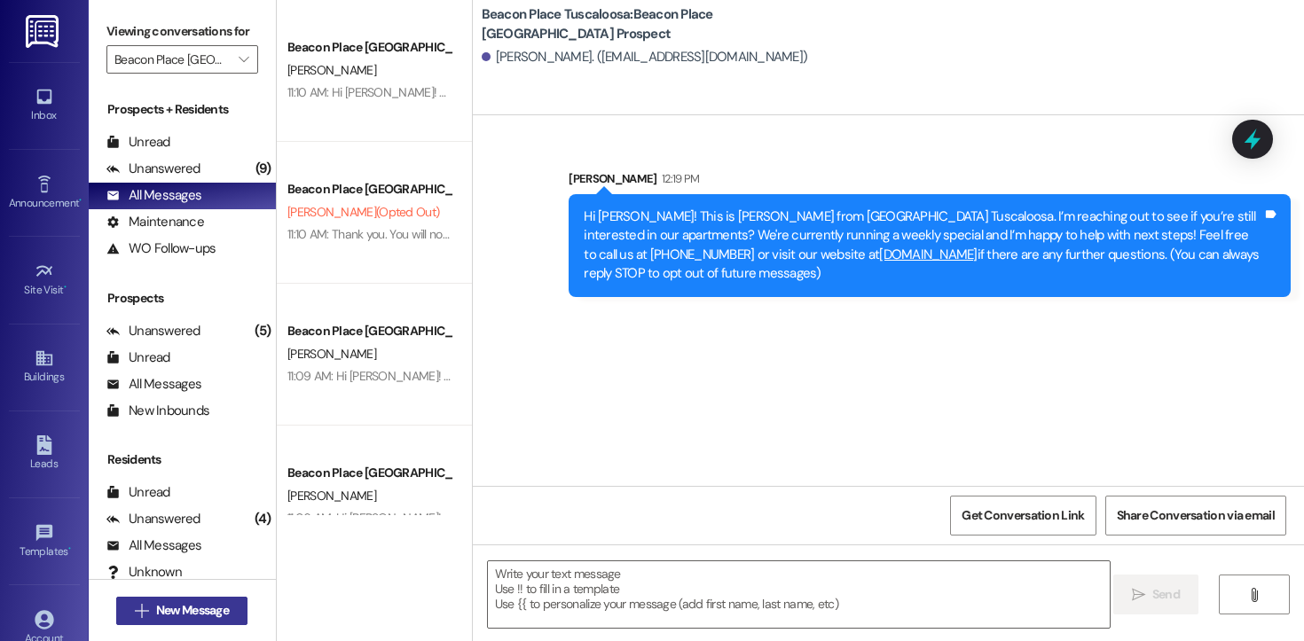
click at [209, 597] on button " New Message" at bounding box center [181, 611] width 131 height 28
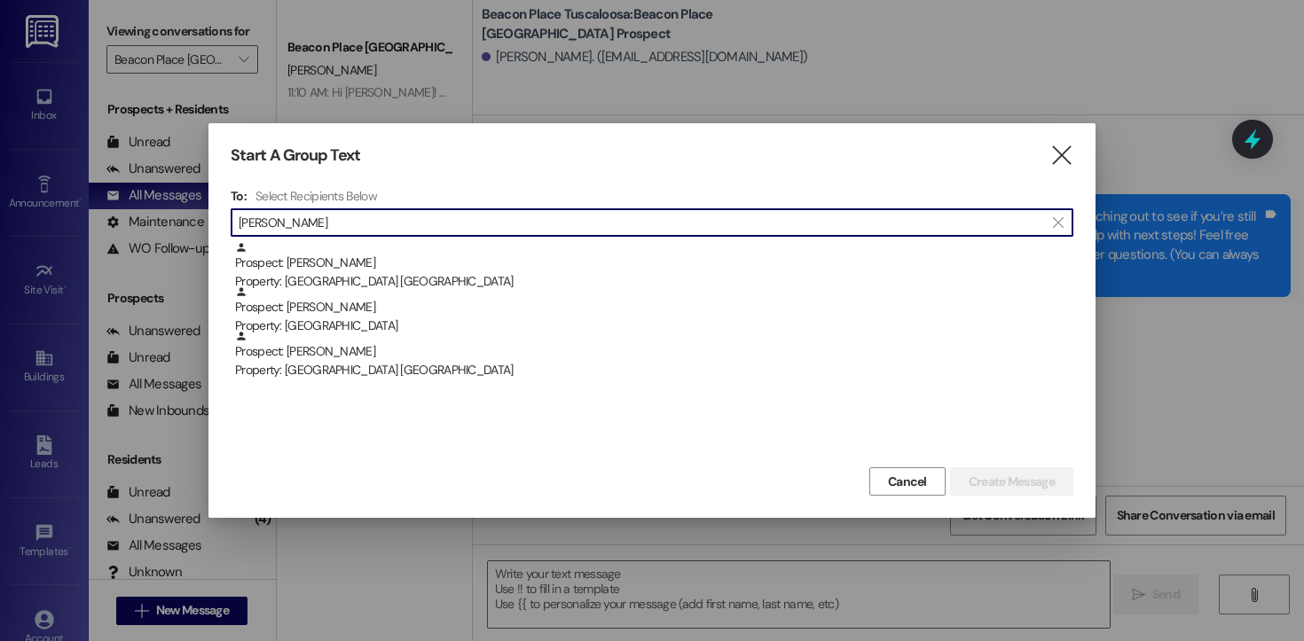
type input "[PERSON_NAME]"
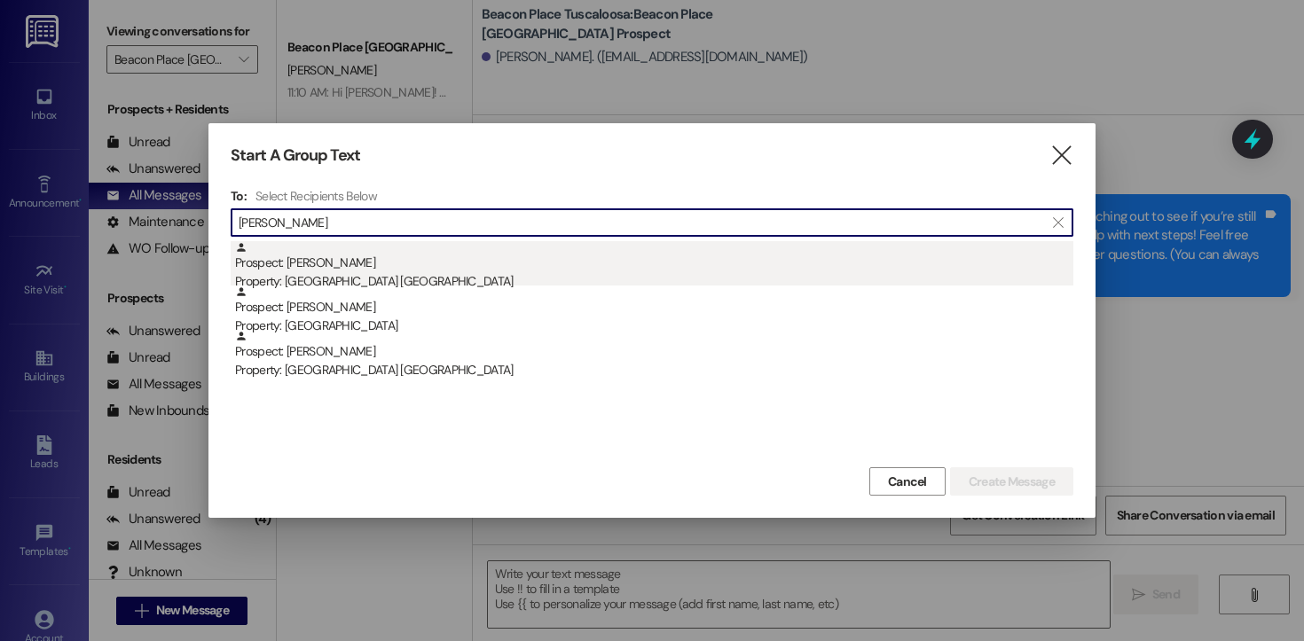
click at [390, 273] on div "Property: [GEOGRAPHIC_DATA] [GEOGRAPHIC_DATA]" at bounding box center [654, 281] width 838 height 19
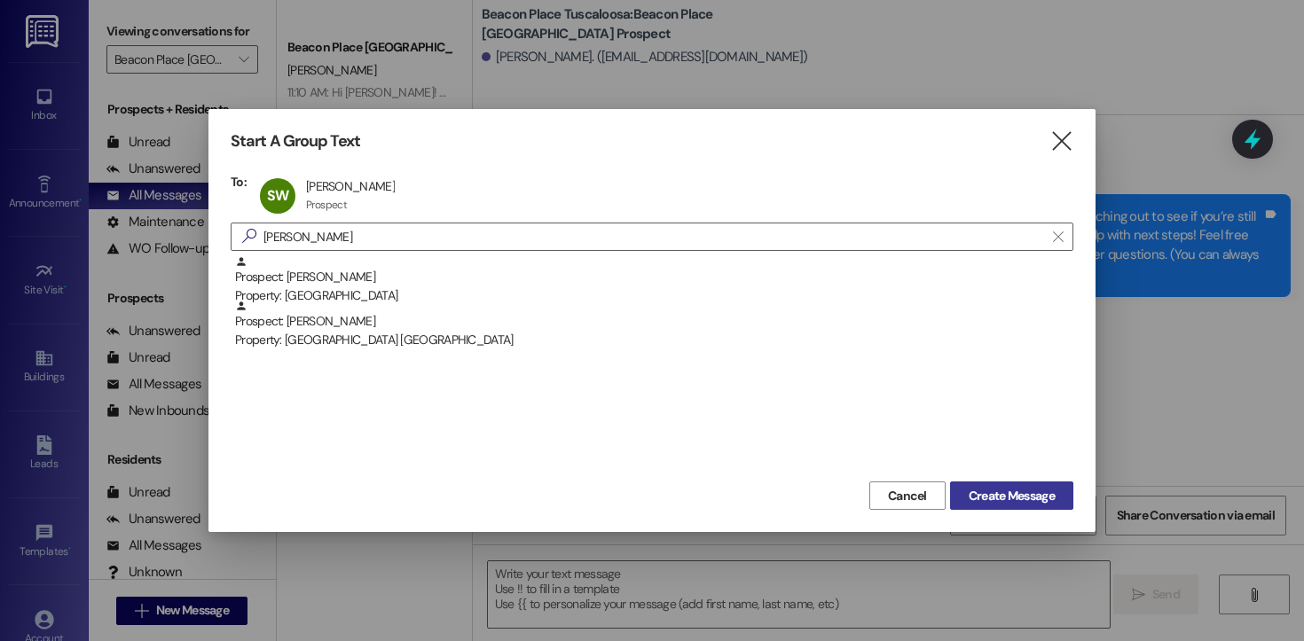
click at [1000, 498] on span "Create Message" at bounding box center [1011, 496] width 86 height 19
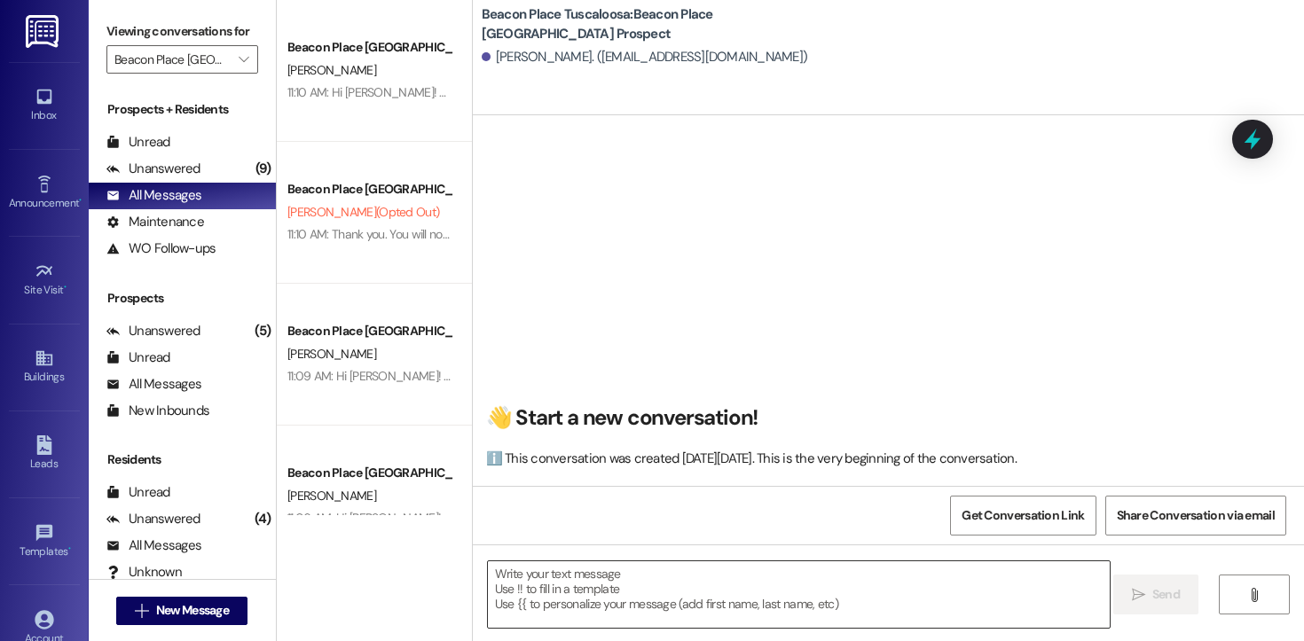
click at [722, 617] on textarea at bounding box center [799, 594] width 622 height 67
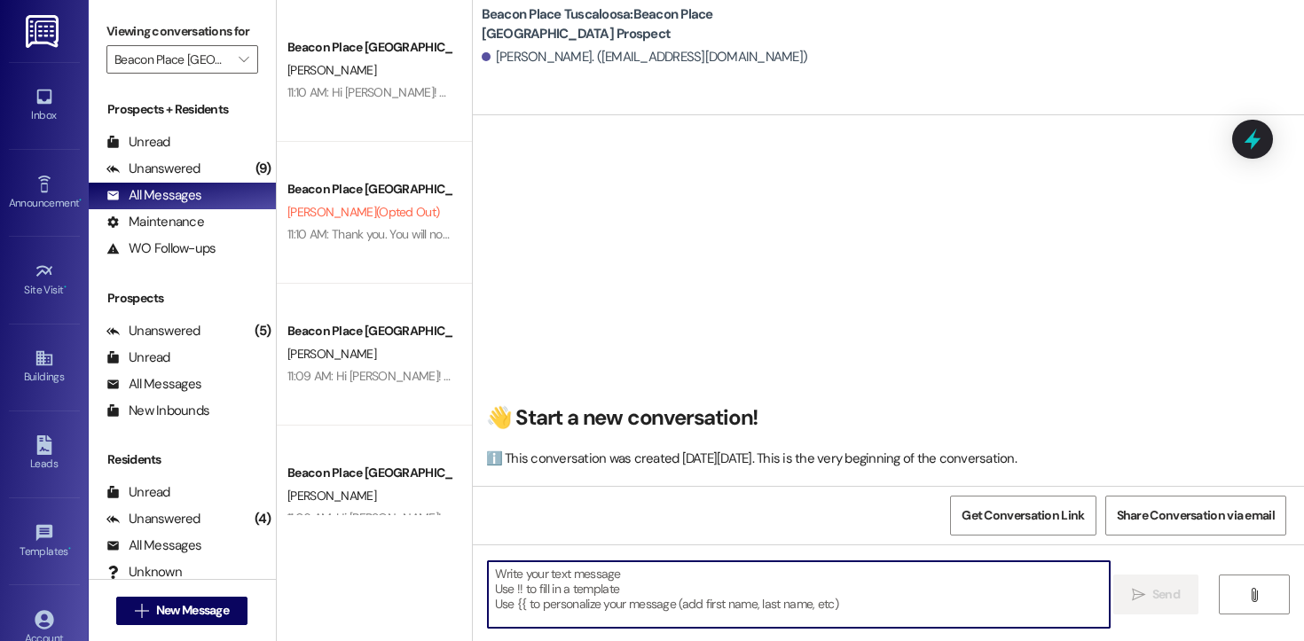
paste textarea "Hi [PERSON_NAME]! This is [PERSON_NAME] from [GEOGRAPHIC_DATA] Tuscaloosa. I’m …"
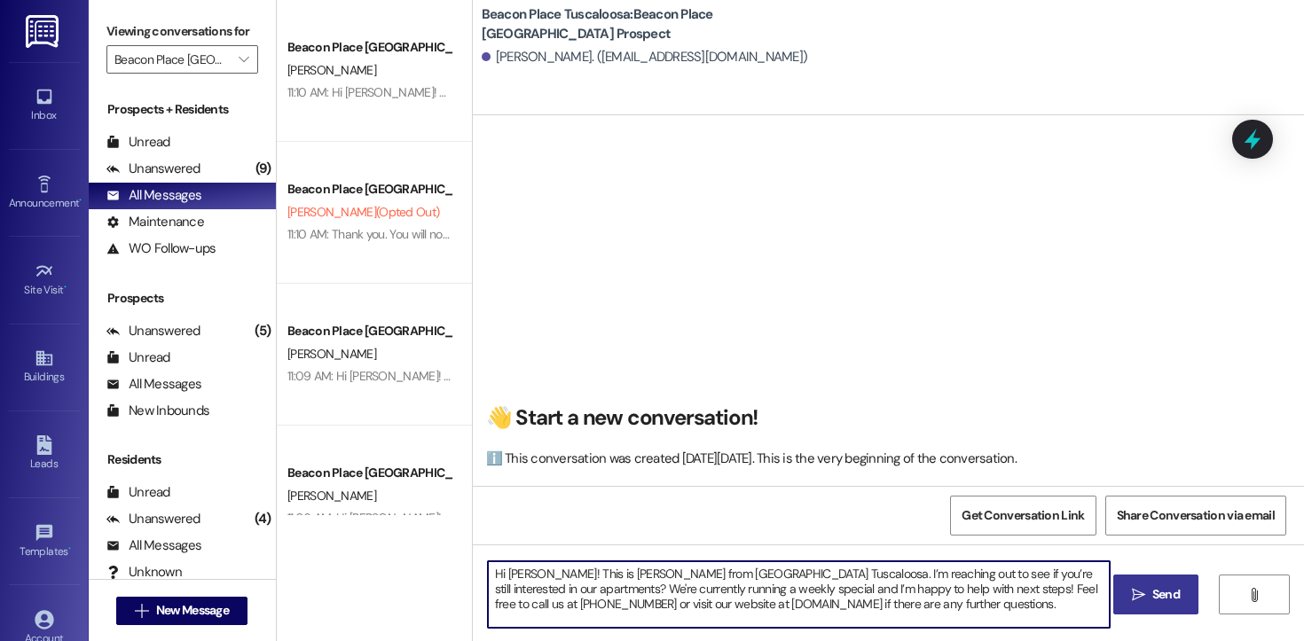
drag, startPoint x: 535, startPoint y: 575, endPoint x: 500, endPoint y: 574, distance: 34.6
click at [500, 574] on textarea "Hi [PERSON_NAME]! This is [PERSON_NAME] from [GEOGRAPHIC_DATA] Tuscaloosa. I’m …" at bounding box center [799, 594] width 622 height 67
drag, startPoint x: 1068, startPoint y: 613, endPoint x: 479, endPoint y: 545, distance: 592.7
click at [479, 545] on div "Hi [PERSON_NAME]! This is [PERSON_NAME] from [GEOGRAPHIC_DATA] Tuscaloosa. I’m …" at bounding box center [888, 611] width 831 height 133
type textarea "Hi [PERSON_NAME]! This is [PERSON_NAME] from [GEOGRAPHIC_DATA] Tuscaloosa. I’m …"
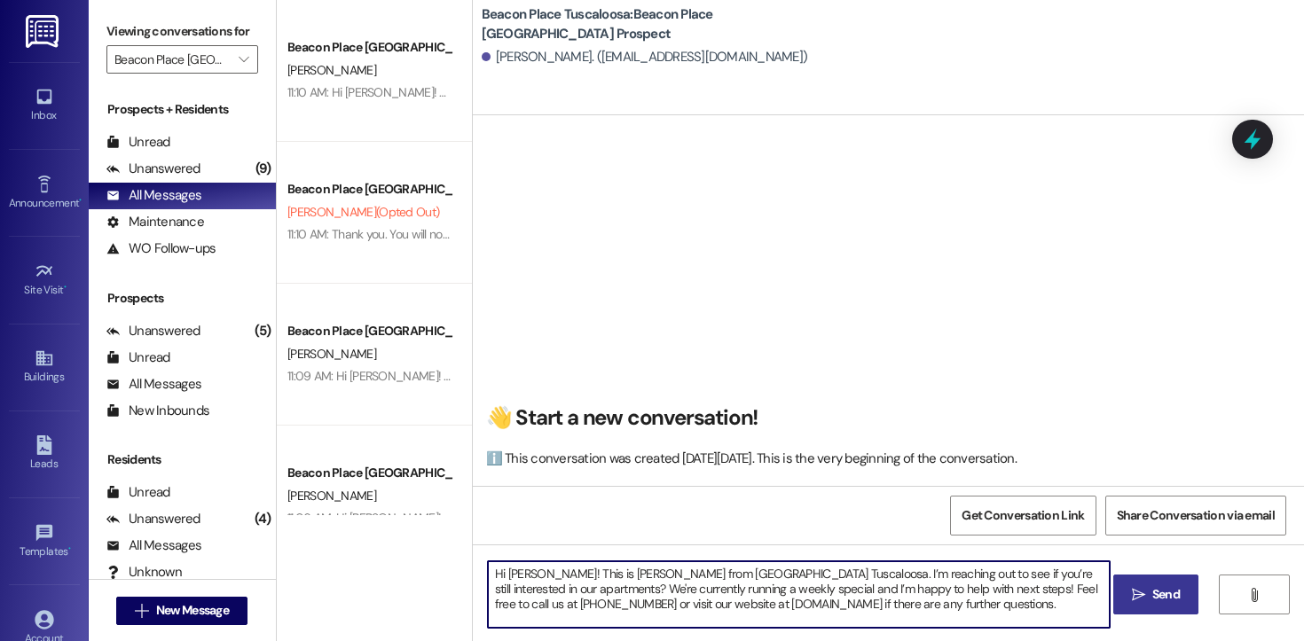
click at [1145, 584] on button " Send" at bounding box center [1156, 595] width 86 height 40
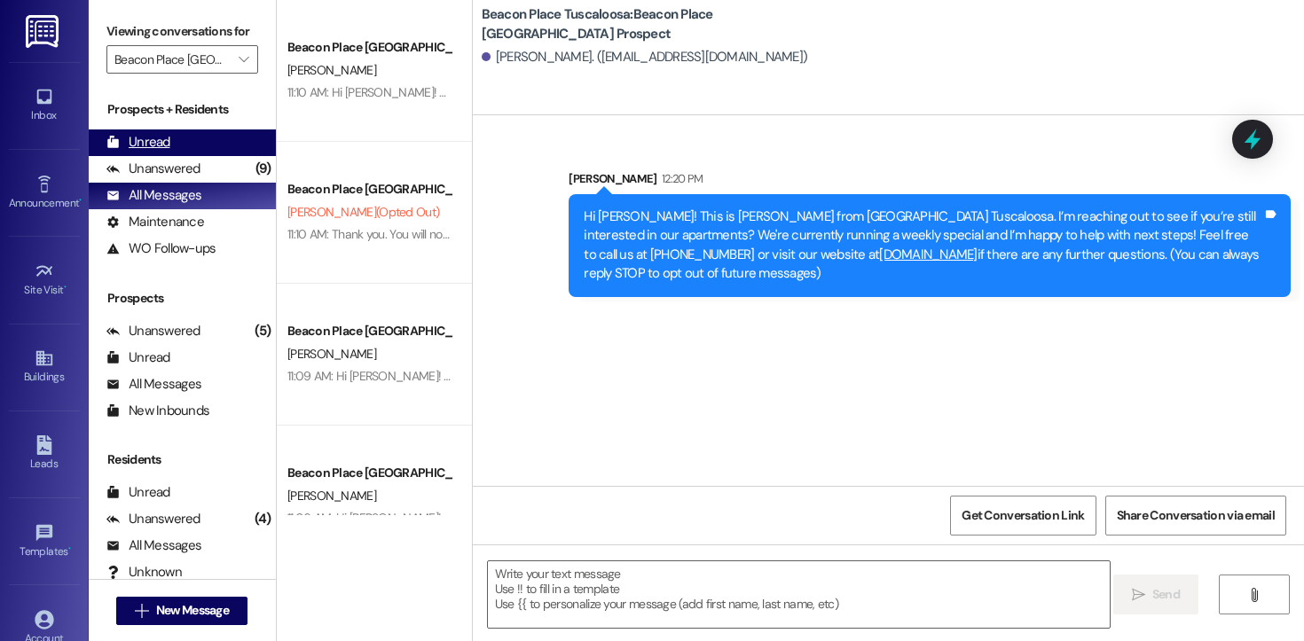
click at [171, 156] on div "Unread (0)" at bounding box center [182, 142] width 187 height 27
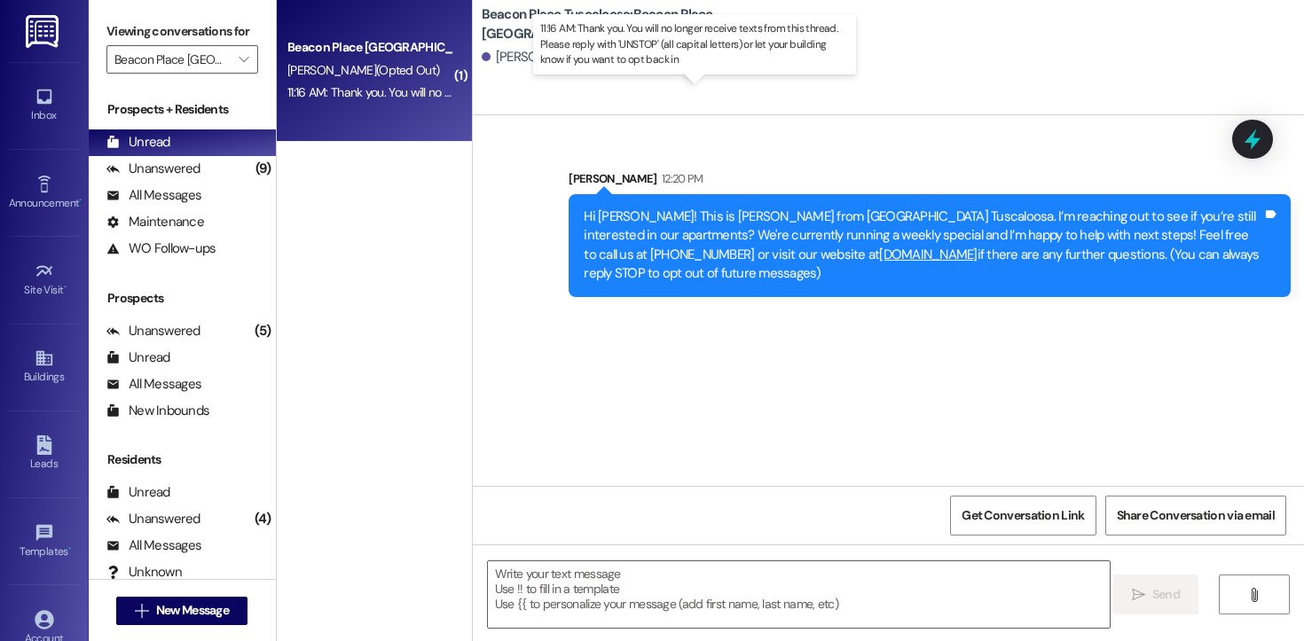
click at [375, 91] on div "11:16 AM: Thank you. You will no longer receive texts from this thread. Please …" at bounding box center [705, 92] width 836 height 16
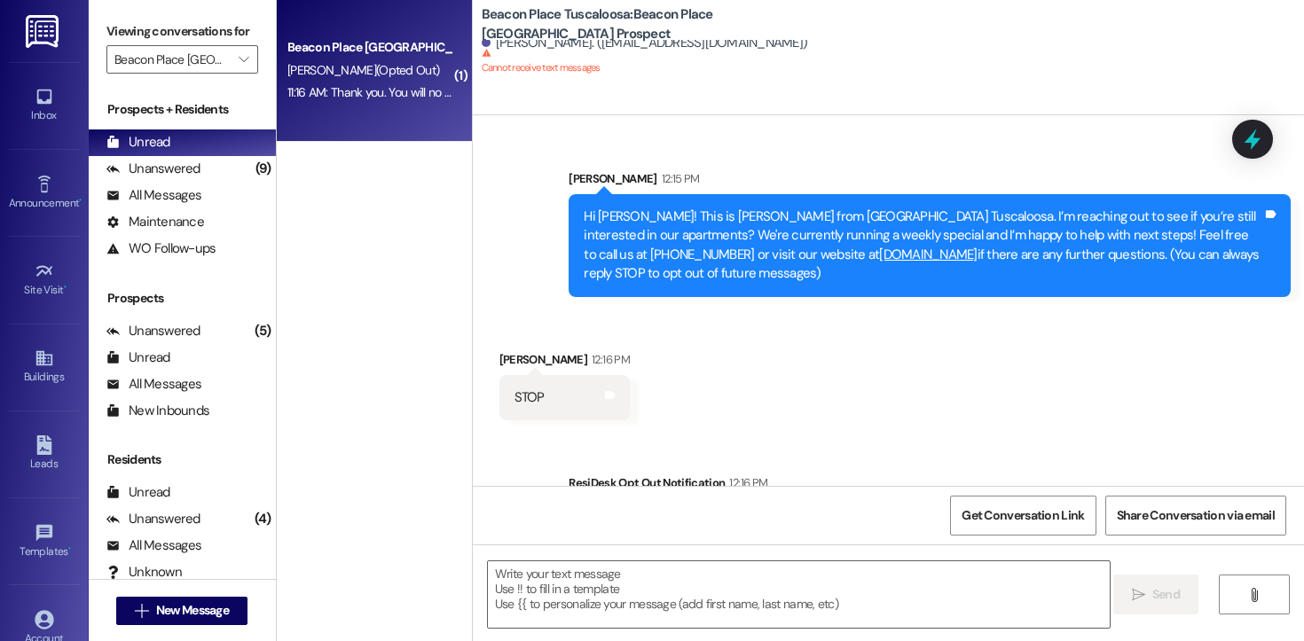
scroll to position [91, 0]
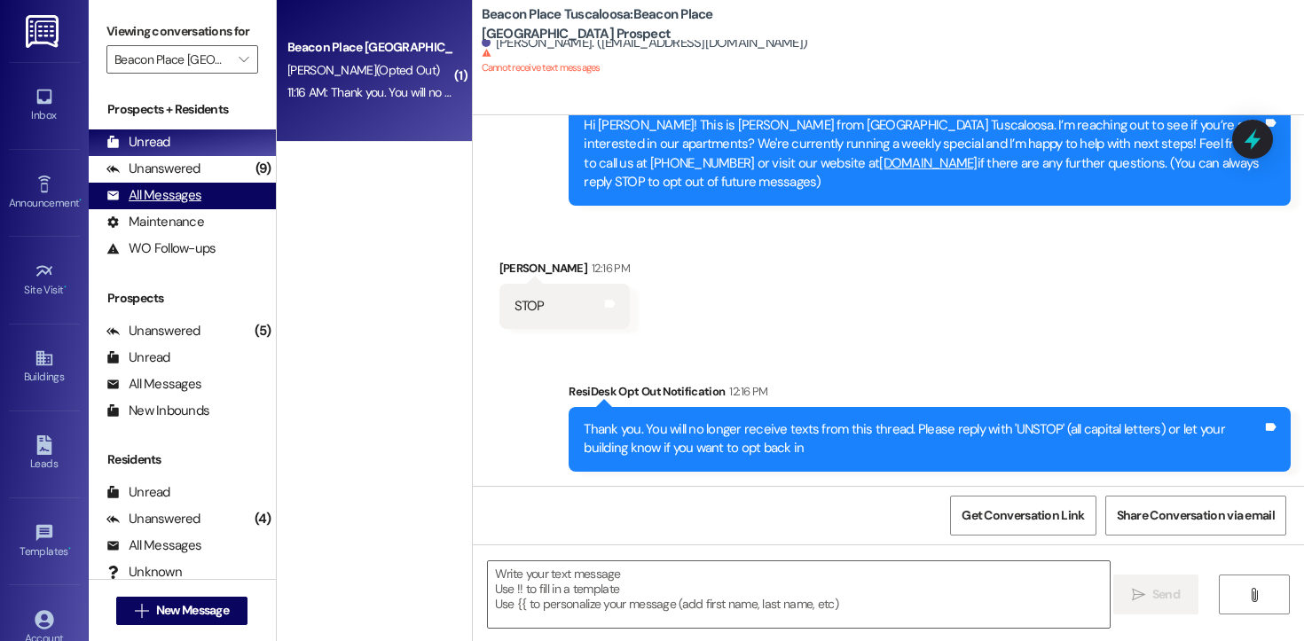
click at [193, 205] on div "All Messages" at bounding box center [153, 195] width 95 height 19
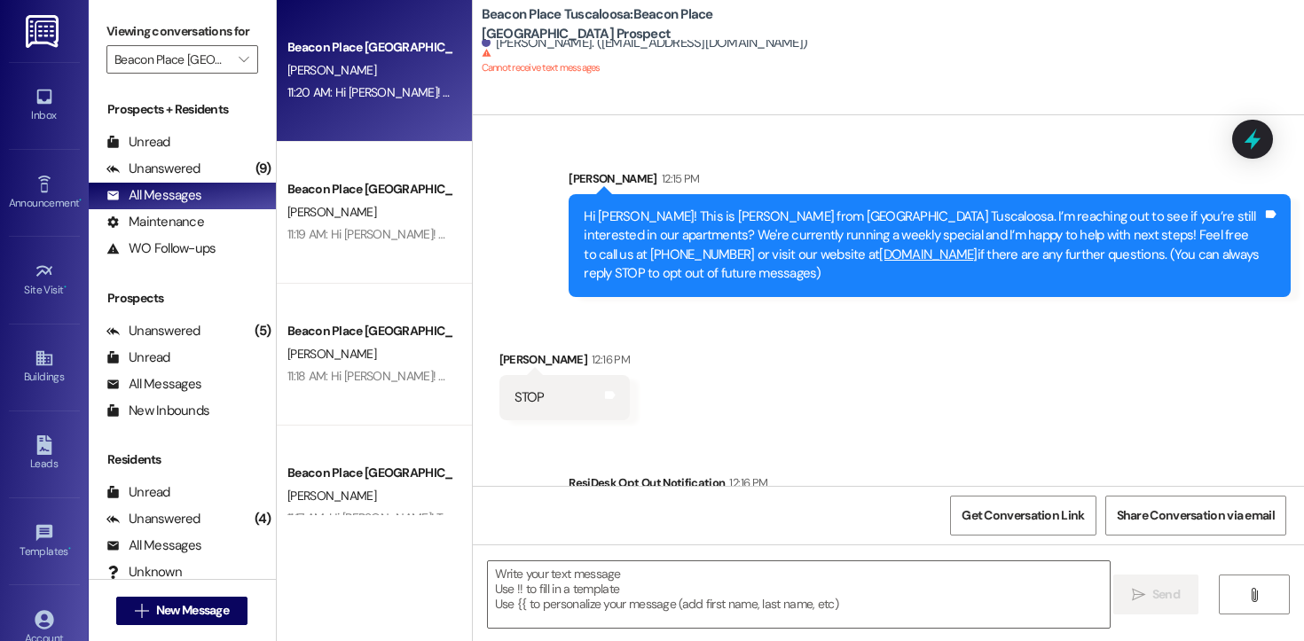
click at [356, 80] on div "[PERSON_NAME]" at bounding box center [370, 70] width 168 height 22
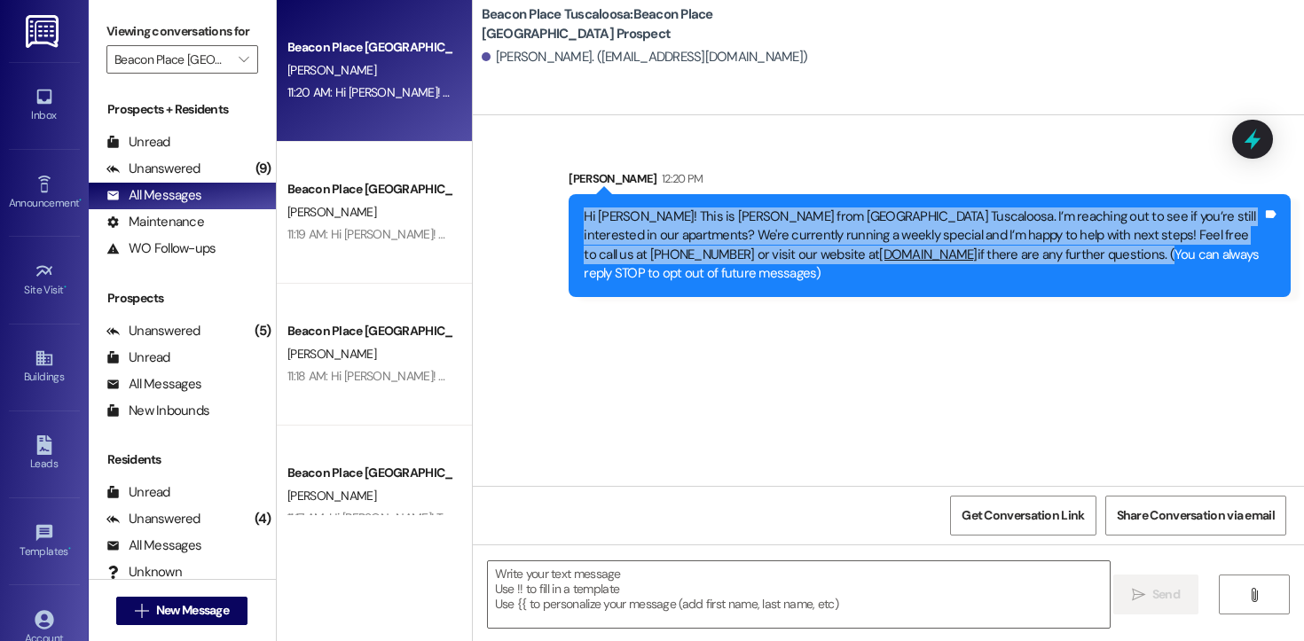
drag, startPoint x: 1035, startPoint y: 260, endPoint x: 568, endPoint y: 217, distance: 469.3
click at [569, 217] on div "Hi [PERSON_NAME]! This is [PERSON_NAME] from [GEOGRAPHIC_DATA] Tuscaloosa. I’m …" at bounding box center [930, 245] width 722 height 103
copy div "Hi [PERSON_NAME]! This is [PERSON_NAME] from [GEOGRAPHIC_DATA] Tuscaloosa. I’m …"
click at [192, 616] on span "New Message" at bounding box center [192, 610] width 73 height 19
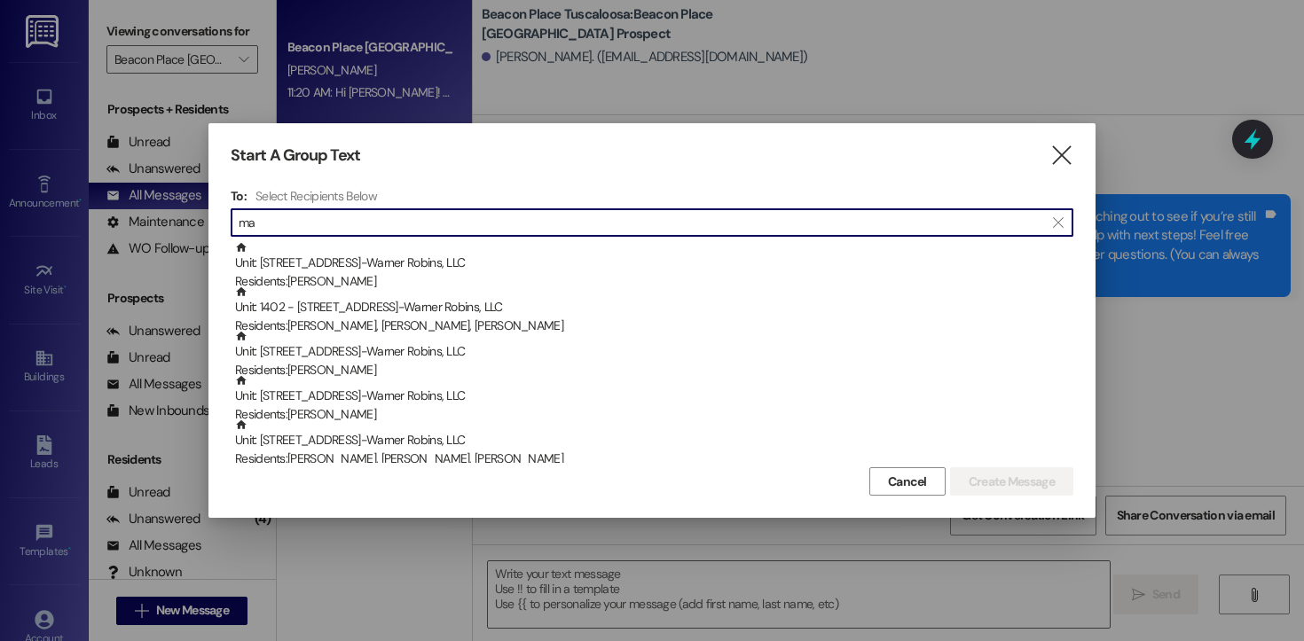
type input "m"
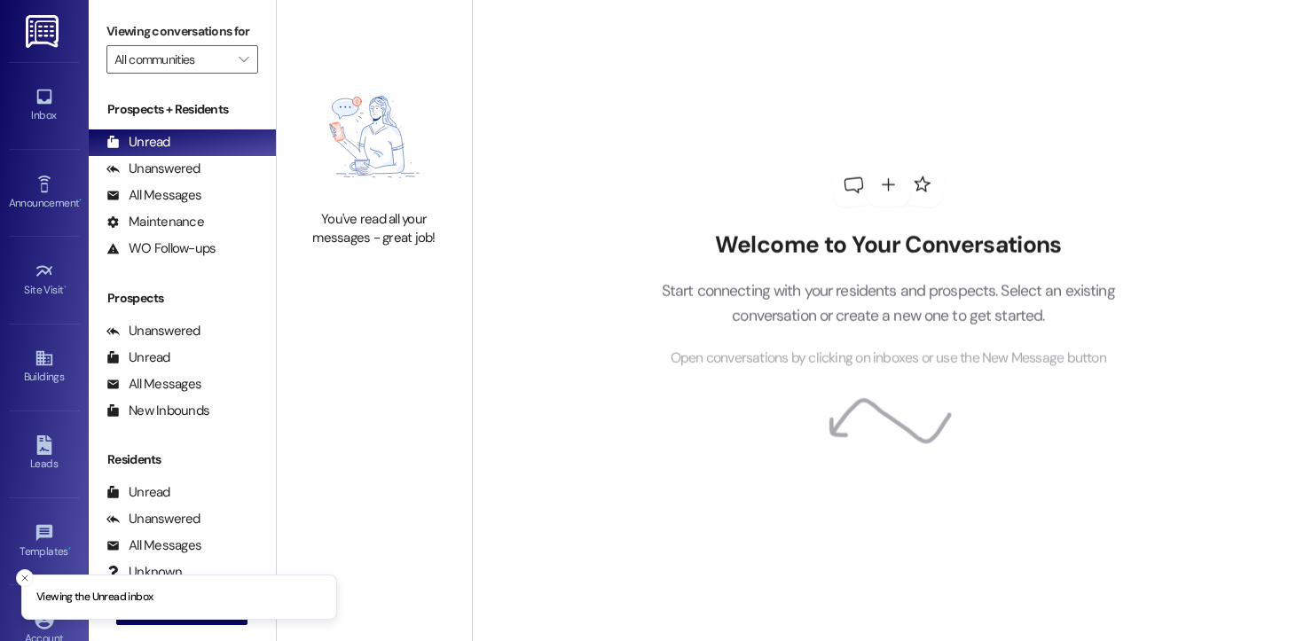
type input "Beacon Place [GEOGRAPHIC_DATA]"
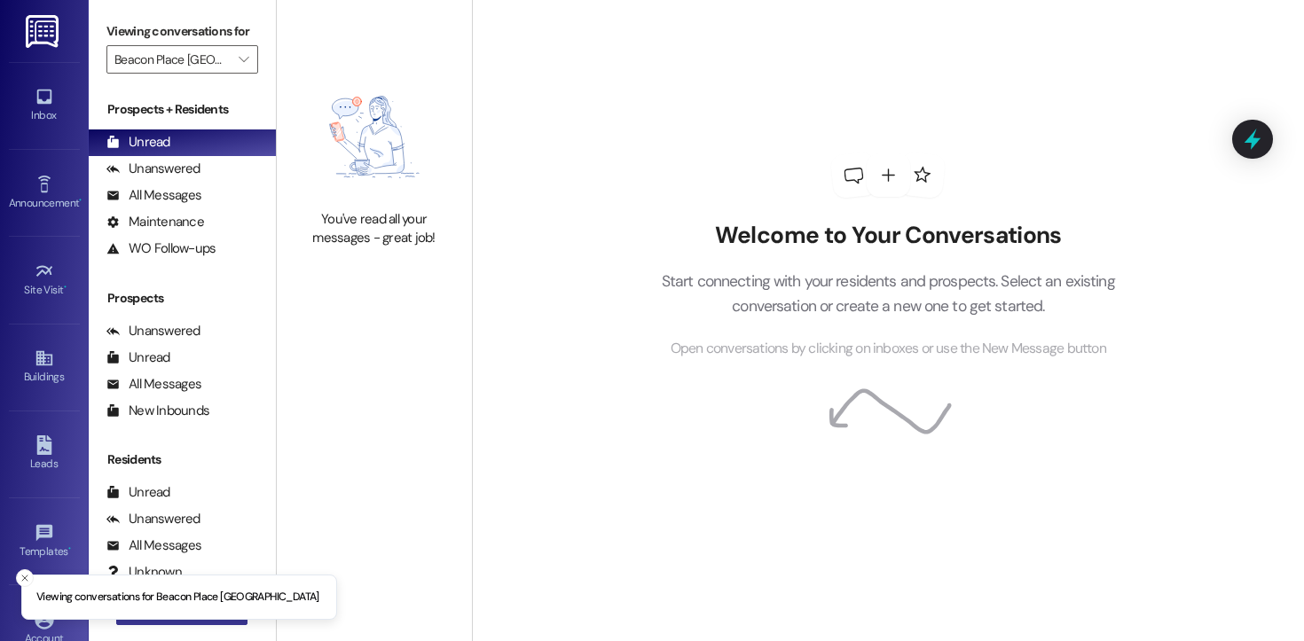
click at [192, 622] on button " New Message" at bounding box center [181, 611] width 131 height 28
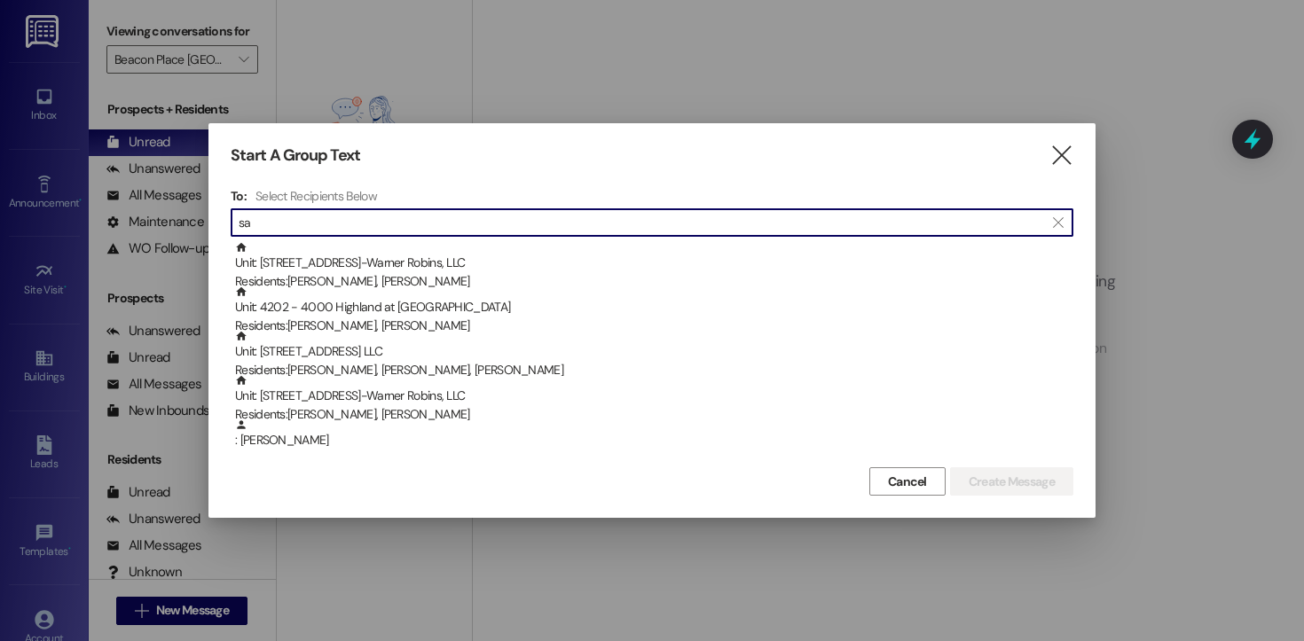
type input "s"
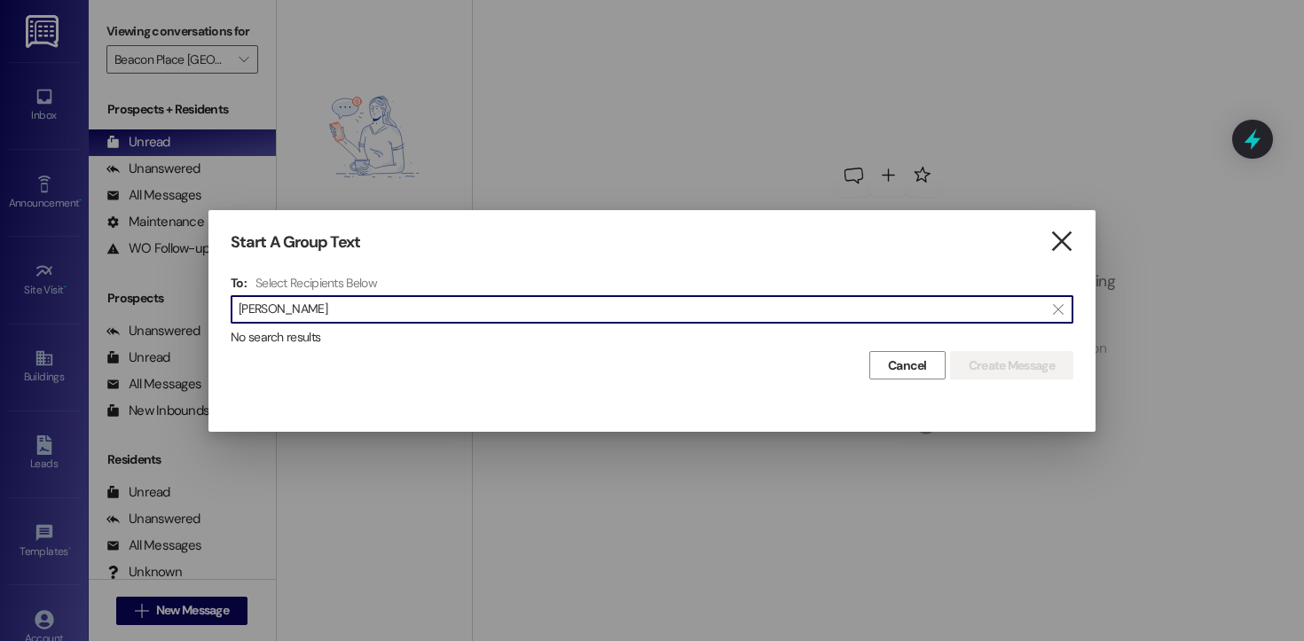
type input "marget"
click at [1070, 251] on icon "" at bounding box center [1061, 241] width 24 height 19
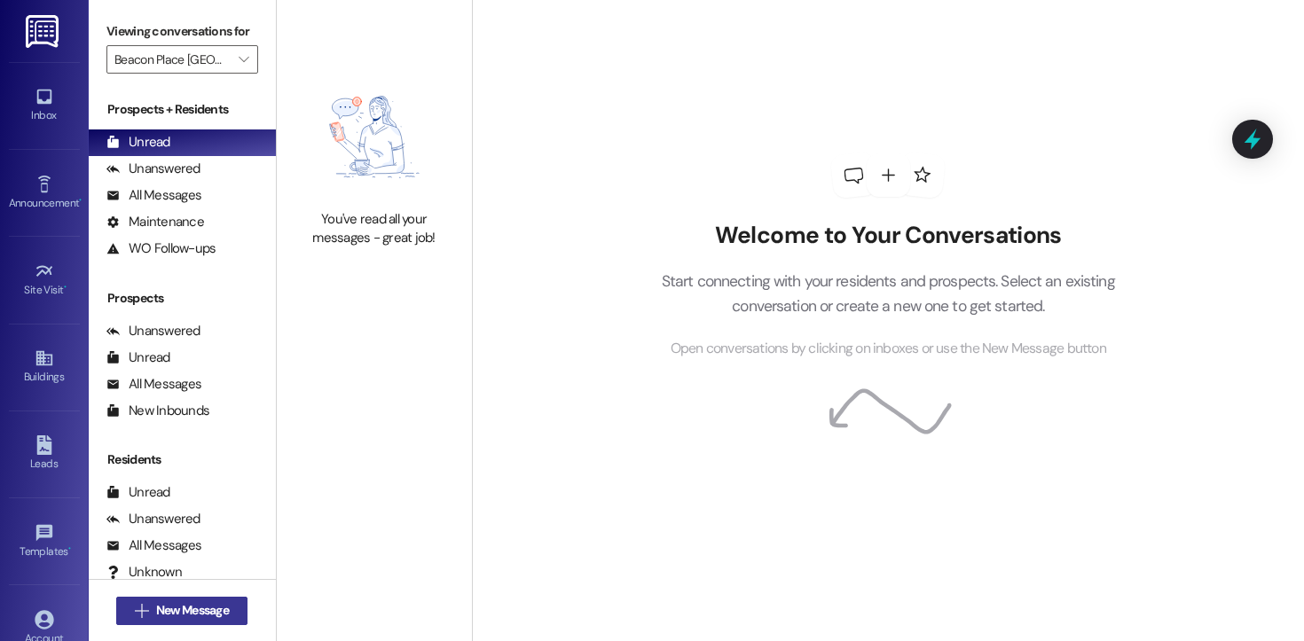
click at [171, 608] on span "New Message" at bounding box center [192, 610] width 73 height 19
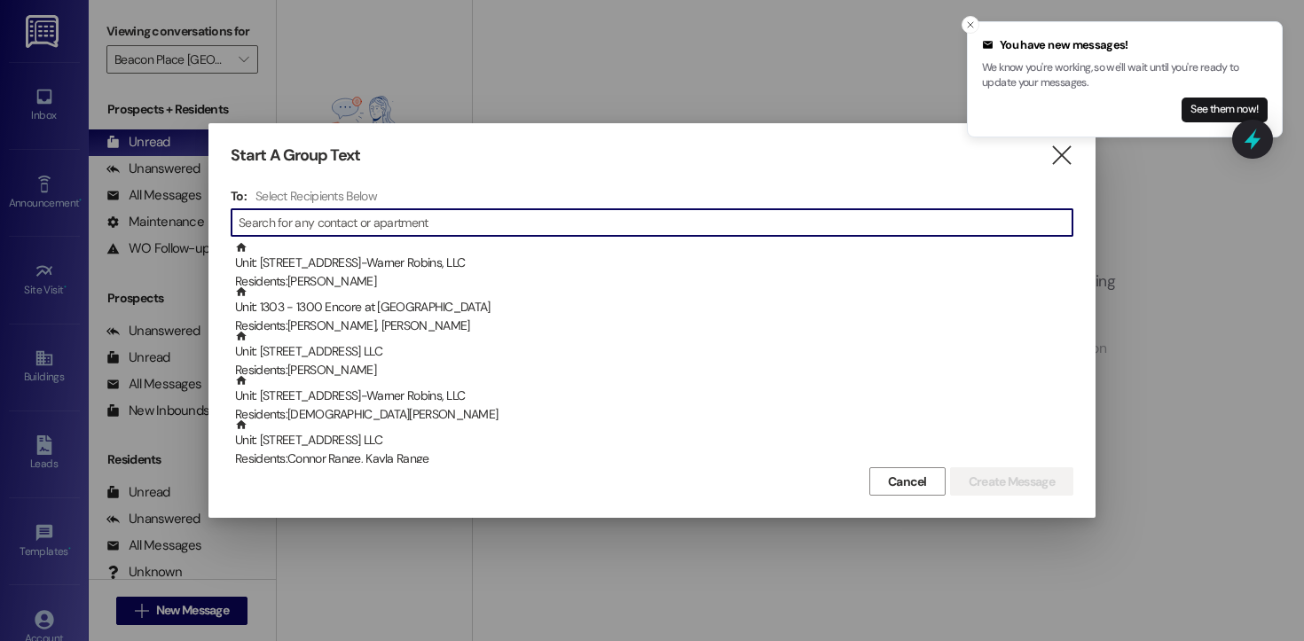
click at [424, 221] on input at bounding box center [656, 222] width 834 height 25
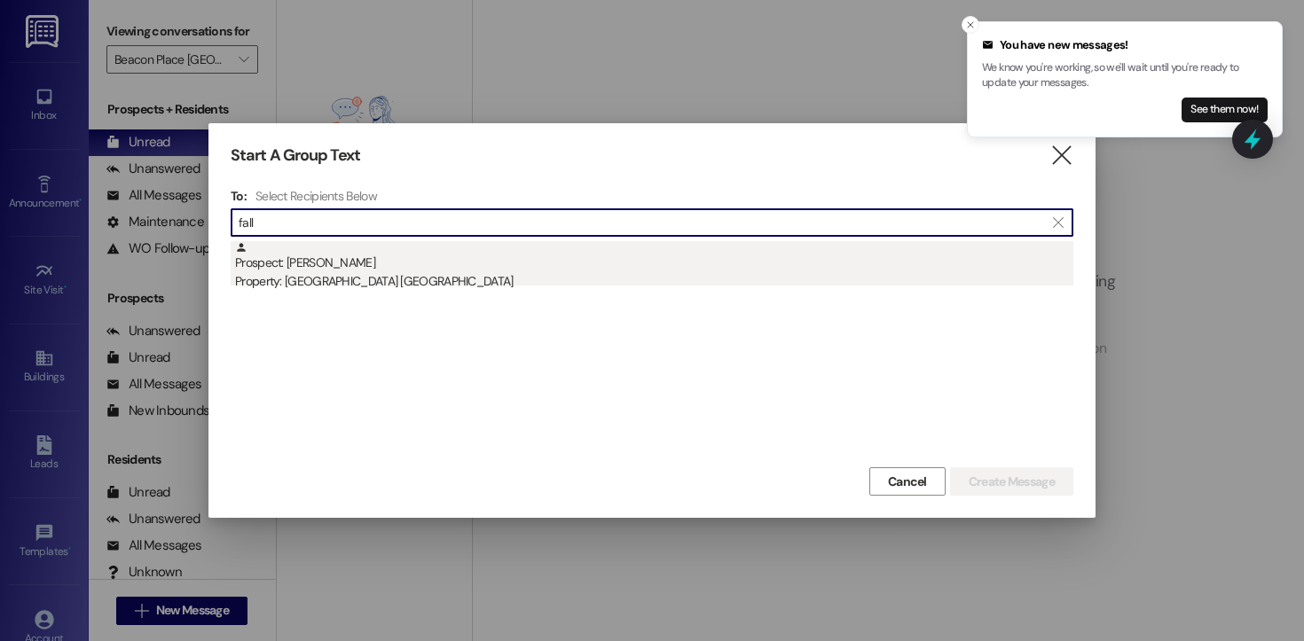
type input "fall"
click at [362, 278] on div "Property: [GEOGRAPHIC_DATA] [GEOGRAPHIC_DATA]" at bounding box center [654, 281] width 838 height 19
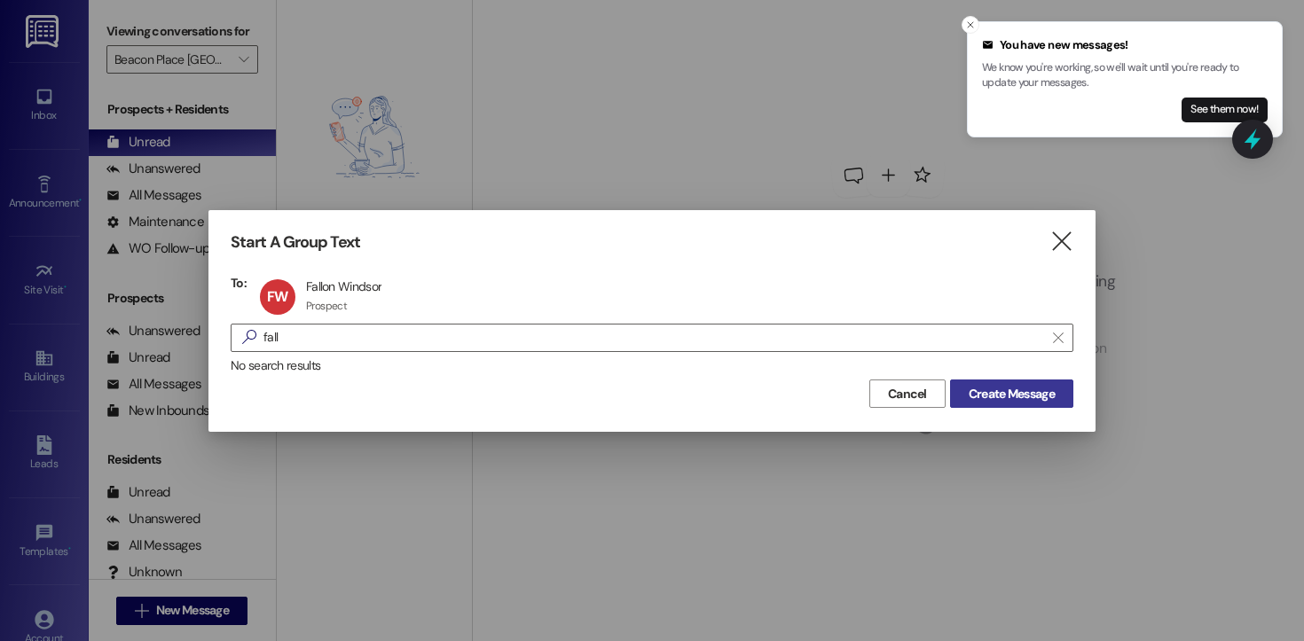
click at [1033, 390] on span "Create Message" at bounding box center [1011, 394] width 86 height 19
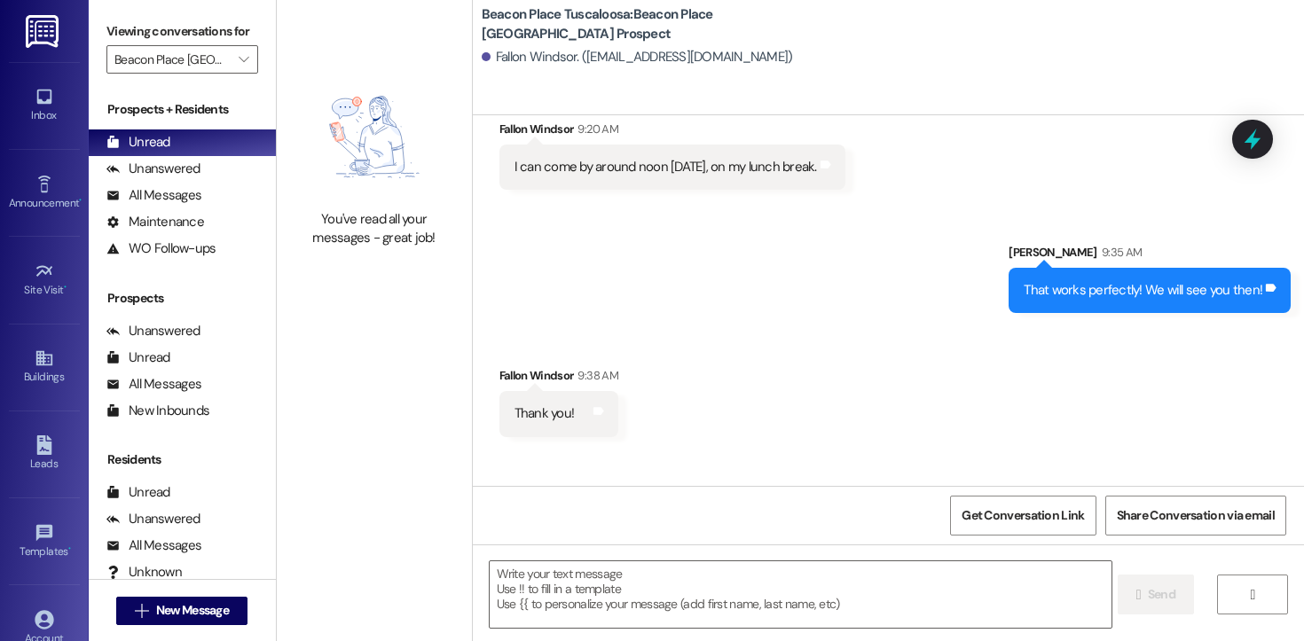
scroll to position [592, 0]
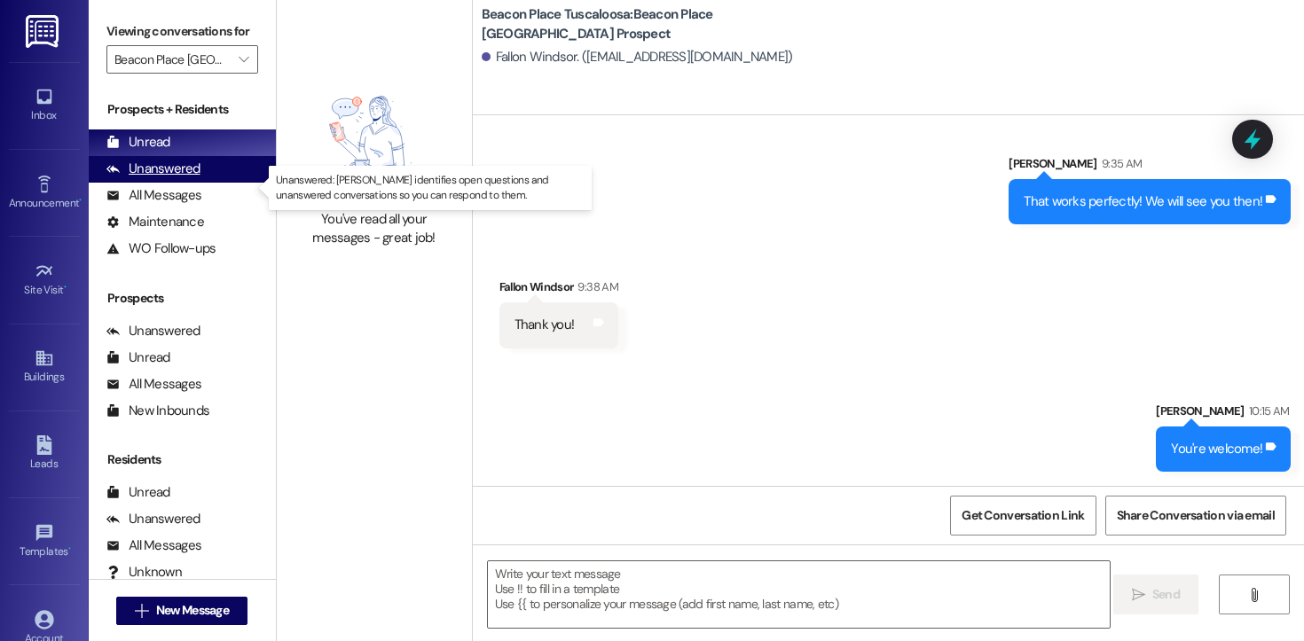
click at [165, 178] on div "Unanswered" at bounding box center [153, 169] width 94 height 19
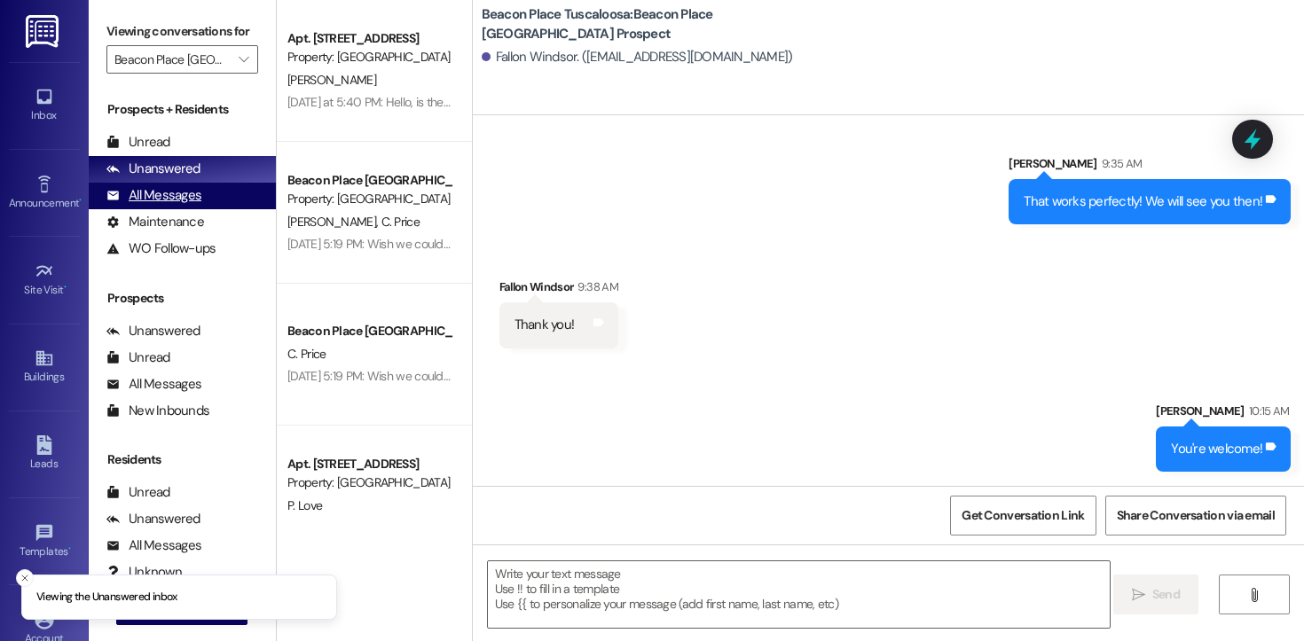
click at [165, 205] on div "All Messages" at bounding box center [153, 195] width 95 height 19
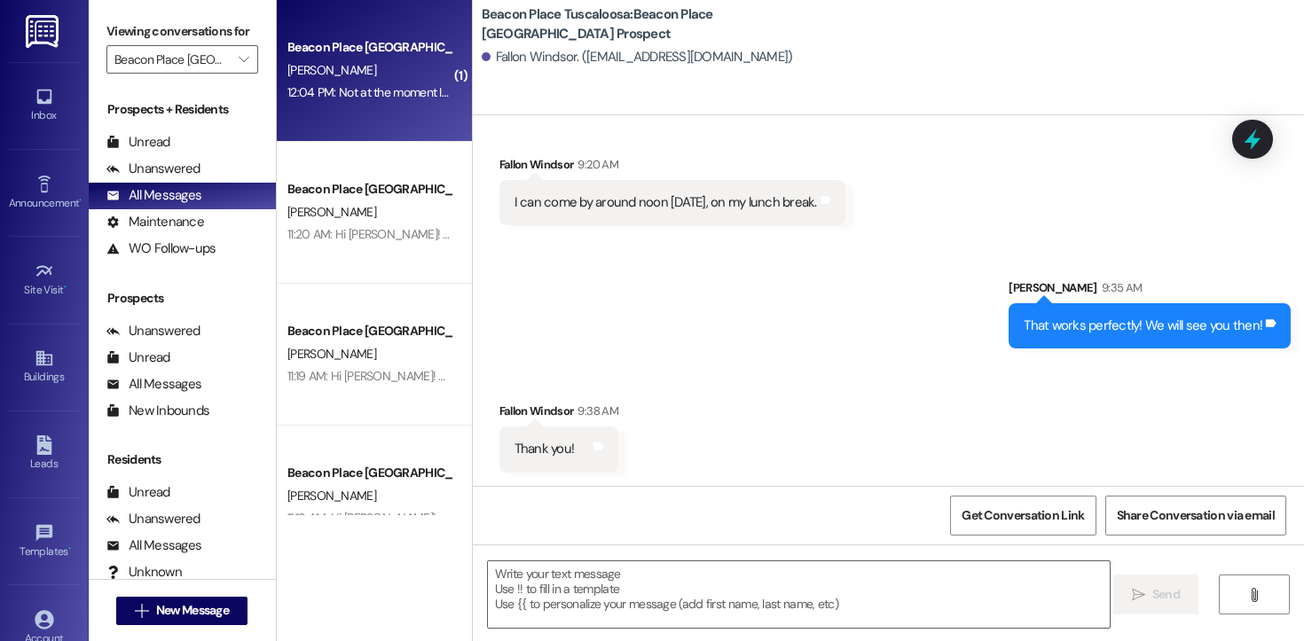
click at [412, 82] on div "12:04 PM: Not at the moment I have to get my funds together yeah I was just loo…" at bounding box center [370, 93] width 168 height 22
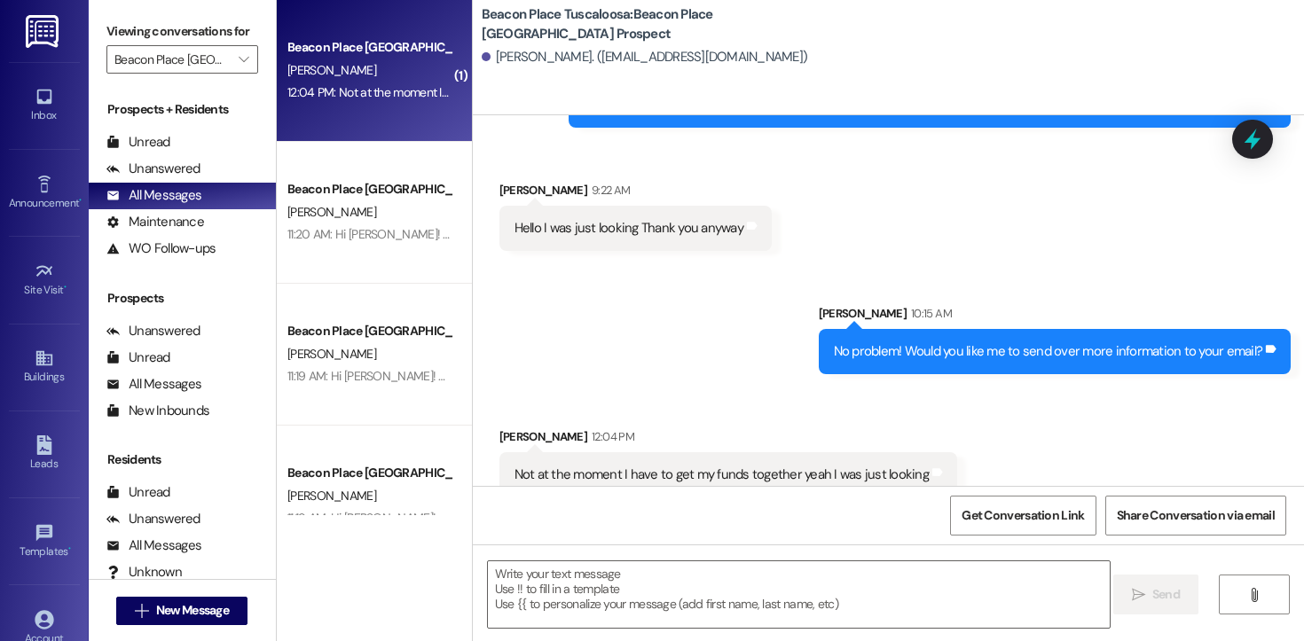
scroll to position [176, 0]
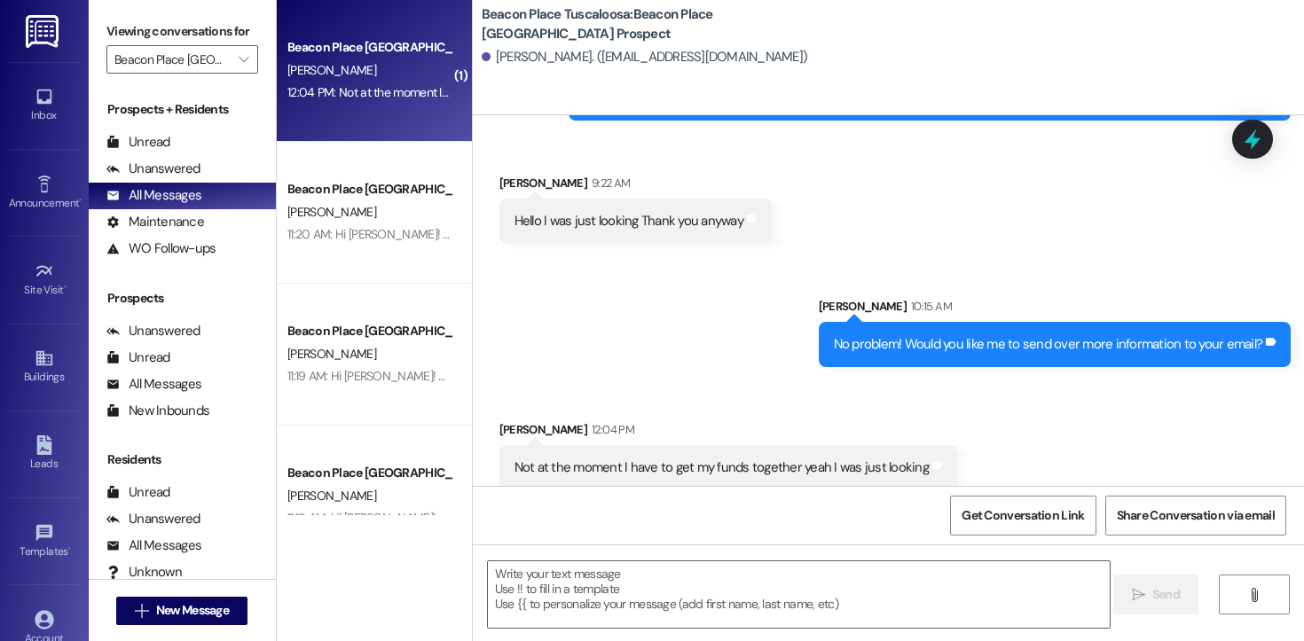
click at [674, 459] on div "Not at the moment I have to get my funds together yeah I was just looking" at bounding box center [721, 468] width 414 height 19
copy div "Not at the moment I have to get my funds together yeah I was just looking Tags …"
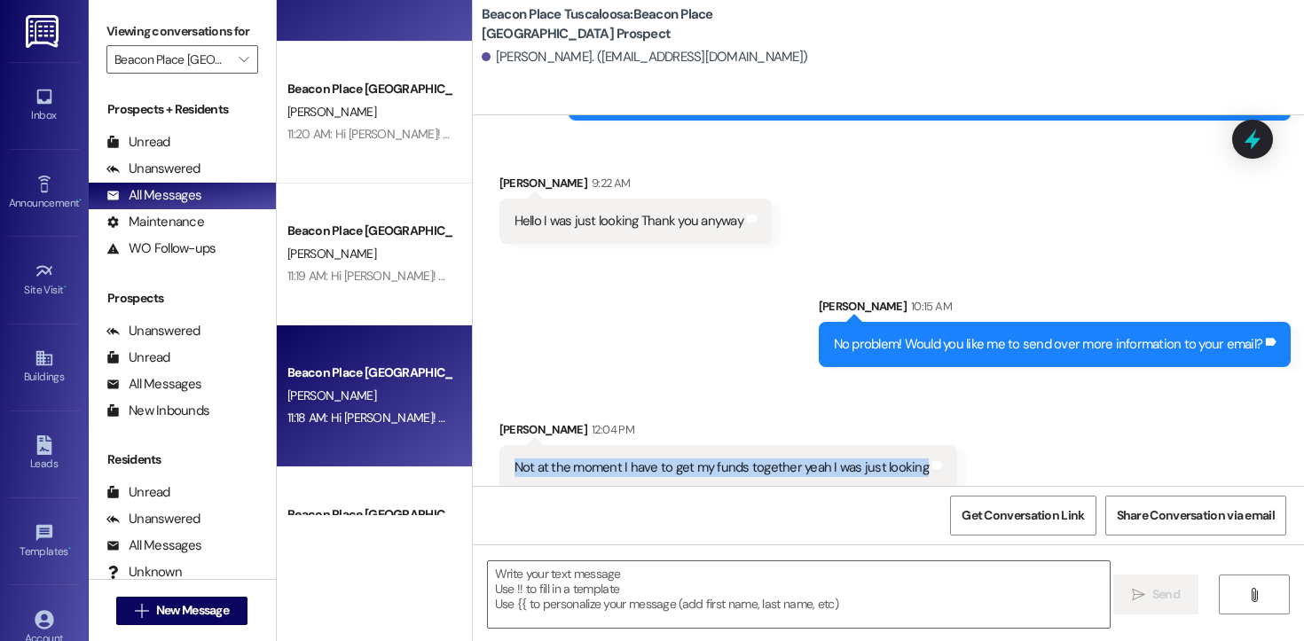
scroll to position [0, 0]
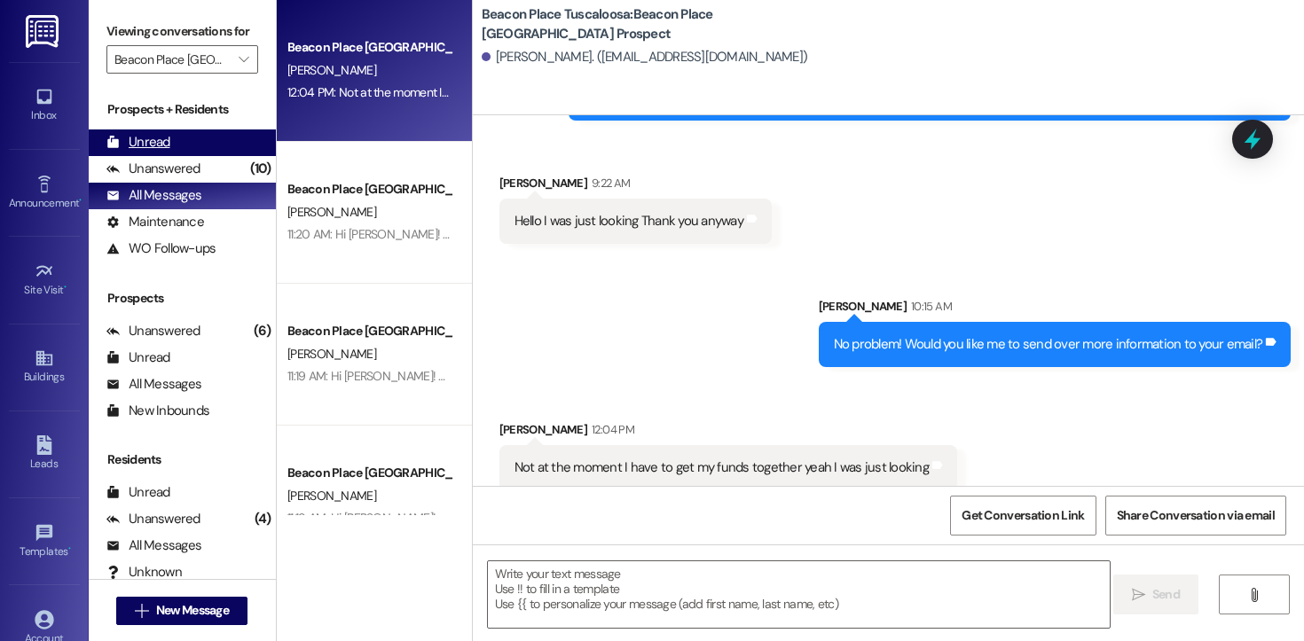
click at [169, 156] on div "Unread (0)" at bounding box center [182, 142] width 187 height 27
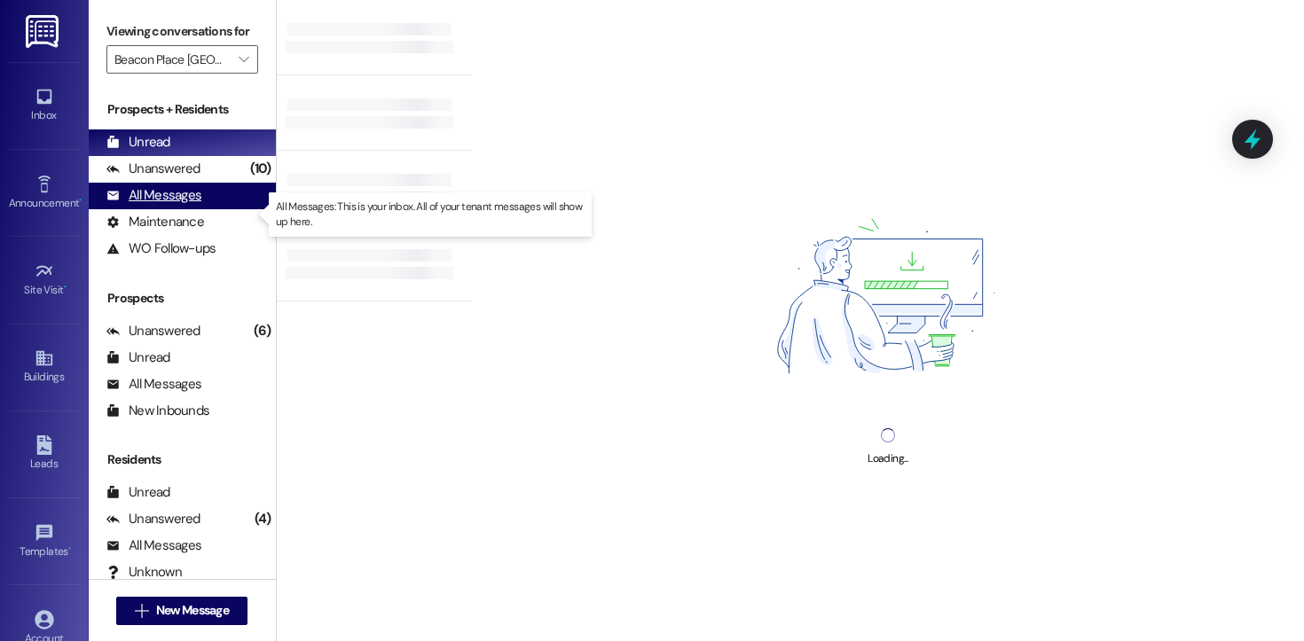
click at [177, 203] on div "All Messages (undefined)" at bounding box center [182, 196] width 187 height 27
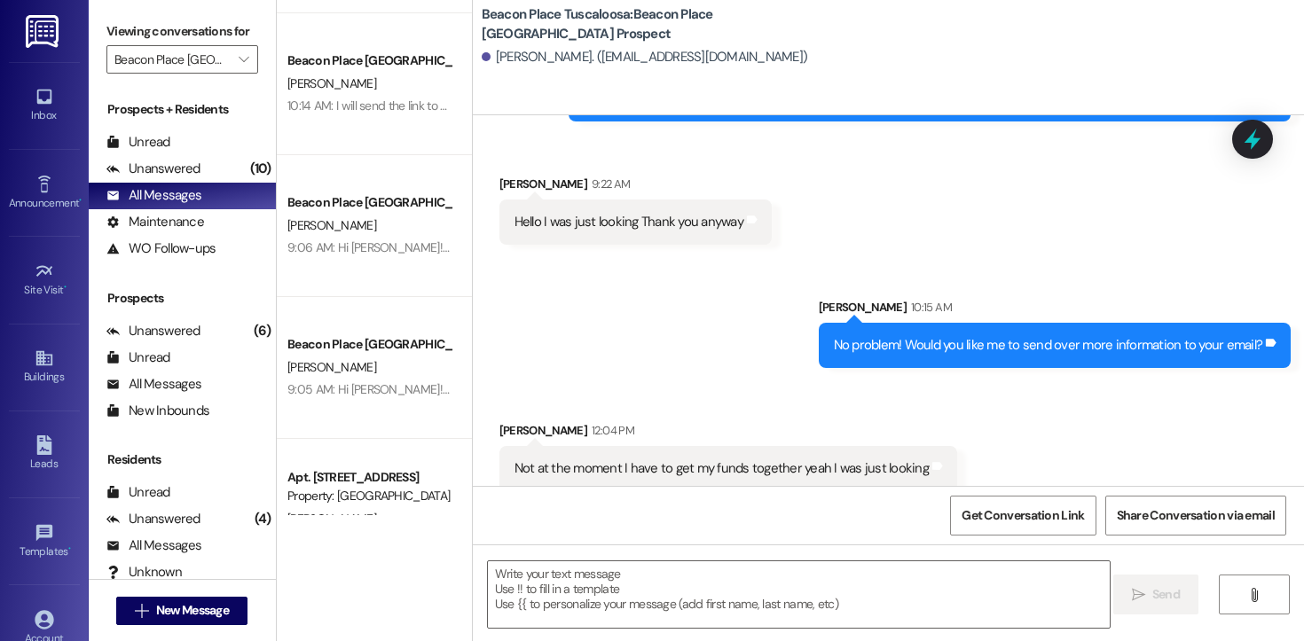
scroll to position [2693, 0]
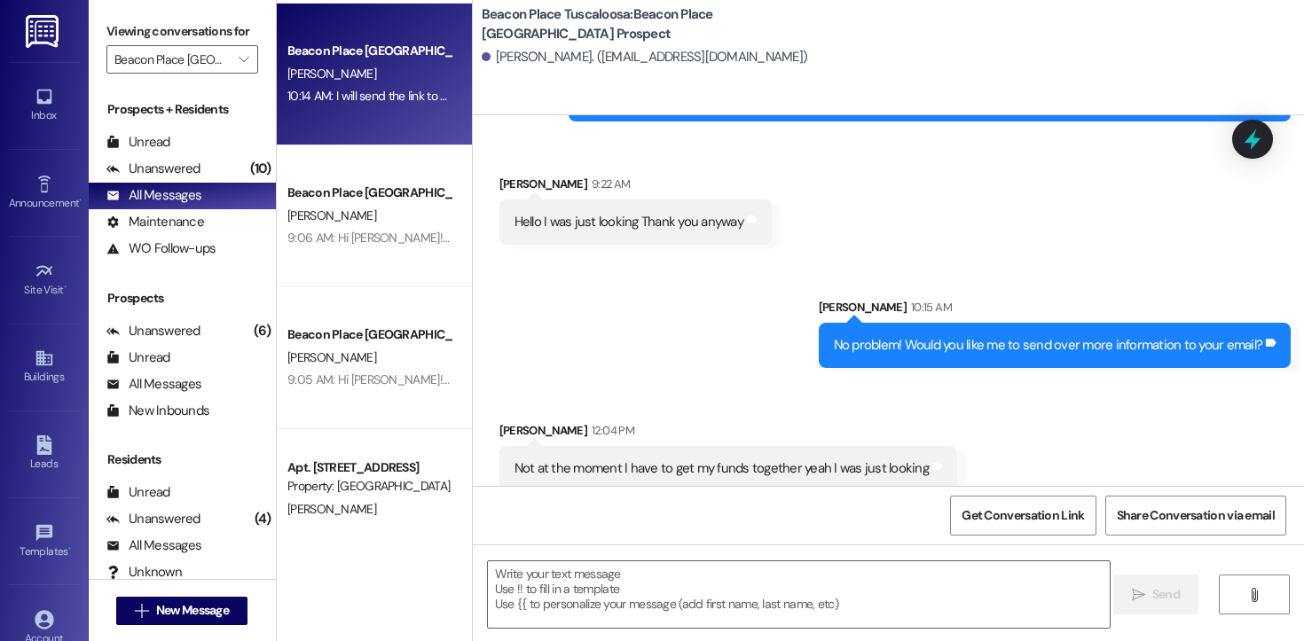
click at [373, 126] on div "Beacon Place Tuscaloosa Prospect N. Ruffin 10:14 AM: I will send the link to yo…" at bounding box center [374, 75] width 195 height 142
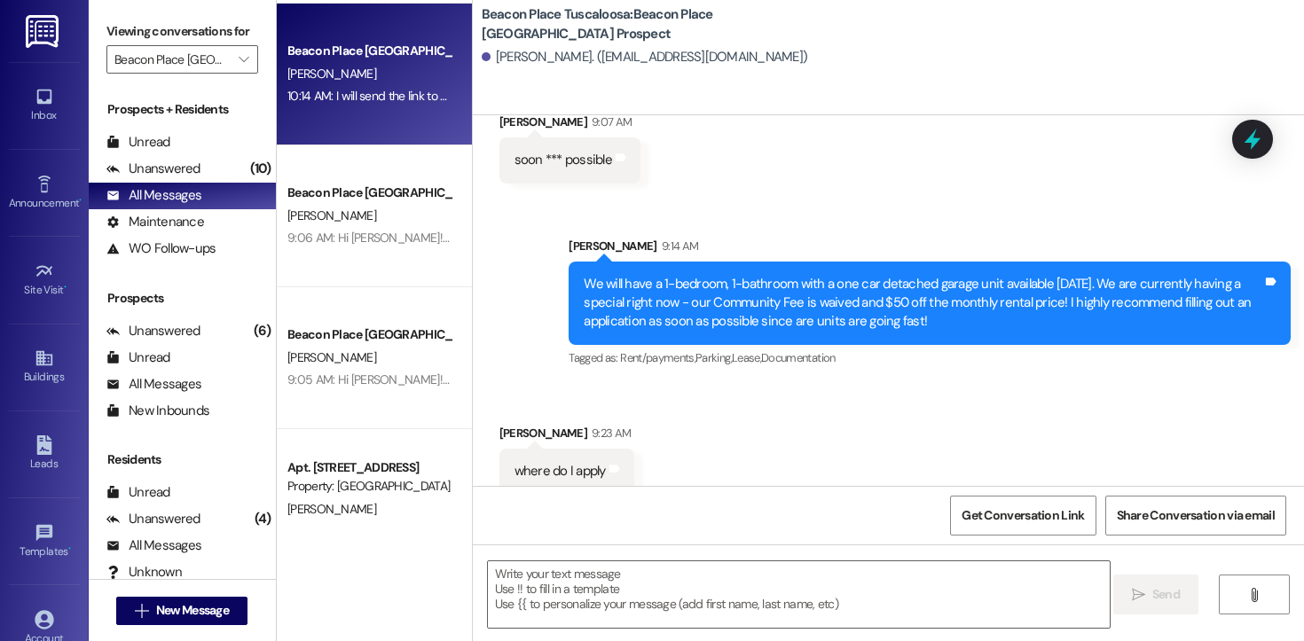
scroll to position [385, 0]
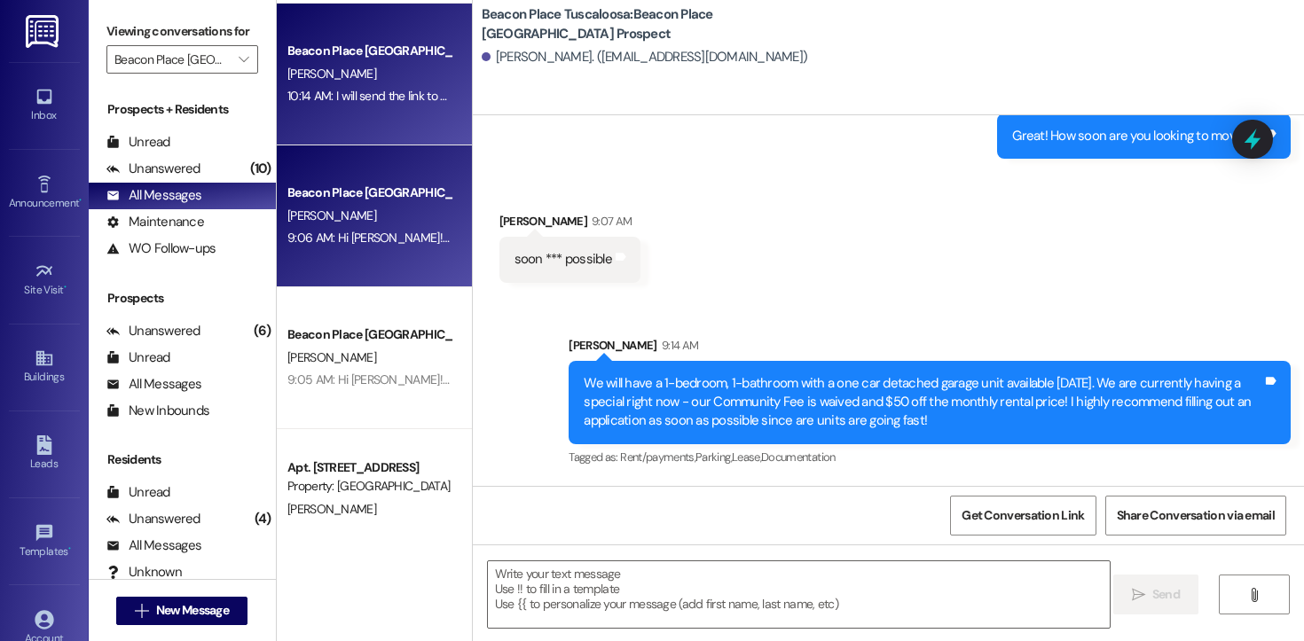
click at [385, 269] on div "Beacon Place Tuscaloosa Prospect [PERSON_NAME] 9:06 AM: Hi [PERSON_NAME]! This …" at bounding box center [374, 216] width 195 height 142
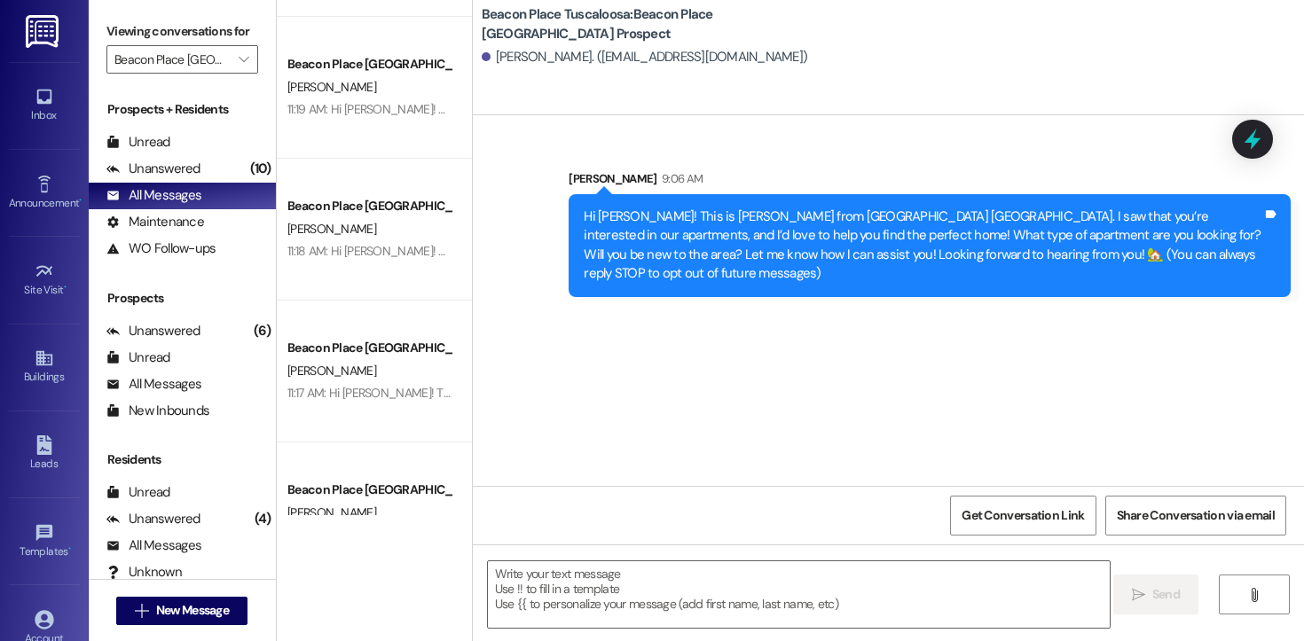
scroll to position [0, 0]
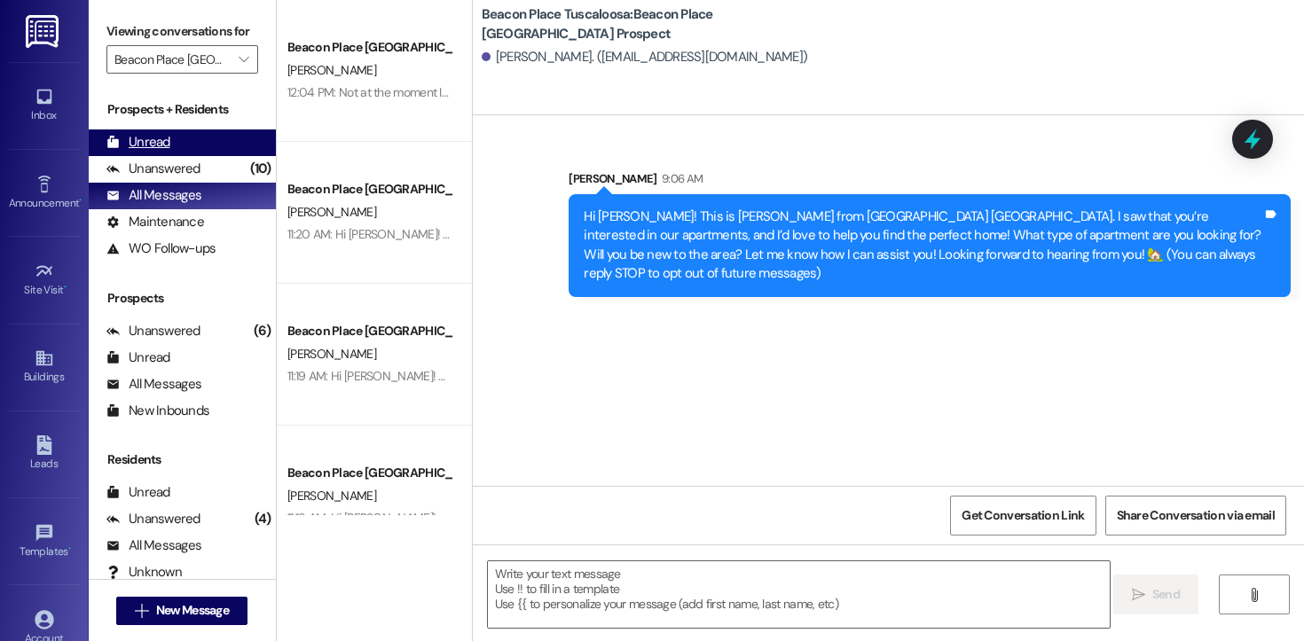
click at [182, 156] on div "Unread (0)" at bounding box center [182, 142] width 187 height 27
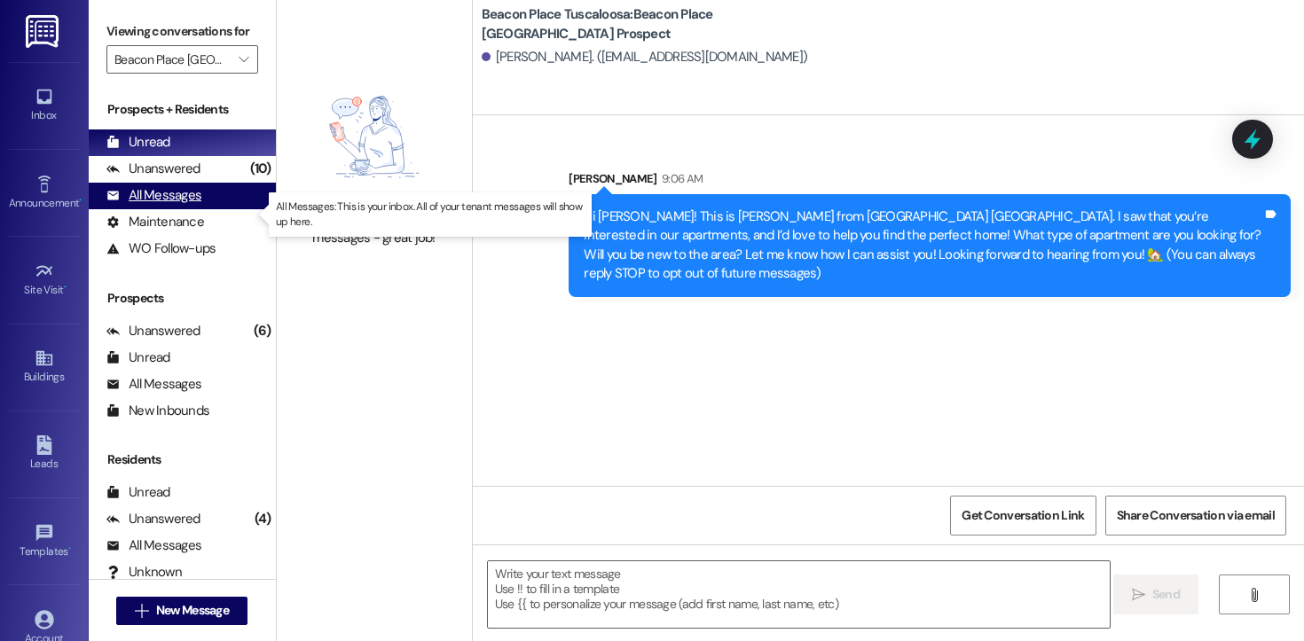
click at [182, 205] on div "All Messages" at bounding box center [153, 195] width 95 height 19
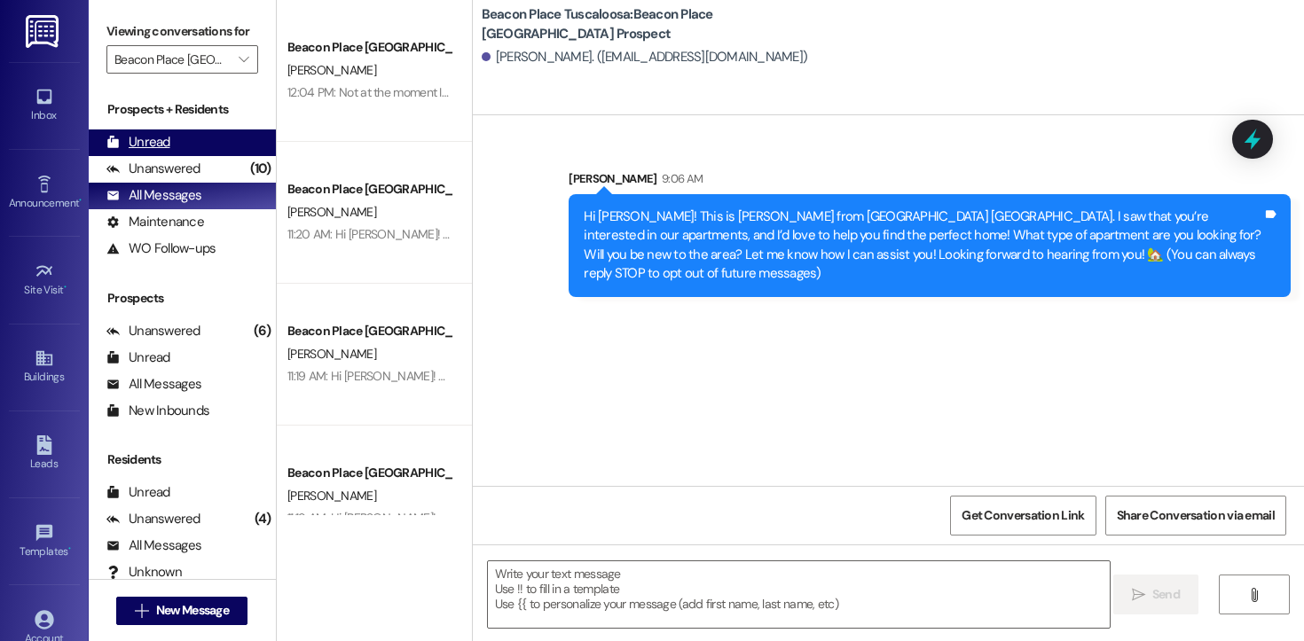
click at [165, 152] on div "Unread" at bounding box center [138, 142] width 64 height 19
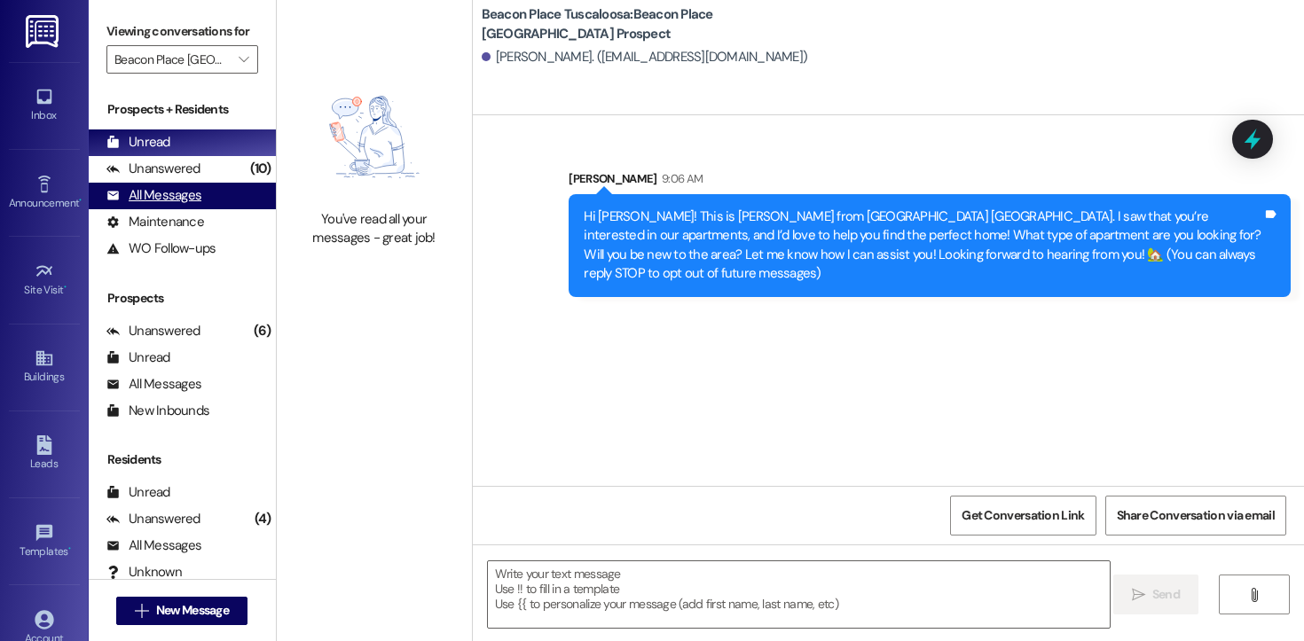
click at [169, 205] on div "All Messages" at bounding box center [153, 195] width 95 height 19
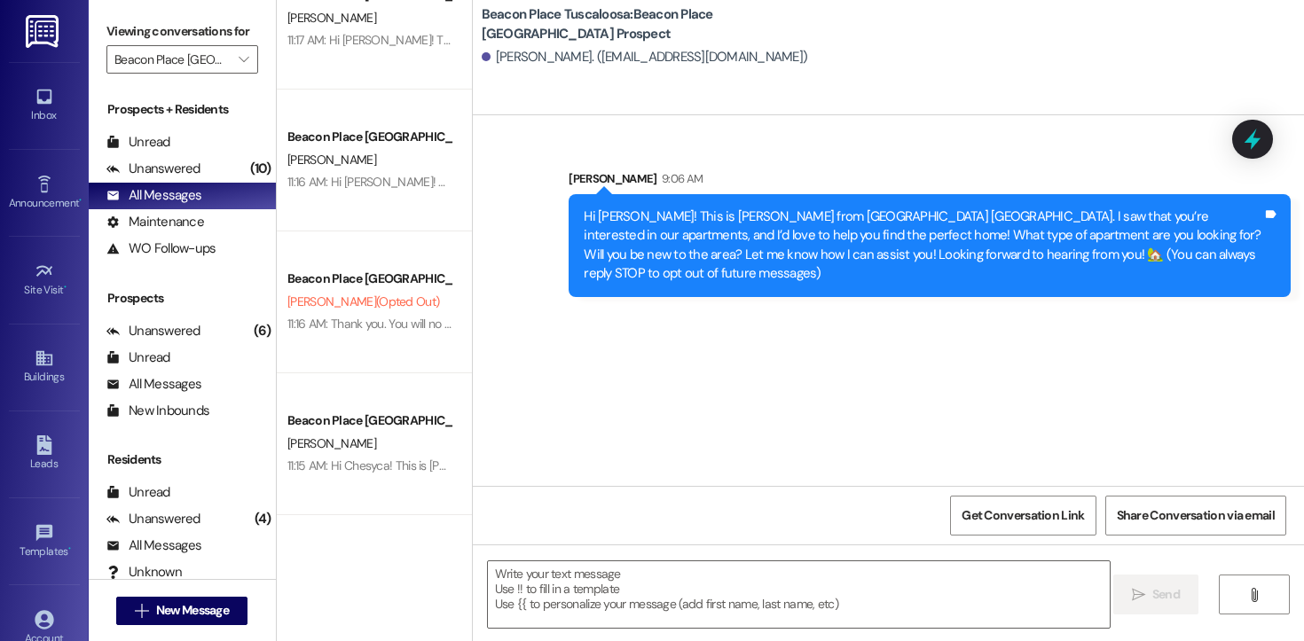
scroll to position [831, 0]
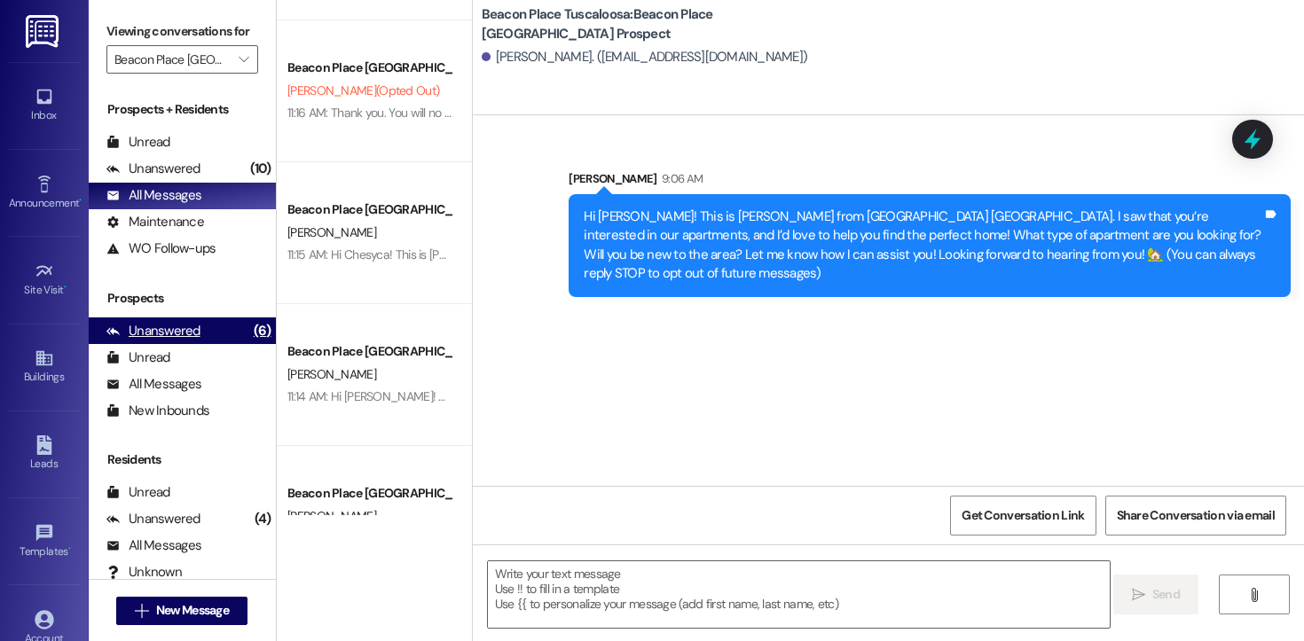
click at [150, 344] on div "Unanswered (6)" at bounding box center [182, 331] width 187 height 27
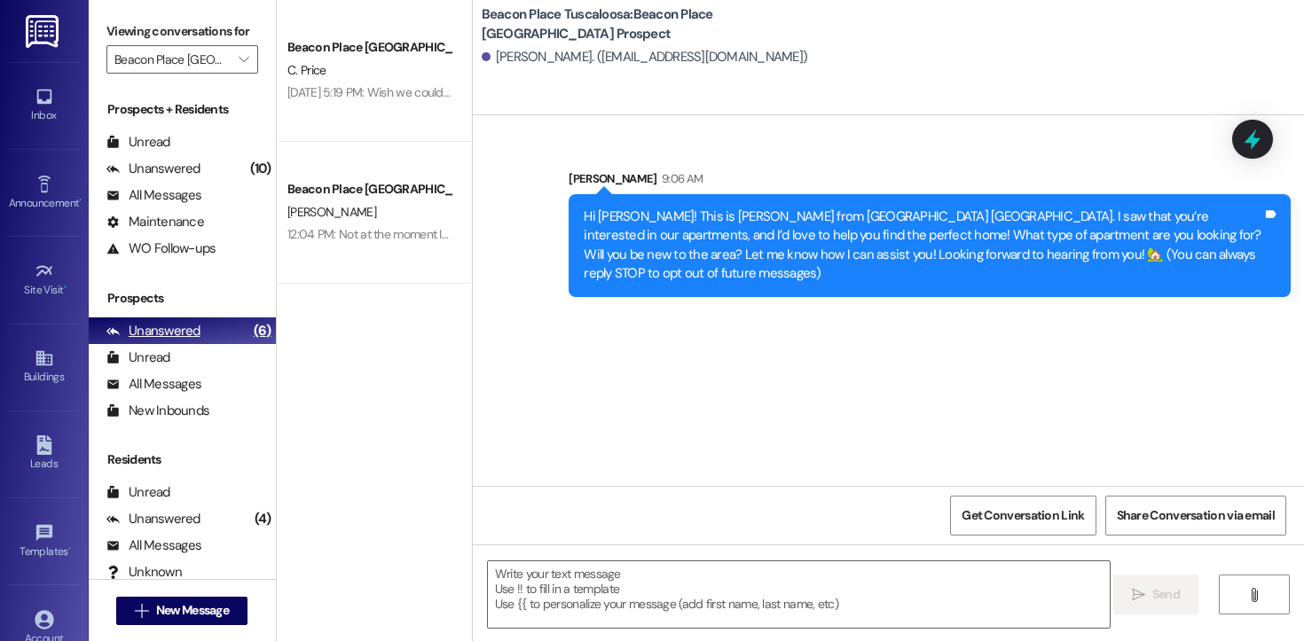
scroll to position [0, 0]
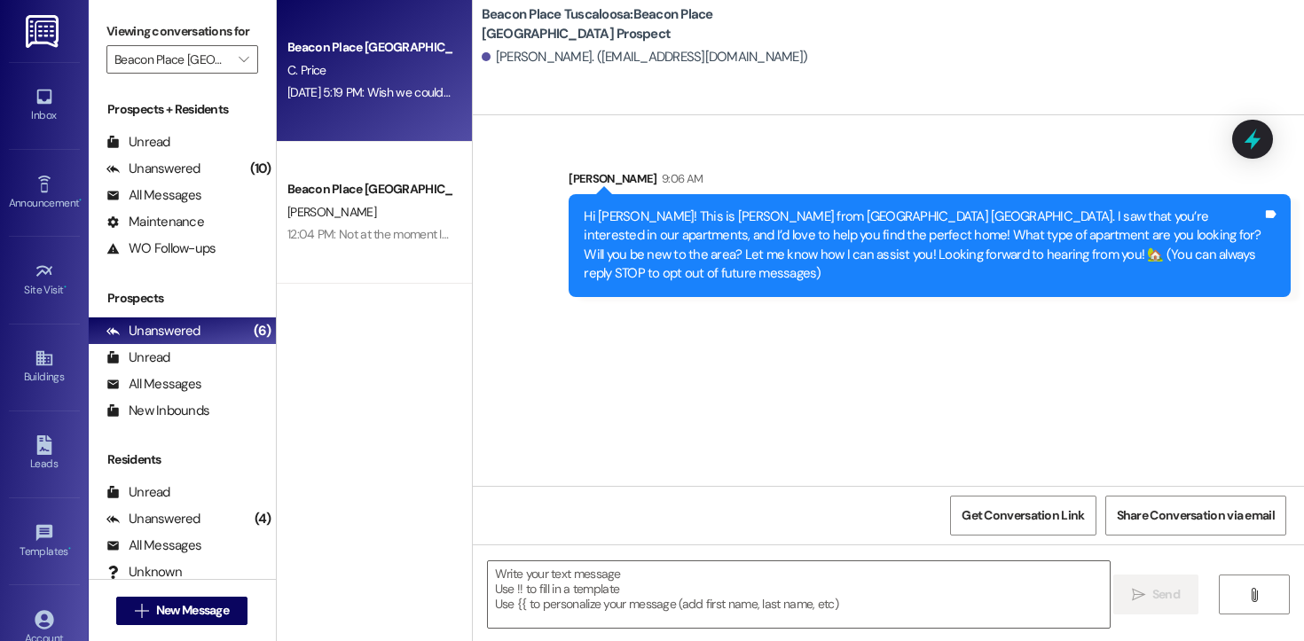
click at [392, 124] on div "Beacon Place Tuscaloosa Prospect C. Price Jul 29, 2025 at 5:19 PM: Wish we coul…" at bounding box center [374, 71] width 195 height 142
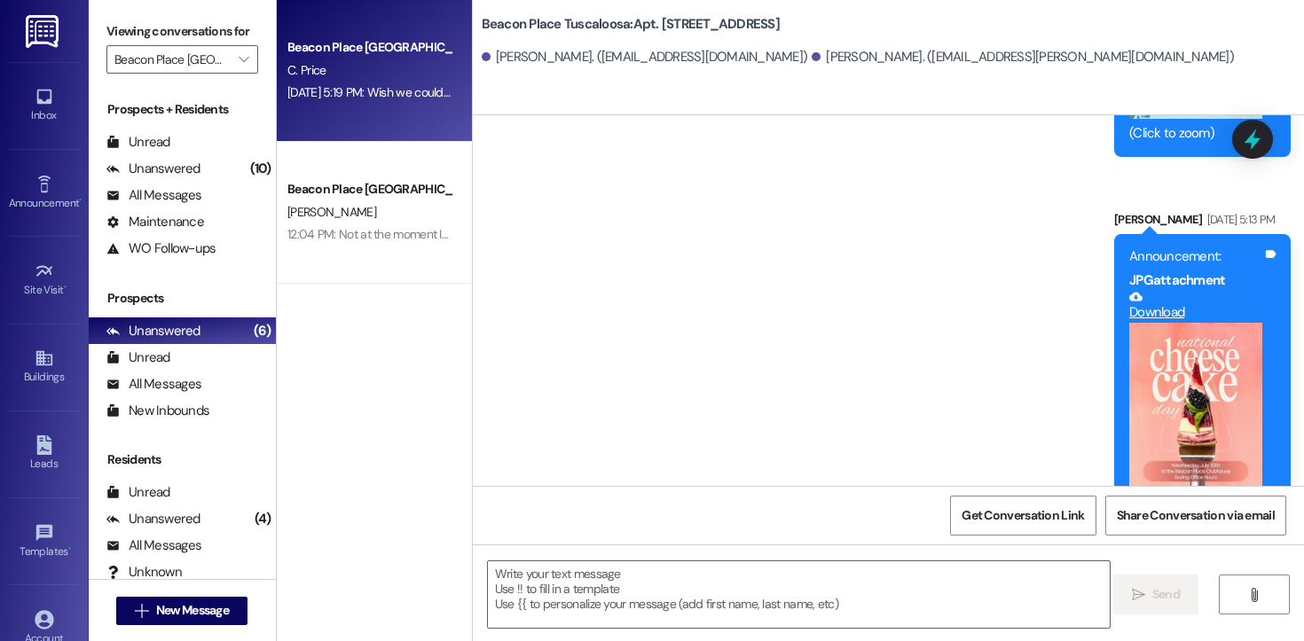
scroll to position [11044, 0]
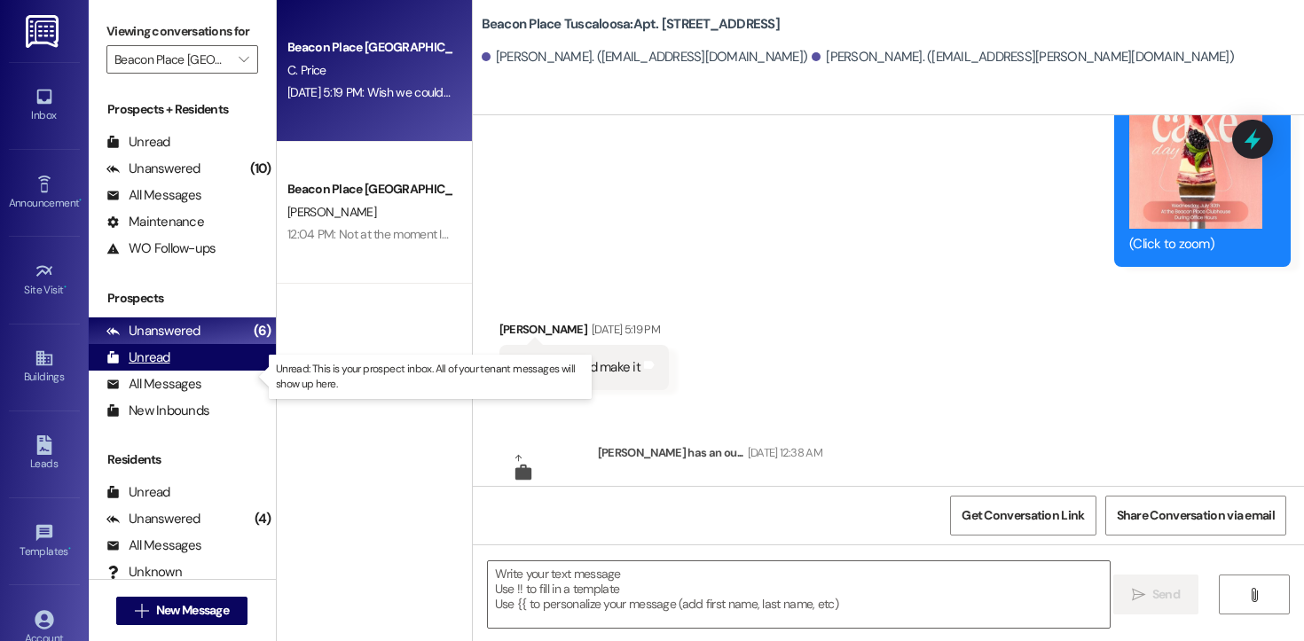
click at [158, 371] on div "Unread (0)" at bounding box center [182, 357] width 187 height 27
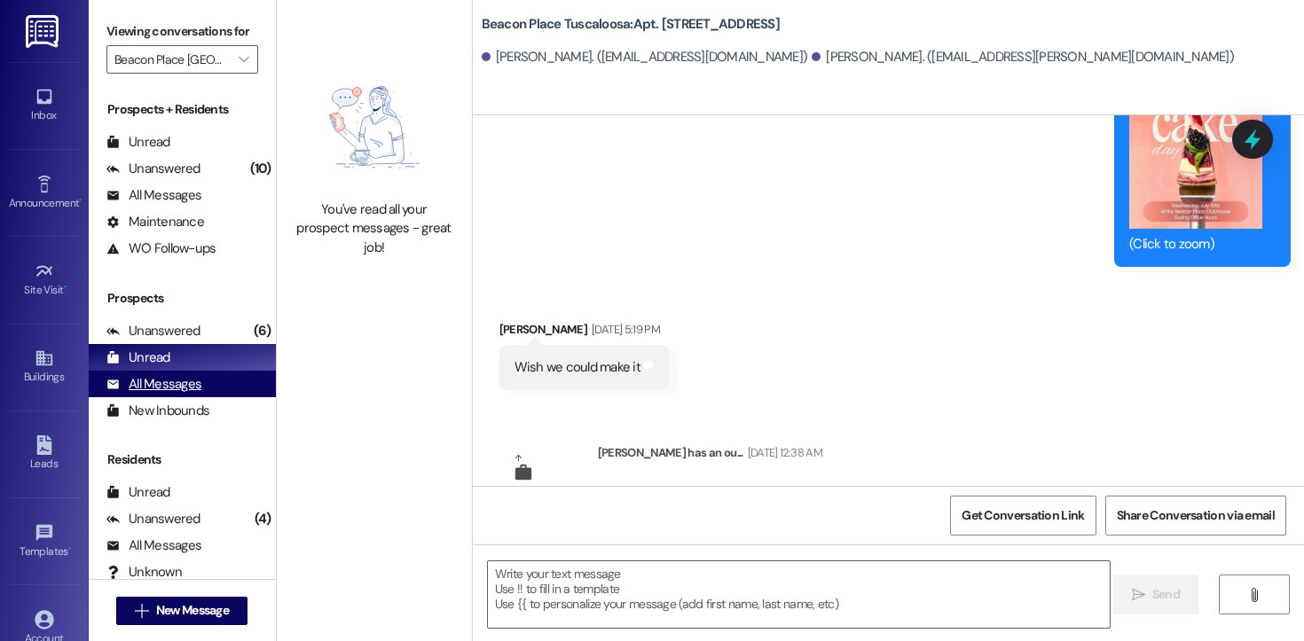
click at [160, 394] on div "All Messages" at bounding box center [153, 384] width 95 height 19
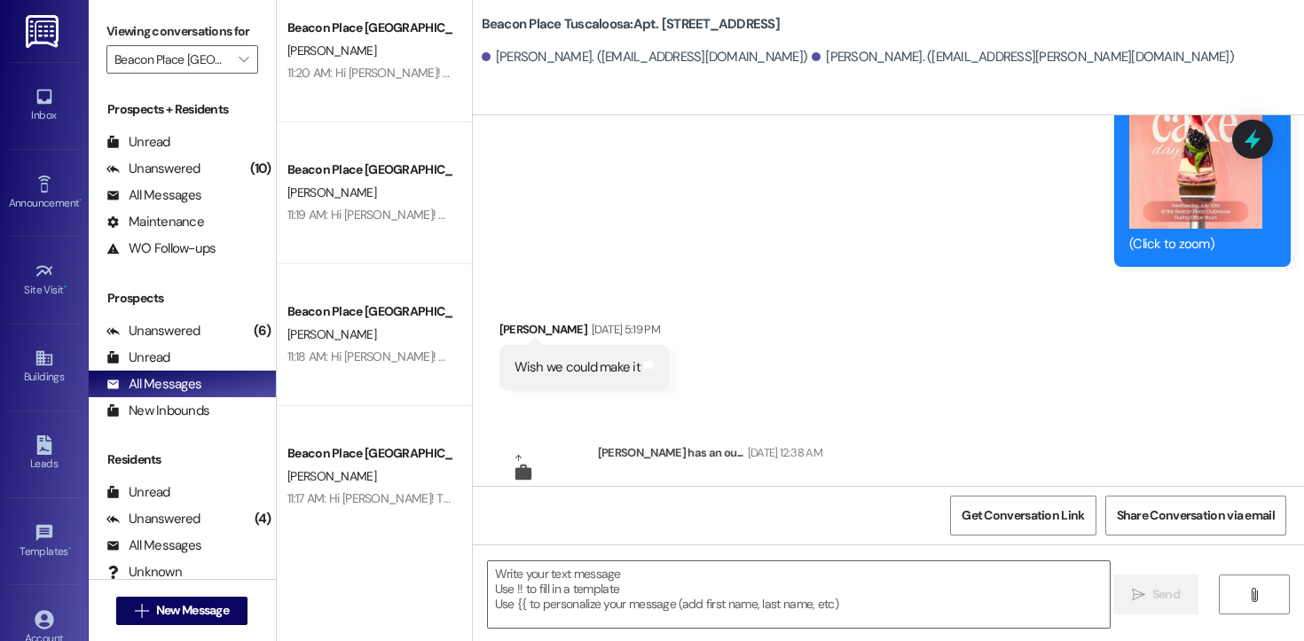
scroll to position [0, 0]
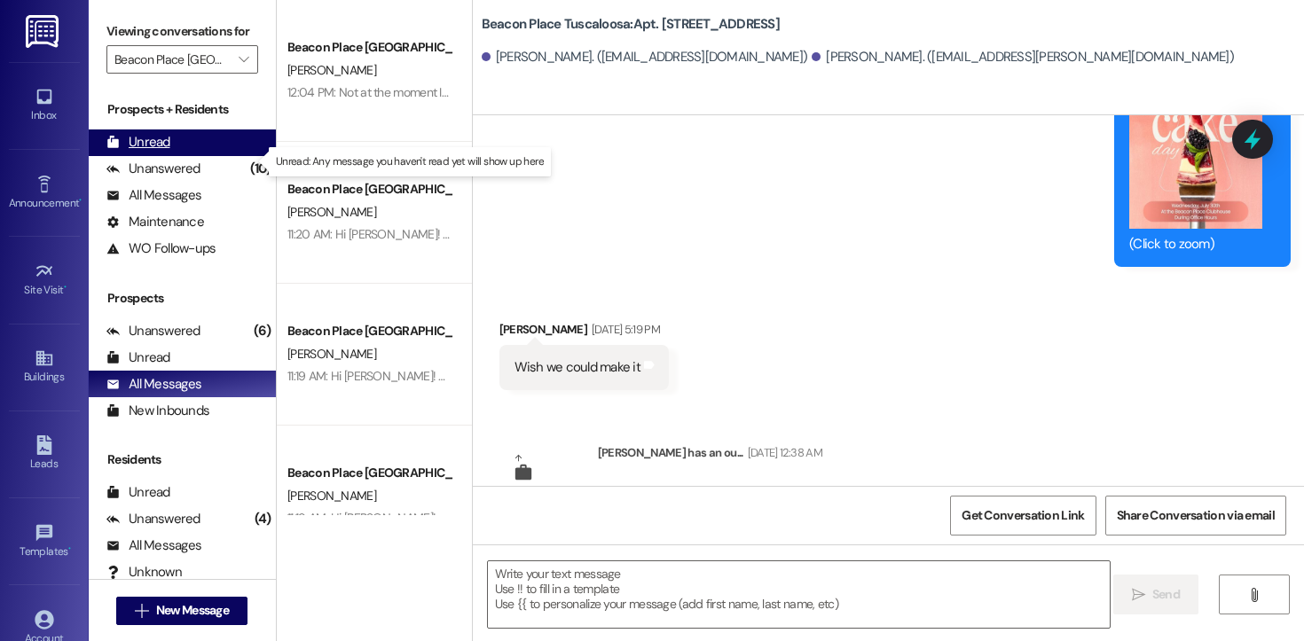
click at [171, 156] on div "Unread (0)" at bounding box center [182, 142] width 187 height 27
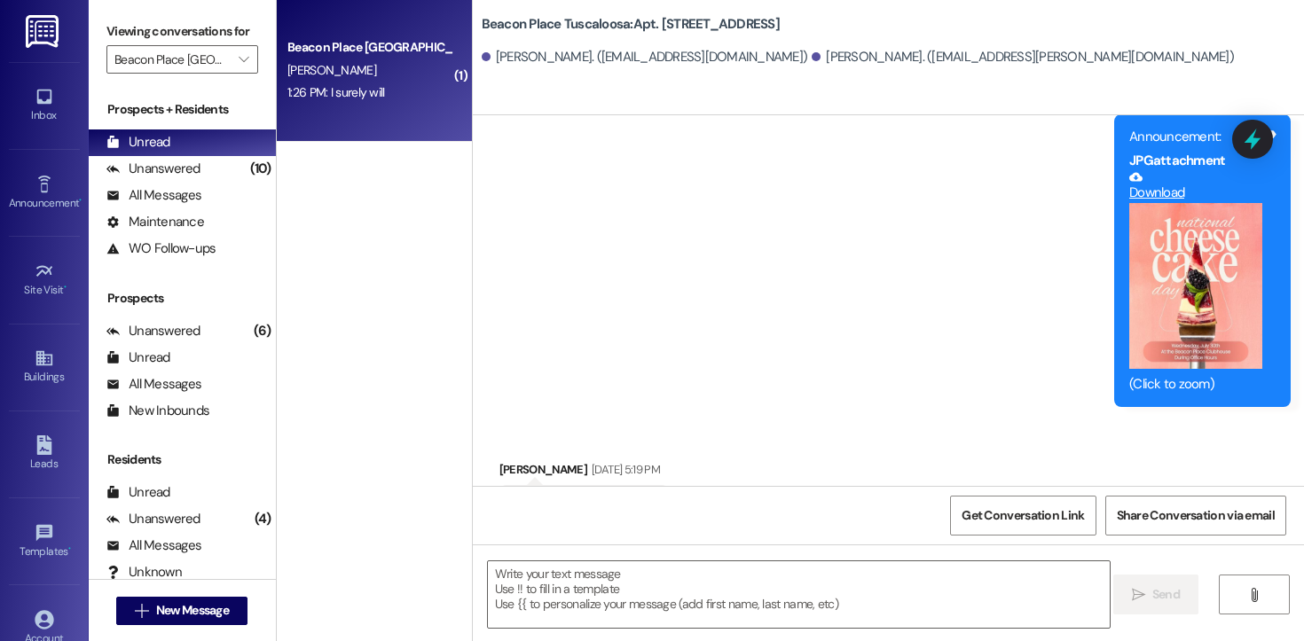
click at [381, 89] on div "1:26 PM: I surely will 1:26 PM: I surely will" at bounding box center [370, 93] width 168 height 22
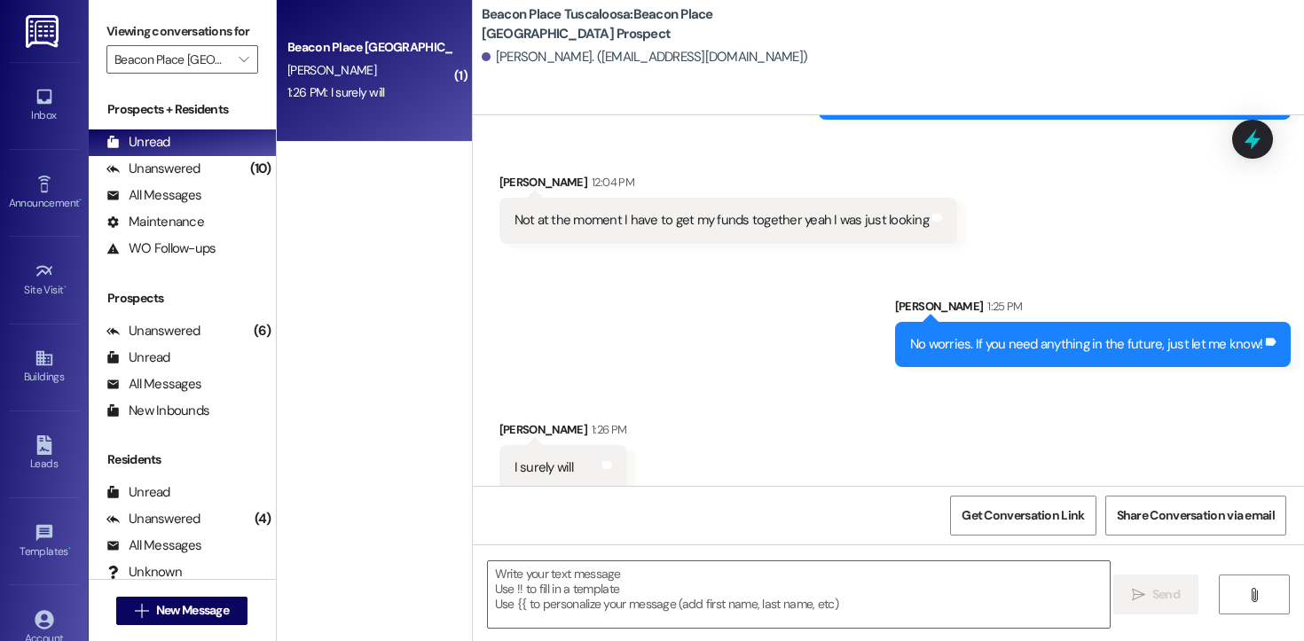
scroll to position [118, 0]
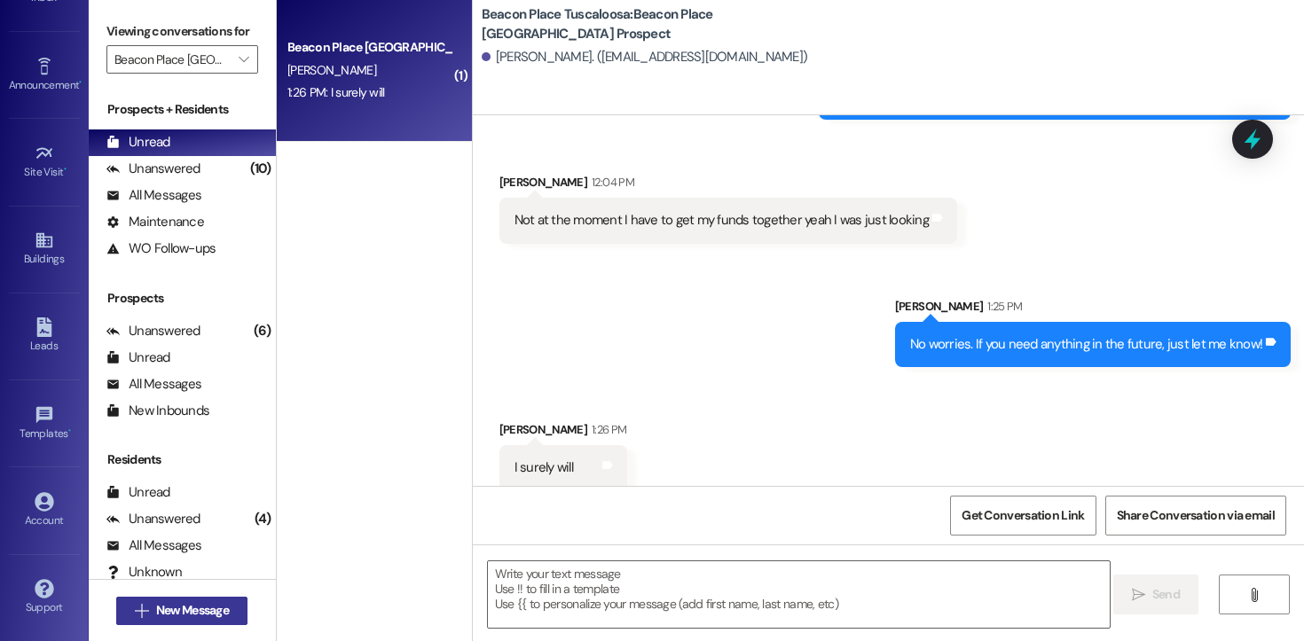
click at [201, 619] on span "New Message" at bounding box center [192, 610] width 73 height 19
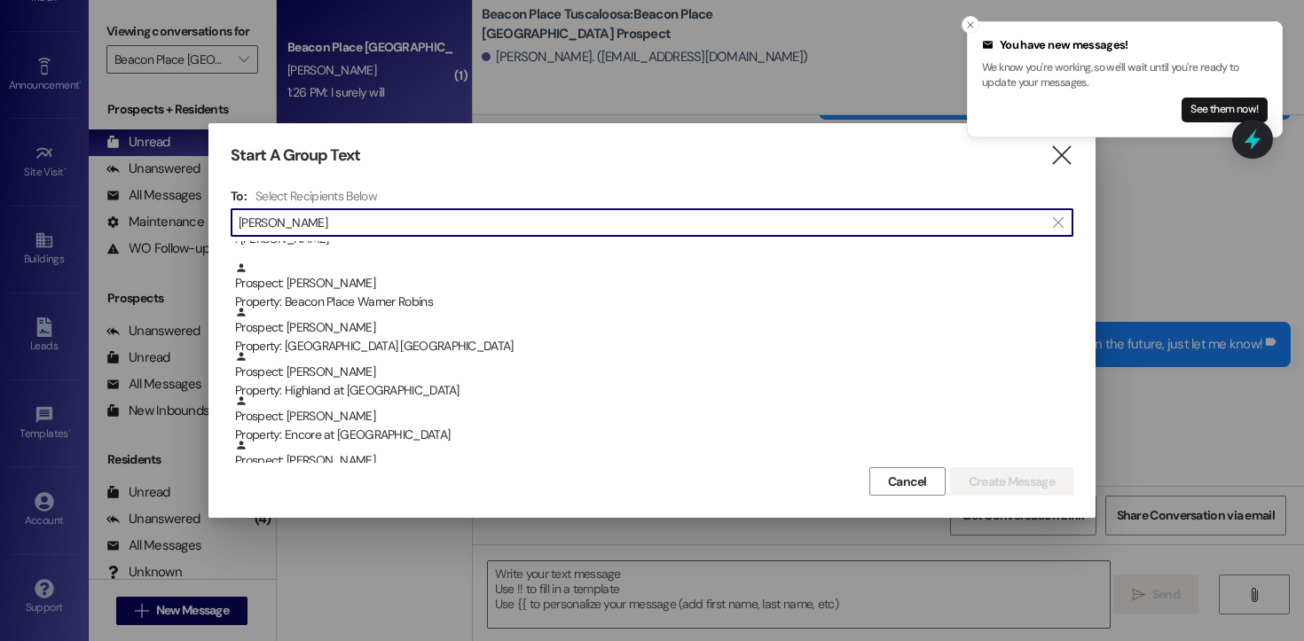
scroll to position [461, 0]
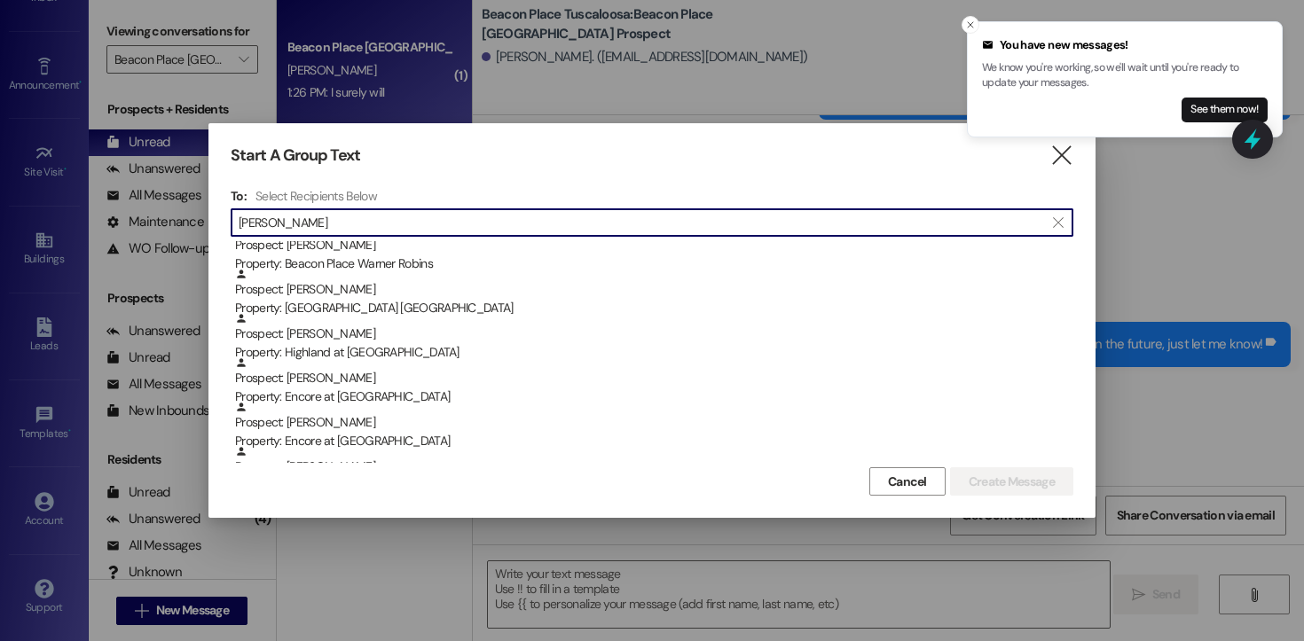
type input "davis"
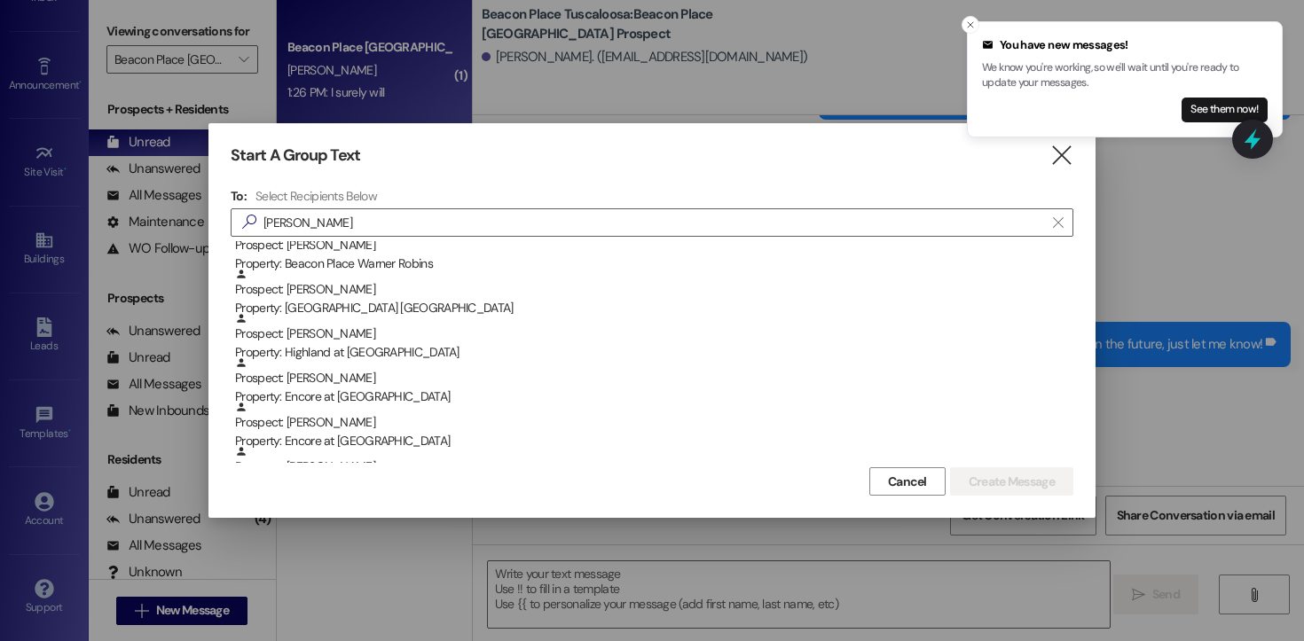
click at [333, 301] on div "Property: [GEOGRAPHIC_DATA] [GEOGRAPHIC_DATA]" at bounding box center [654, 308] width 838 height 19
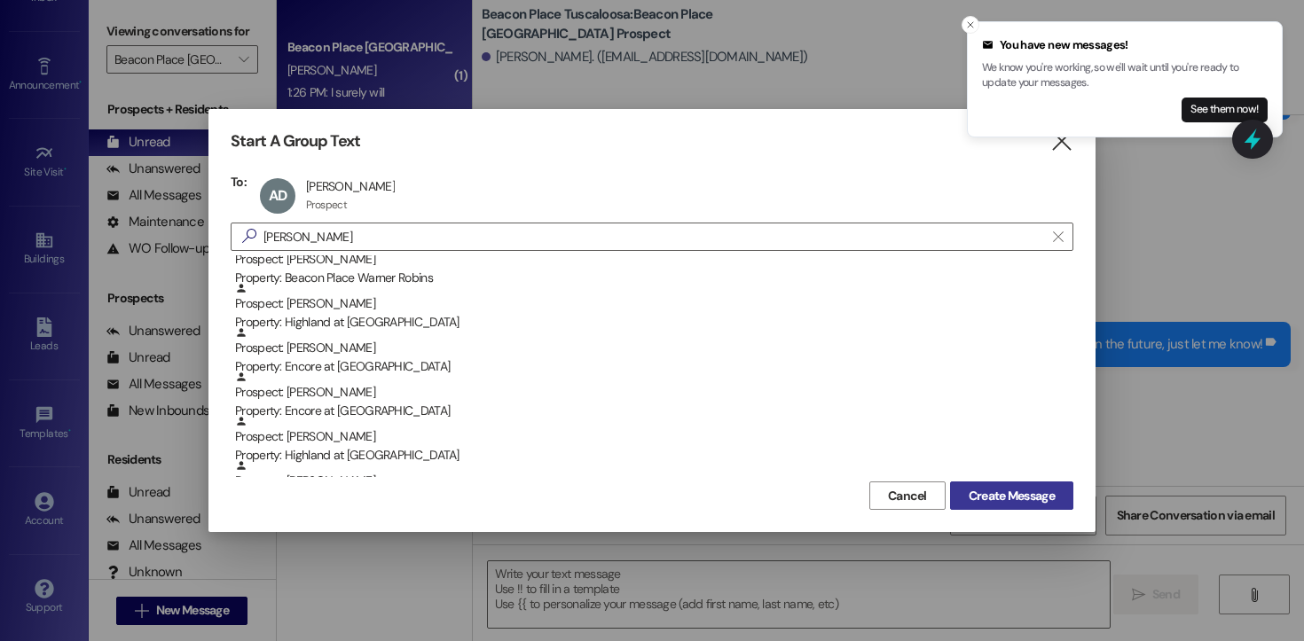
click at [1002, 504] on span "Create Message" at bounding box center [1011, 496] width 86 height 19
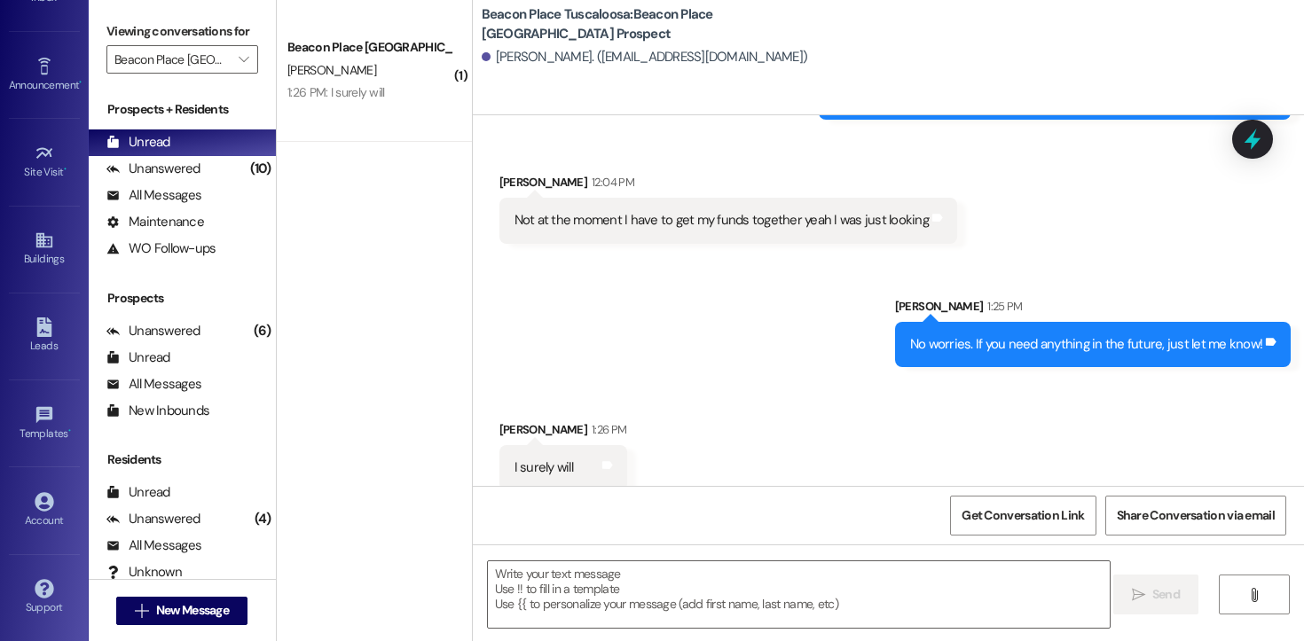
scroll to position [1, 0]
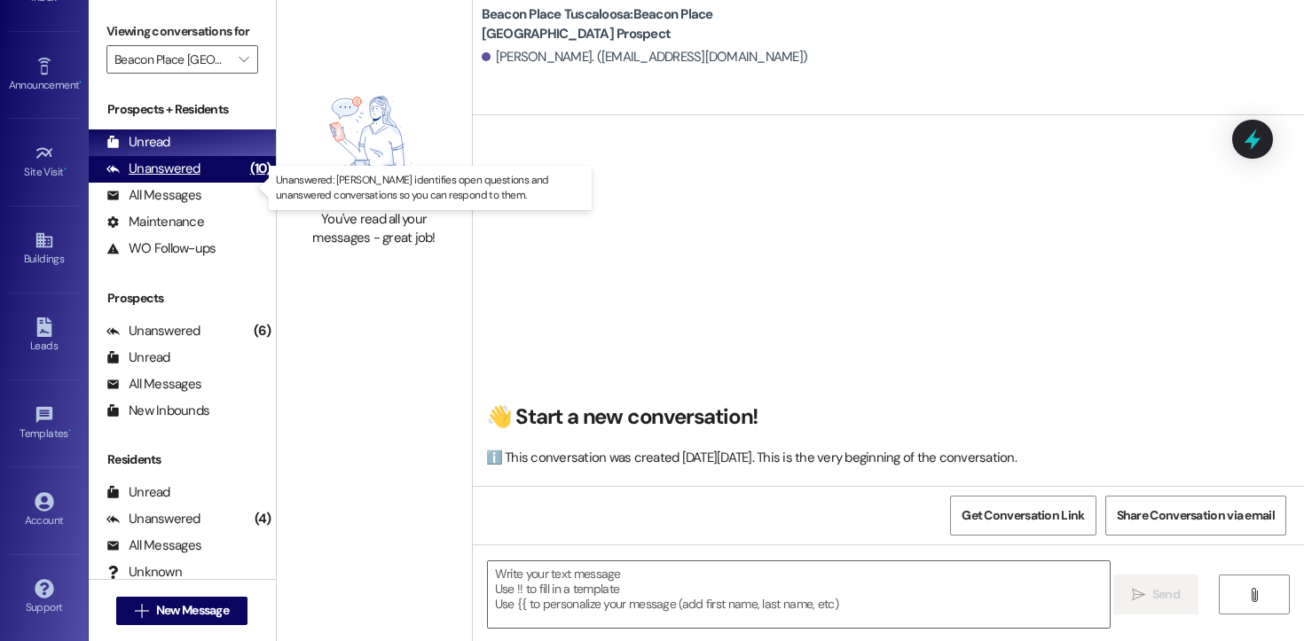
click at [195, 178] on div "Unanswered" at bounding box center [153, 169] width 94 height 19
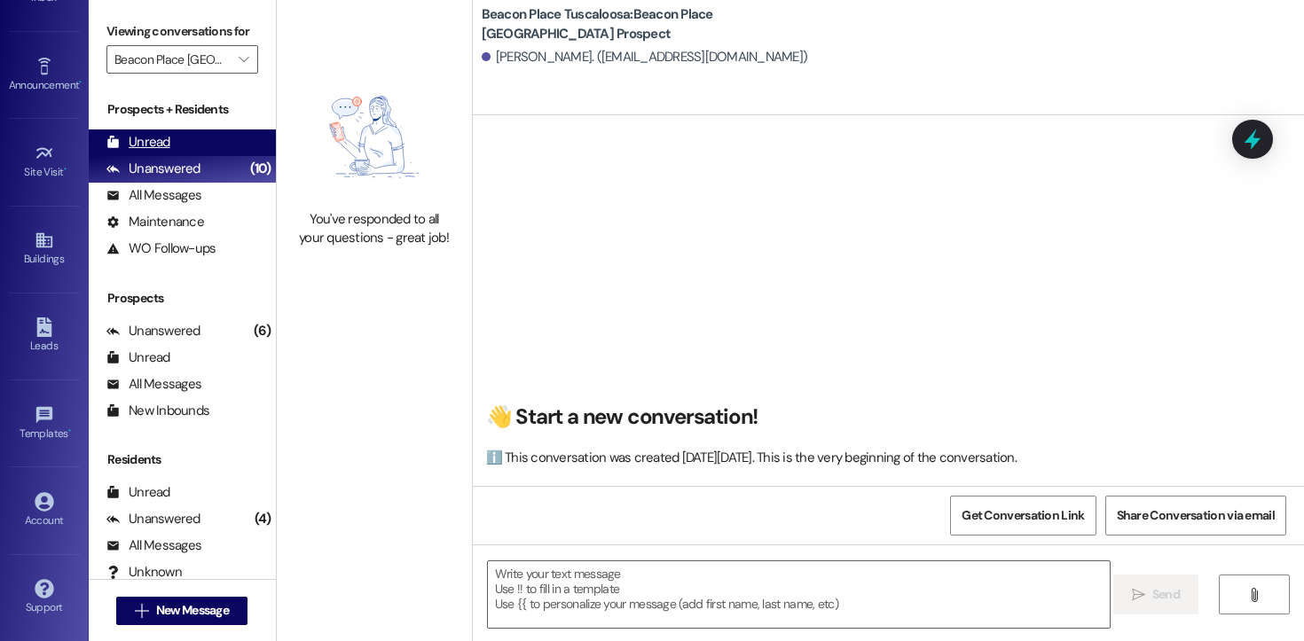
click at [167, 152] on div "Unread" at bounding box center [138, 142] width 64 height 19
